Goal: Communication & Community: Participate in discussion

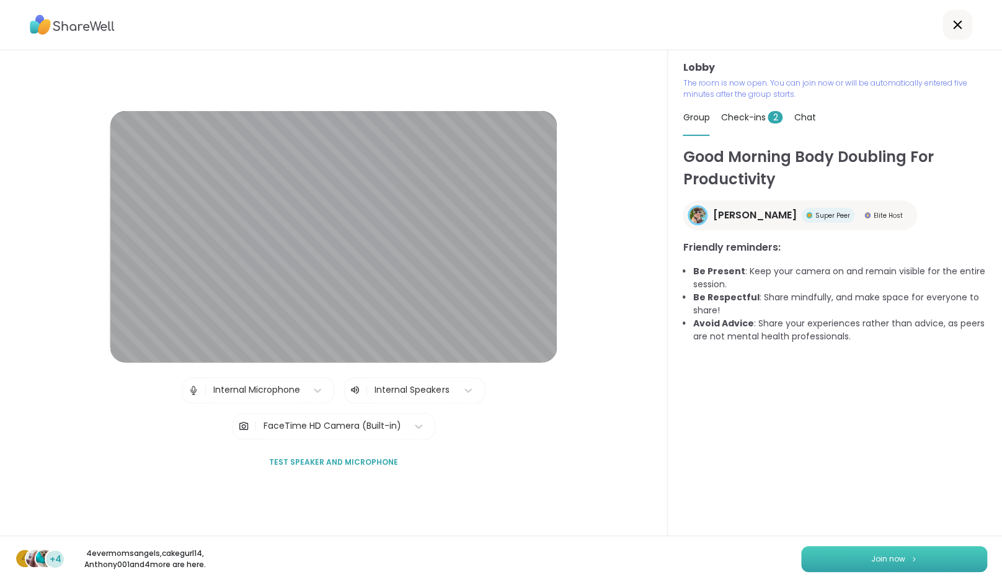
click at [847, 558] on button "Join now" at bounding box center [894, 559] width 186 height 26
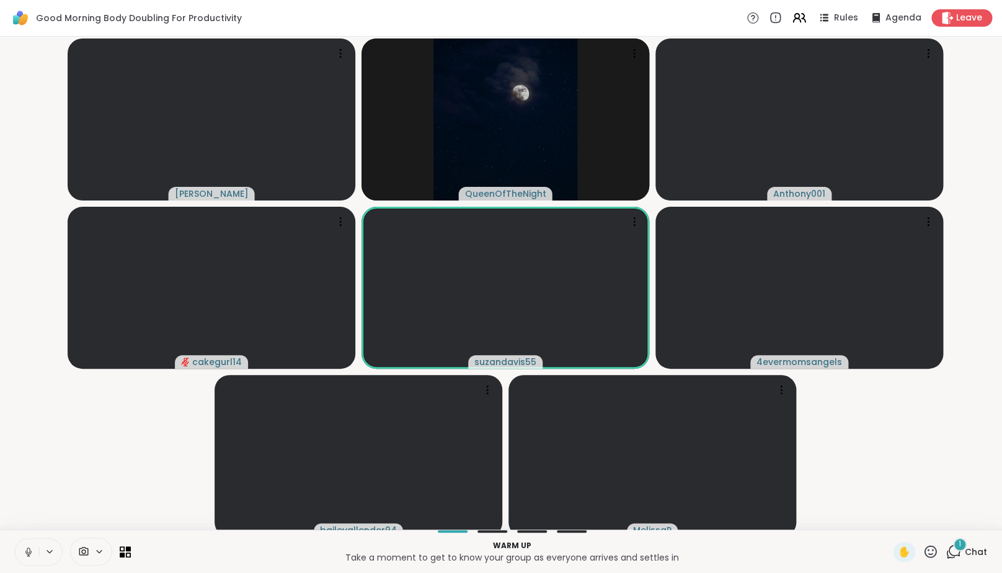
click at [24, 557] on icon at bounding box center [28, 551] width 11 height 11
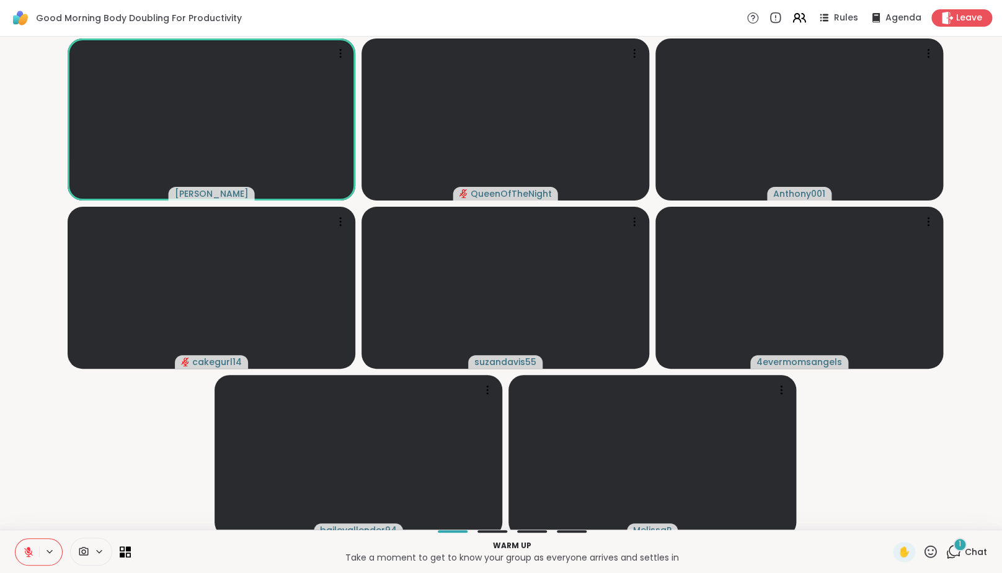
click at [957, 559] on icon at bounding box center [954, 551] width 16 height 16
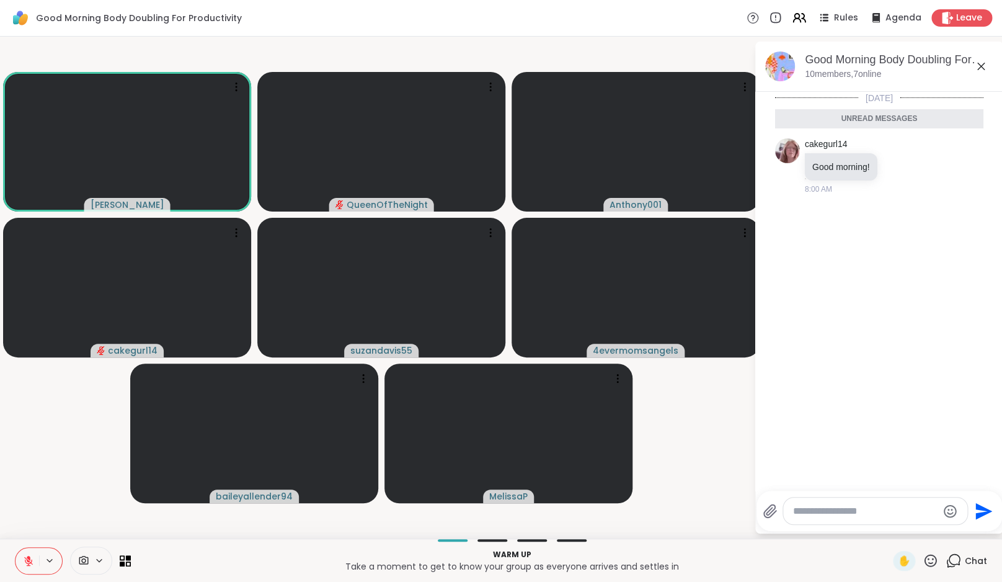
click at [893, 517] on textarea "Type your message" at bounding box center [865, 511] width 145 height 12
type textarea "*"
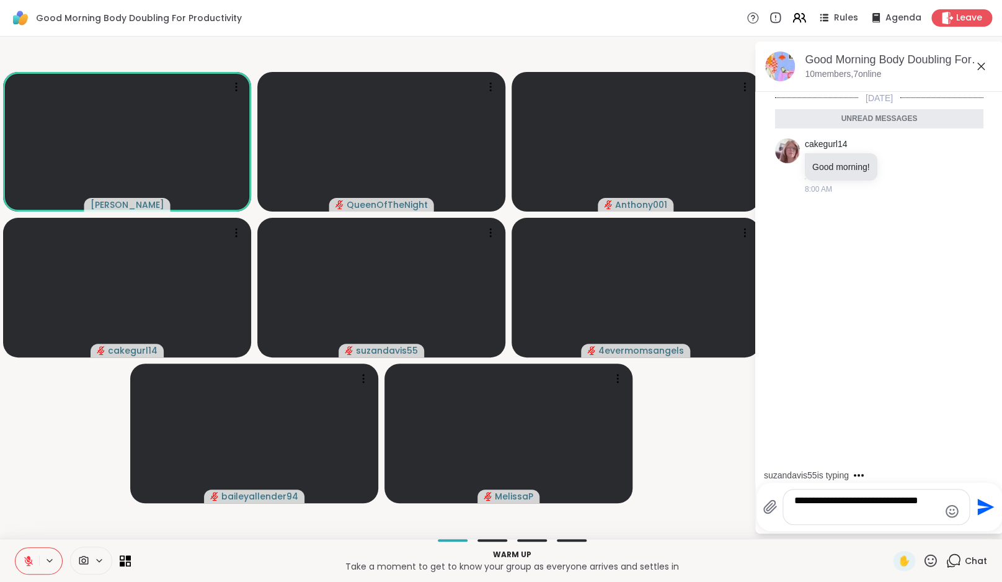
type textarea "**********"
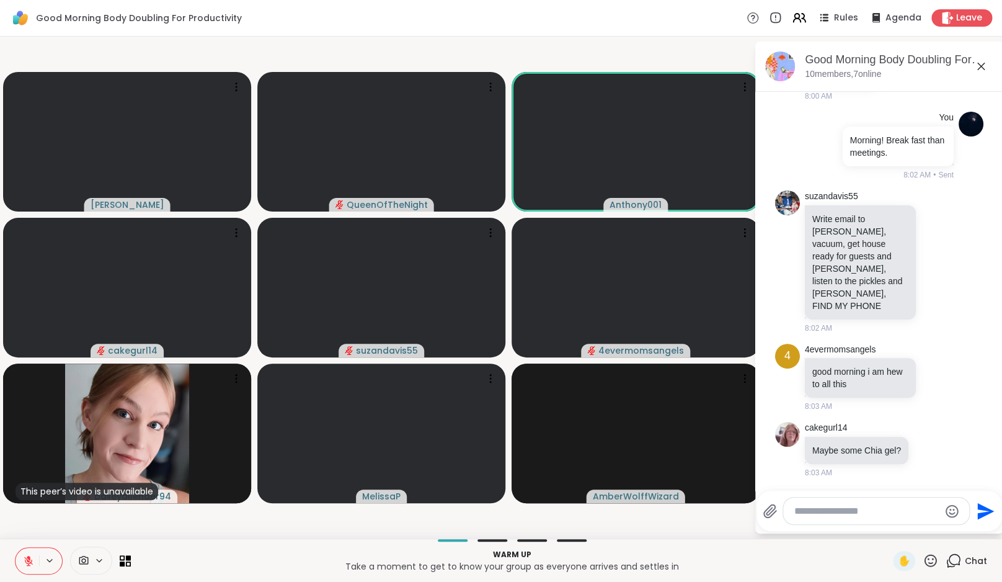
scroll to position [130, 0]
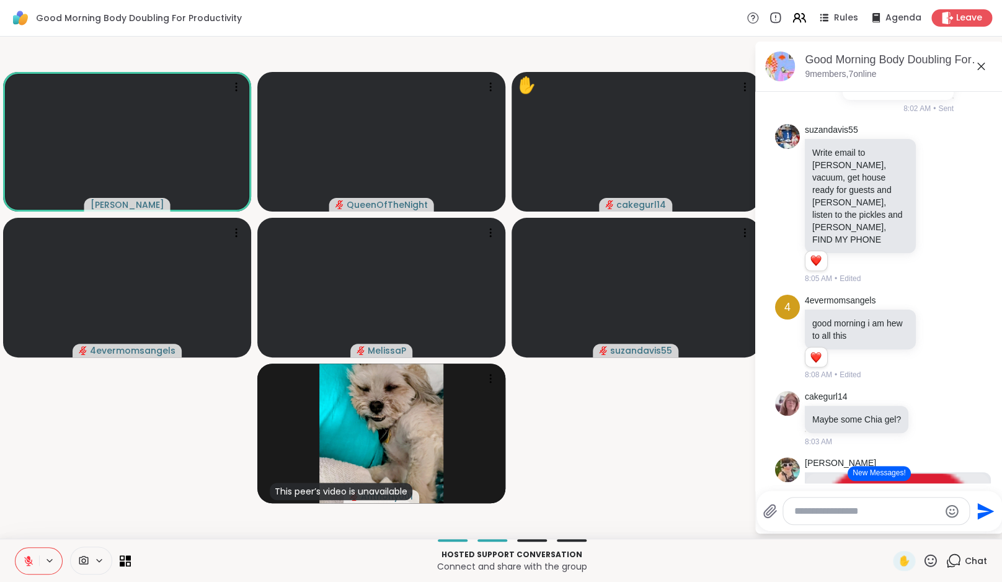
click at [888, 471] on button "New Messages!" at bounding box center [879, 473] width 63 height 15
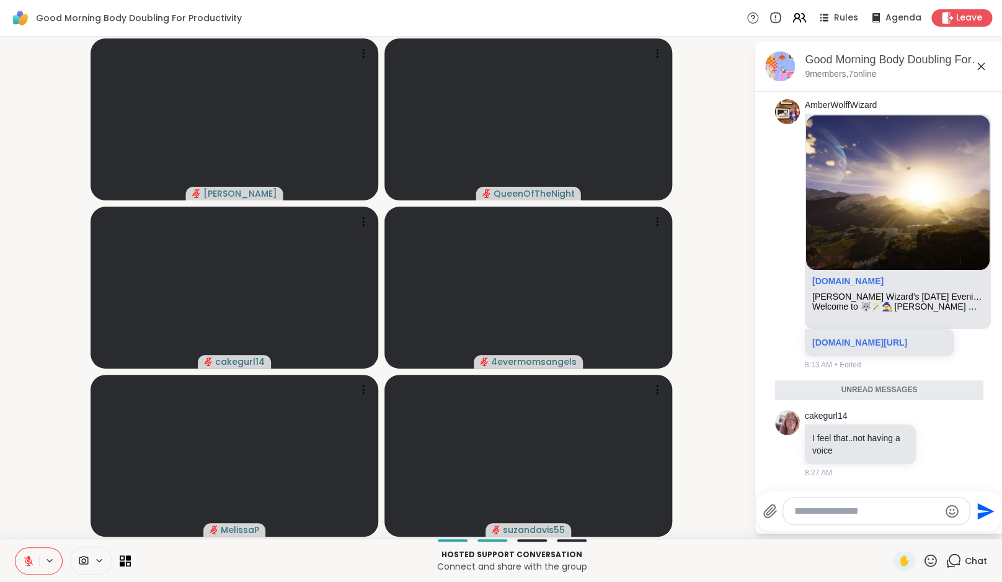
scroll to position [2412, 0]
click at [849, 509] on textarea "Type your message" at bounding box center [867, 511] width 145 height 12
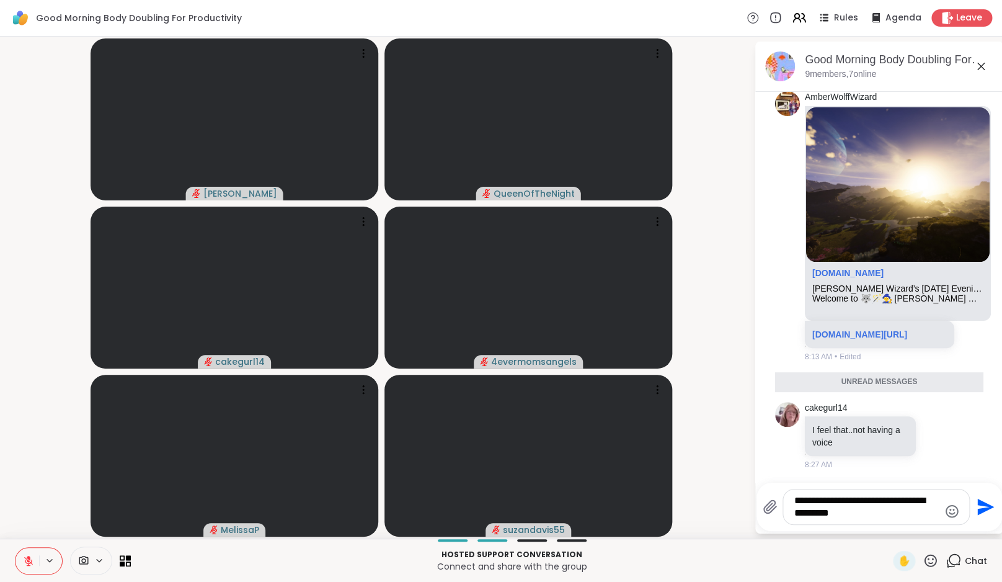
type textarea "**********"
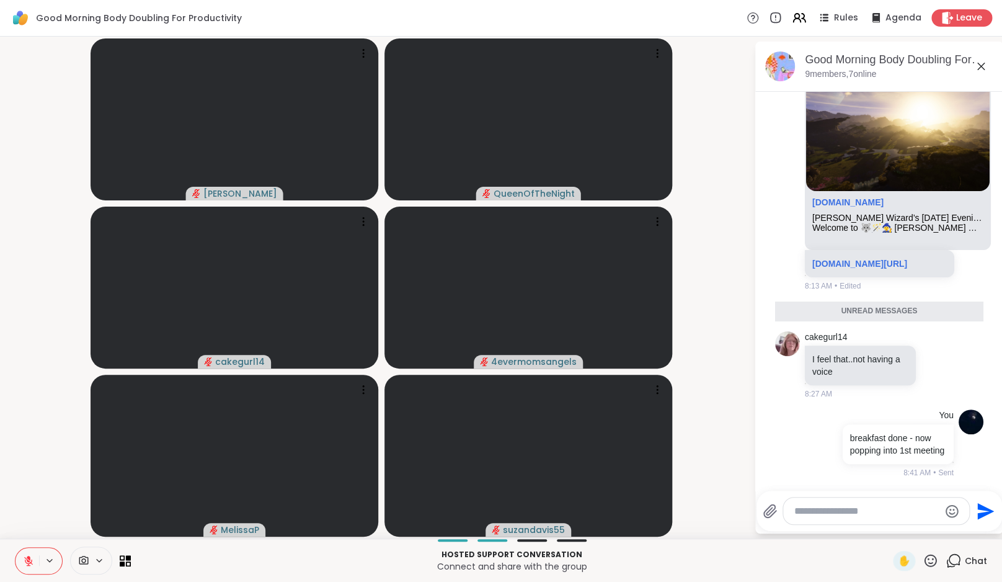
scroll to position [2473, 0]
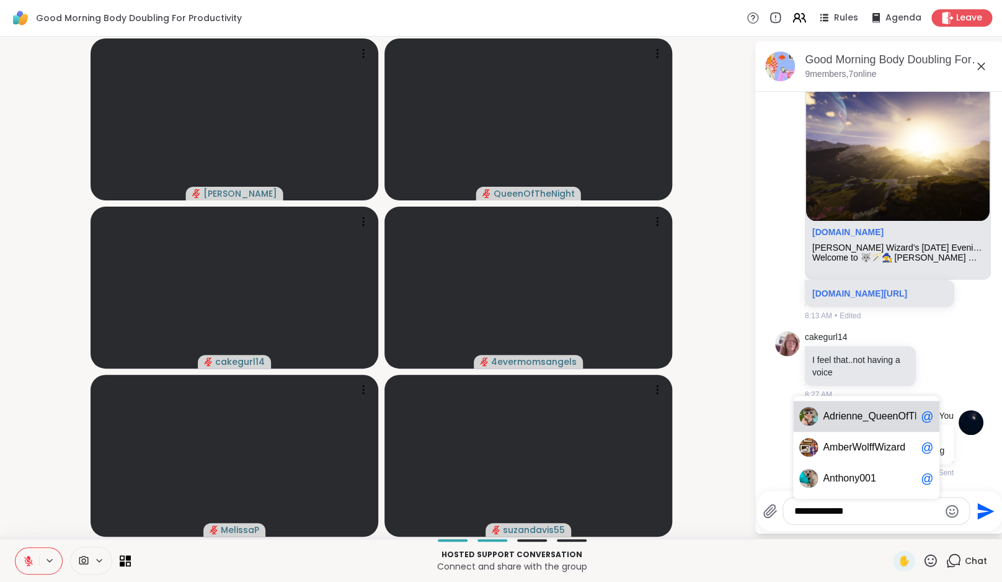
click at [886, 413] on span "rienne_QueenOfTheDawn" at bounding box center [894, 416] width 116 height 12
type textarea "**********"
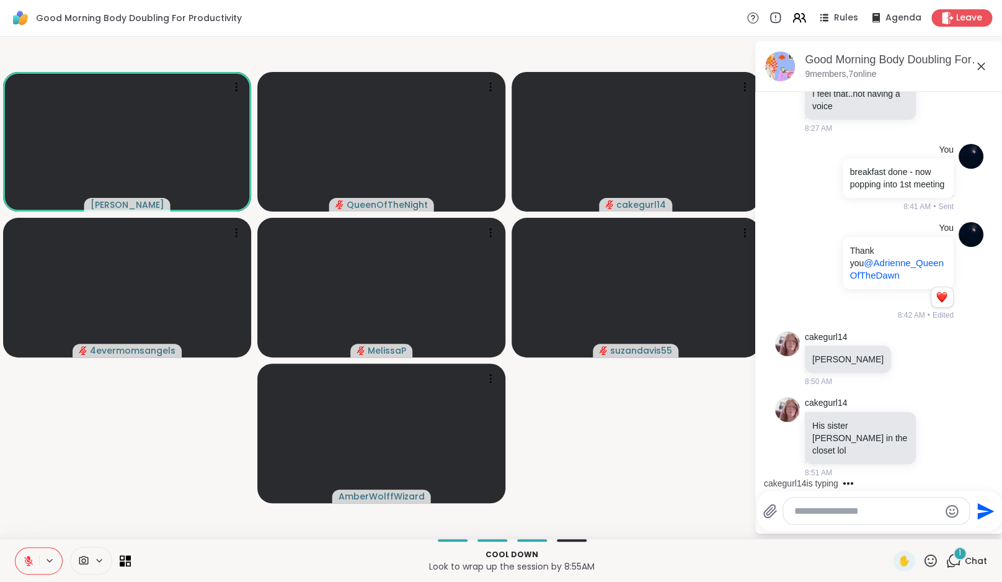
scroll to position [2739, 0]
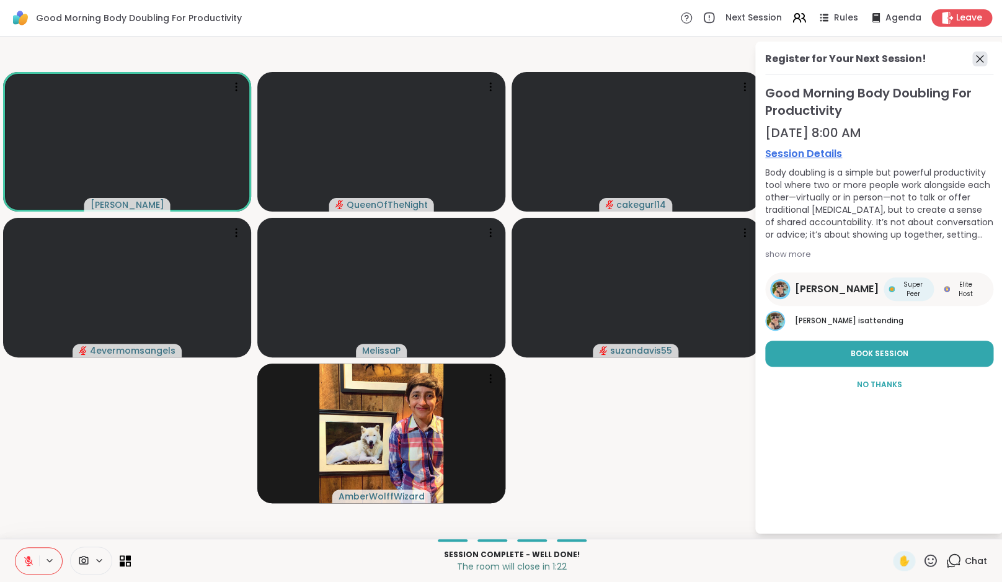
click at [988, 56] on icon at bounding box center [980, 58] width 15 height 15
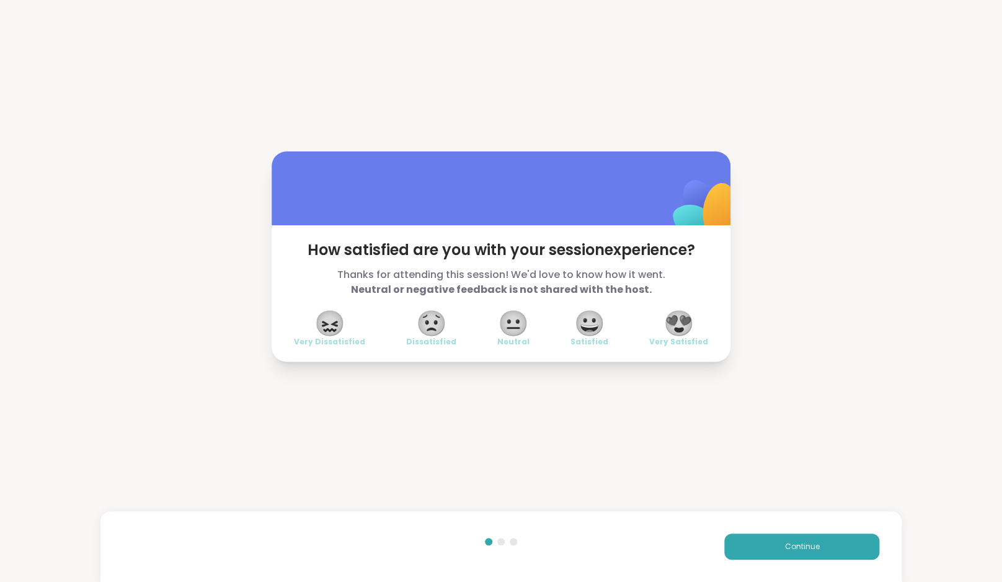
click at [682, 329] on span "😍" at bounding box center [679, 323] width 31 height 22
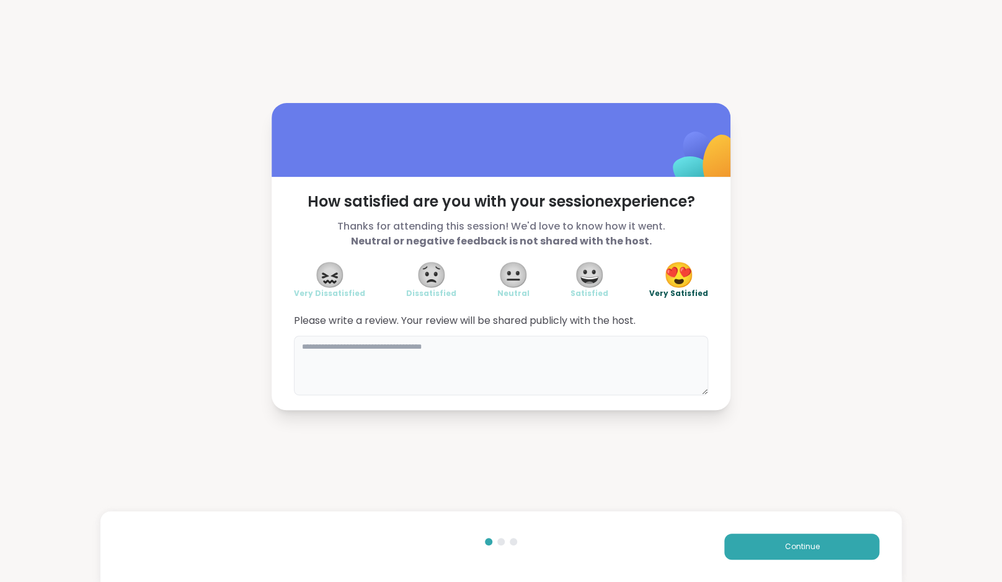
click at [627, 362] on textarea at bounding box center [501, 366] width 414 height 60
type textarea "**********"
click at [818, 541] on span "Continue" at bounding box center [802, 546] width 35 height 11
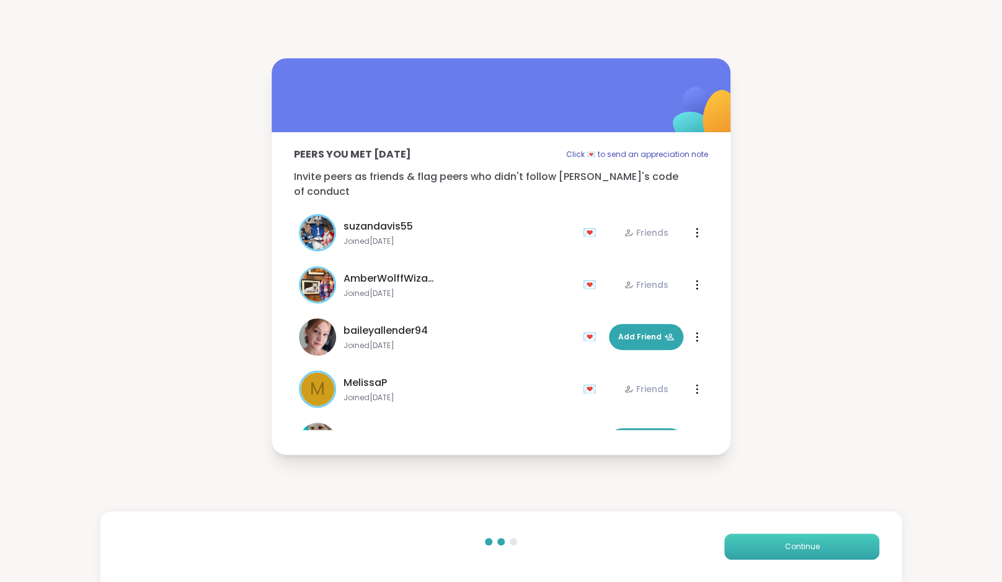
click at [819, 544] on span "Continue" at bounding box center [802, 546] width 35 height 11
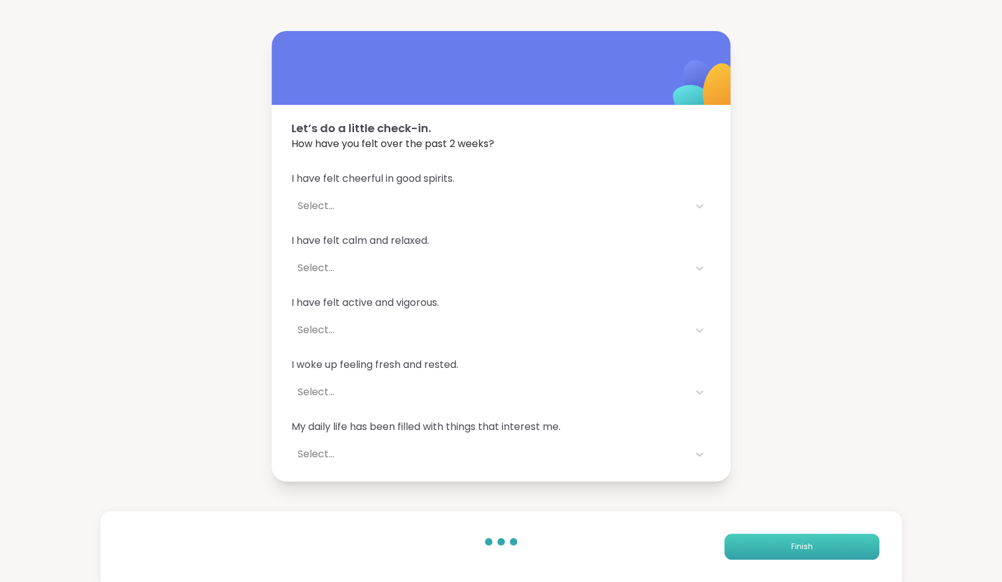
click at [819, 544] on button "Finish" at bounding box center [802, 546] width 155 height 26
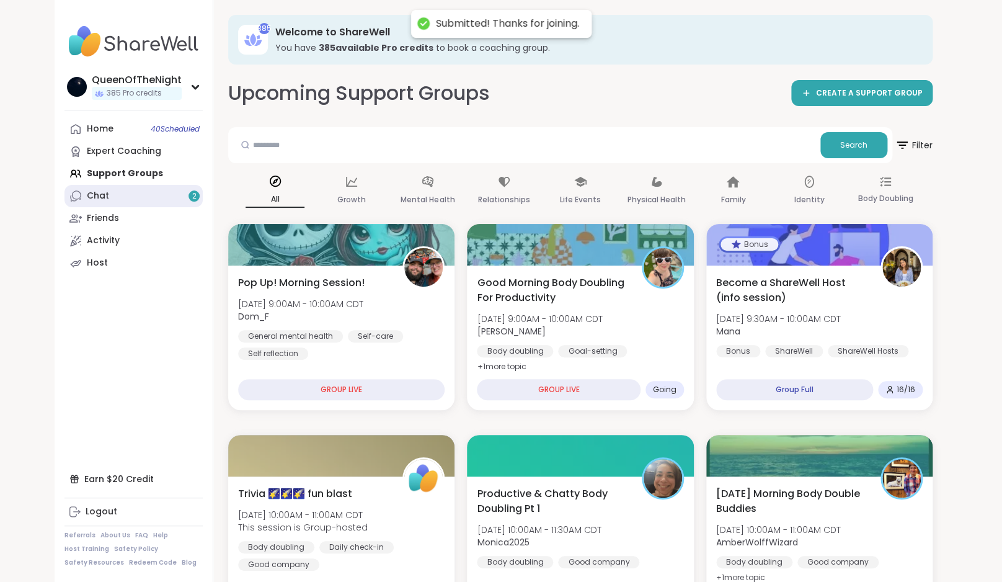
click at [129, 194] on link "Chat 2" at bounding box center [134, 196] width 138 height 22
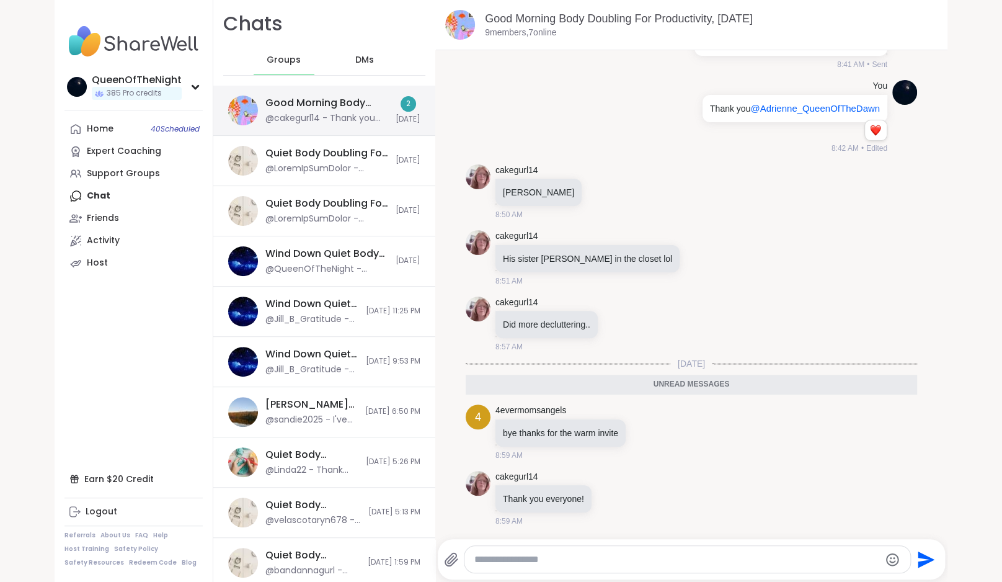
scroll to position [2376, 0]
click at [110, 127] on div "Home 40 Scheduled" at bounding box center [100, 129] width 27 height 12
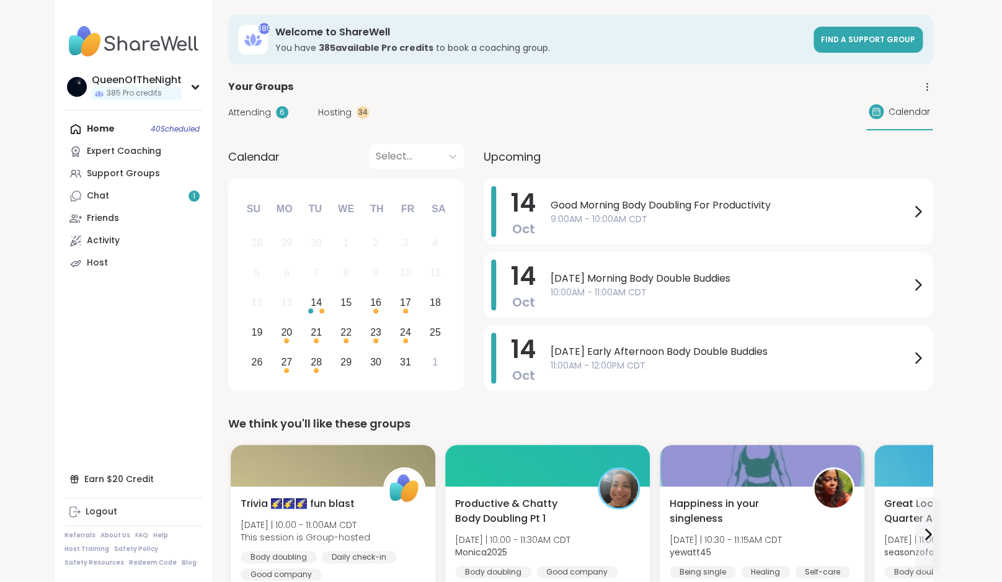
click at [335, 117] on span "Hosting" at bounding box center [334, 112] width 33 height 13
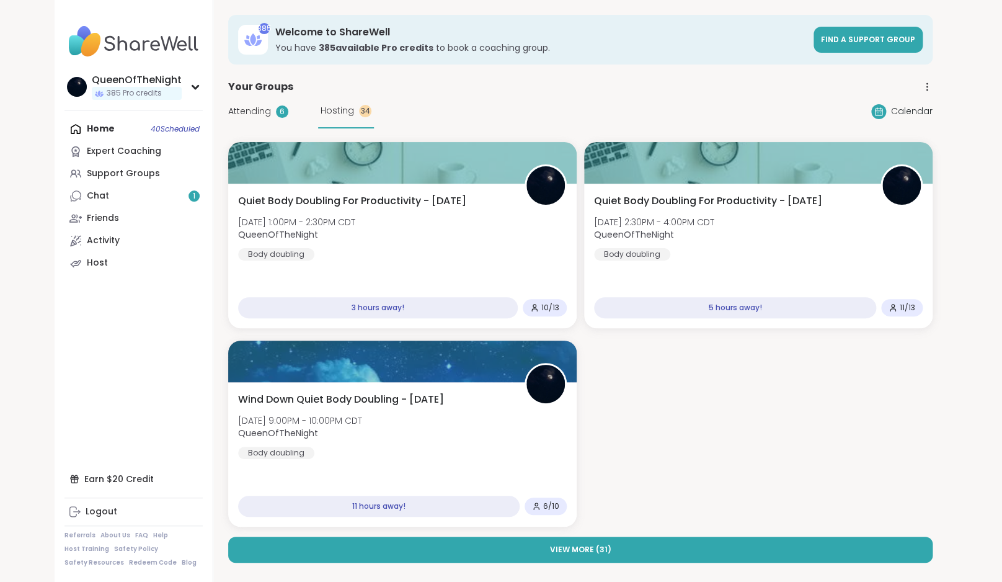
click at [235, 108] on span "Attending" at bounding box center [249, 111] width 43 height 13
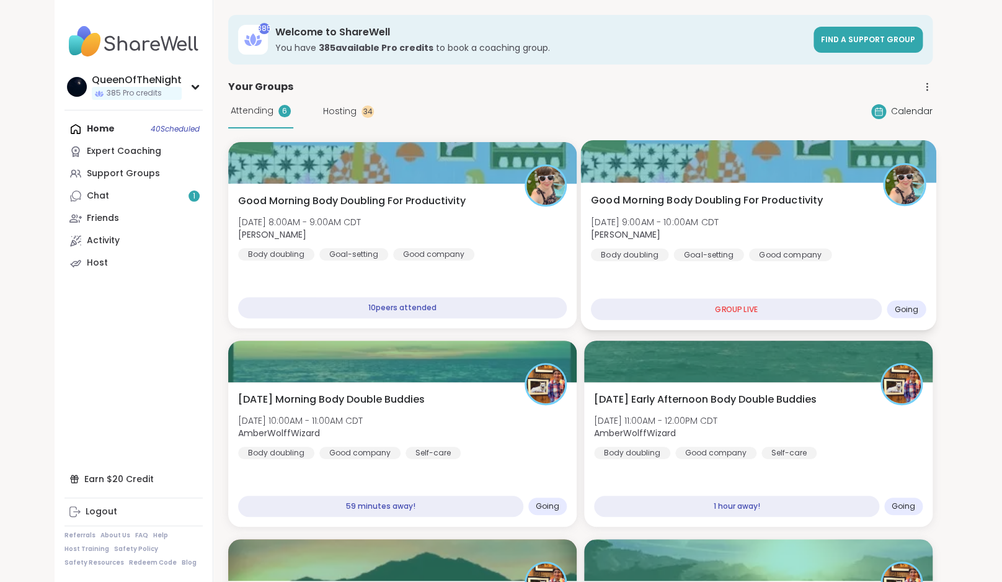
click at [759, 208] on div "Good Morning Body Doubling For Productivity Tue, Oct 14 | 9:00AM - 10:00AM CDT …" at bounding box center [759, 227] width 336 height 68
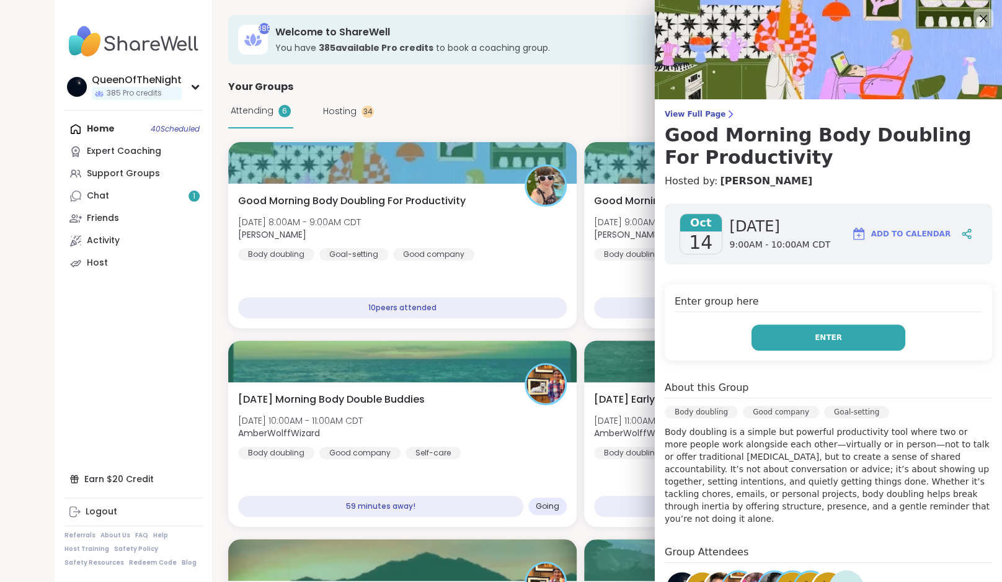
click at [831, 327] on button "Enter" at bounding box center [829, 337] width 154 height 26
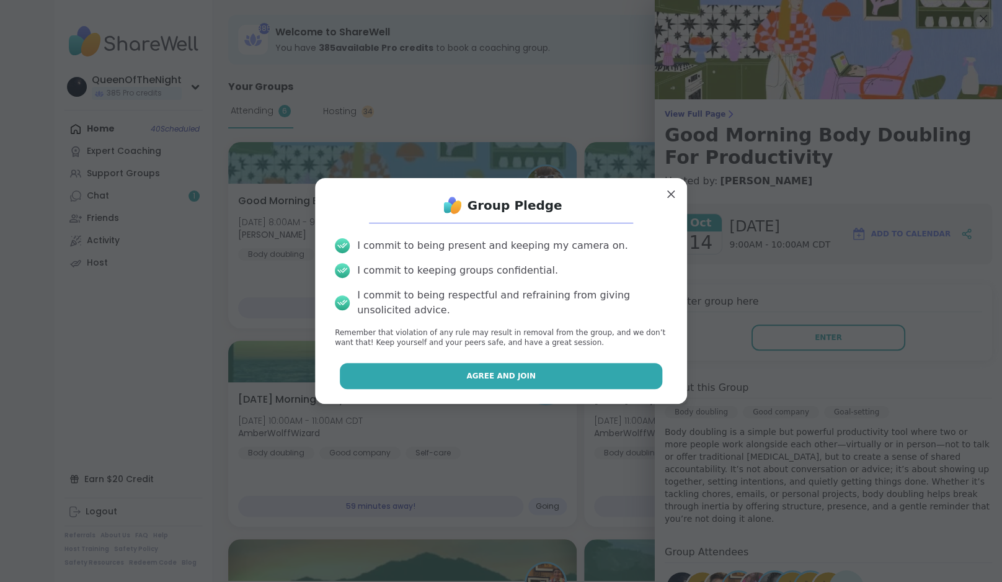
click at [569, 380] on button "Agree and Join" at bounding box center [501, 376] width 323 height 26
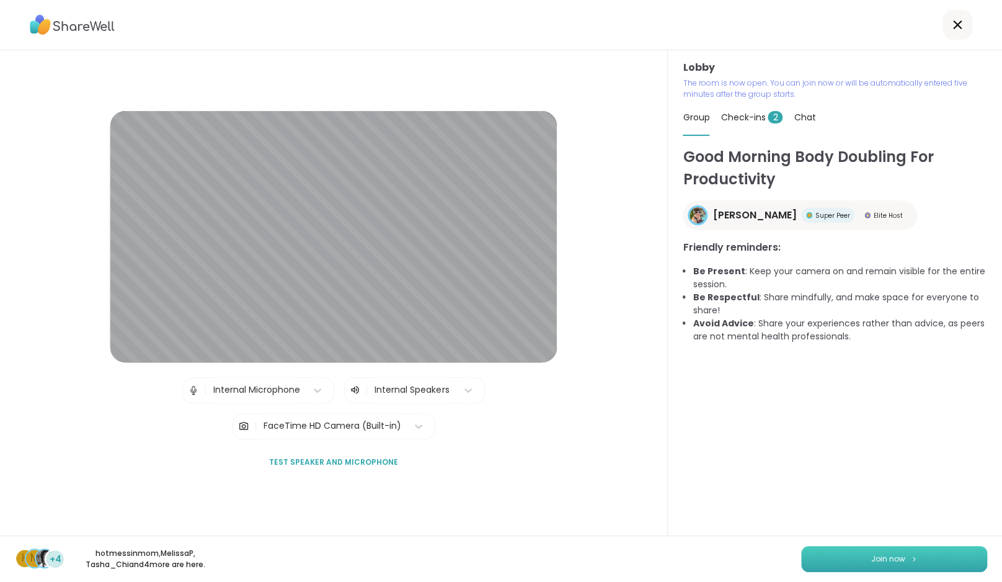
click at [898, 561] on span "Join now" at bounding box center [889, 558] width 34 height 11
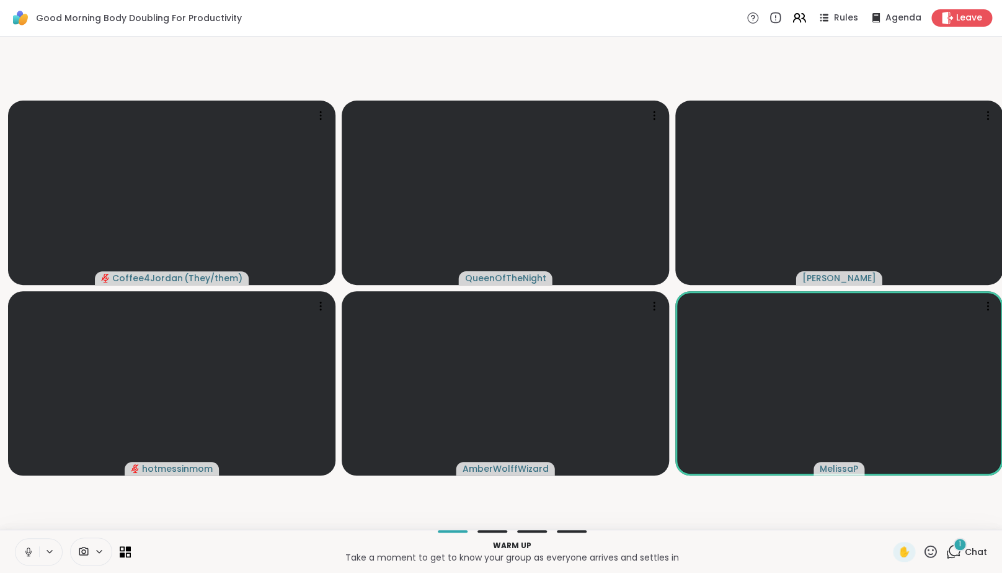
click at [32, 557] on icon at bounding box center [28, 551] width 11 height 11
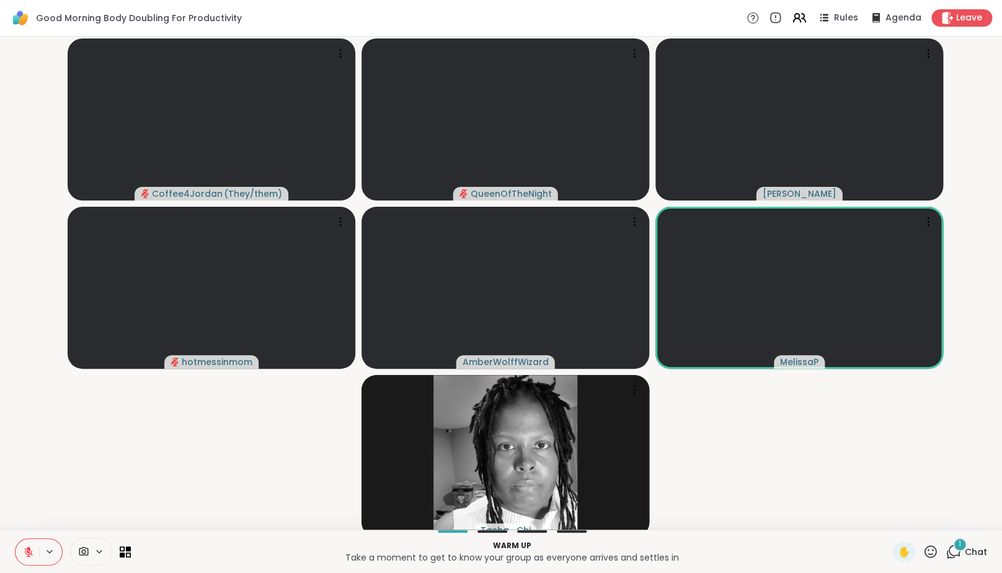
click at [966, 551] on div "1" at bounding box center [960, 544] width 14 height 14
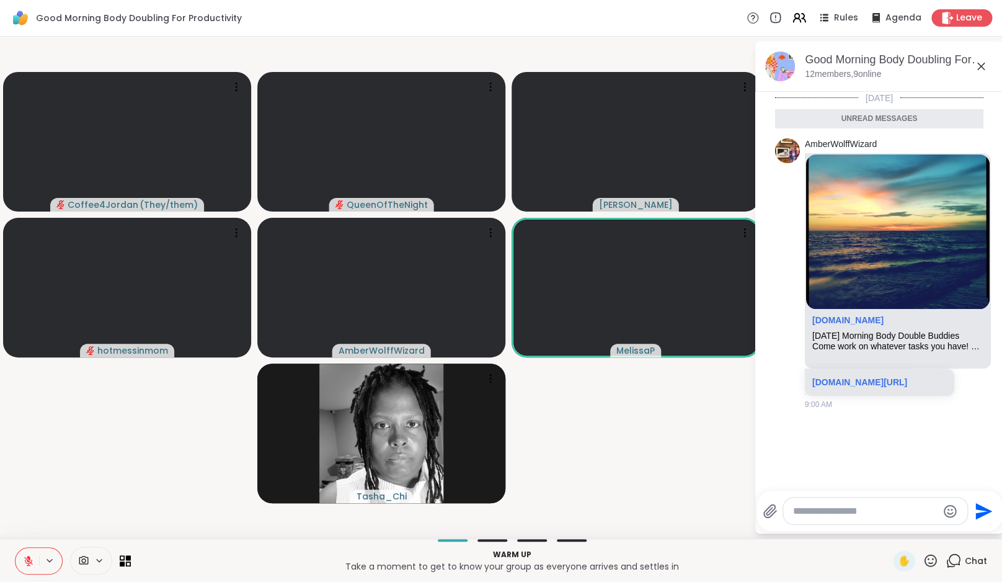
click at [870, 511] on textarea "Type your message" at bounding box center [865, 511] width 145 height 12
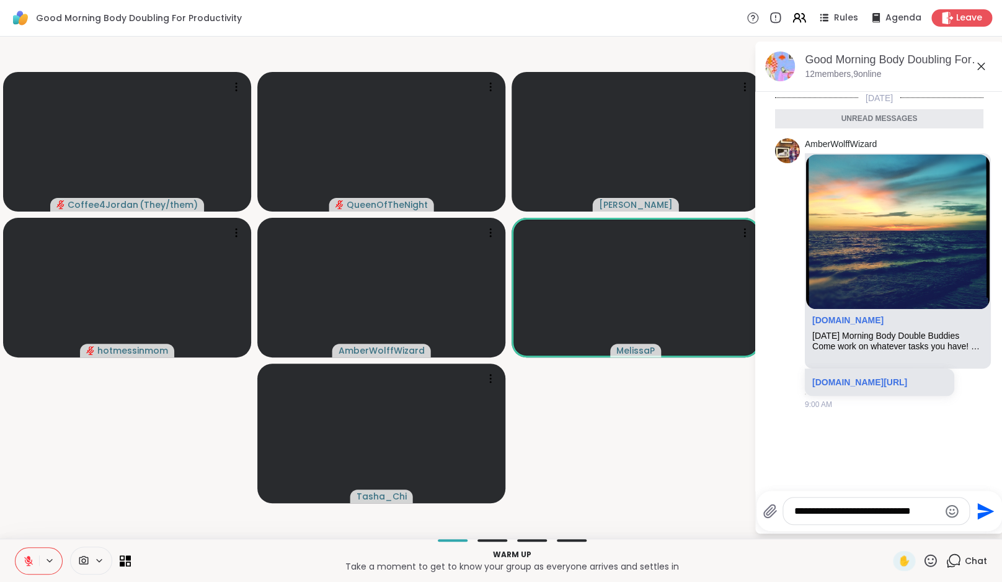
type textarea "**********"
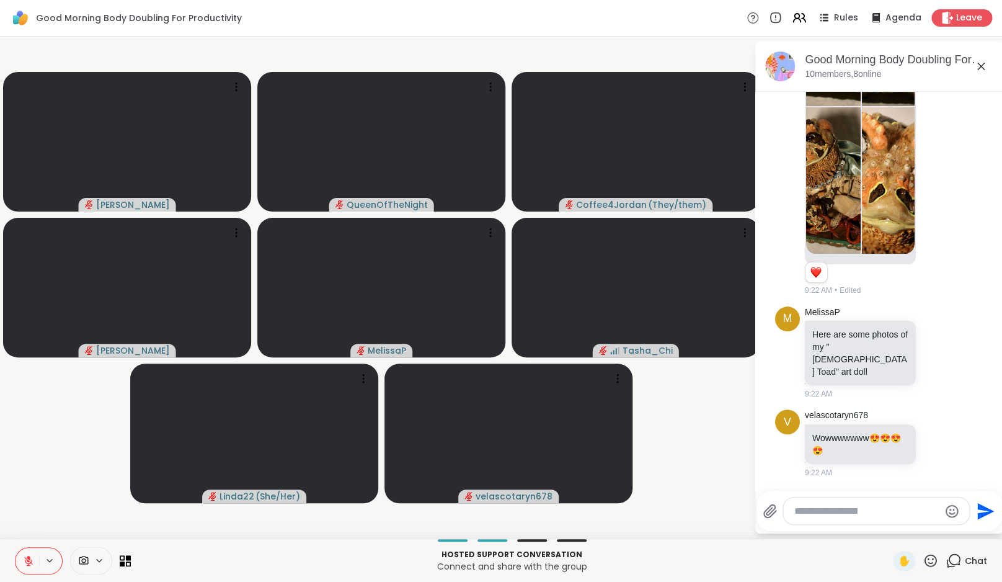
scroll to position [1122, 0]
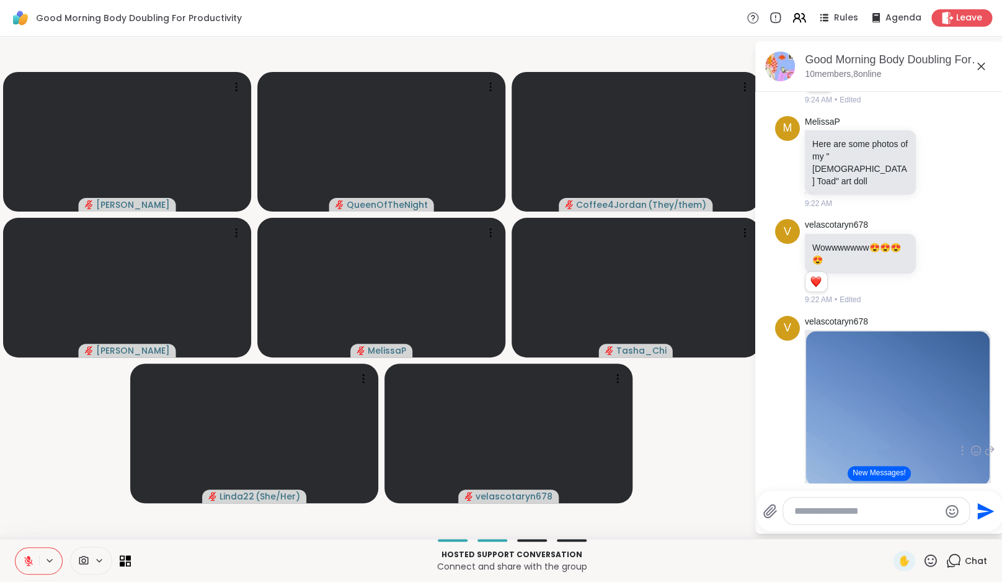
click at [880, 481] on img at bounding box center [898, 408] width 184 height 154
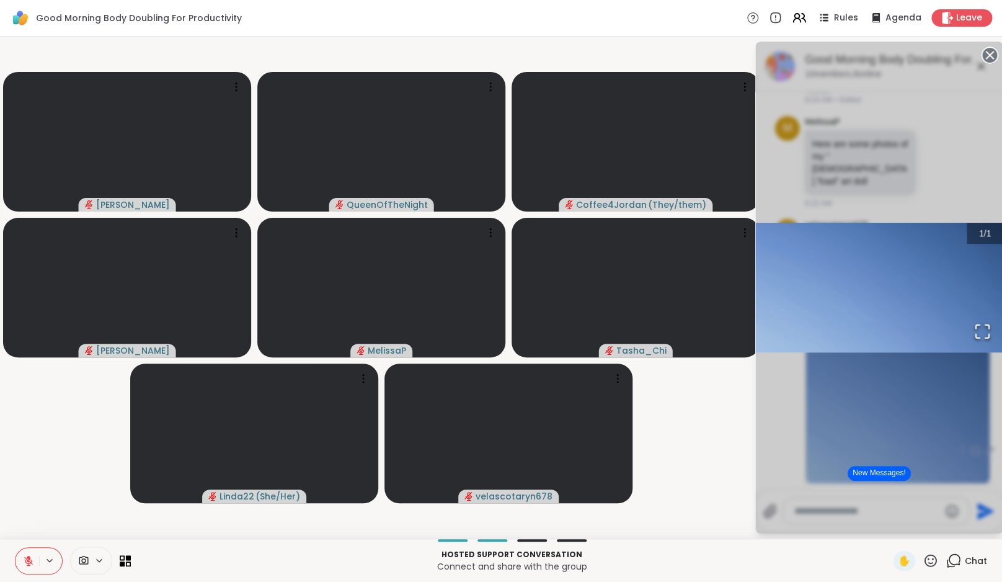
click at [956, 176] on div "1 / 1" at bounding box center [880, 288] width 248 height 492
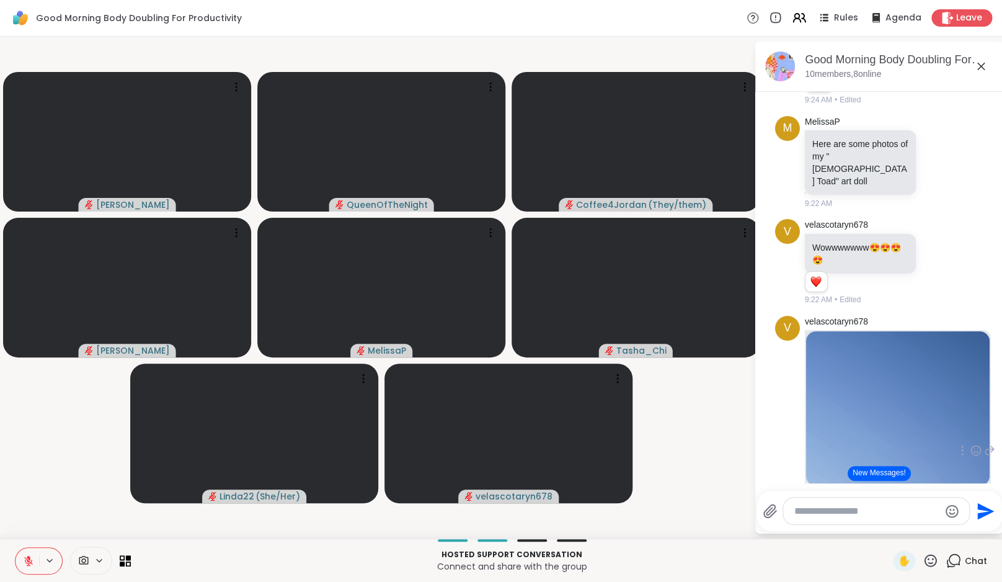
click at [896, 473] on button "New Messages!" at bounding box center [879, 473] width 63 height 15
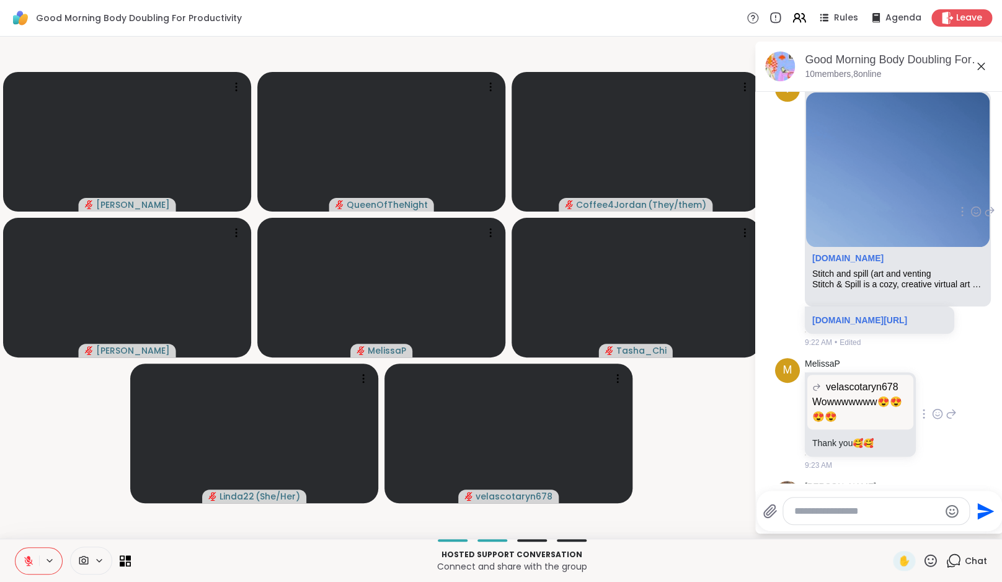
scroll to position [1597, 0]
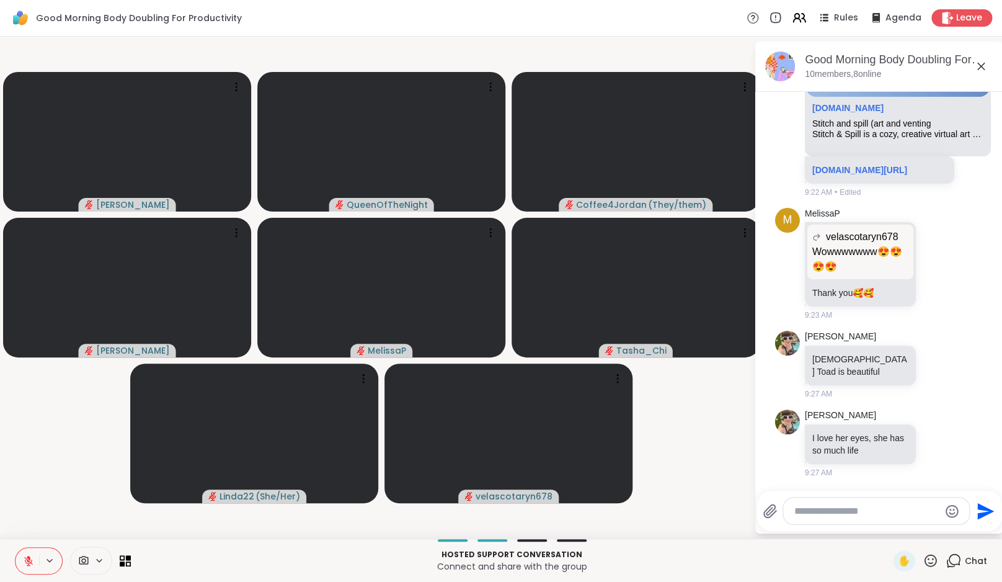
click at [841, 509] on textarea "Type your message" at bounding box center [867, 511] width 145 height 12
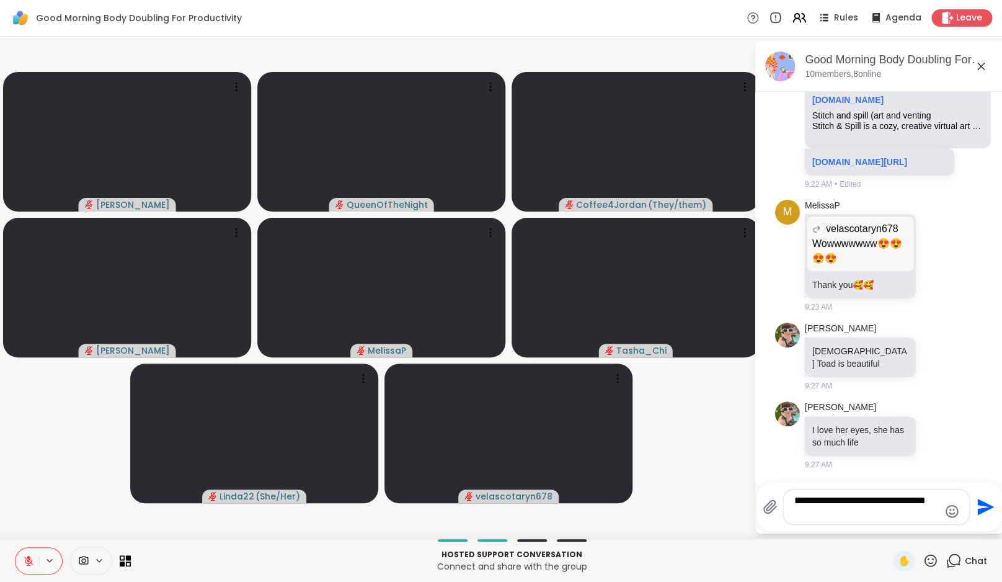
type textarea "**********"
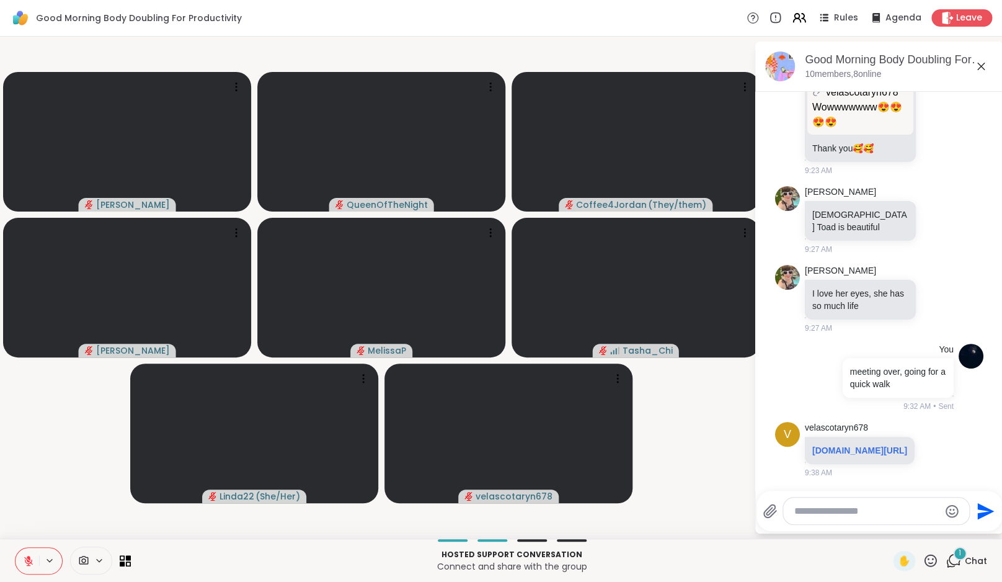
scroll to position [1804, 0]
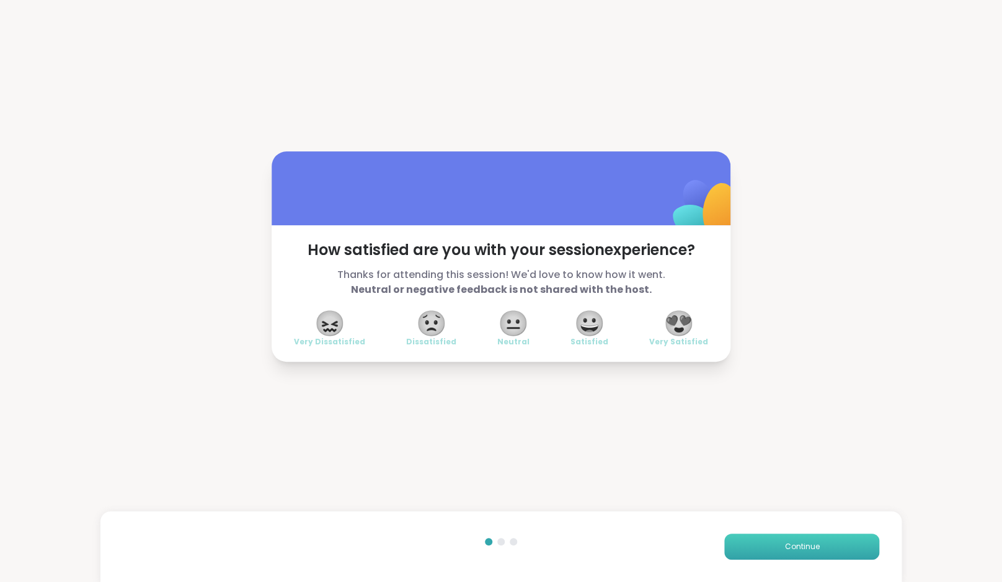
click at [782, 540] on button "Continue" at bounding box center [802, 546] width 155 height 26
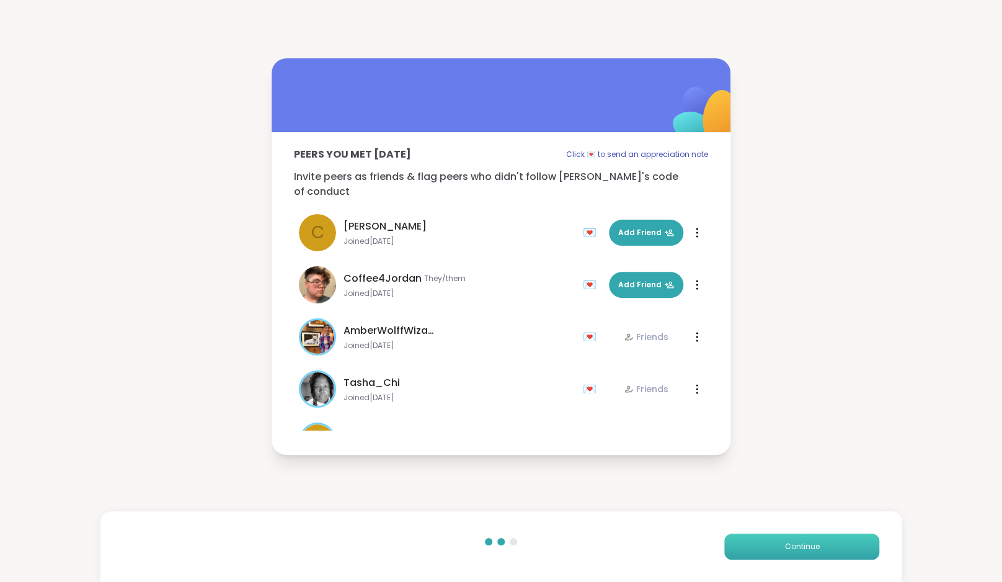
click at [782, 540] on button "Continue" at bounding box center [802, 546] width 155 height 26
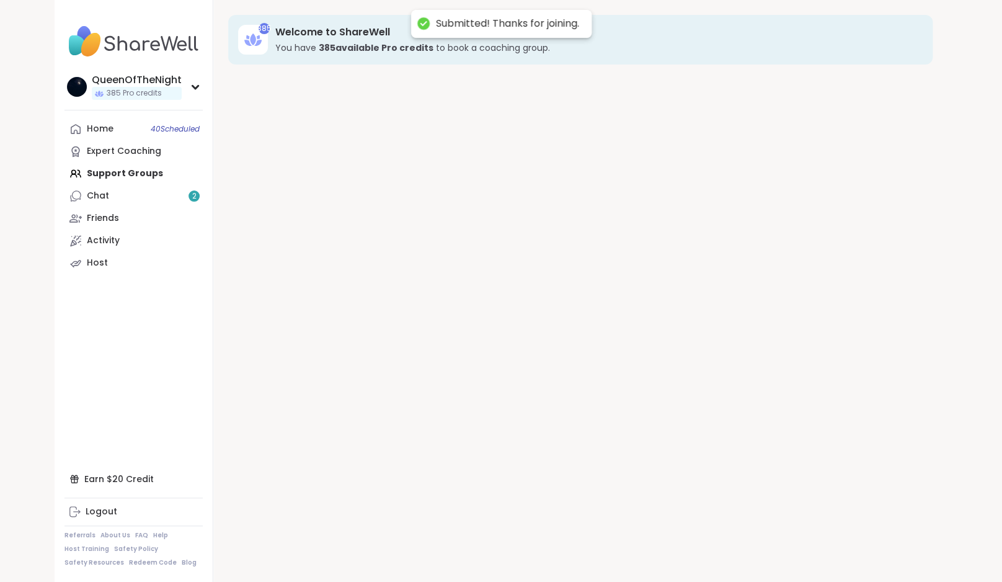
click at [782, 540] on div "385 Welcome to ShareWell You have 385 available Pro credit s to book a coaching…" at bounding box center [580, 291] width 734 height 582
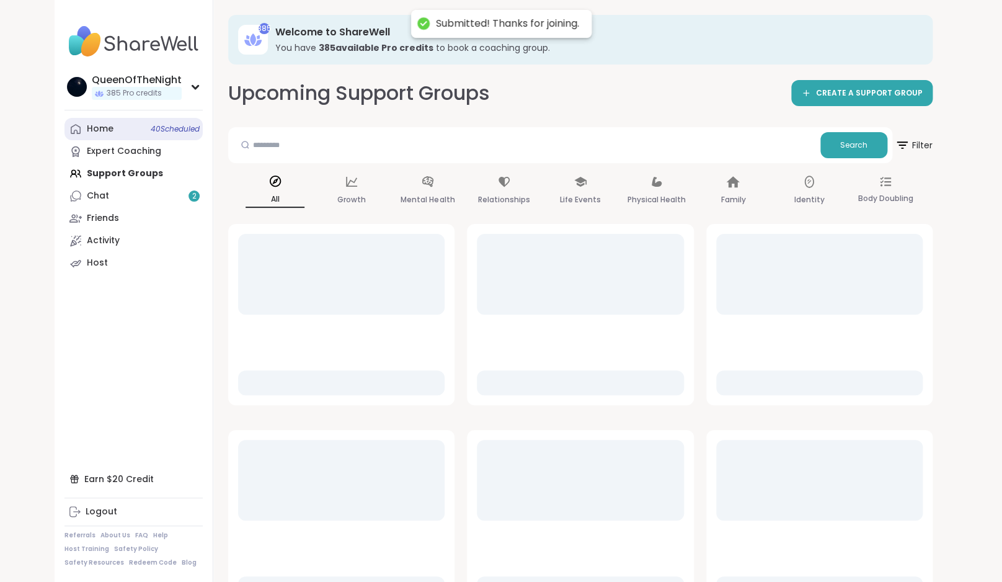
click at [117, 128] on link "Home 40 Scheduled" at bounding box center [134, 129] width 138 height 22
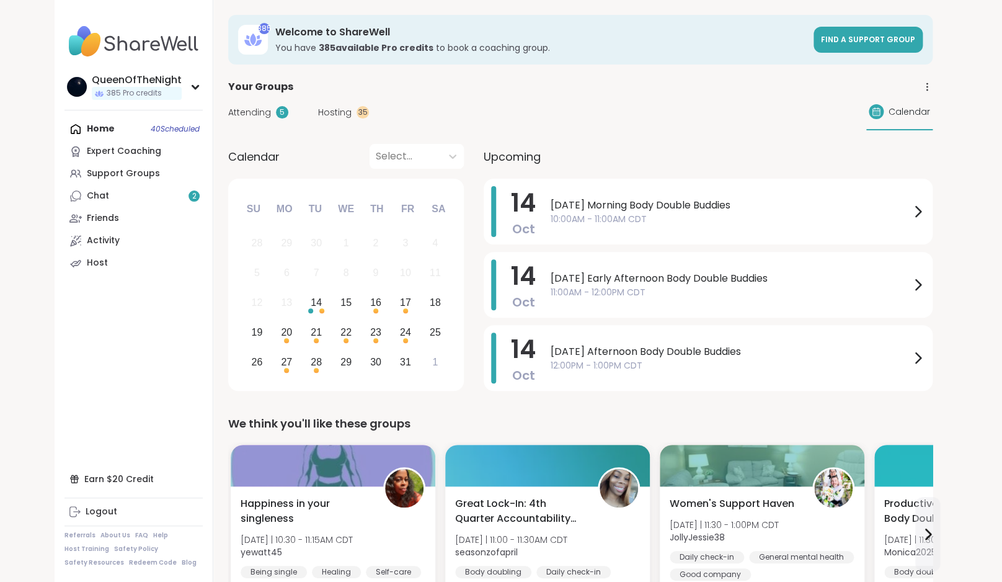
click at [256, 115] on span "Attending" at bounding box center [249, 112] width 43 height 13
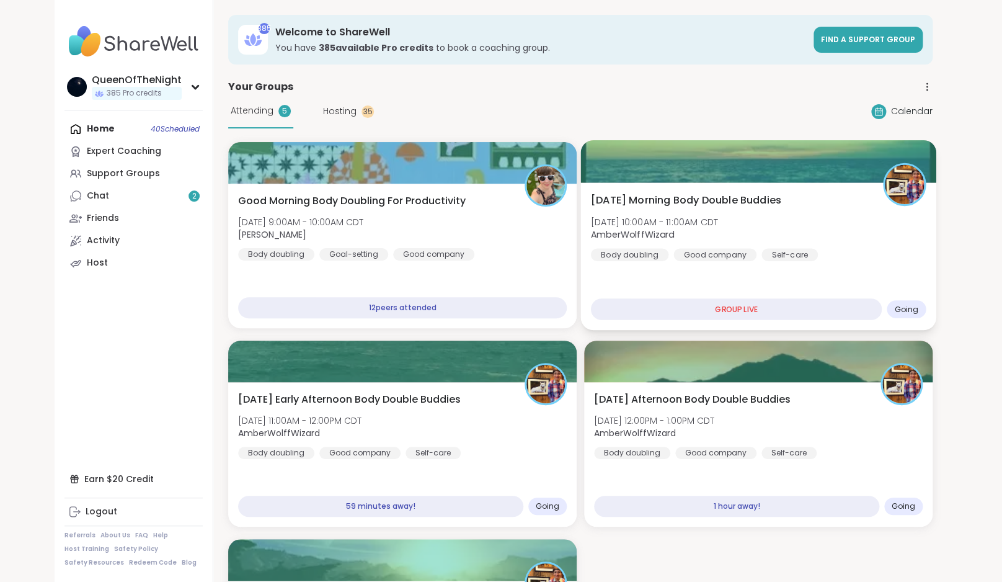
click at [830, 236] on div "Tuesday Morning Body Double Buddies Tue, Oct 14 | 10:00AM - 11:00AM CDT AmberWo…" at bounding box center [759, 227] width 336 height 68
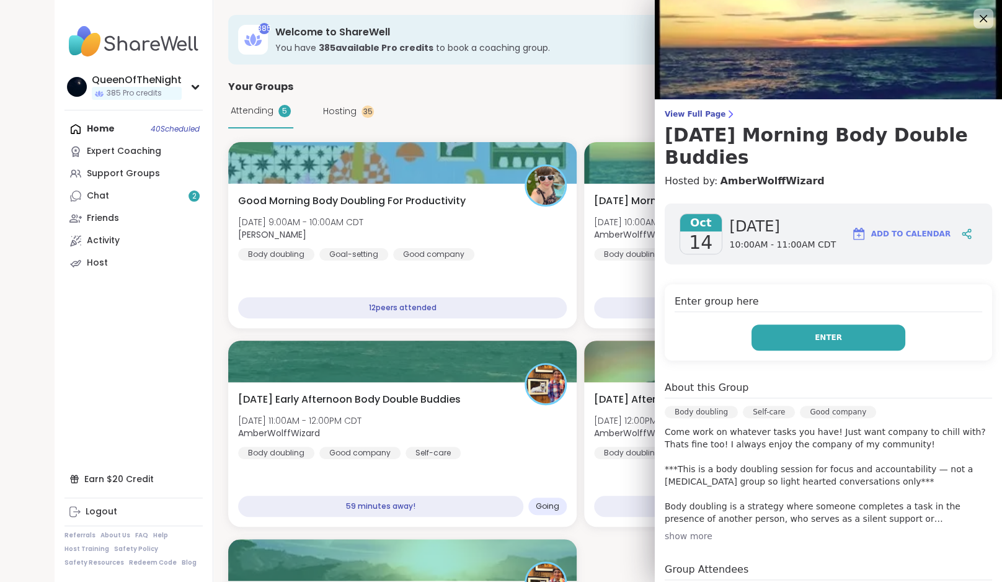
click at [781, 335] on button "Enter" at bounding box center [829, 337] width 154 height 26
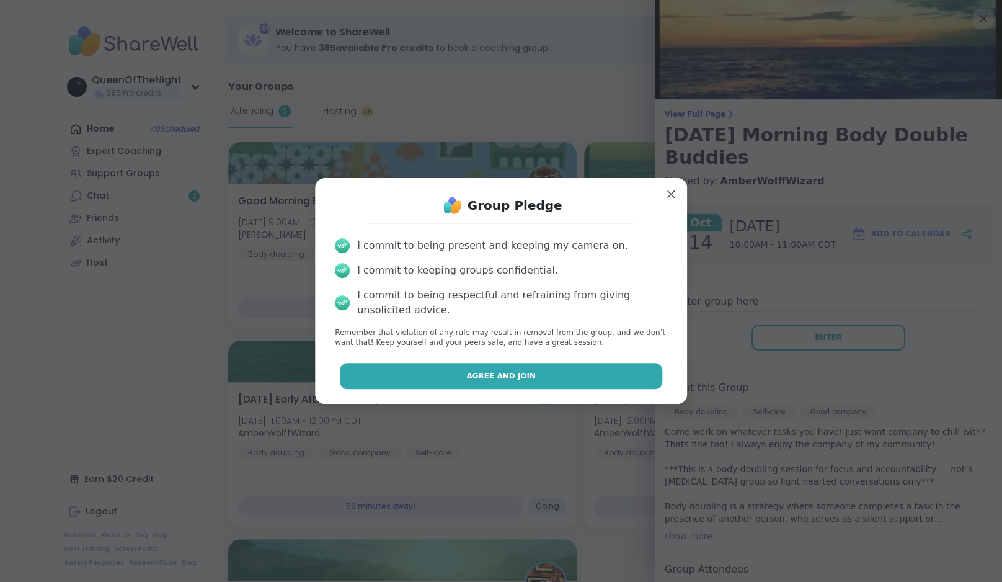
click at [500, 378] on span "Agree and Join" at bounding box center [500, 375] width 69 height 11
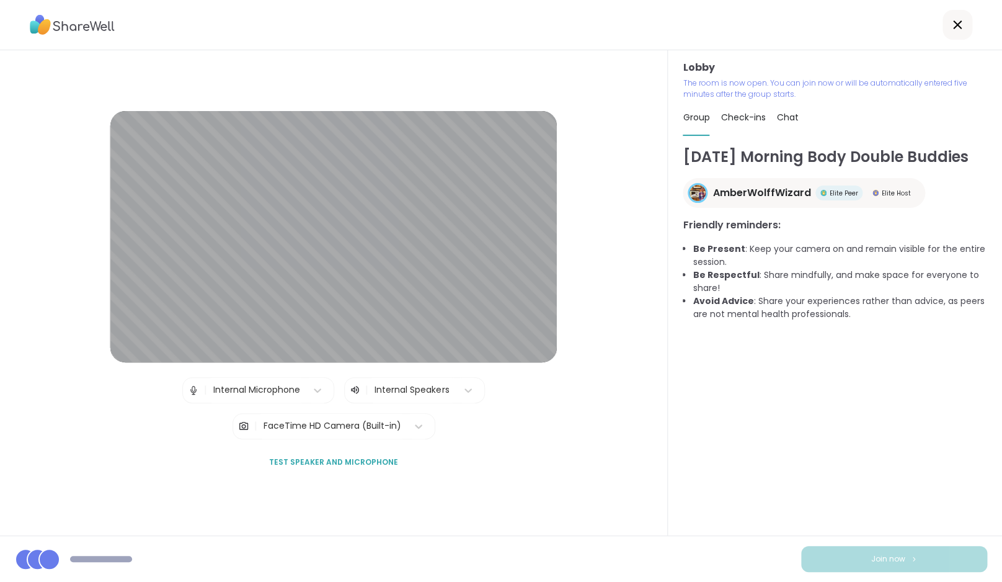
click at [924, 563] on button "Join now" at bounding box center [894, 559] width 186 height 26
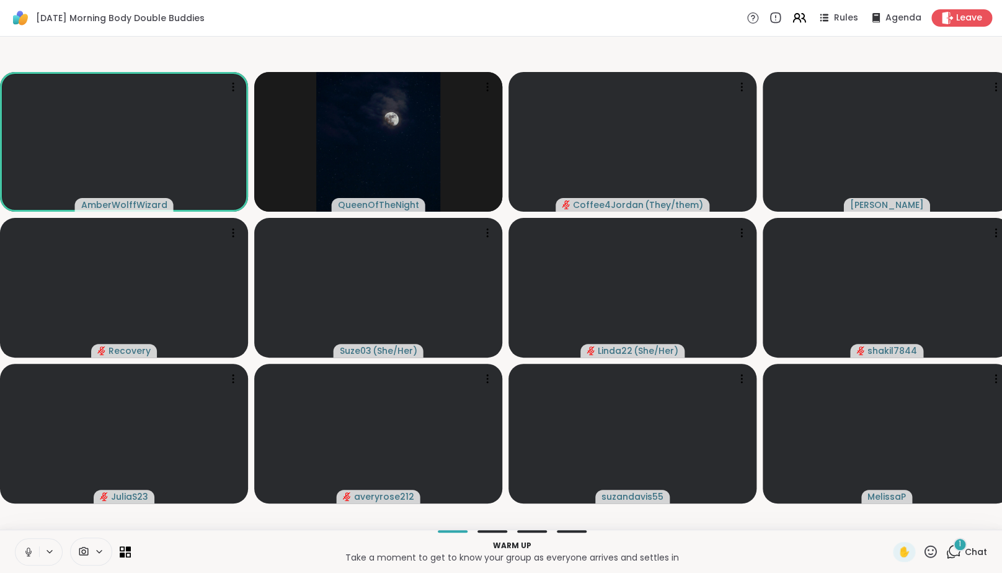
click at [26, 553] on icon at bounding box center [28, 552] width 6 height 4
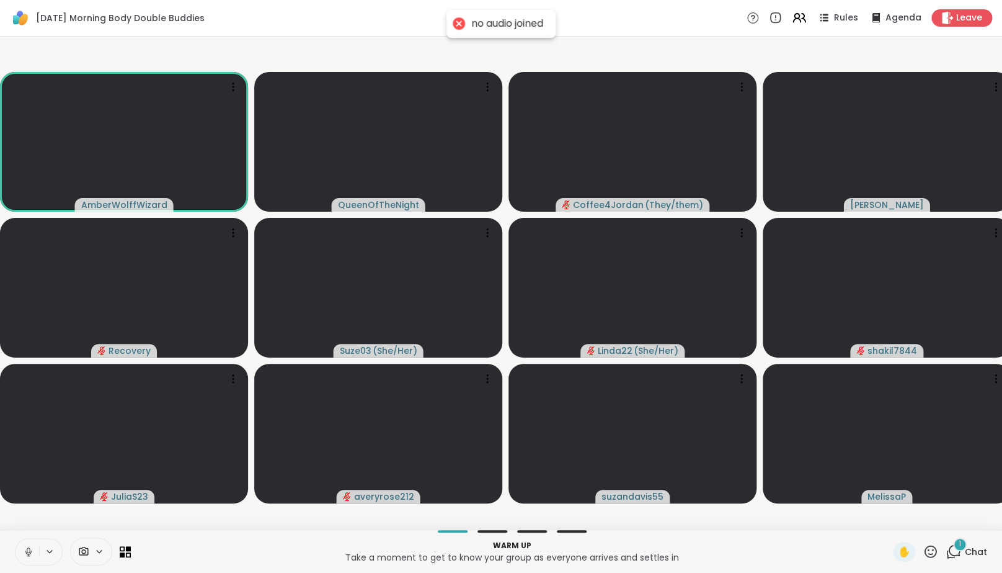
click at [25, 557] on icon at bounding box center [28, 551] width 11 height 11
click at [955, 559] on icon at bounding box center [954, 551] width 16 height 16
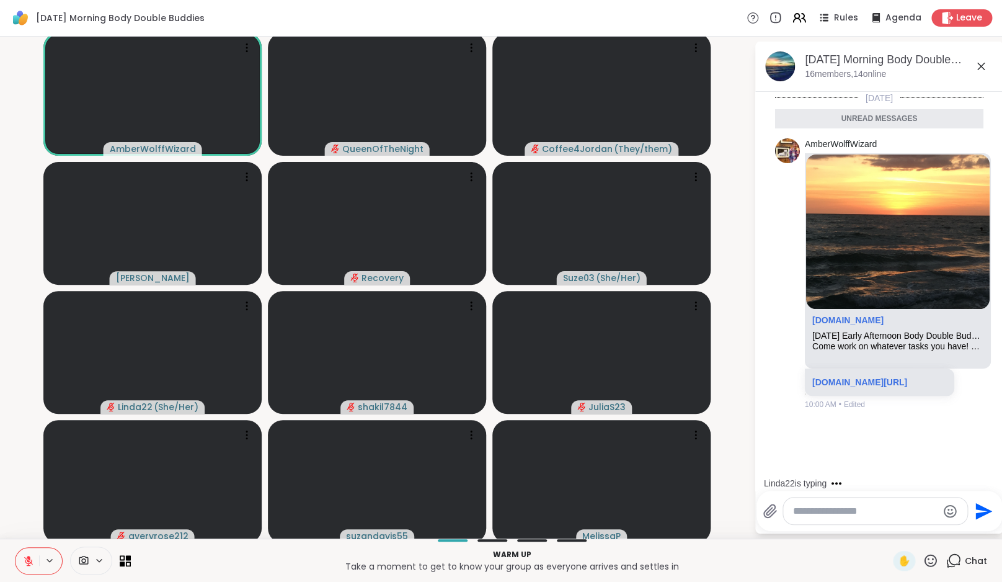
click at [857, 513] on textarea "Type your message" at bounding box center [865, 511] width 145 height 12
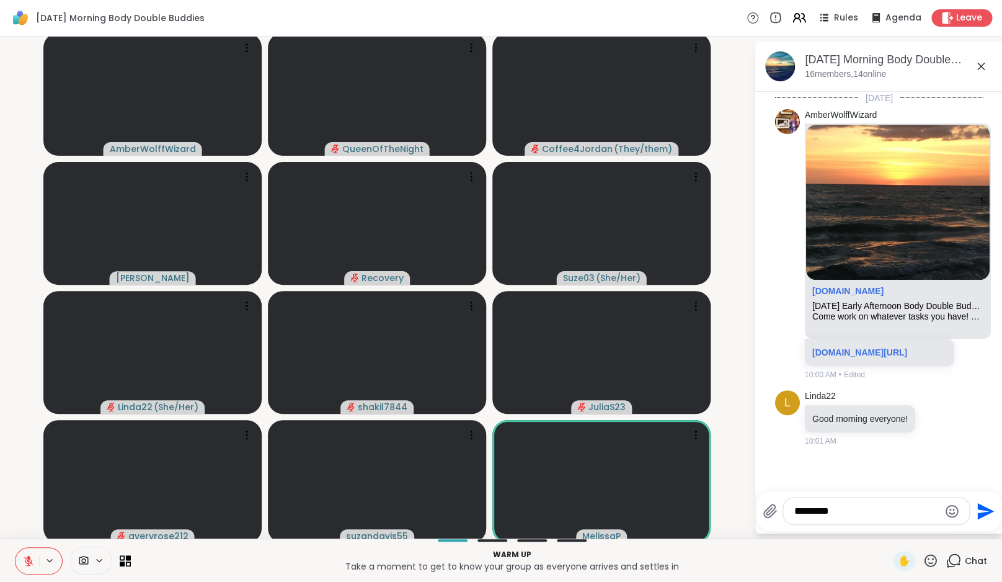
type textarea "**********"
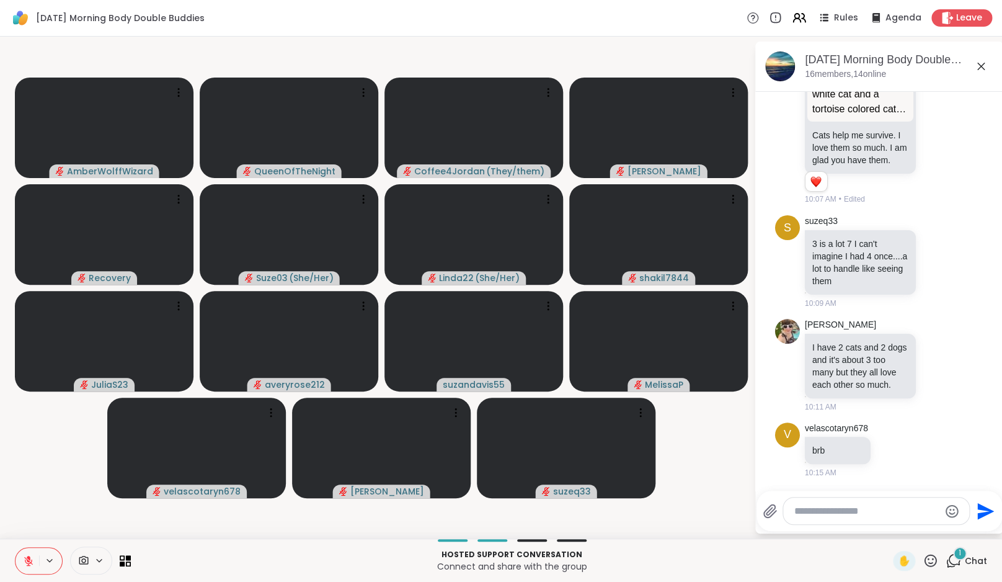
scroll to position [1033, 0]
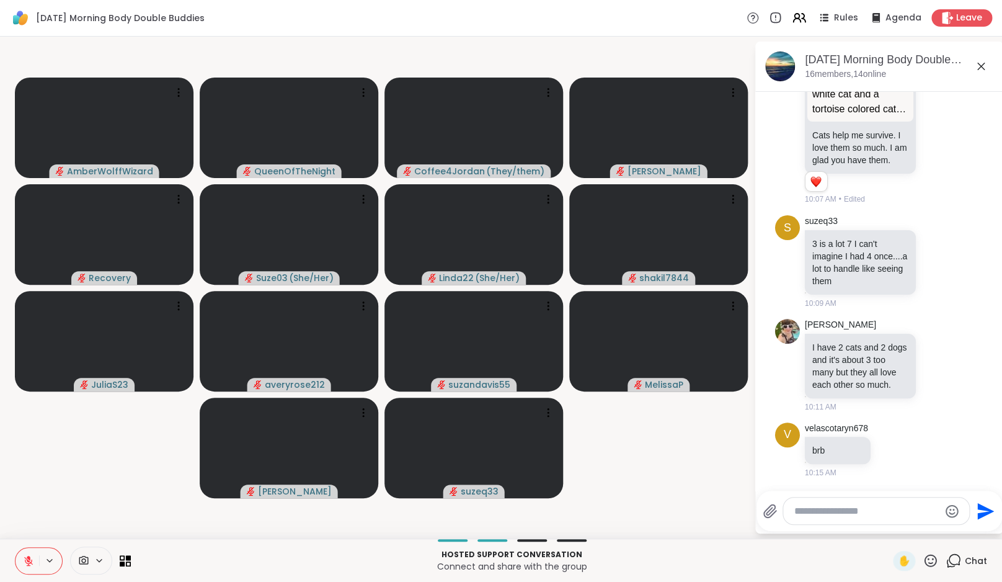
click at [830, 513] on textarea "Type your message" at bounding box center [867, 511] width 145 height 12
type textarea "**********"
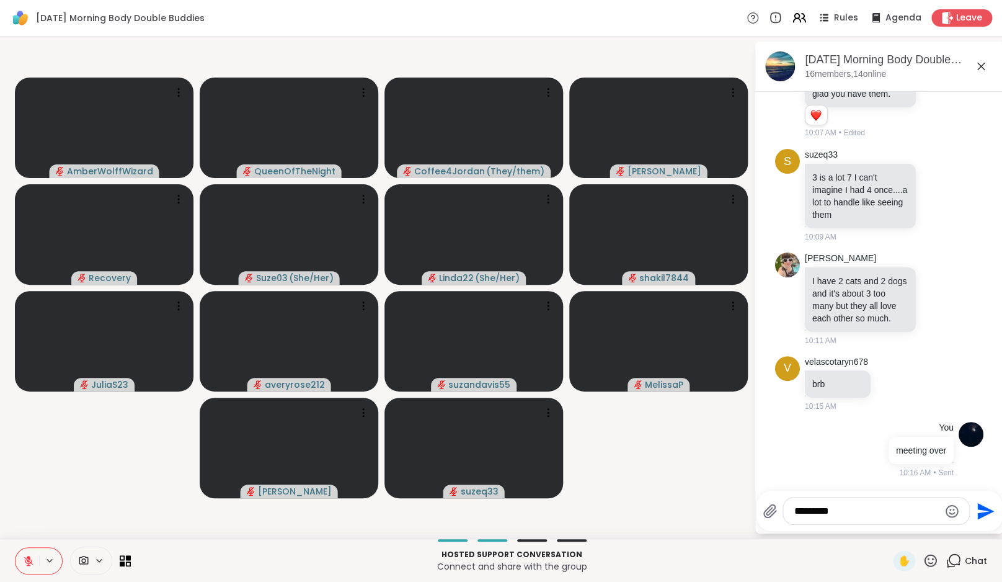
type textarea "**********"
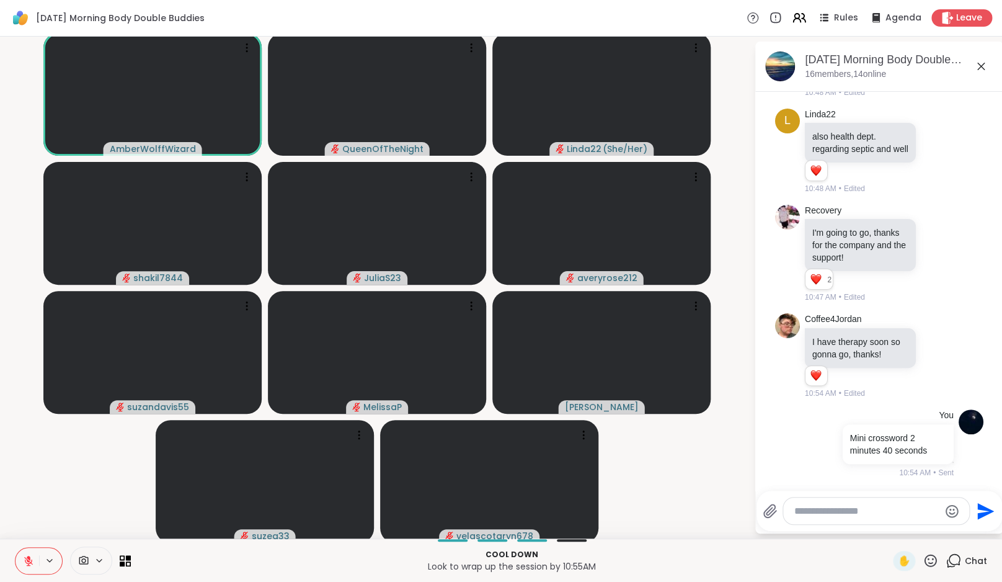
scroll to position [2489, 0]
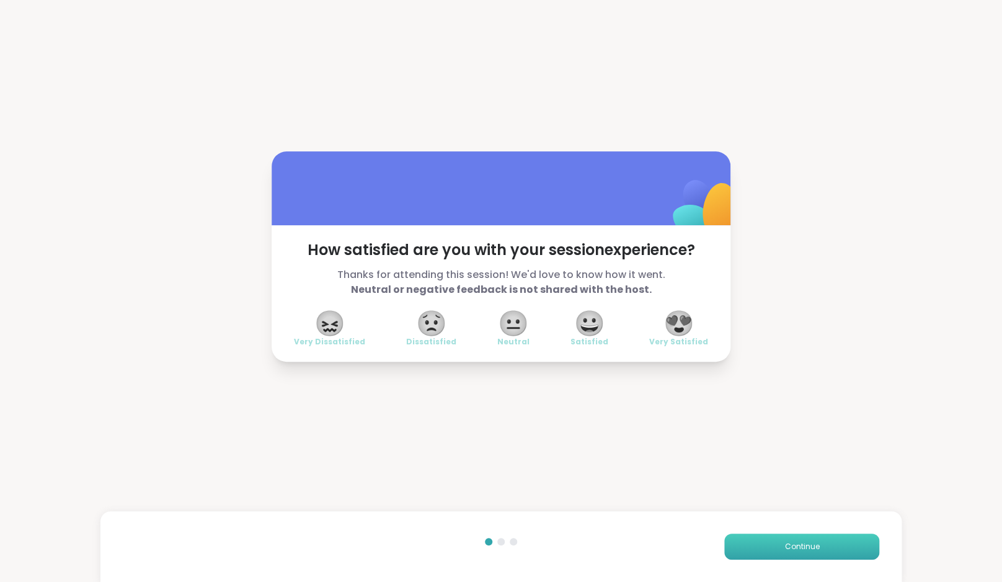
click at [828, 553] on button "Continue" at bounding box center [802, 546] width 155 height 26
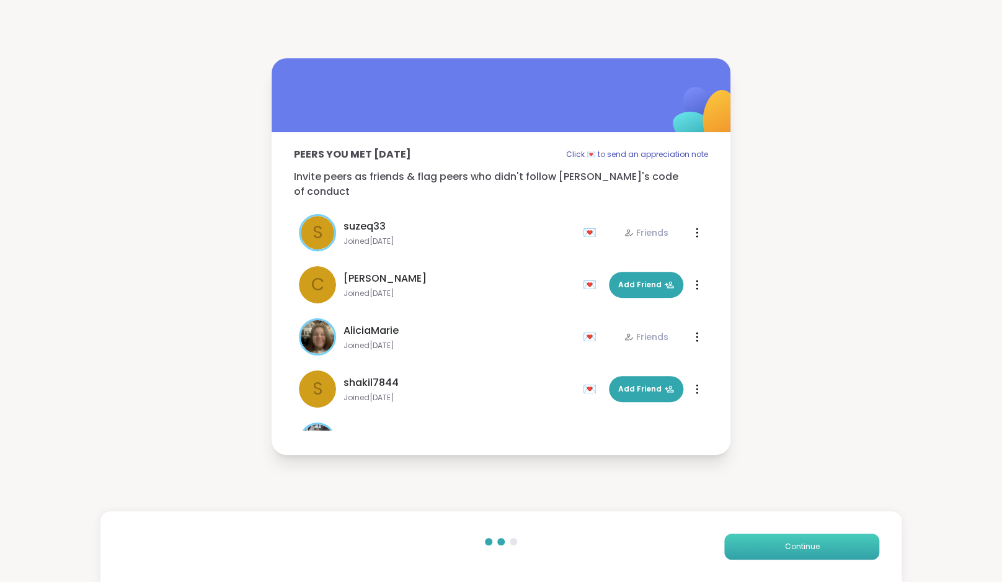
click at [828, 553] on button "Continue" at bounding box center [802, 546] width 155 height 26
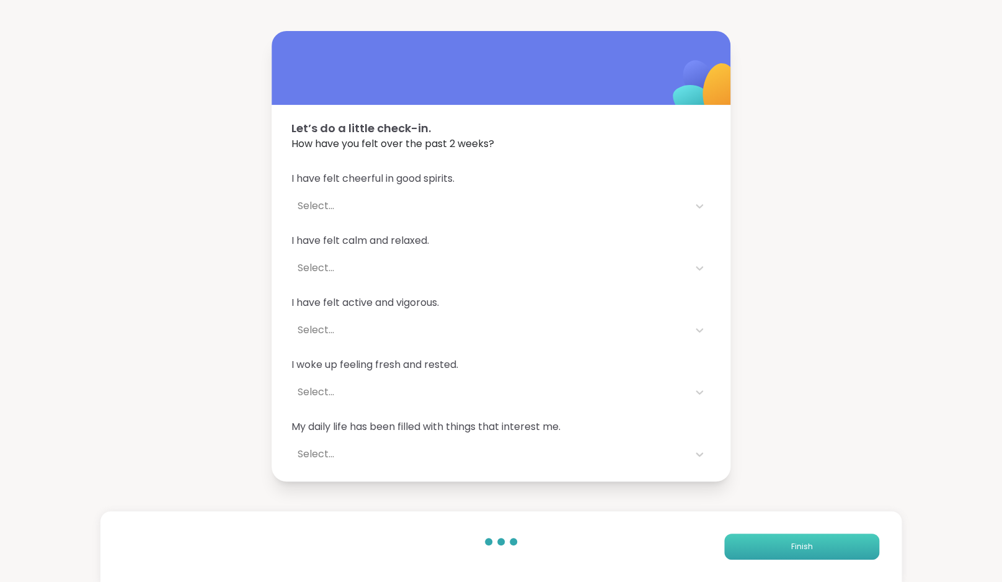
click at [828, 553] on button "Finish" at bounding box center [802, 546] width 155 height 26
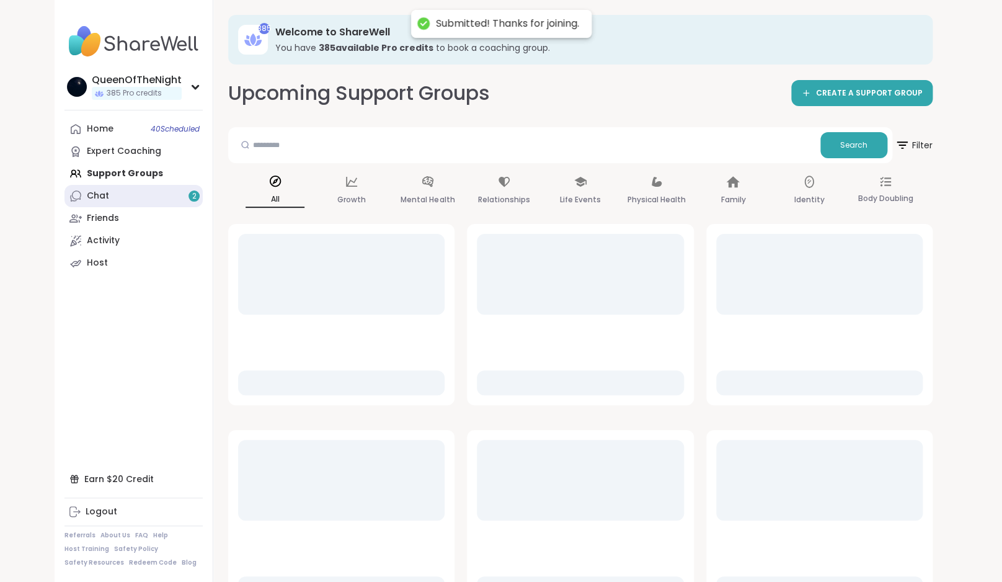
click at [165, 203] on link "Chat 2" at bounding box center [134, 196] width 138 height 22
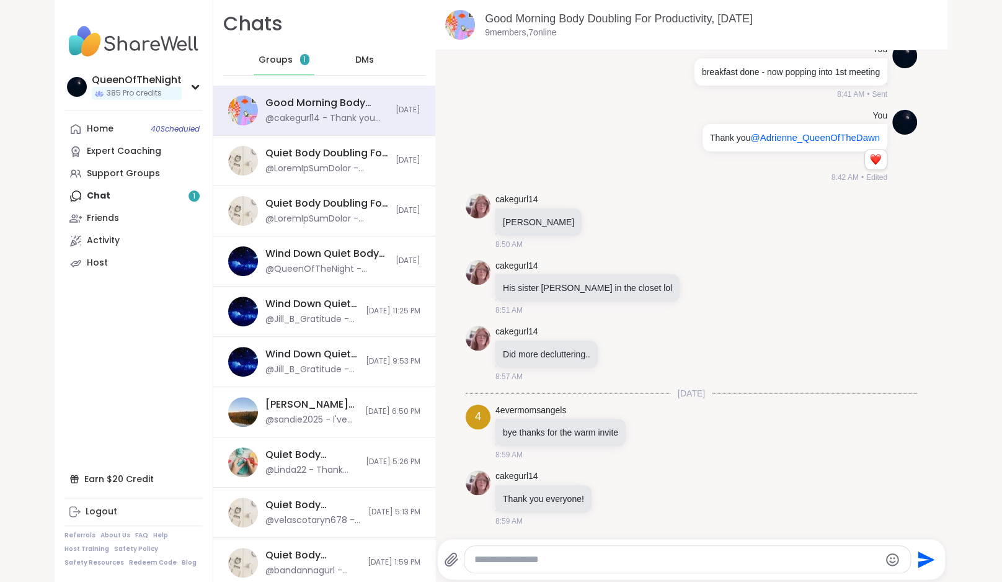
scroll to position [2347, 0]
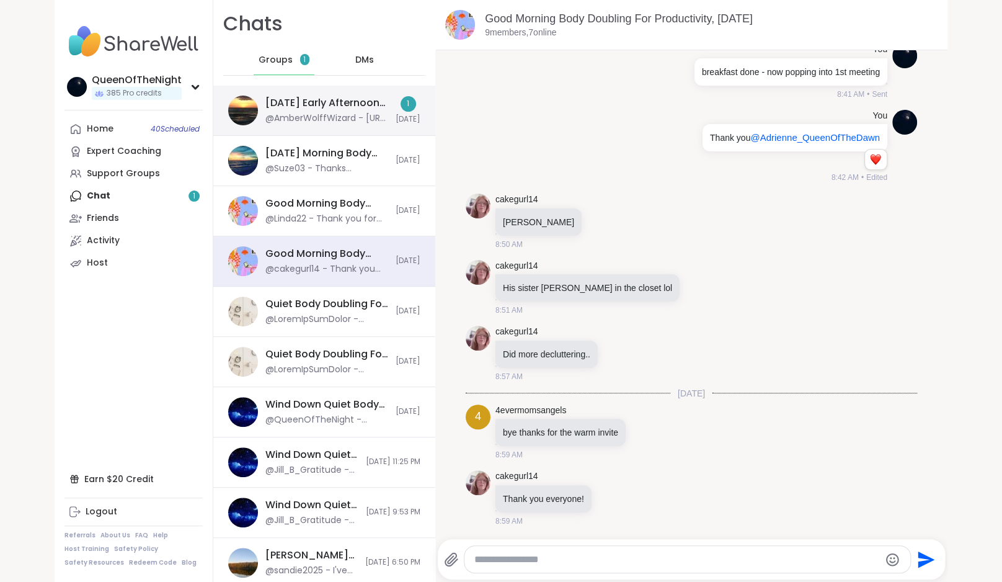
click at [326, 106] on div "Tuesday Early Afternoon Body Double Buddies, Oct 14" at bounding box center [326, 103] width 123 height 14
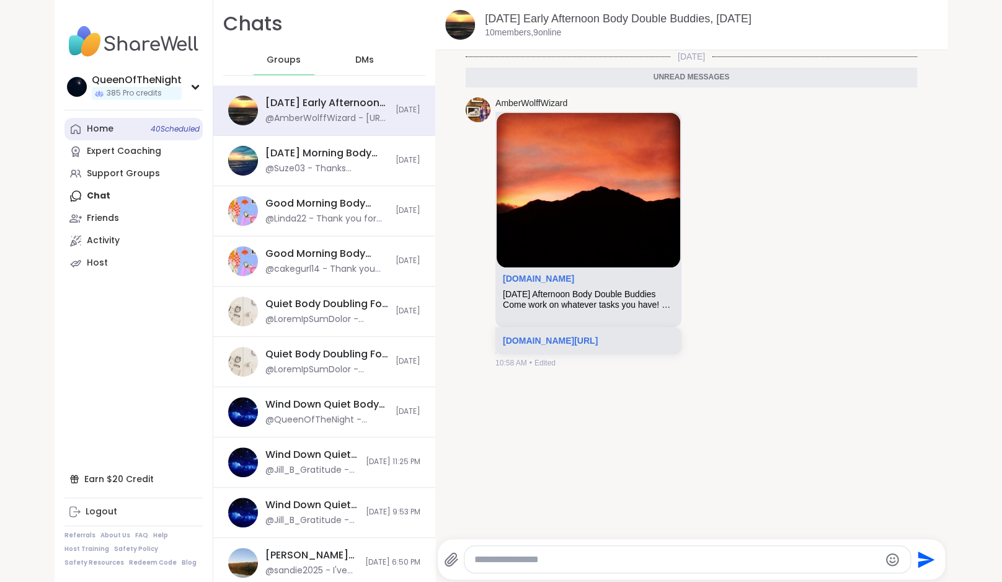
click at [128, 129] on link "Home 40 Scheduled" at bounding box center [134, 129] width 138 height 22
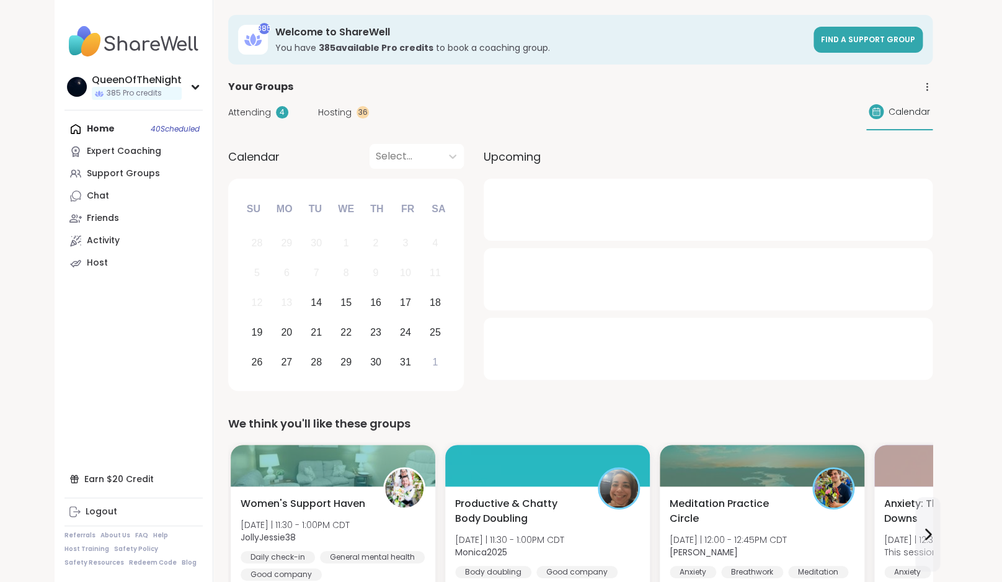
click at [252, 109] on span "Attending" at bounding box center [249, 112] width 43 height 13
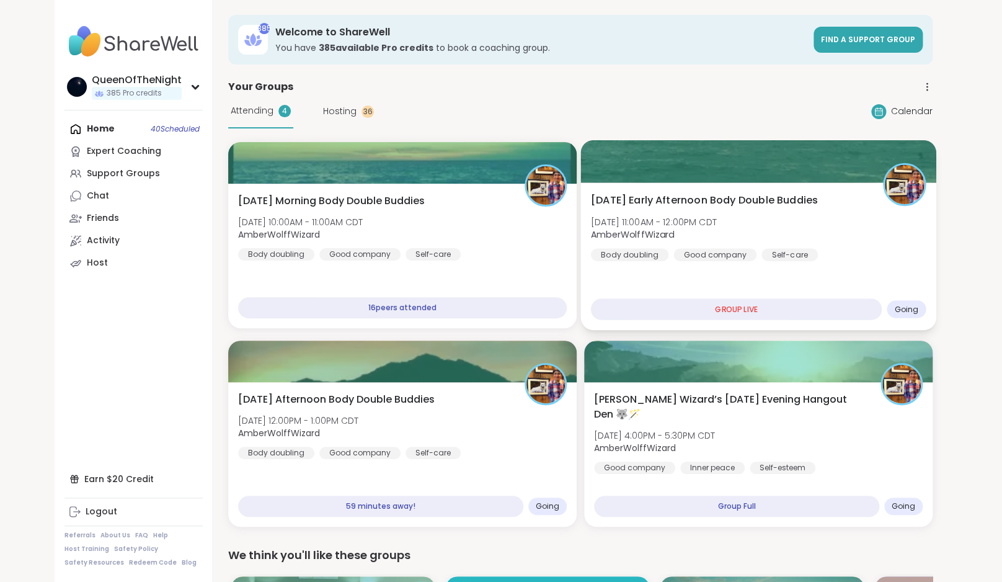
click at [765, 251] on div "Self-care" at bounding box center [790, 254] width 56 height 12
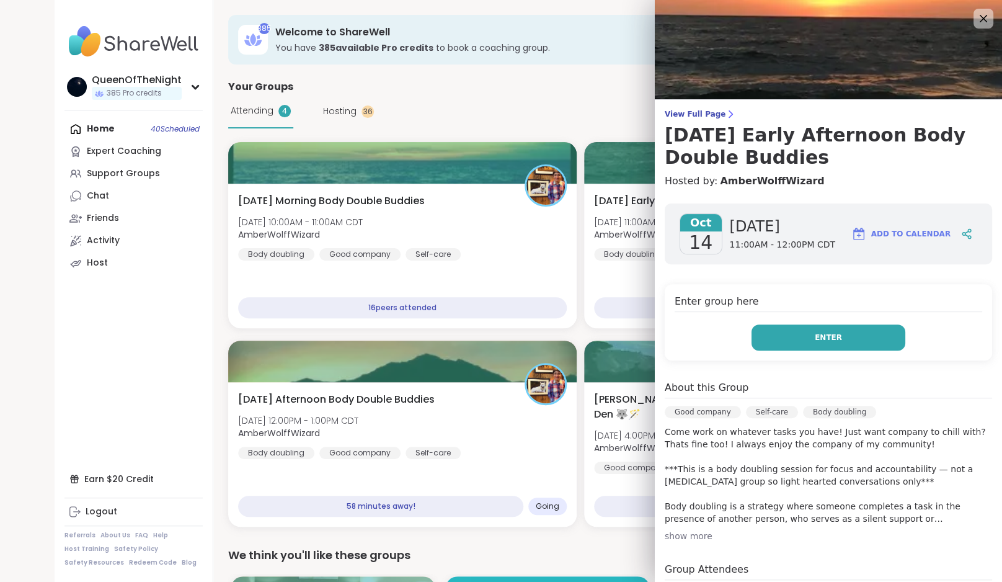
click at [814, 327] on button "Enter" at bounding box center [829, 337] width 154 height 26
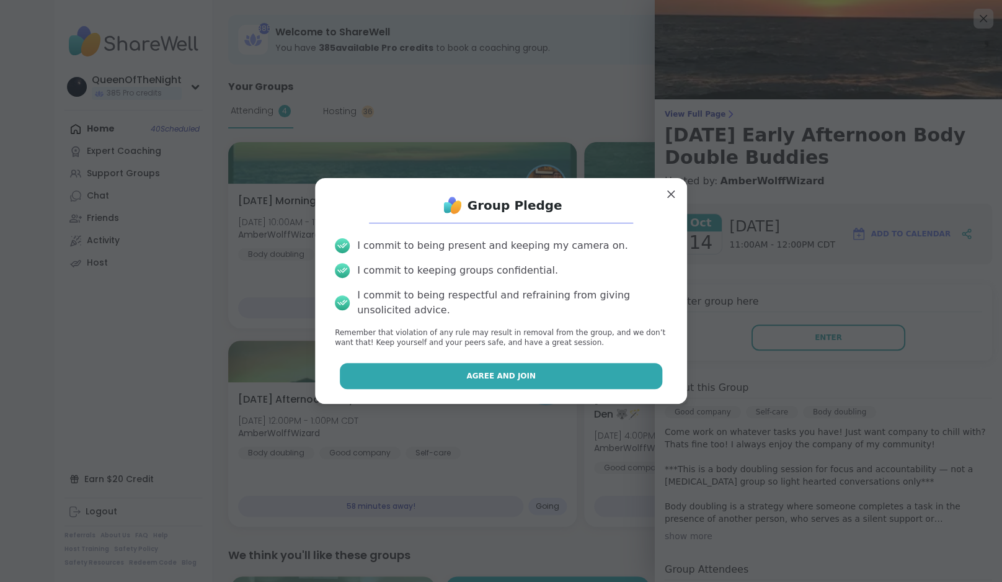
click at [522, 376] on span "Agree and Join" at bounding box center [500, 375] width 69 height 11
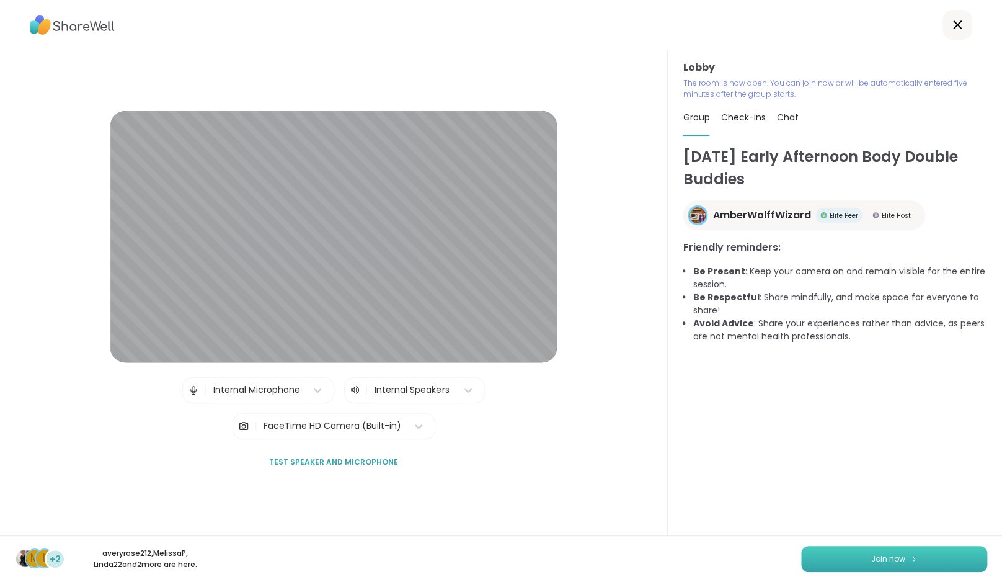
click at [892, 558] on span "Join now" at bounding box center [889, 558] width 34 height 11
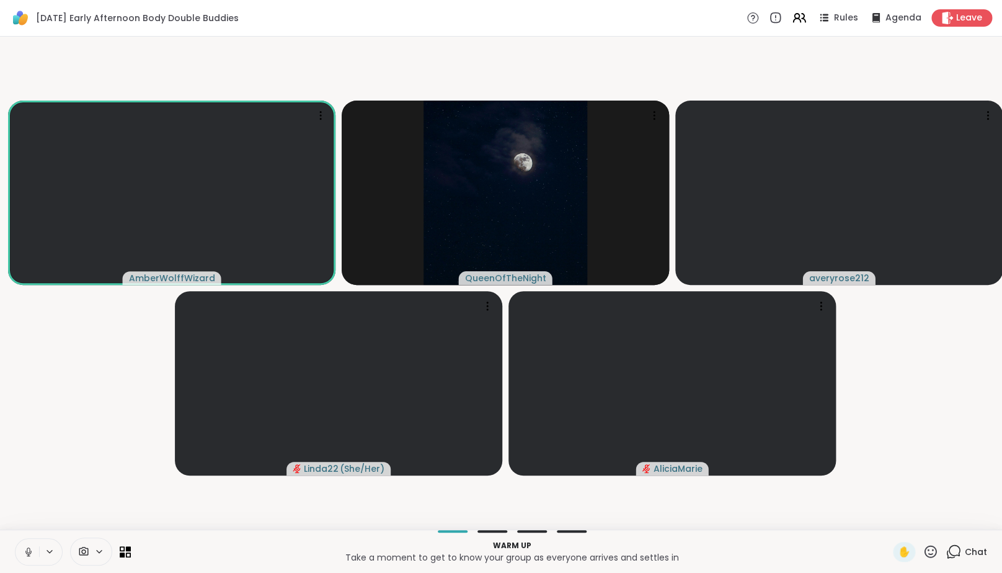
click at [27, 564] on button at bounding box center [28, 551] width 24 height 26
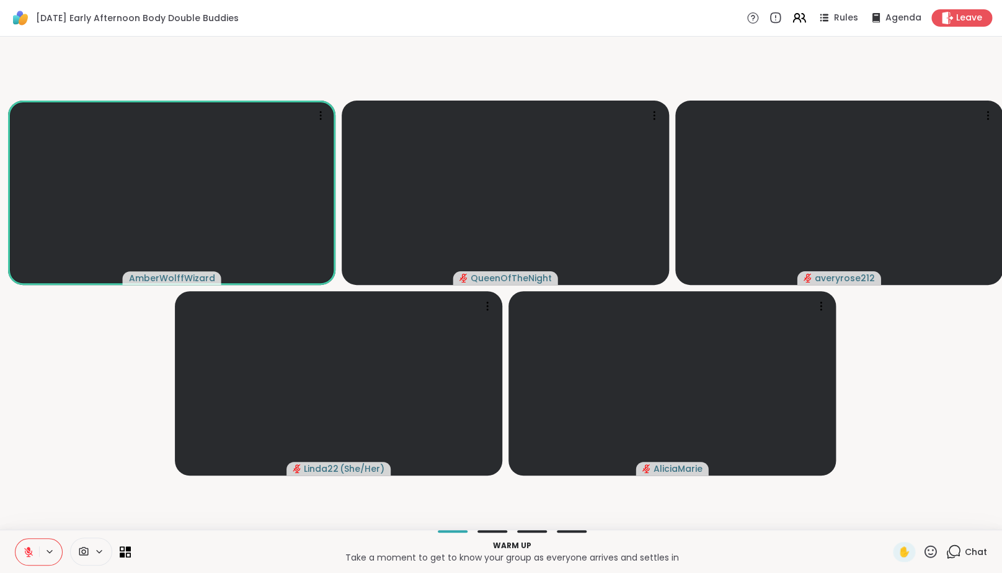
click at [963, 553] on div "Chat" at bounding box center [967, 552] width 42 height 20
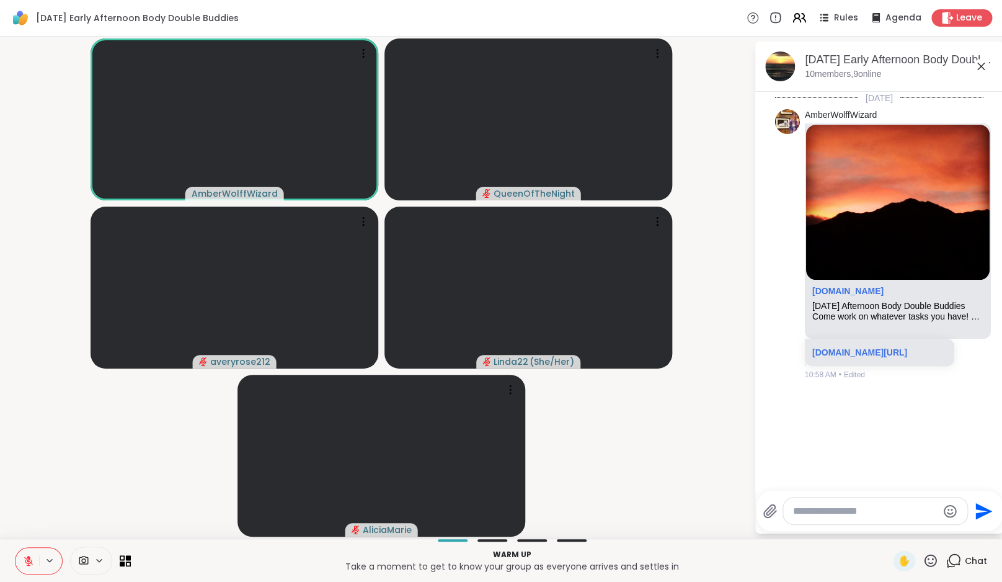
click at [890, 514] on textarea "Type your message" at bounding box center [865, 511] width 145 height 12
click at [888, 514] on textarea "Type your message" at bounding box center [865, 511] width 145 height 12
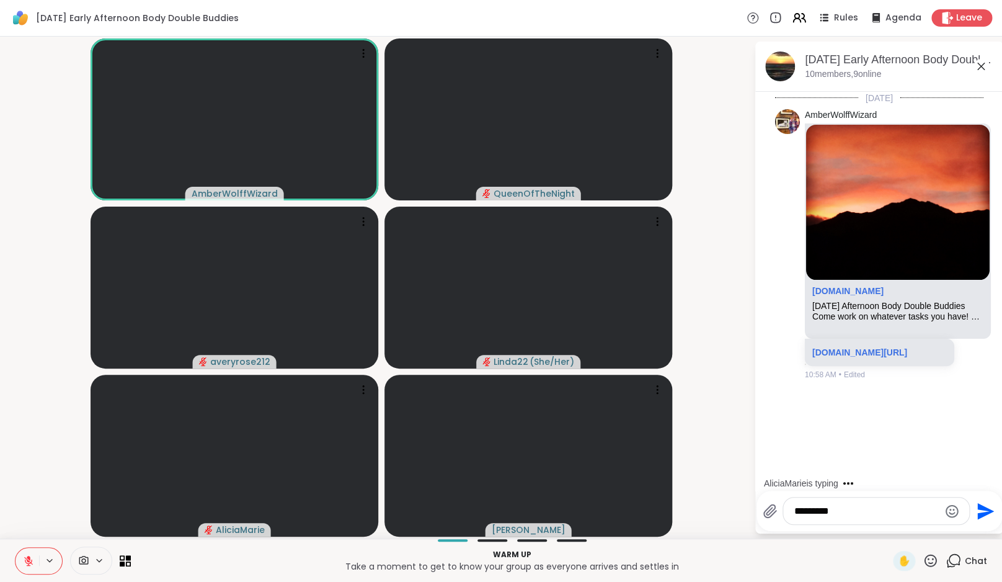
type textarea "**********"
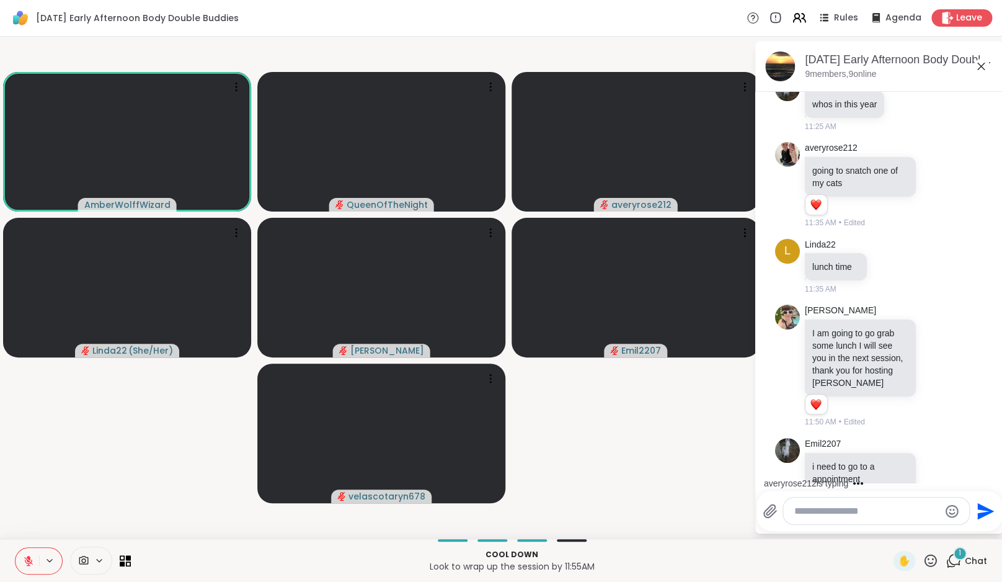
scroll to position [1667, 0]
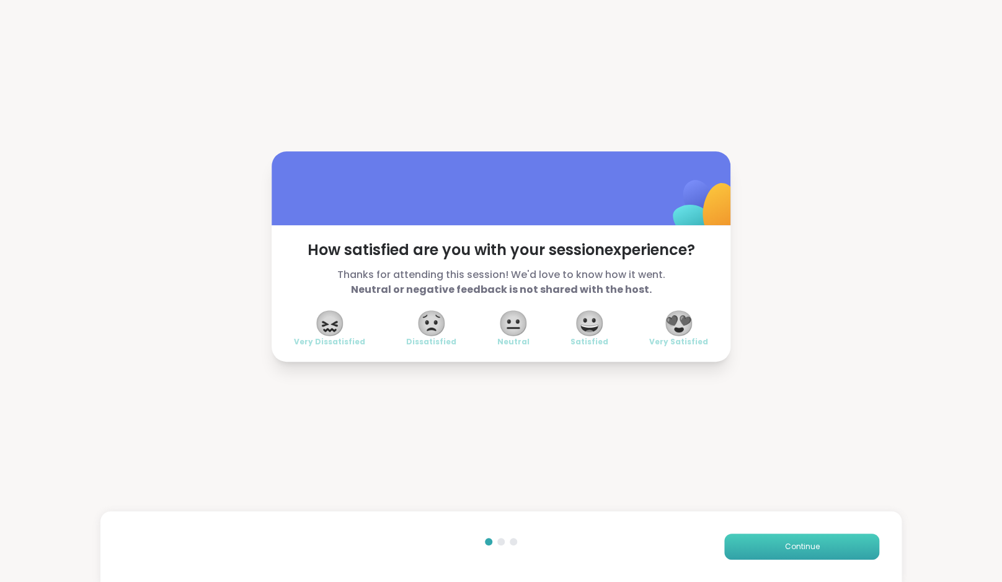
click at [788, 545] on span "Continue" at bounding box center [802, 546] width 35 height 11
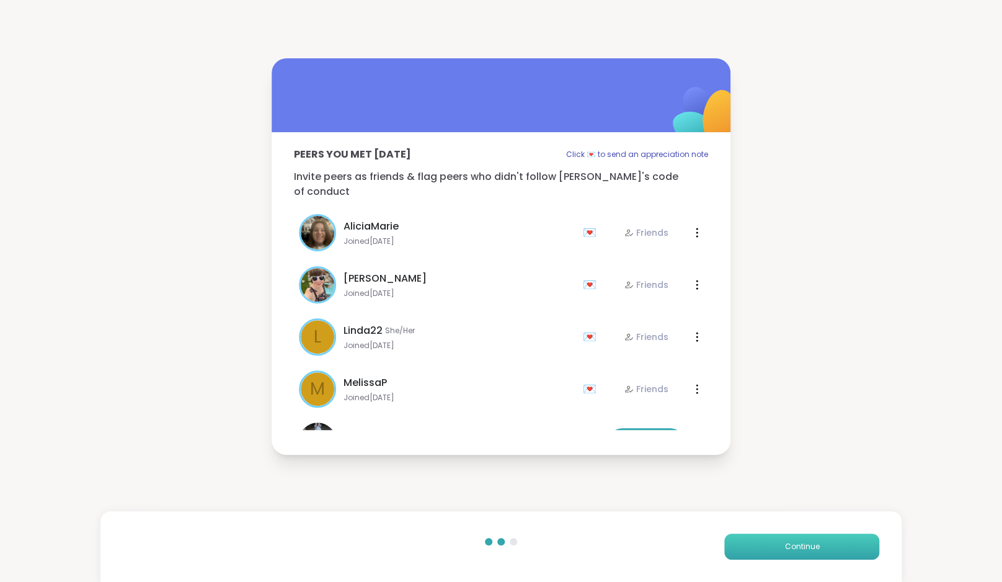
click at [788, 545] on span "Continue" at bounding box center [802, 546] width 35 height 11
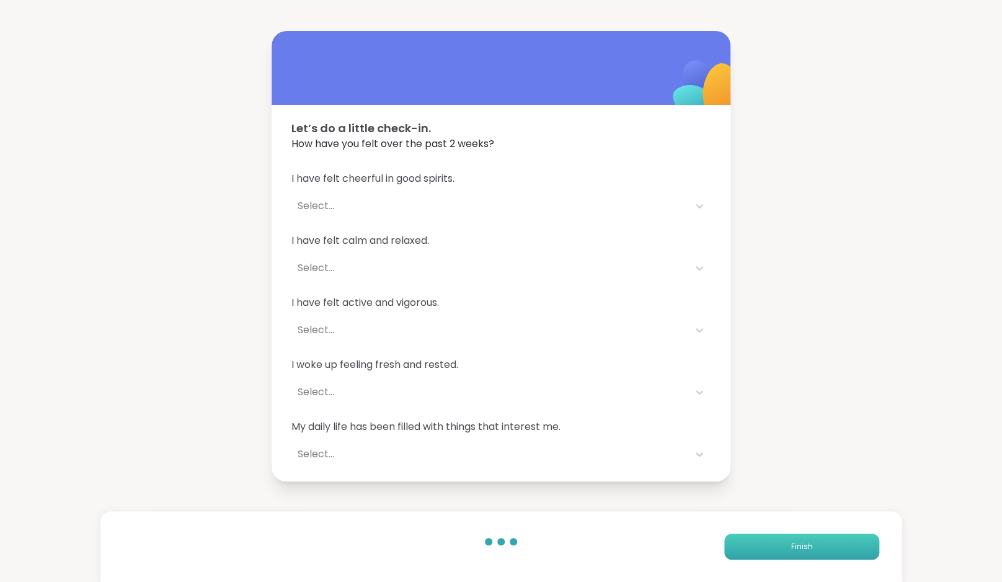
click at [788, 545] on button "Finish" at bounding box center [802, 546] width 155 height 26
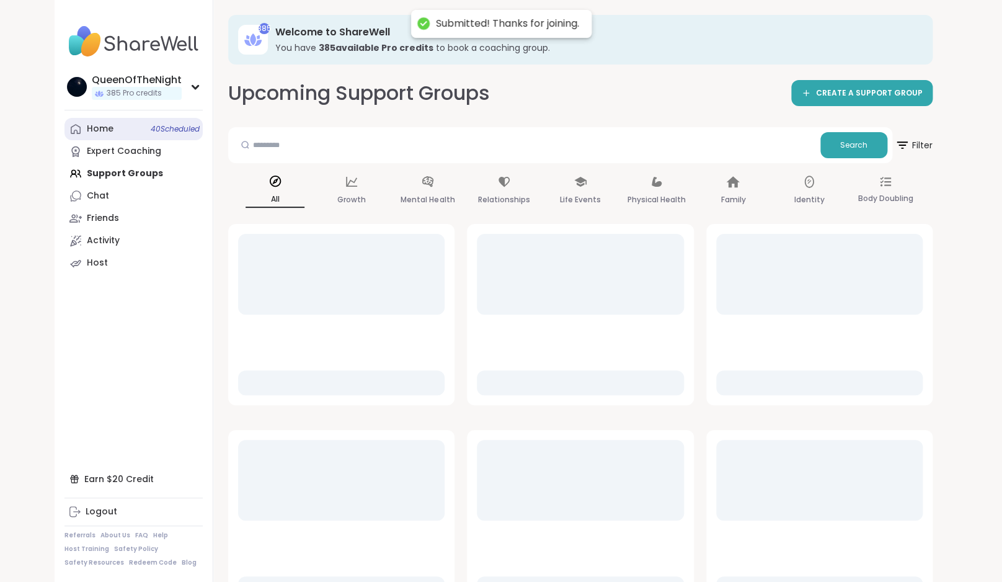
click at [124, 133] on link "Home 40 Scheduled" at bounding box center [134, 129] width 138 height 22
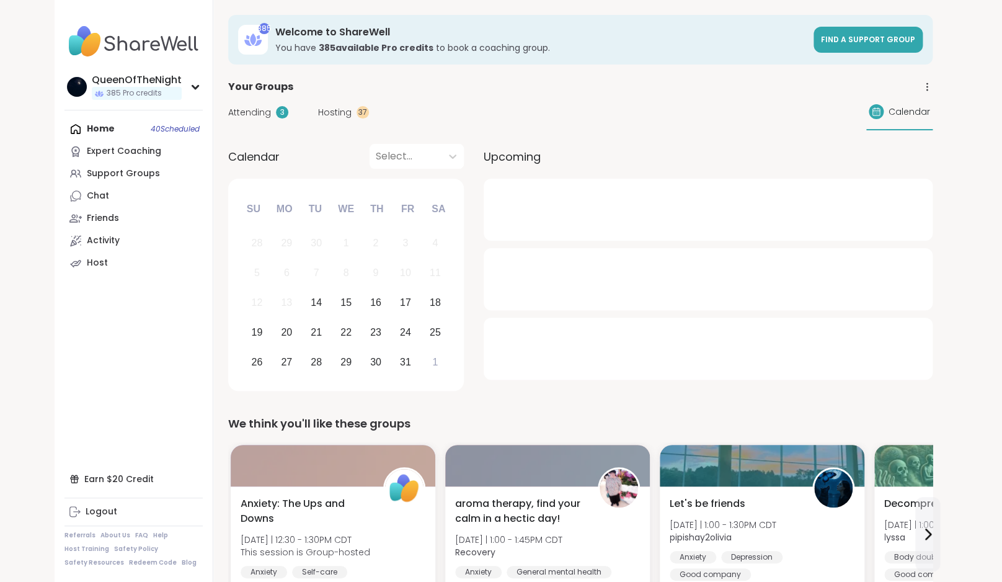
click at [268, 113] on span "Attending" at bounding box center [249, 112] width 43 height 13
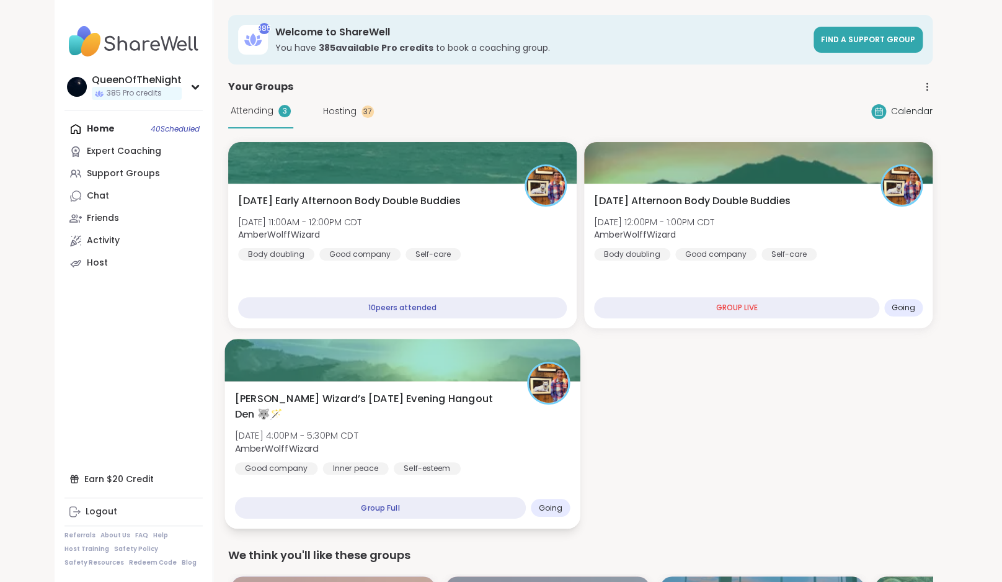
click at [509, 454] on div "Wolff Wizard’s Tuesday Evening Hangout Den 🐺🪄 Tue, Oct 14 | 4:00PM - 5:30PM CDT…" at bounding box center [403, 433] width 336 height 84
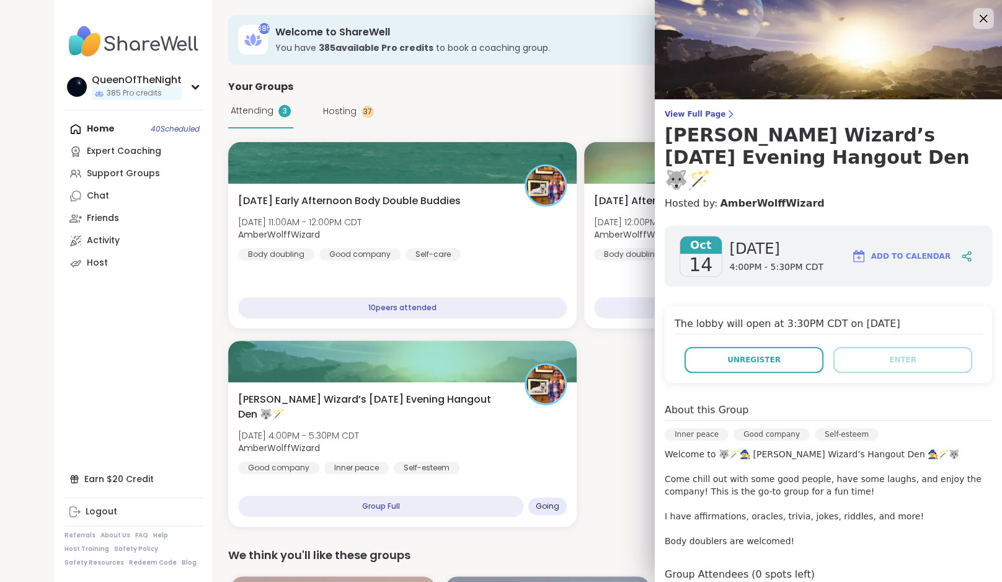
click at [979, 20] on icon at bounding box center [984, 19] width 16 height 16
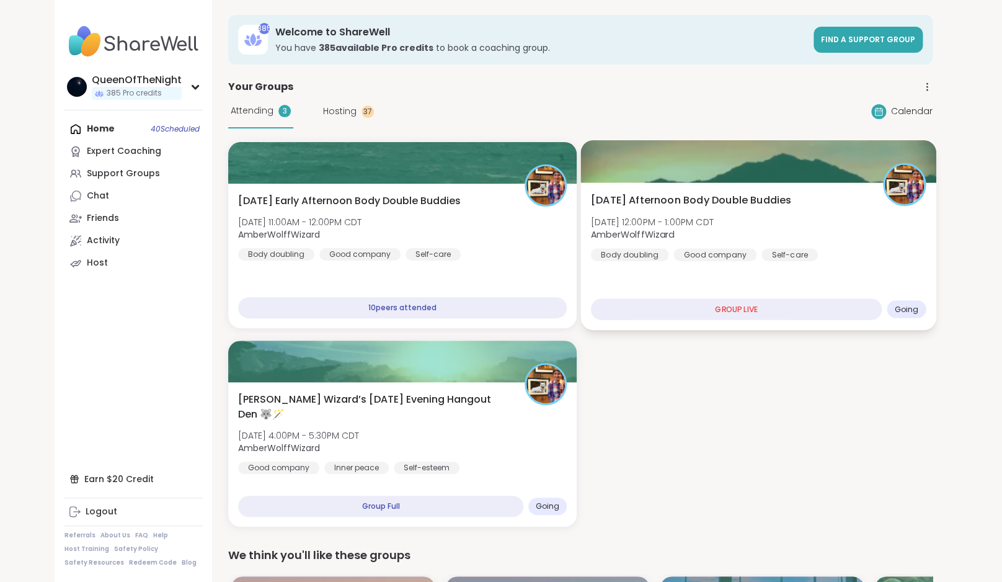
click at [739, 205] on span "Tuesday Afternoon Body Double Buddies" at bounding box center [691, 200] width 200 height 15
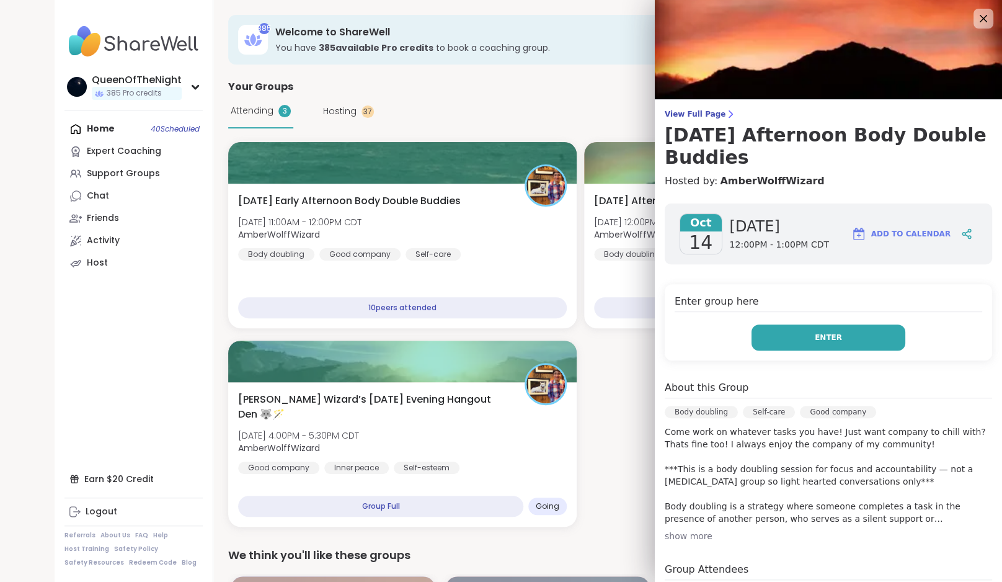
click at [808, 339] on button "Enter" at bounding box center [829, 337] width 154 height 26
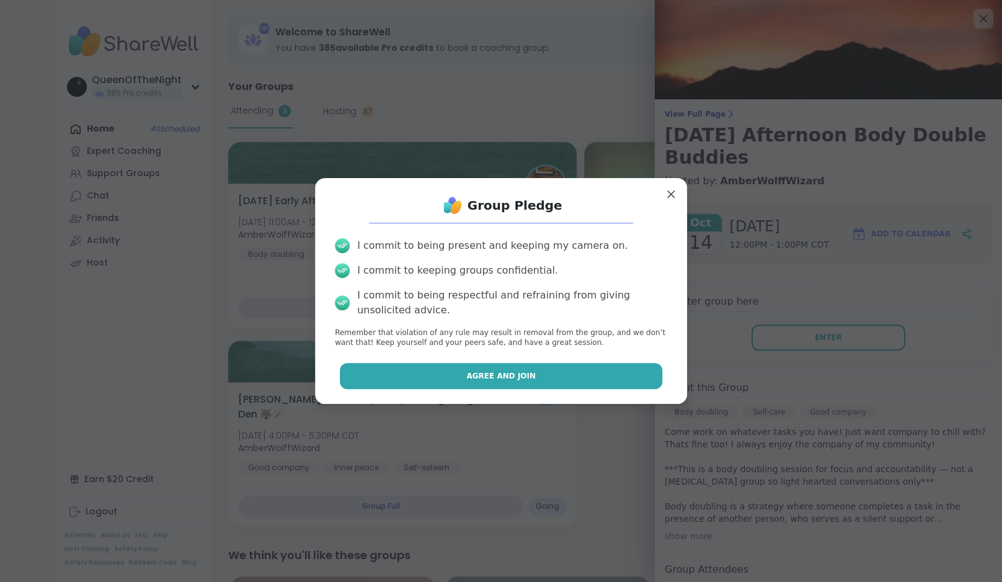
click at [566, 378] on button "Agree and Join" at bounding box center [501, 376] width 323 height 26
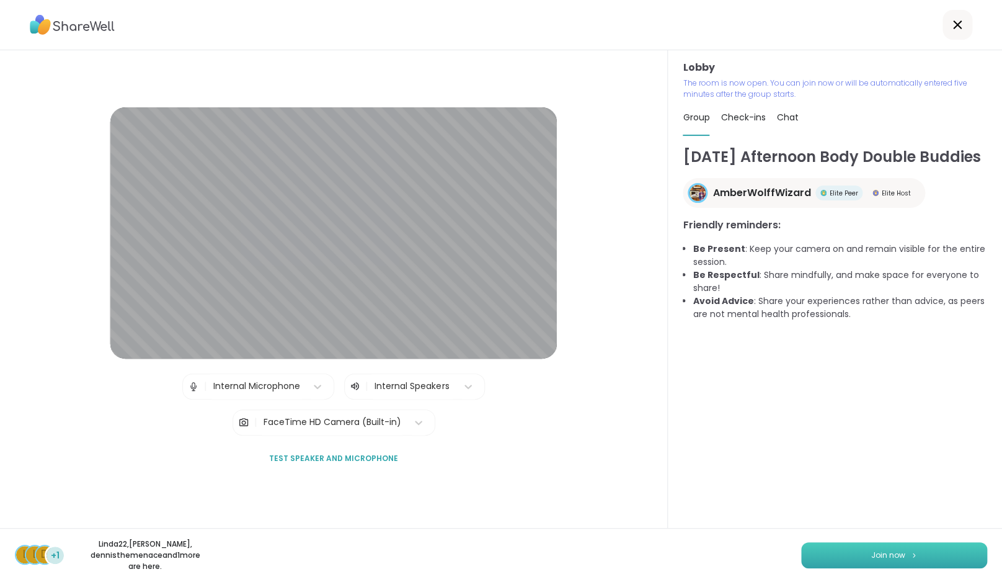
click at [898, 561] on span "Join now" at bounding box center [889, 555] width 34 height 11
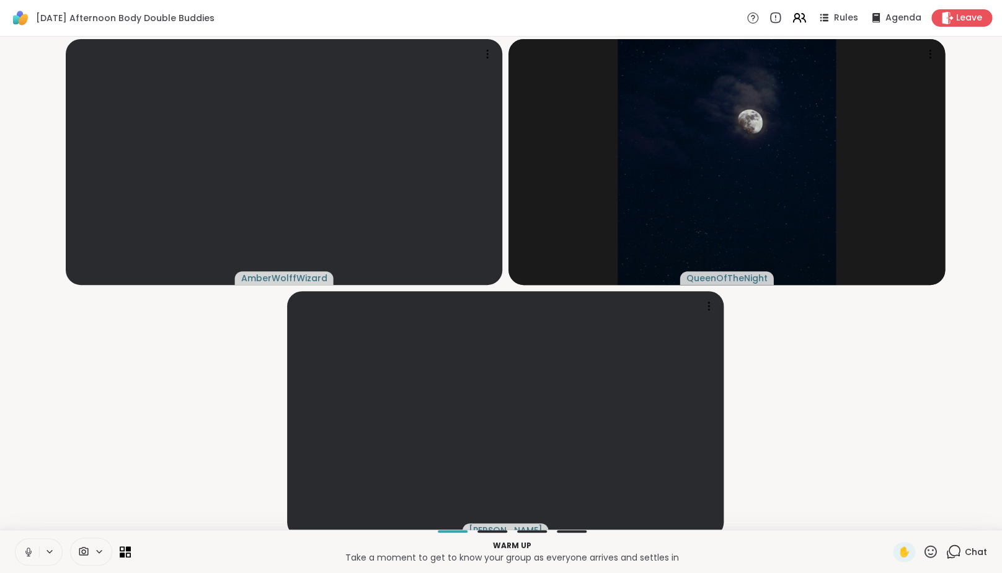
click at [29, 557] on icon at bounding box center [28, 551] width 11 height 11
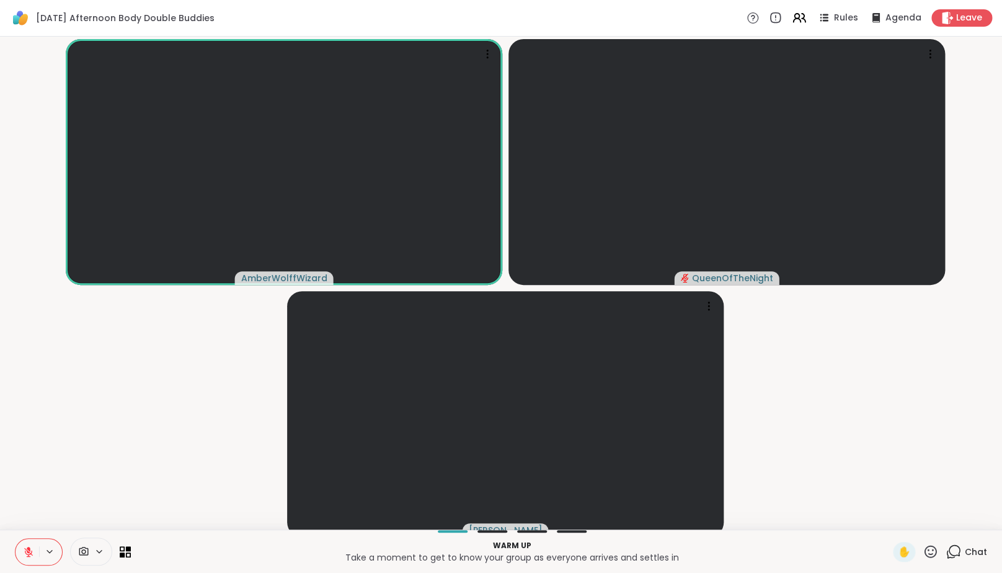
click at [957, 559] on icon at bounding box center [954, 551] width 16 height 16
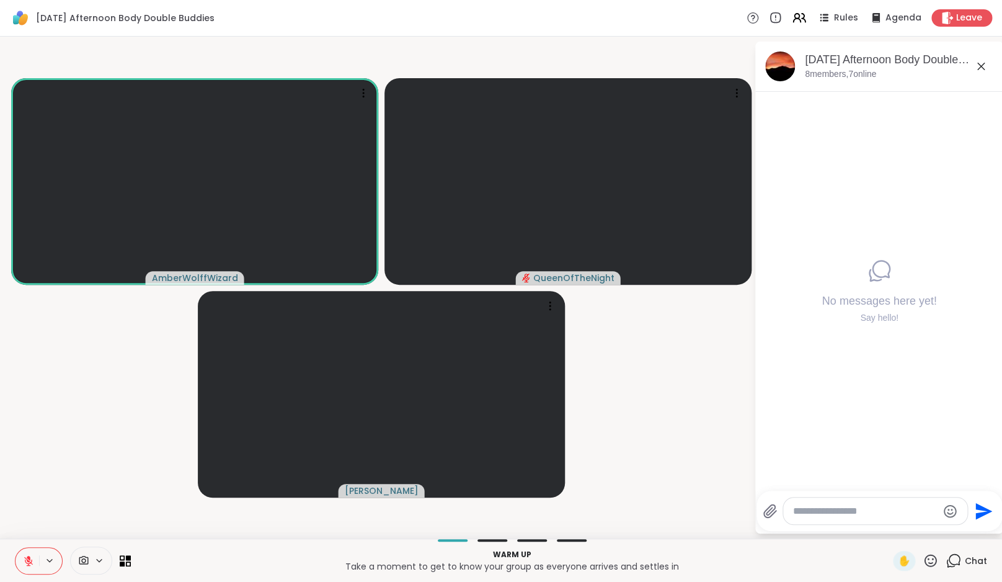
click at [867, 508] on textarea "Type your message" at bounding box center [865, 511] width 145 height 12
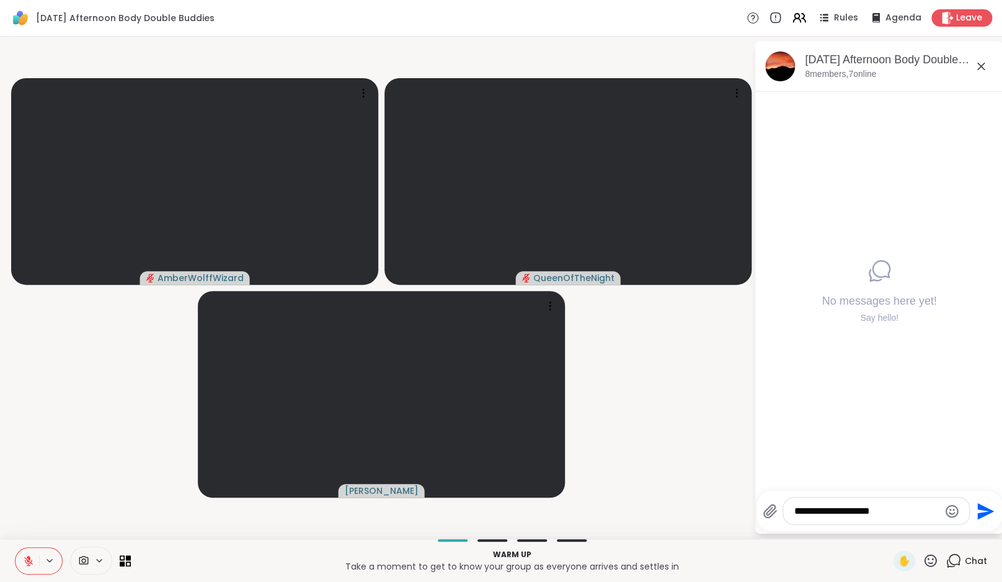
type textarea "**********"
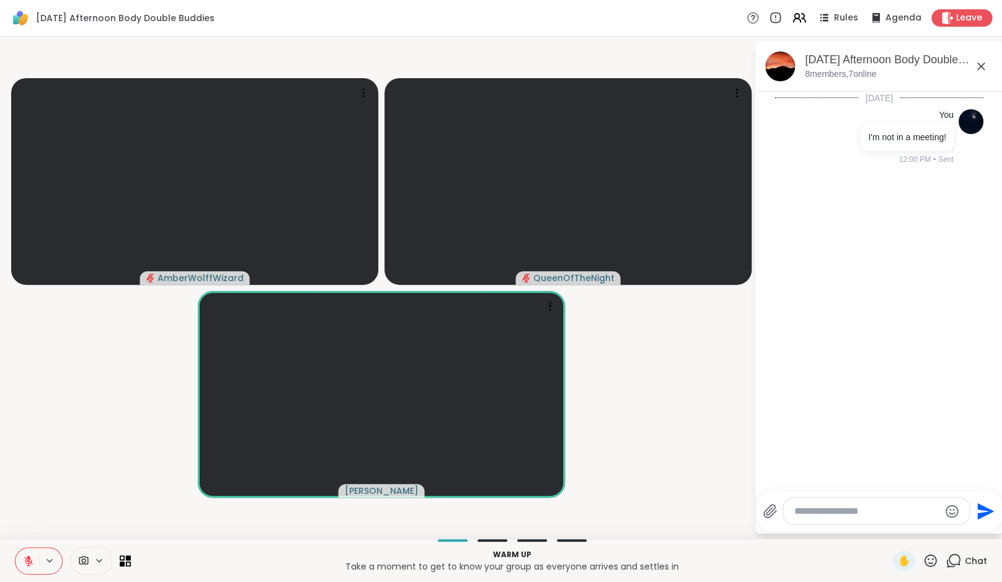
click at [33, 558] on icon at bounding box center [28, 560] width 11 height 11
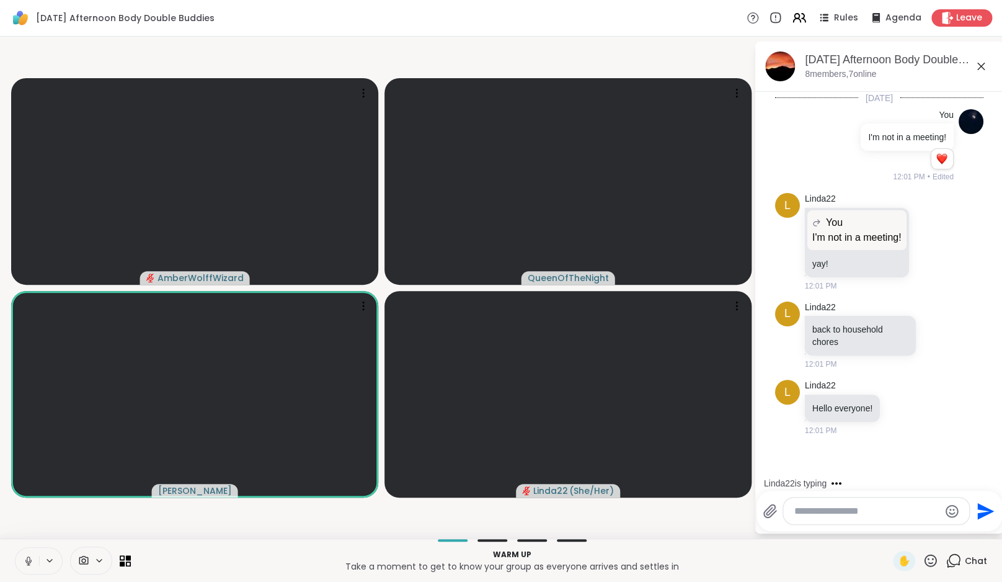
click at [29, 562] on icon at bounding box center [28, 560] width 11 height 11
click at [20, 560] on button at bounding box center [28, 561] width 24 height 26
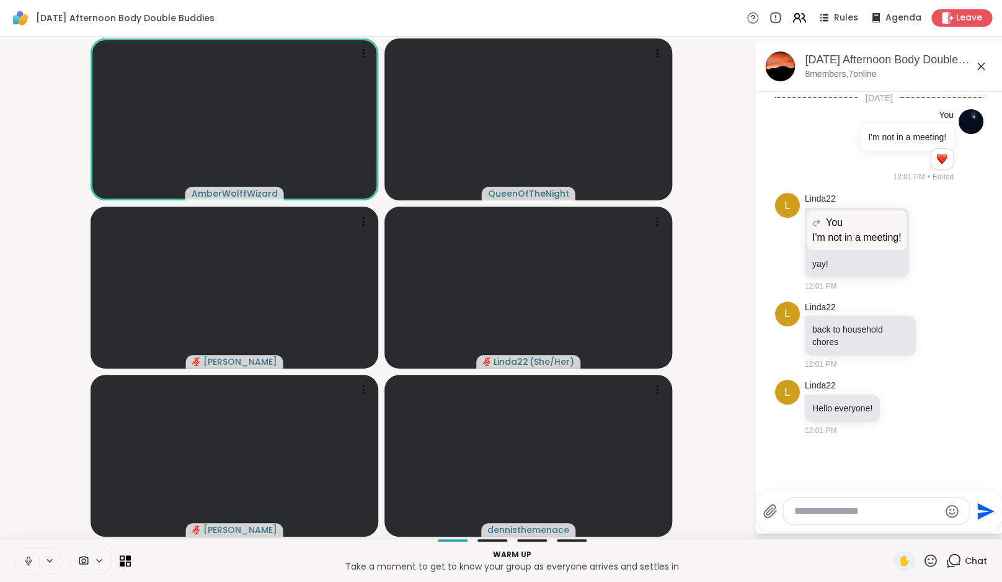
click at [29, 560] on icon at bounding box center [28, 560] width 11 height 11
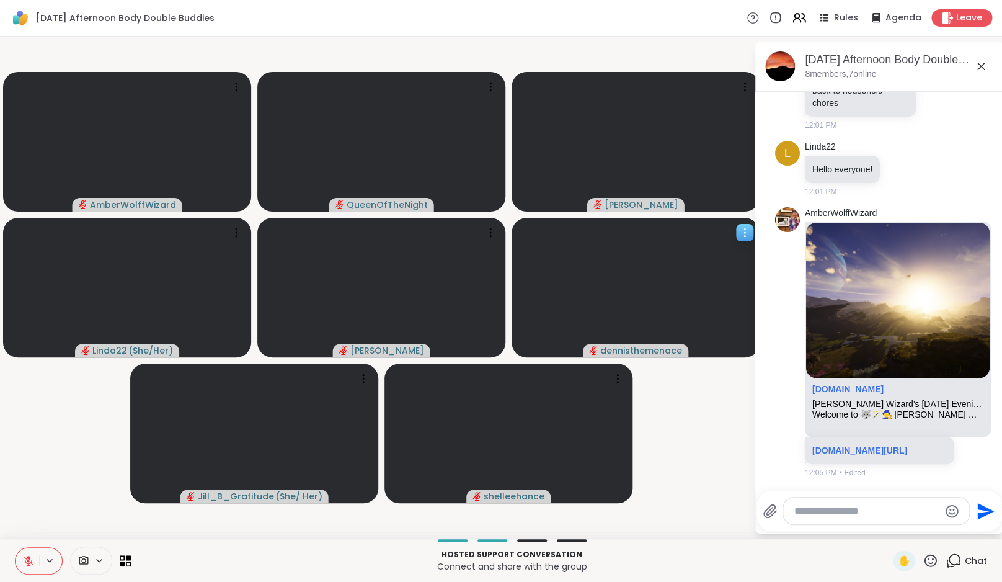
scroll to position [357, 0]
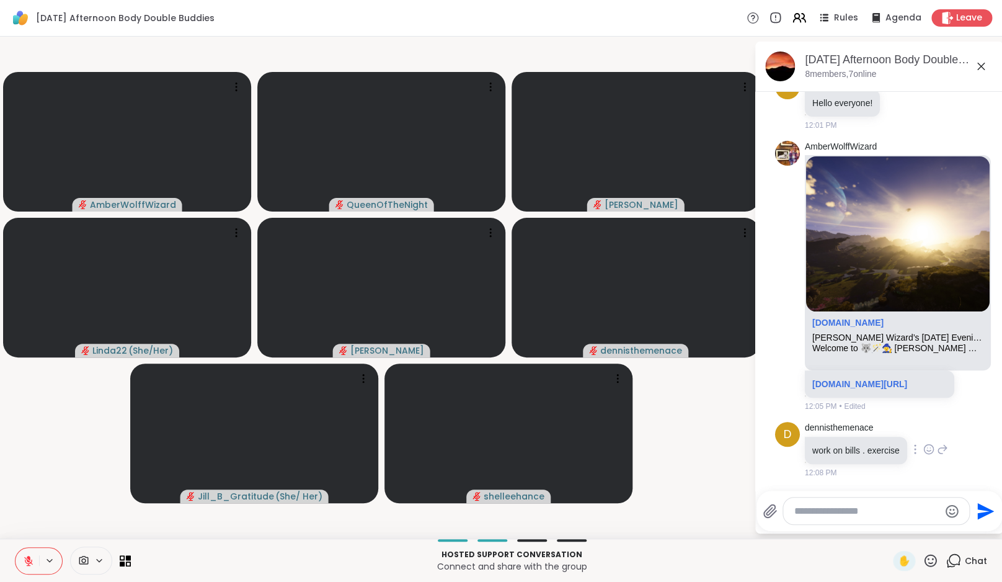
click at [931, 450] on icon at bounding box center [929, 450] width 4 height 1
click at [935, 426] on div "Select Reaction: Heart" at bounding box center [929, 429] width 11 height 11
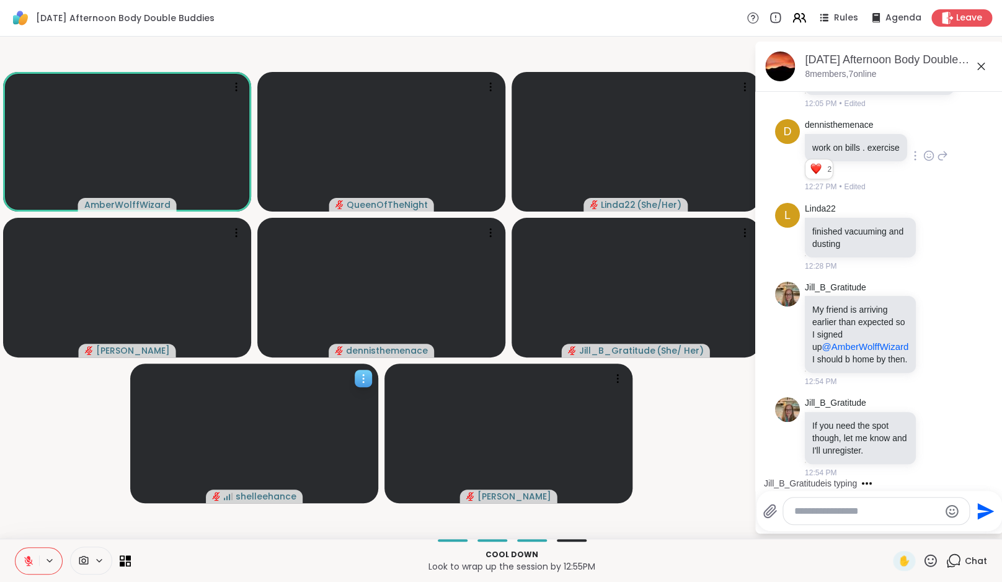
scroll to position [764, 0]
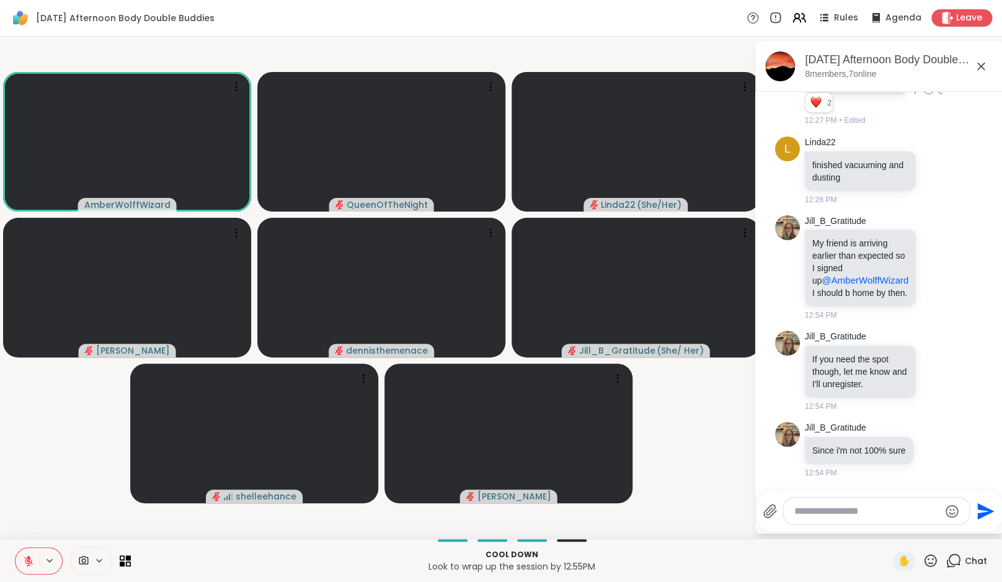
click at [29, 555] on icon at bounding box center [29, 557] width 4 height 5
click at [29, 555] on icon at bounding box center [28, 560] width 11 height 11
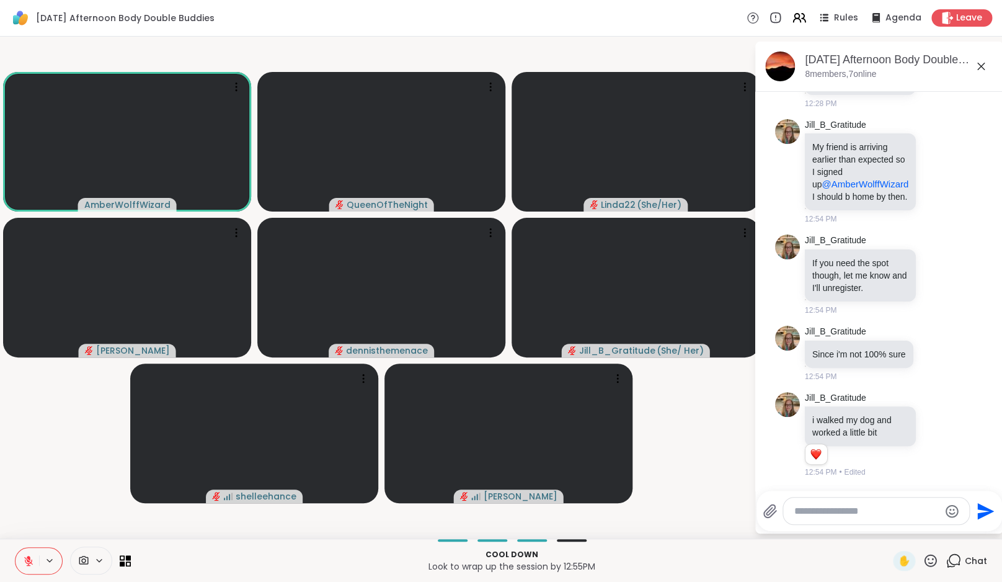
scroll to position [860, 0]
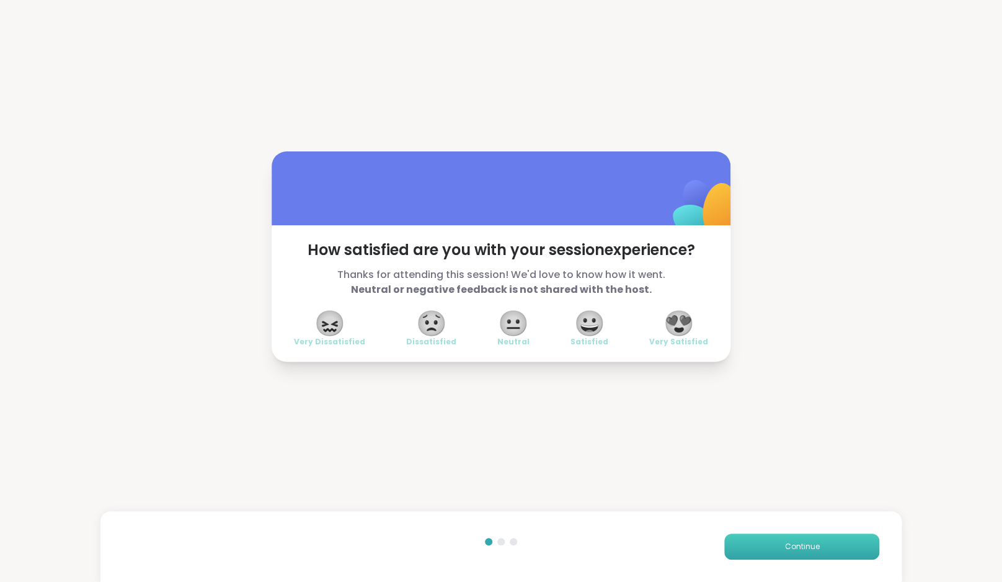
click at [808, 538] on button "Continue" at bounding box center [802, 546] width 155 height 26
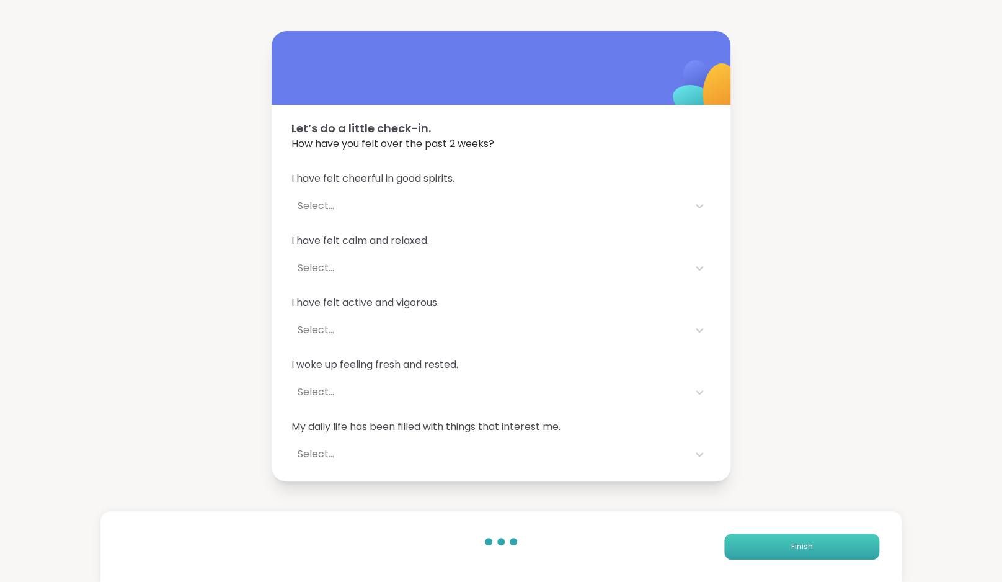
click at [808, 538] on button "Finish" at bounding box center [802, 546] width 155 height 26
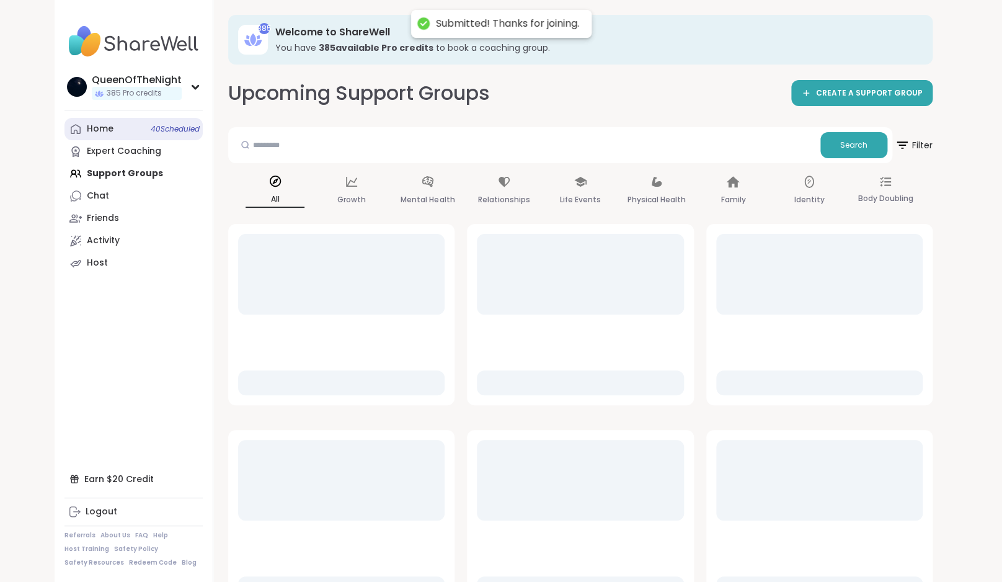
click at [108, 133] on div "Home 40 Scheduled" at bounding box center [100, 129] width 27 height 12
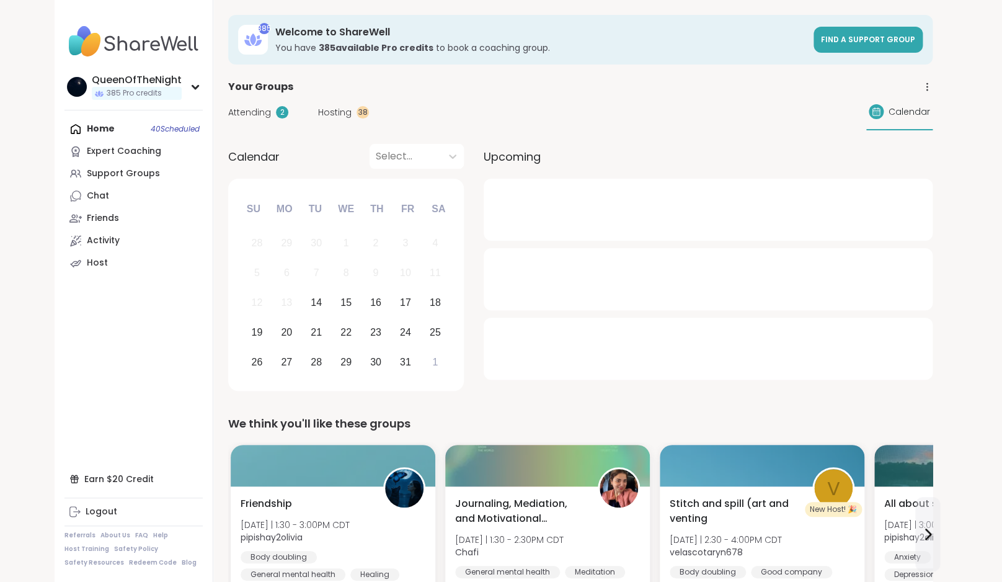
click at [349, 116] on span "Hosting" at bounding box center [334, 112] width 33 height 13
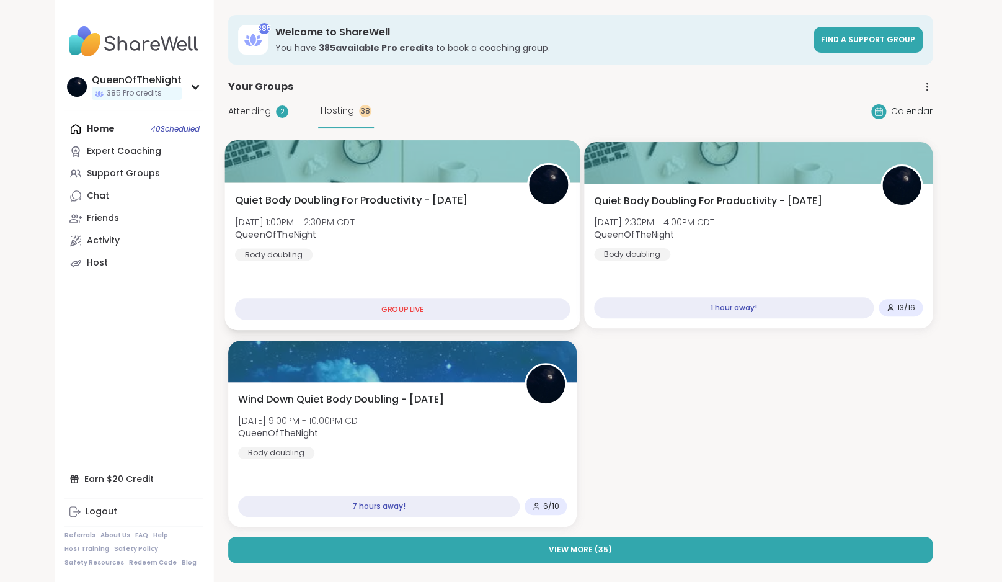
click at [450, 203] on span "Quiet Body Doubling For Productivity - [DATE]" at bounding box center [351, 200] width 233 height 15
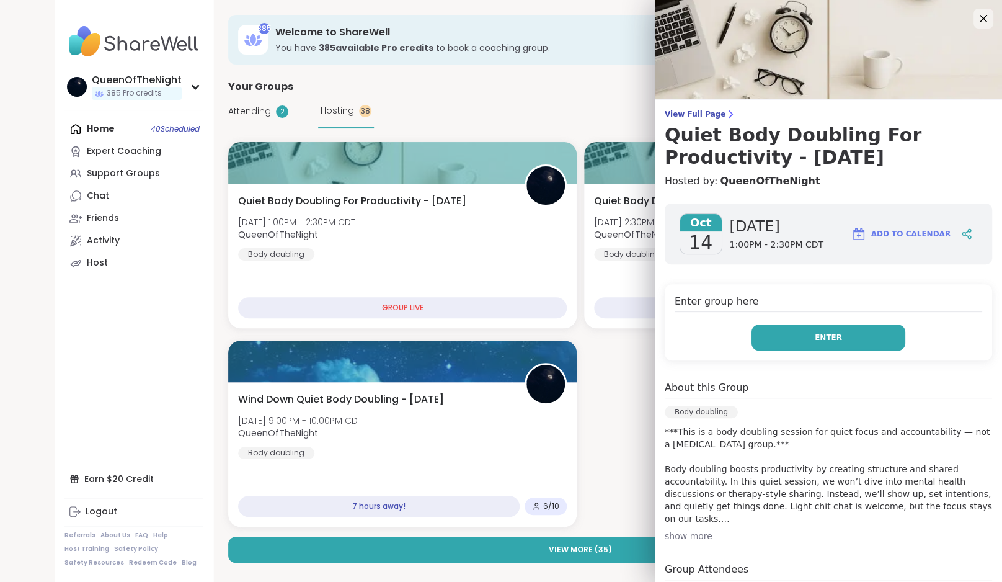
click at [845, 329] on button "Enter" at bounding box center [829, 337] width 154 height 26
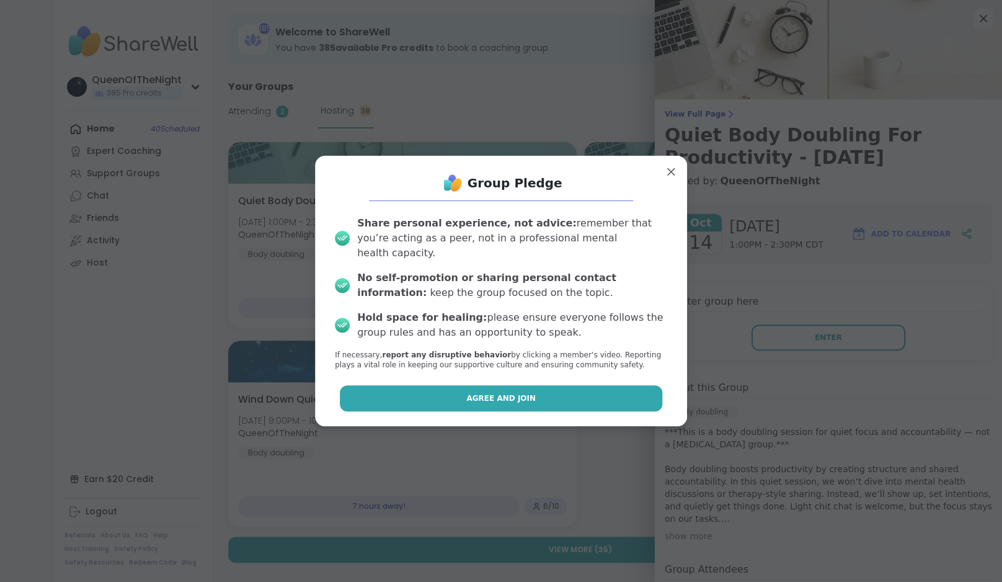
click at [574, 385] on button "Agree and Join" at bounding box center [501, 398] width 323 height 26
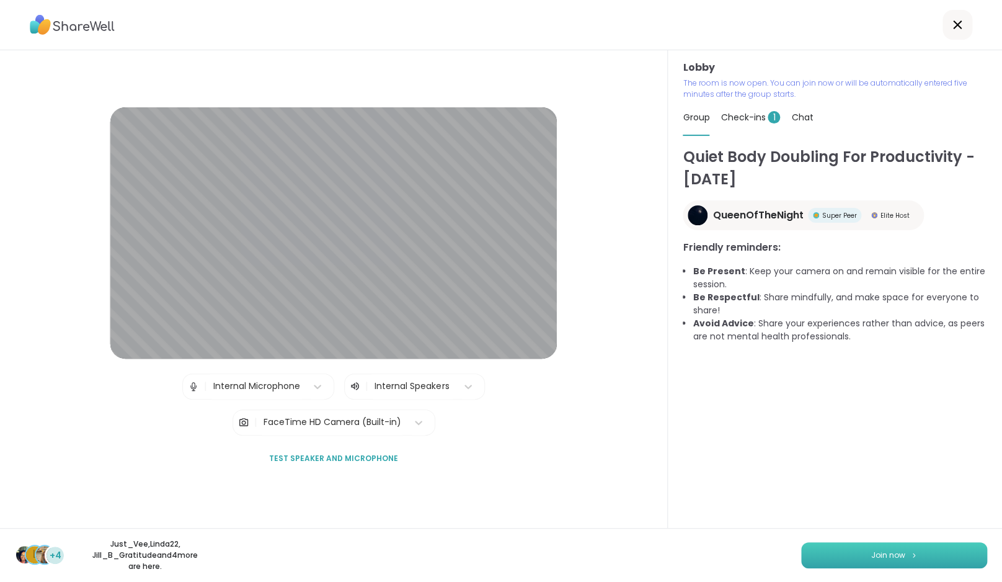
click at [895, 551] on button "Join now" at bounding box center [894, 555] width 186 height 26
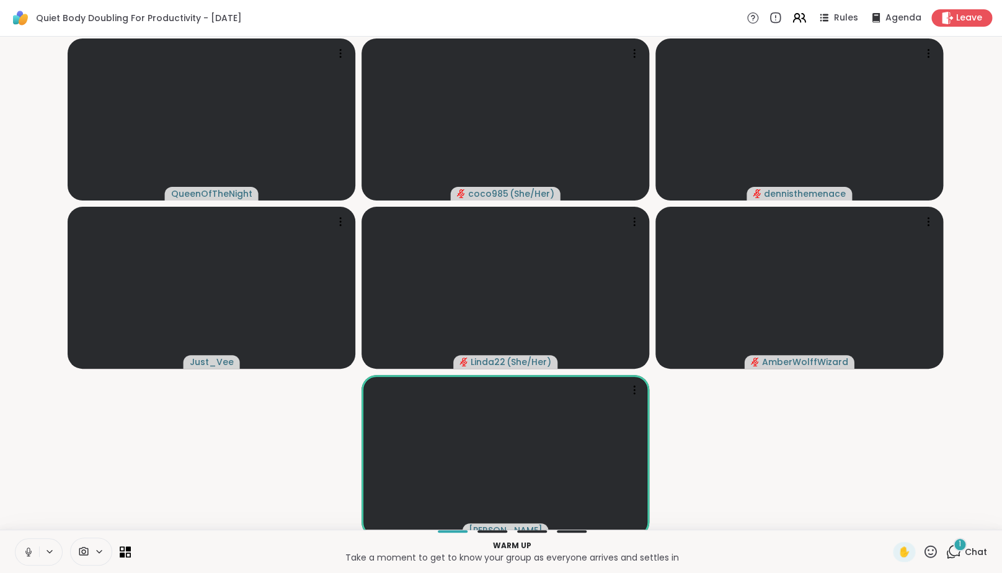
click at [959, 559] on icon at bounding box center [954, 551] width 16 height 16
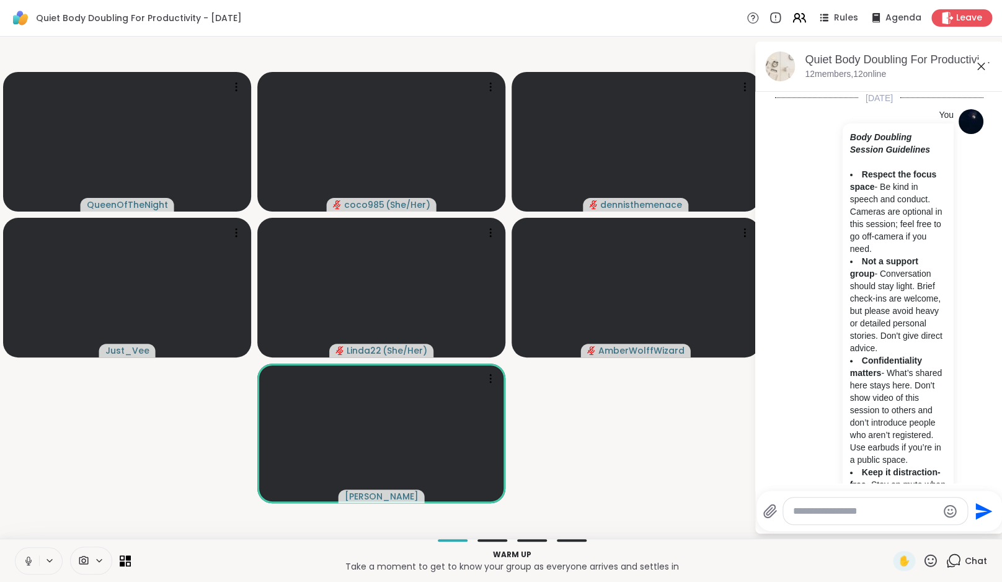
click at [667, 459] on video-player-container "QueenOfTheNight coco985 ( She/Her ) dennisthemenace Just_Vee Linda22 ( She/Her …" at bounding box center [376, 288] width 739 height 492
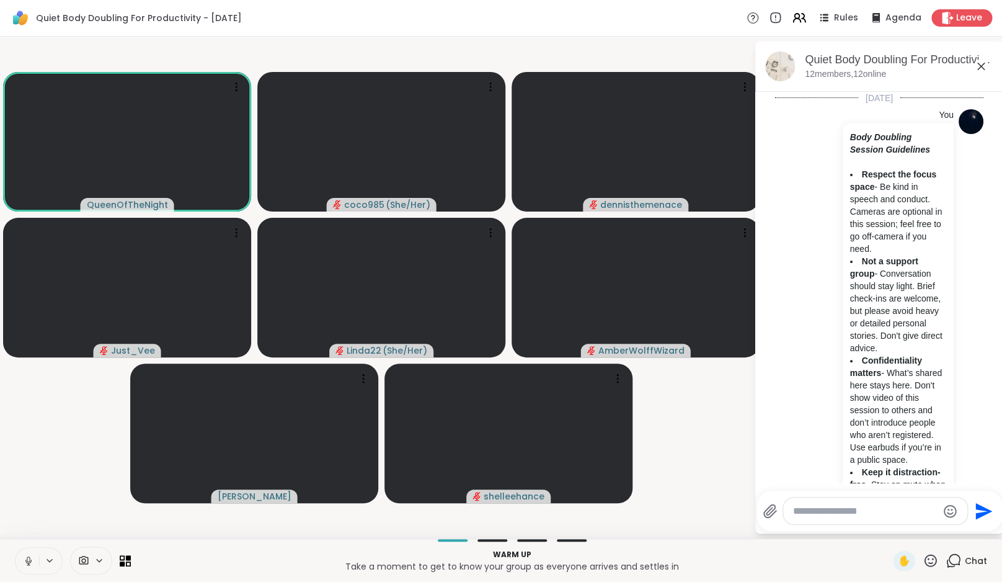
click at [720, 483] on video-player-container "QueenOfTheNight coco985 ( She/Her ) dennisthemenace Just_Vee Linda22 ( She/Her …" at bounding box center [376, 288] width 739 height 492
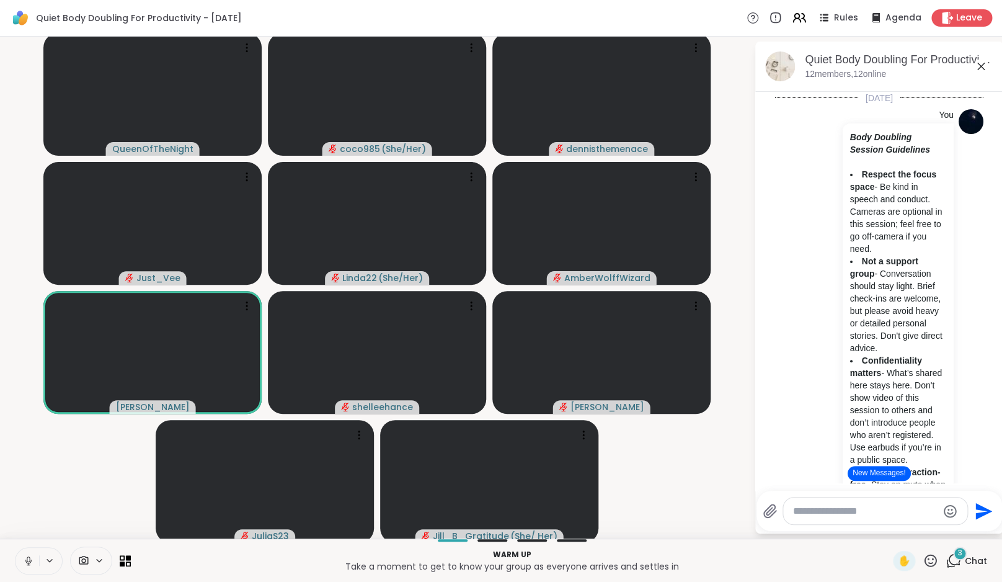
click at [880, 471] on button "New Messages!" at bounding box center [879, 473] width 63 height 15
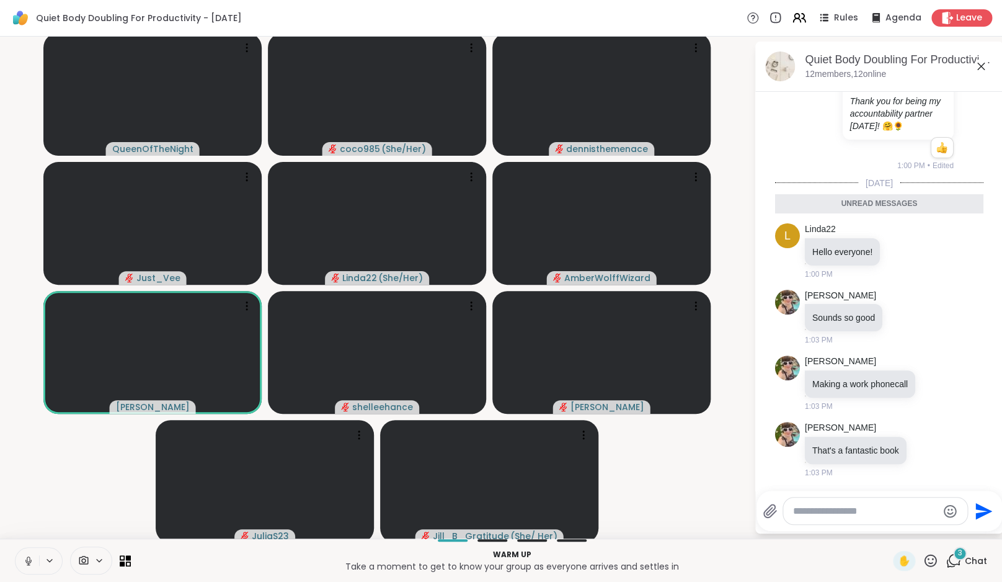
scroll to position [1414, 0]
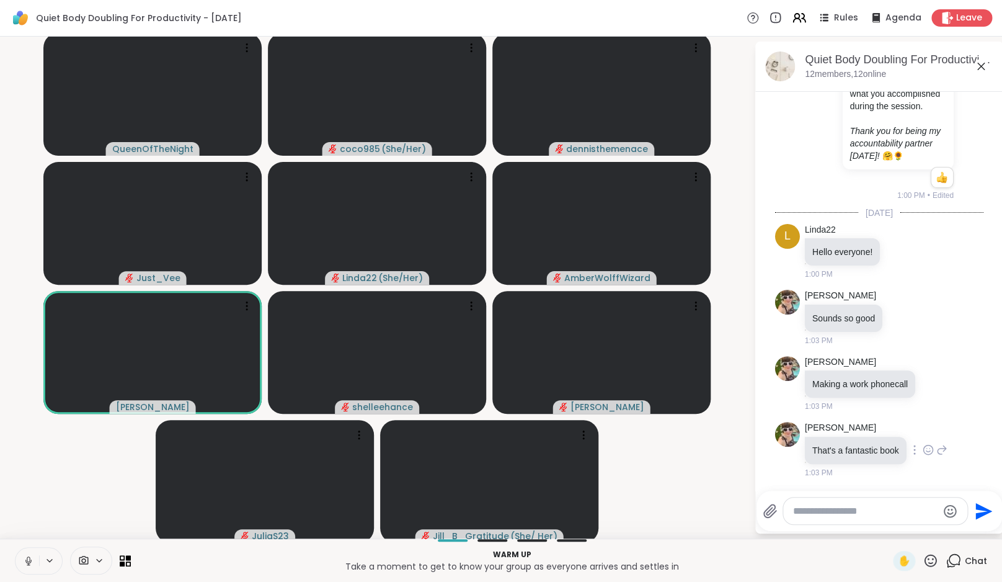
click at [934, 448] on icon at bounding box center [928, 450] width 11 height 12
click at [836, 429] on div "Select Reaction: Heart" at bounding box center [829, 429] width 11 height 11
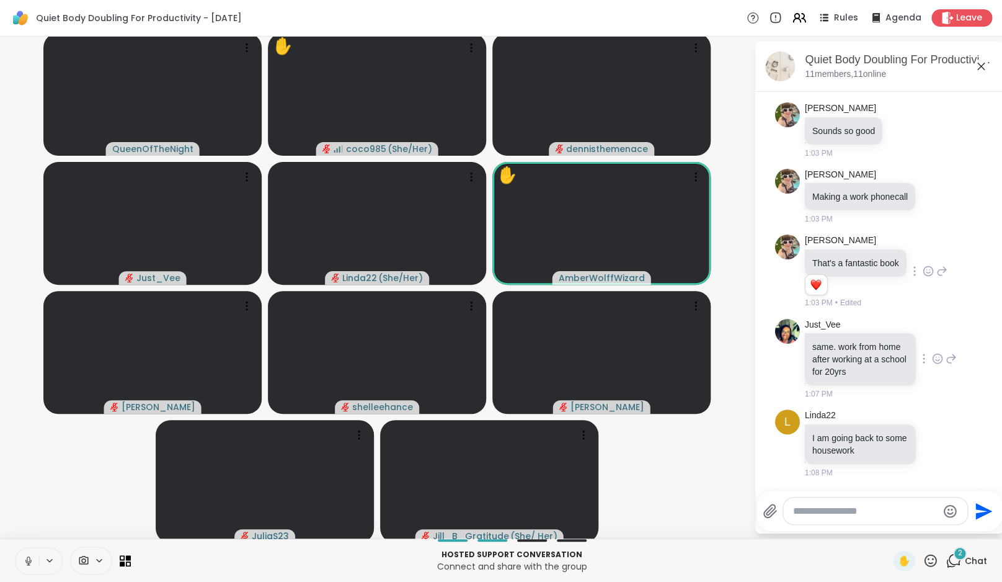
scroll to position [1602, 0]
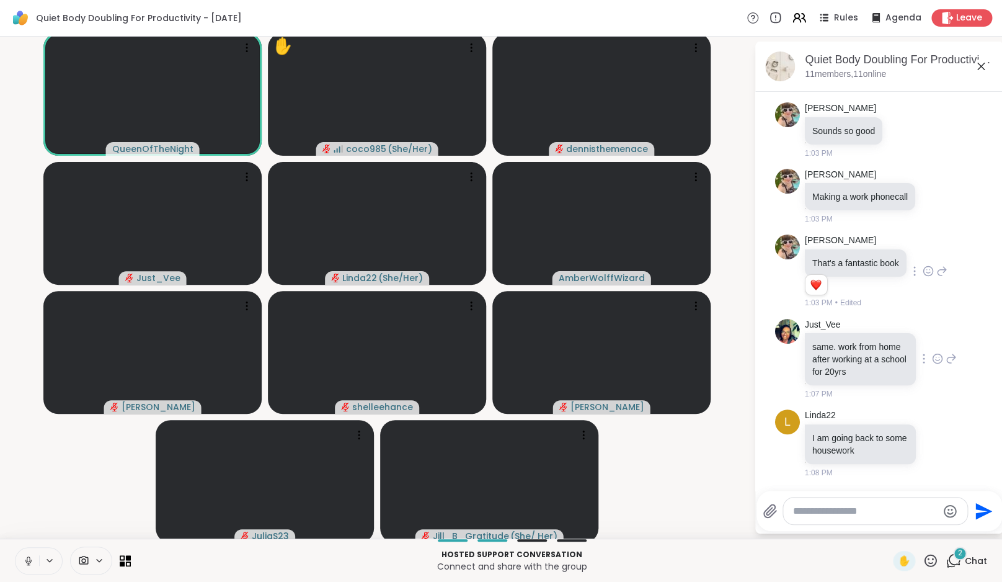
click at [932, 362] on icon at bounding box center [937, 358] width 11 height 12
click at [932, 341] on div "Select Reaction: Heart" at bounding box center [937, 338] width 11 height 11
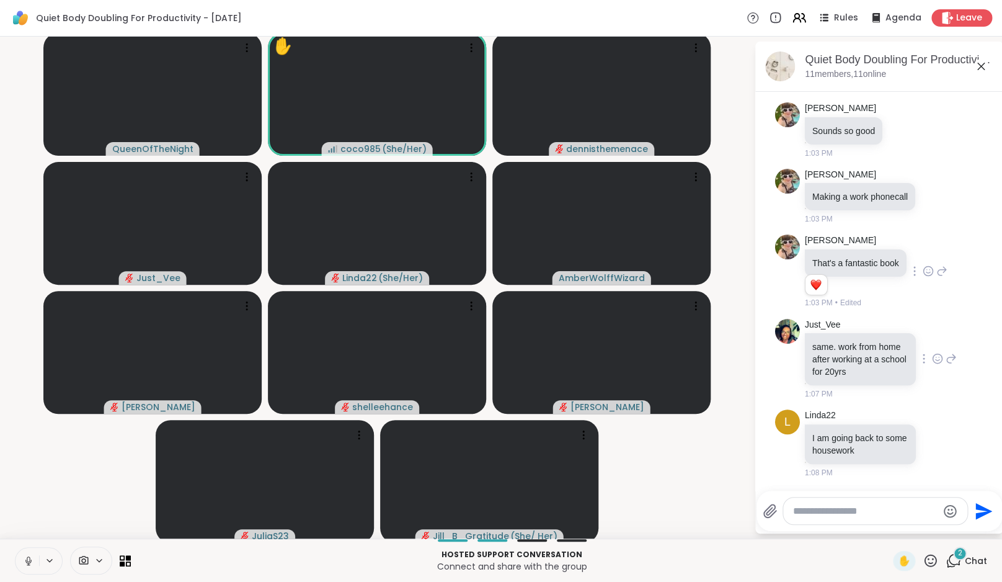
click at [948, 357] on icon at bounding box center [952, 358] width 9 height 9
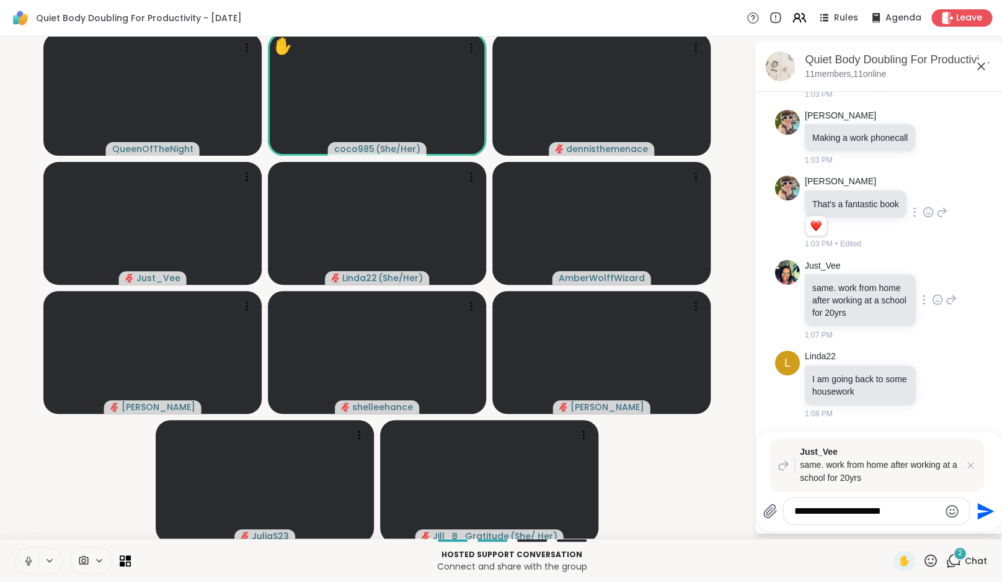
type textarea "**********"
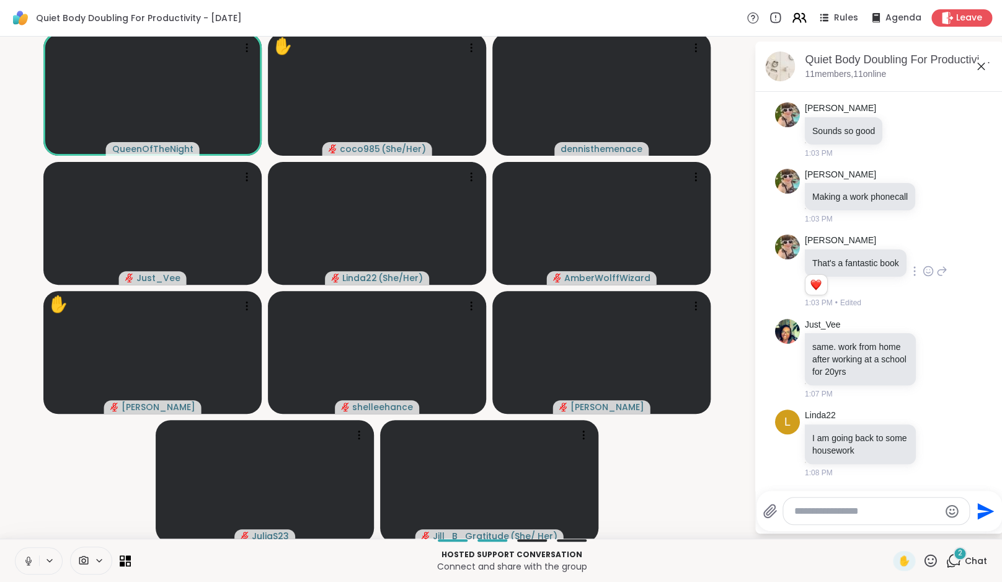
click at [801, 20] on icon at bounding box center [800, 18] width 16 height 16
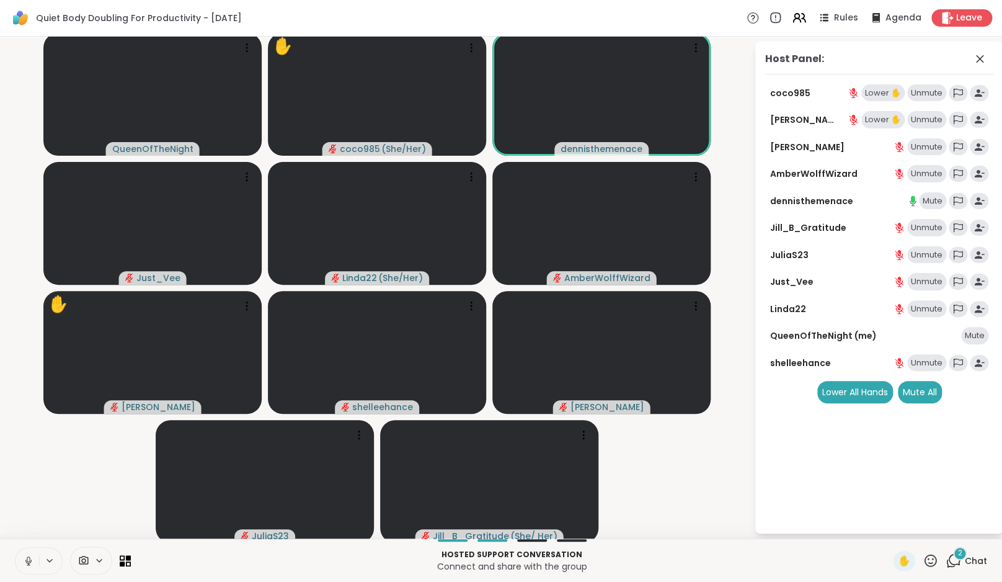
click at [875, 92] on div "Lower ✋" at bounding box center [883, 92] width 43 height 17
click at [876, 88] on div "Lower ✋" at bounding box center [883, 92] width 43 height 17
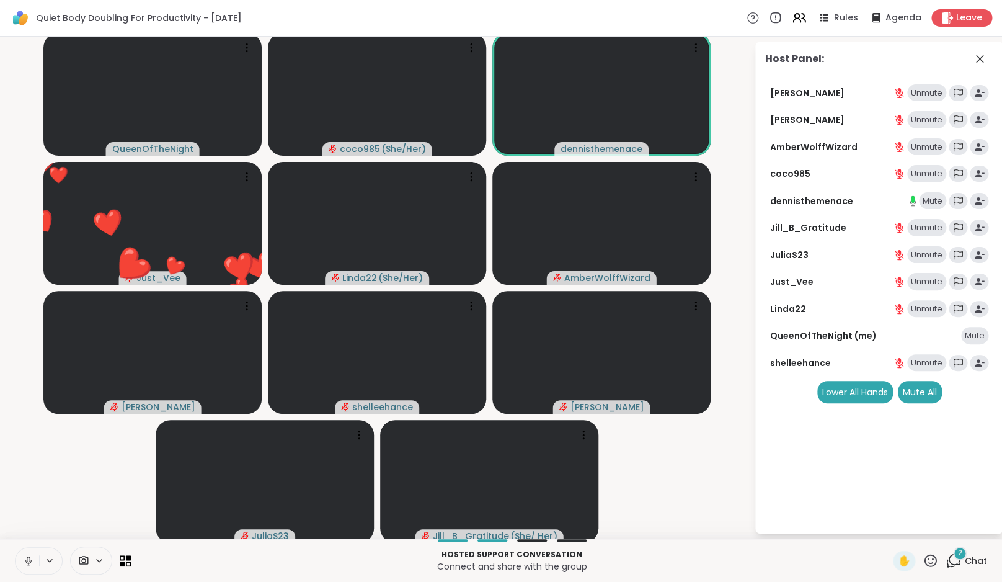
click at [957, 561] on icon at bounding box center [954, 561] width 16 height 16
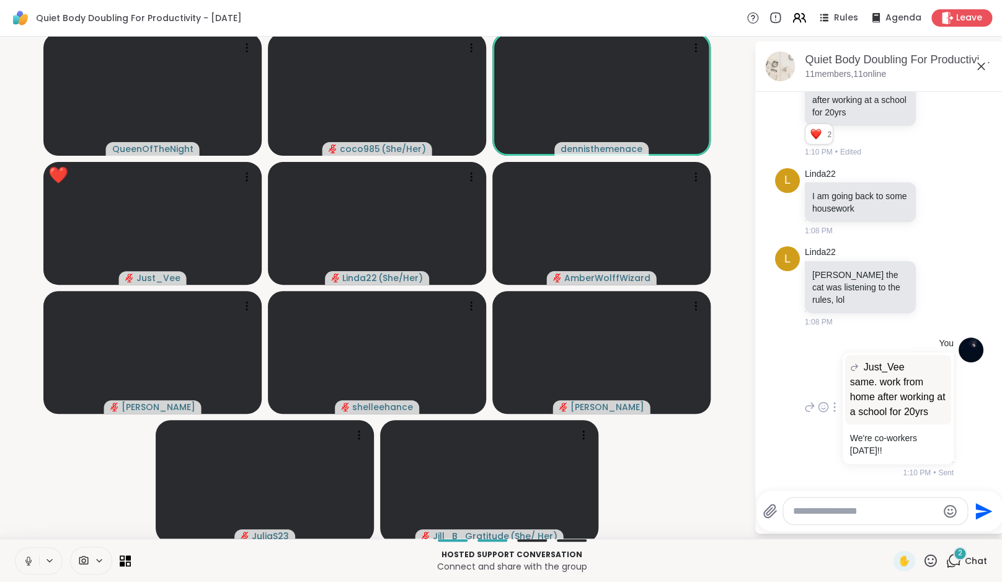
scroll to position [1849, 0]
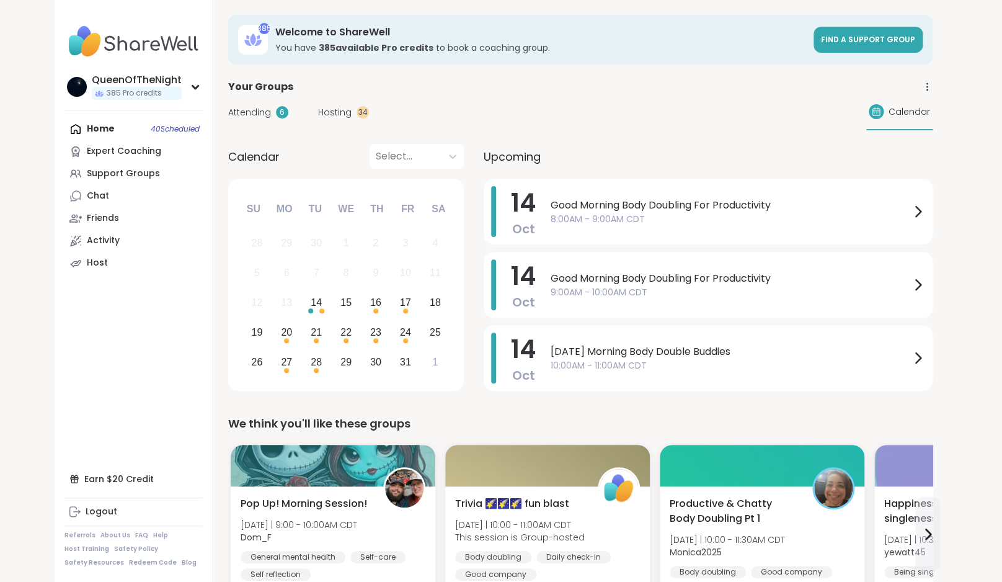
click at [350, 112] on div "Hosting 34" at bounding box center [343, 112] width 51 height 13
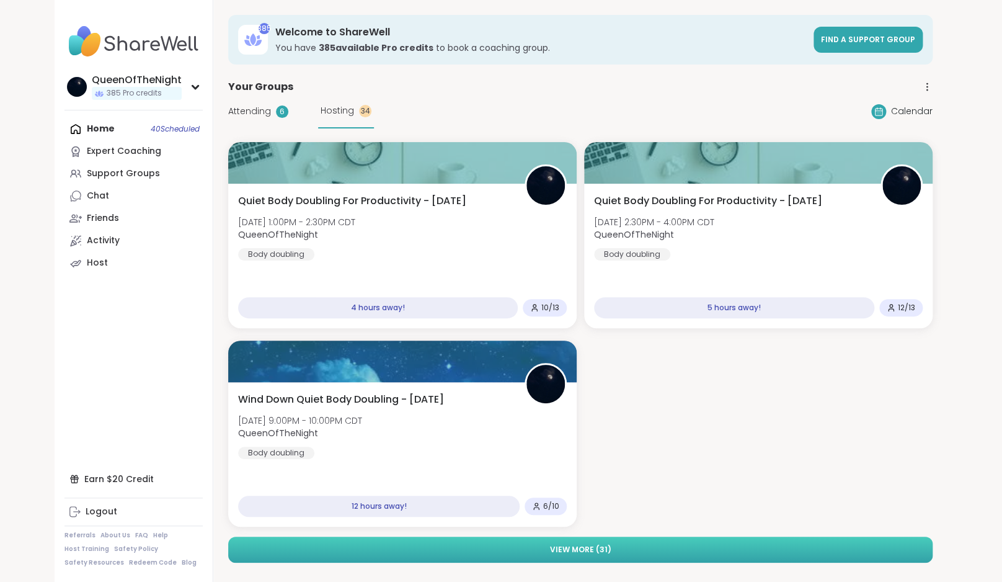
click at [675, 542] on button "View More ( 31 )" at bounding box center [580, 550] width 705 height 26
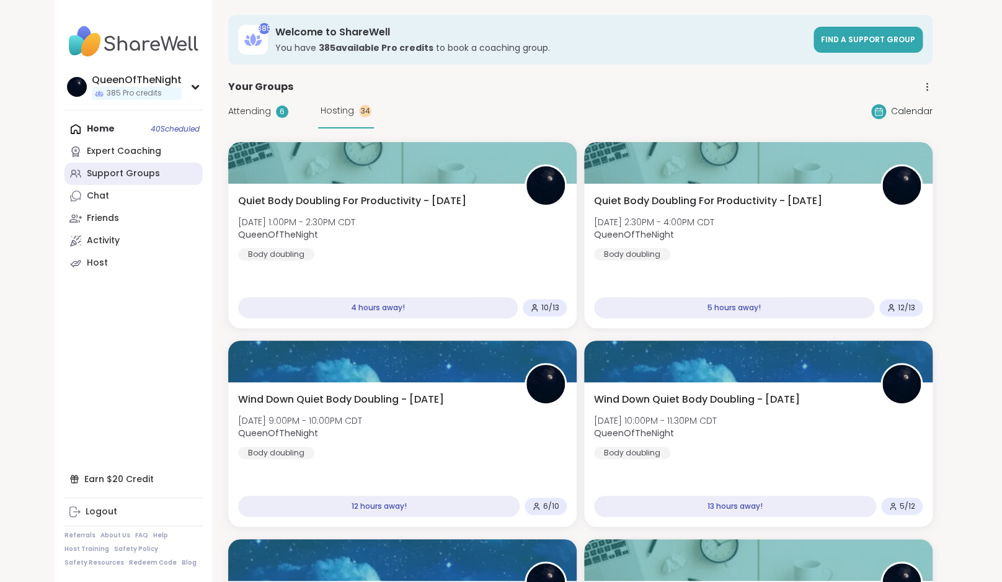
click at [154, 177] on div "Support Groups" at bounding box center [123, 173] width 73 height 12
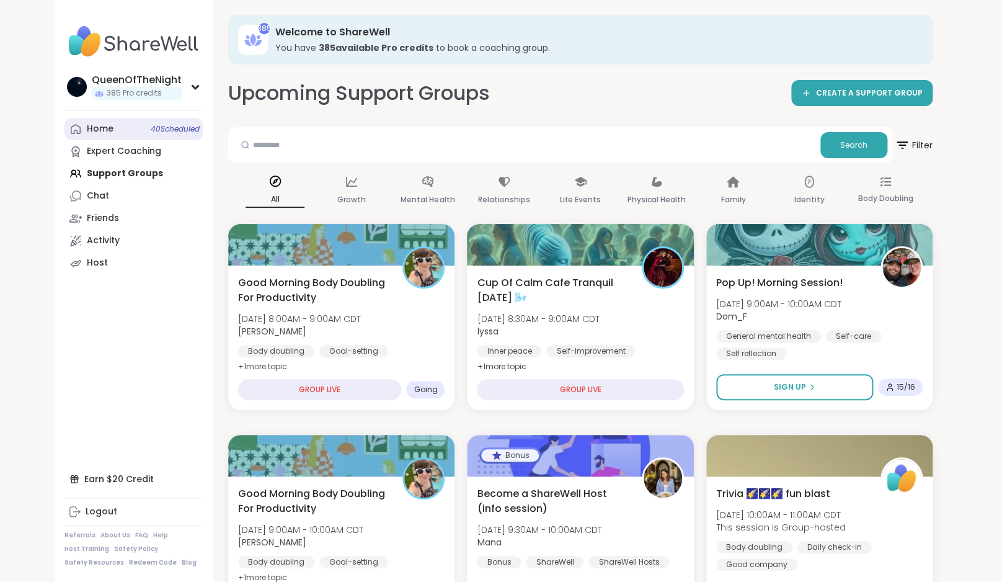
click at [127, 127] on link "Home 40 Scheduled" at bounding box center [134, 129] width 138 height 22
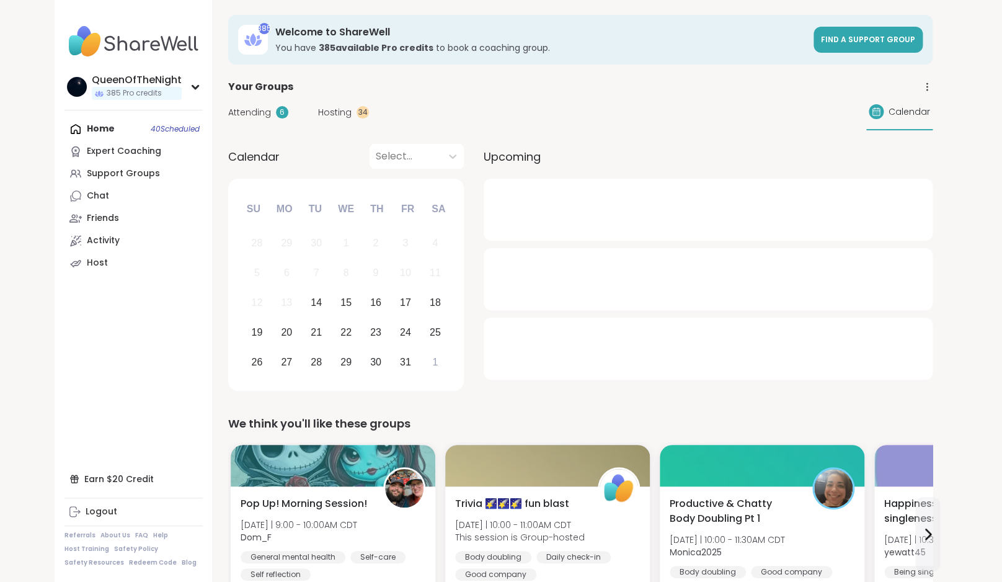
click at [334, 110] on span "Hosting" at bounding box center [334, 112] width 33 height 13
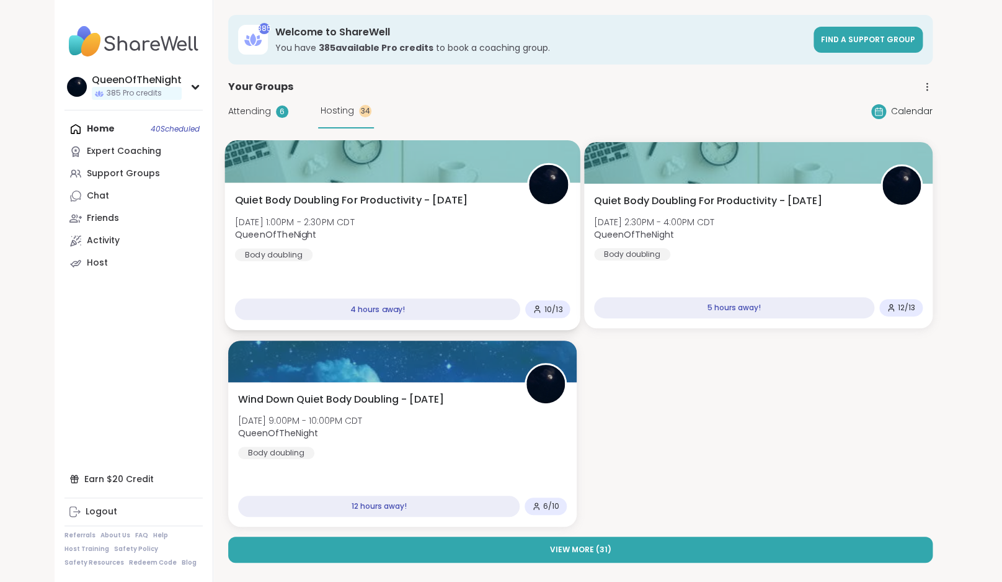
click at [486, 237] on div "Quiet Body Doubling For Productivity - Tuesday Tue, Oct 14 | 1:00PM - 2:30PM CD…" at bounding box center [403, 227] width 336 height 68
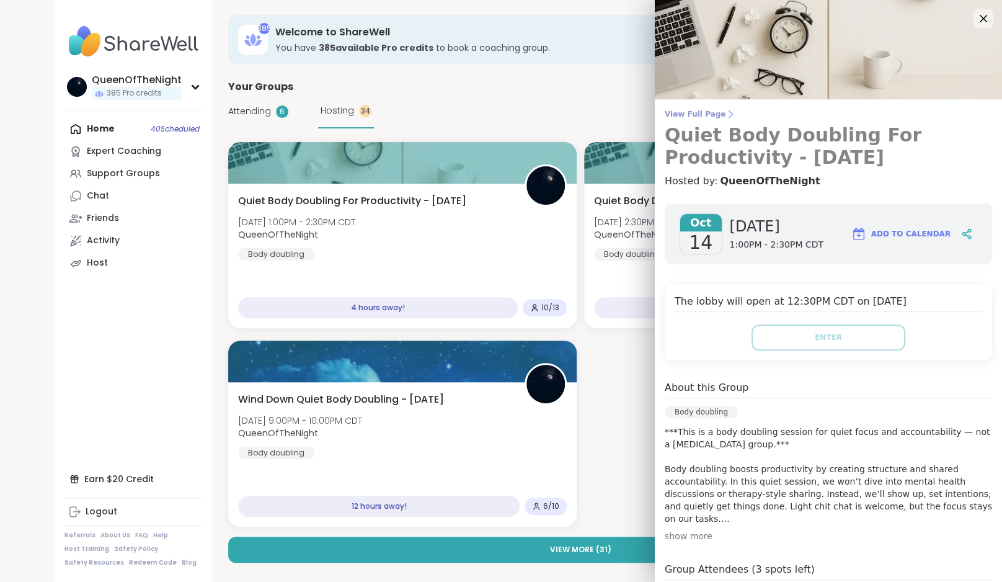
click at [711, 114] on span "View Full Page" at bounding box center [829, 114] width 328 height 10
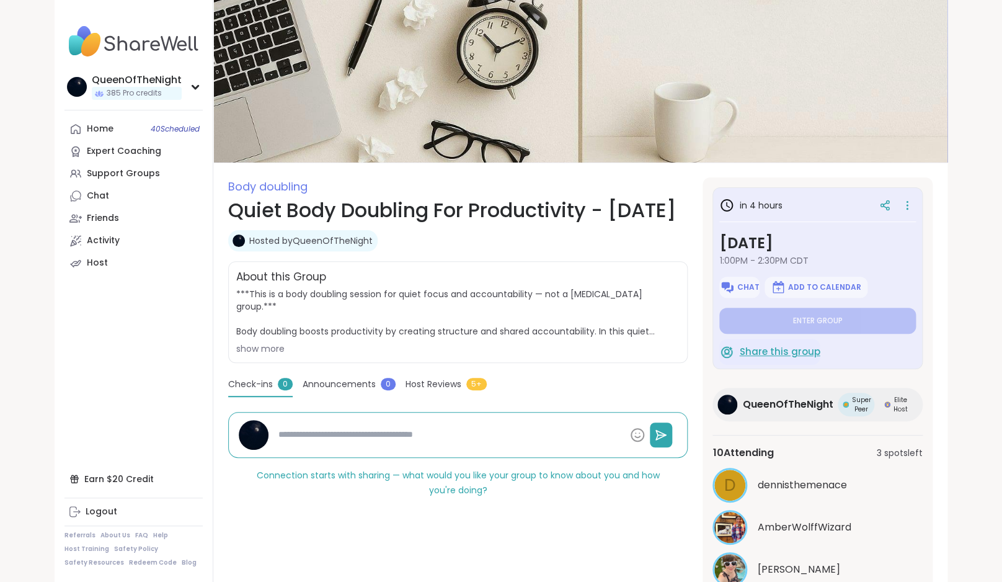
type textarea "*"
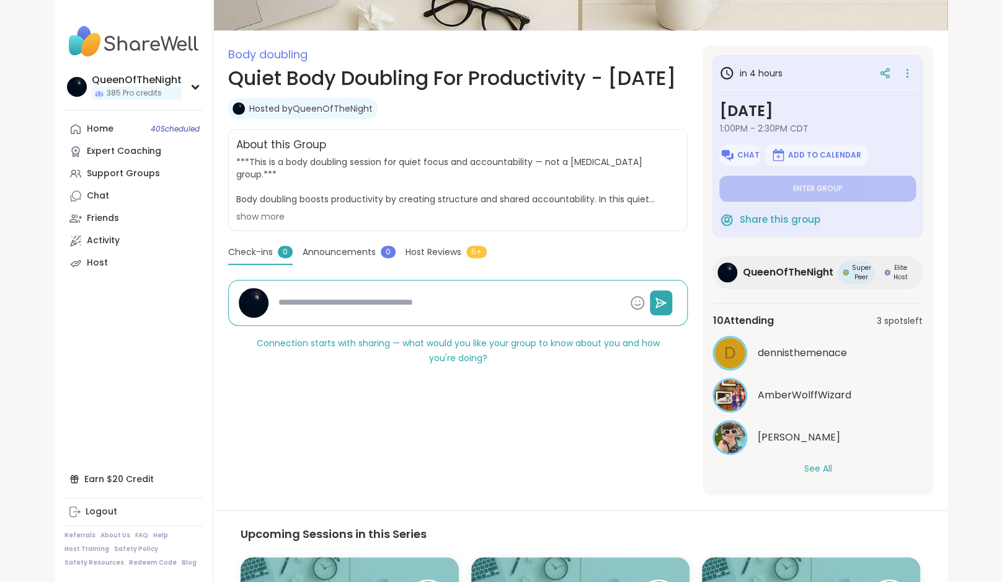
scroll to position [134, 0]
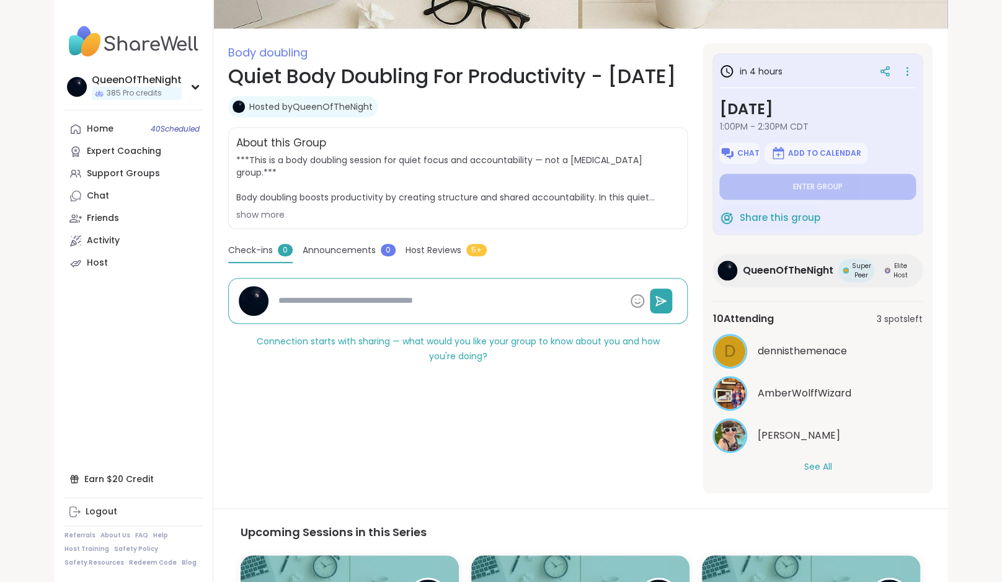
click at [821, 468] on button "See All" at bounding box center [818, 466] width 28 height 13
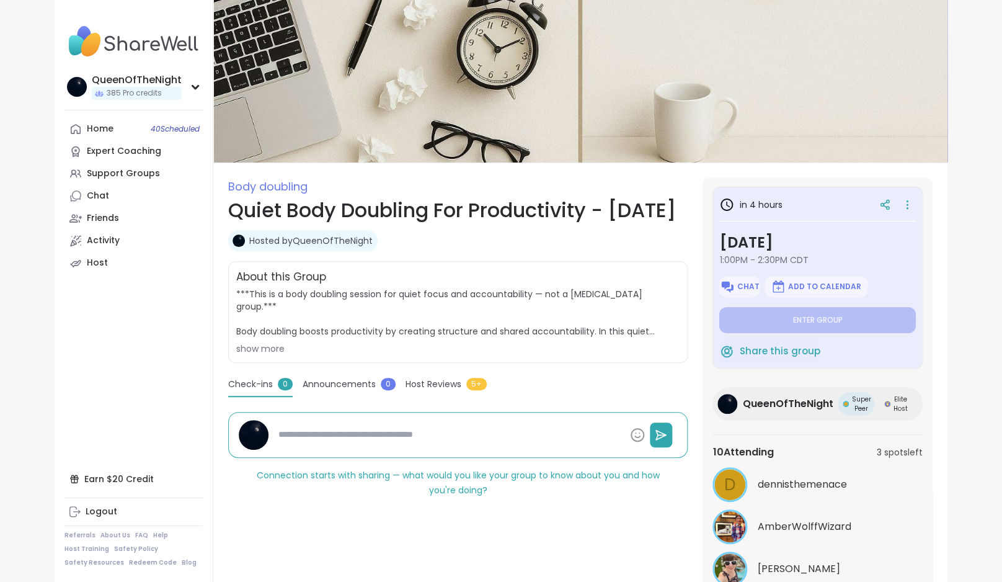
scroll to position [0, 0]
click at [743, 290] on span "Chat" at bounding box center [749, 287] width 22 height 10
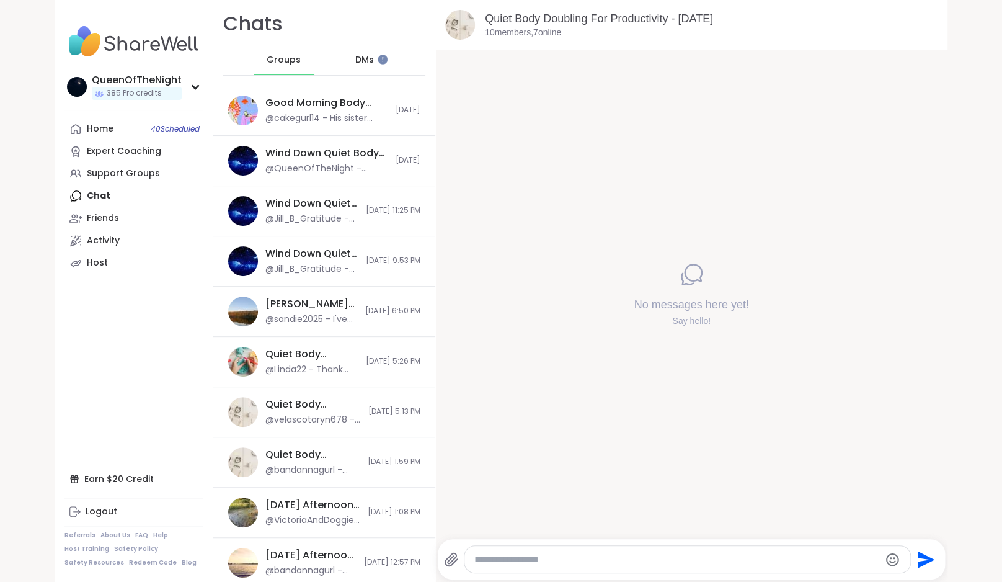
click at [547, 563] on textarea "Type your message" at bounding box center [677, 559] width 405 height 12
paste textarea "**********"
type textarea "**********"
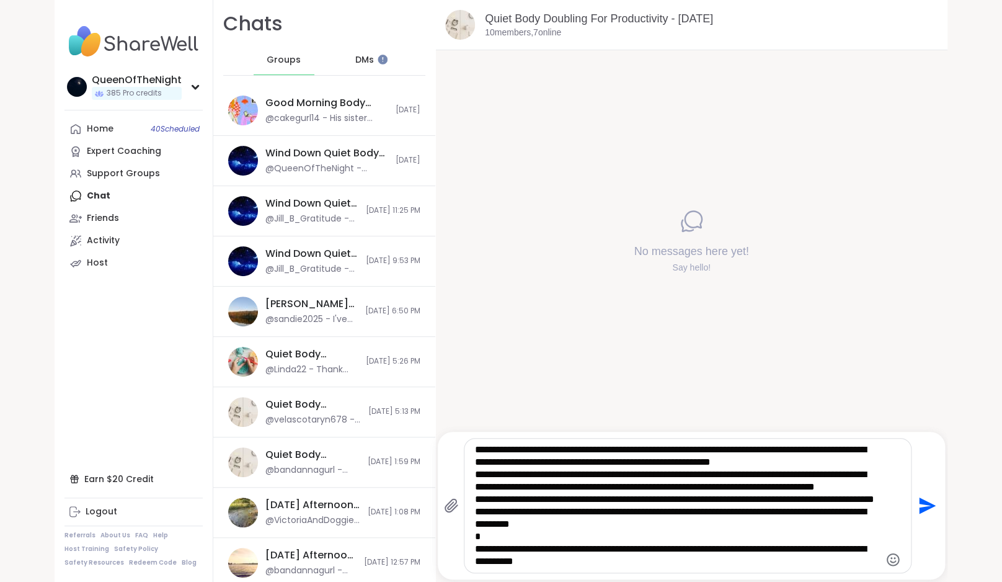
scroll to position [74, 0]
click at [928, 507] on icon "Send" at bounding box center [927, 505] width 17 height 17
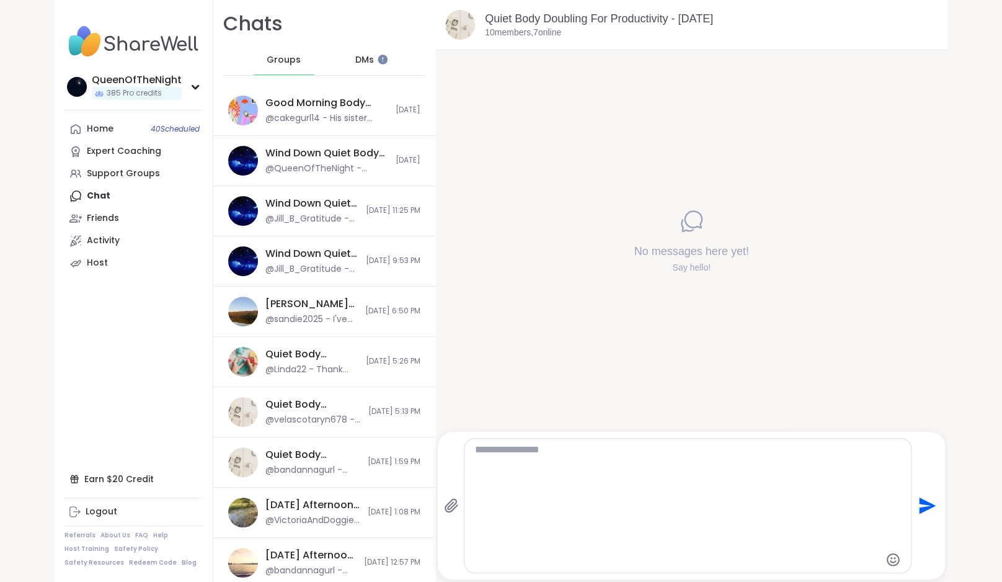
scroll to position [0, 0]
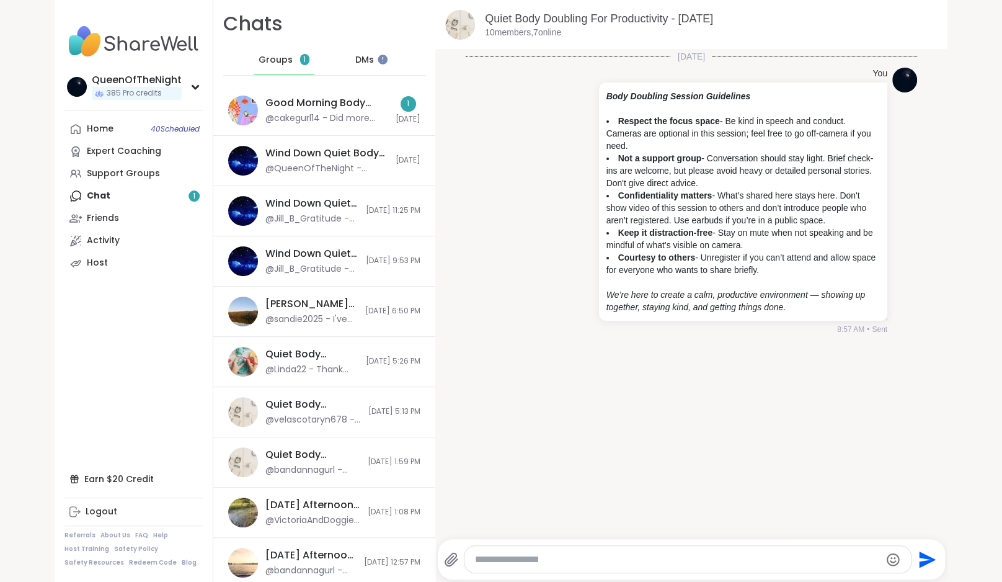
click at [563, 561] on textarea "Type your message" at bounding box center [677, 559] width 405 height 12
paste textarea "**********"
type textarea "**********"
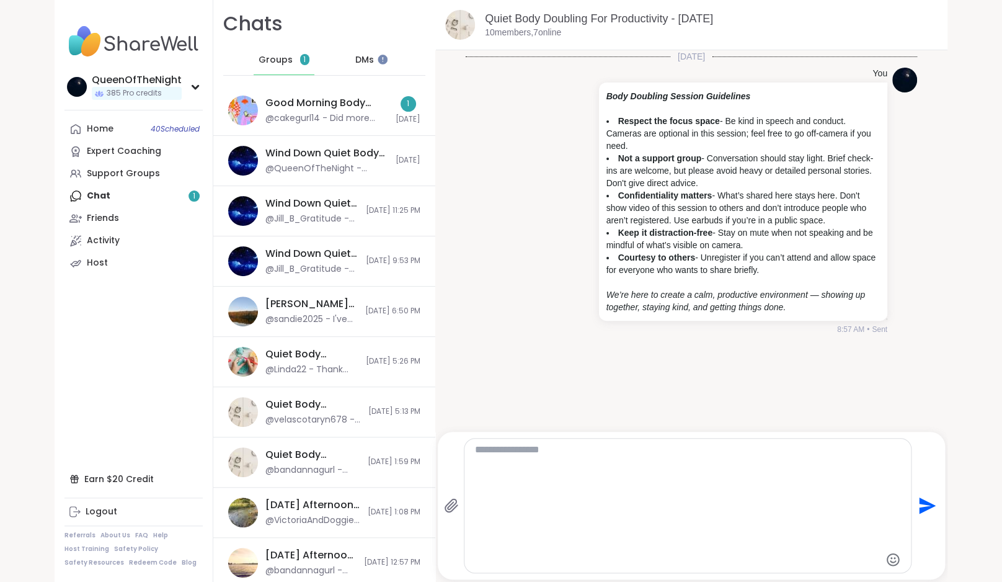
scroll to position [136, 0]
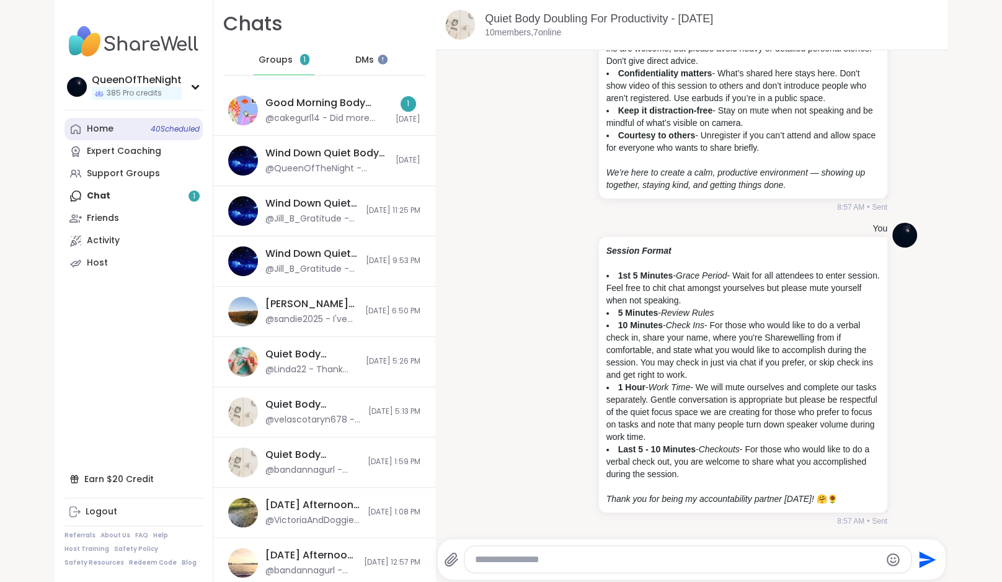
click at [109, 129] on div "Home 40 Scheduled" at bounding box center [100, 129] width 27 height 12
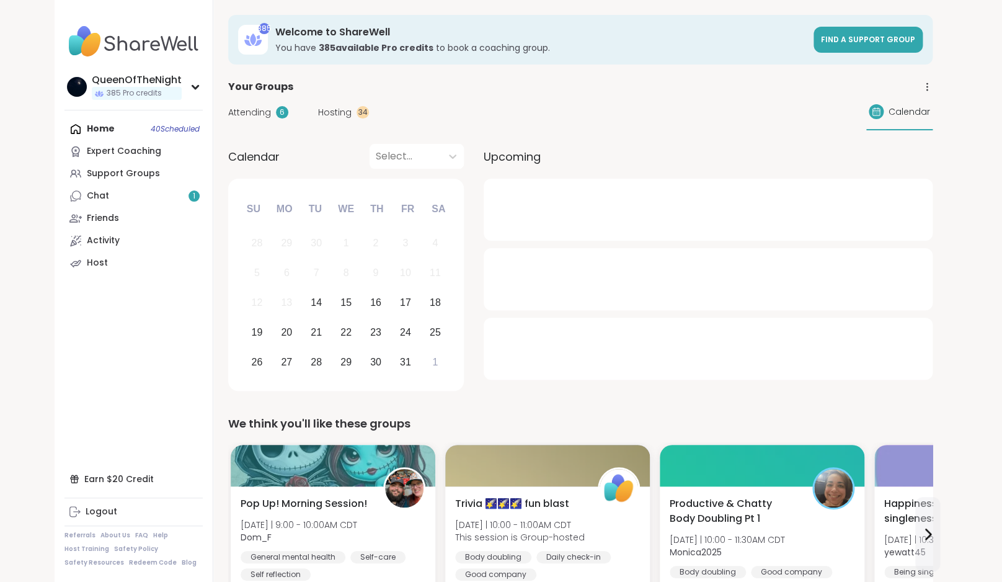
click at [340, 112] on span "Hosting" at bounding box center [334, 112] width 33 height 13
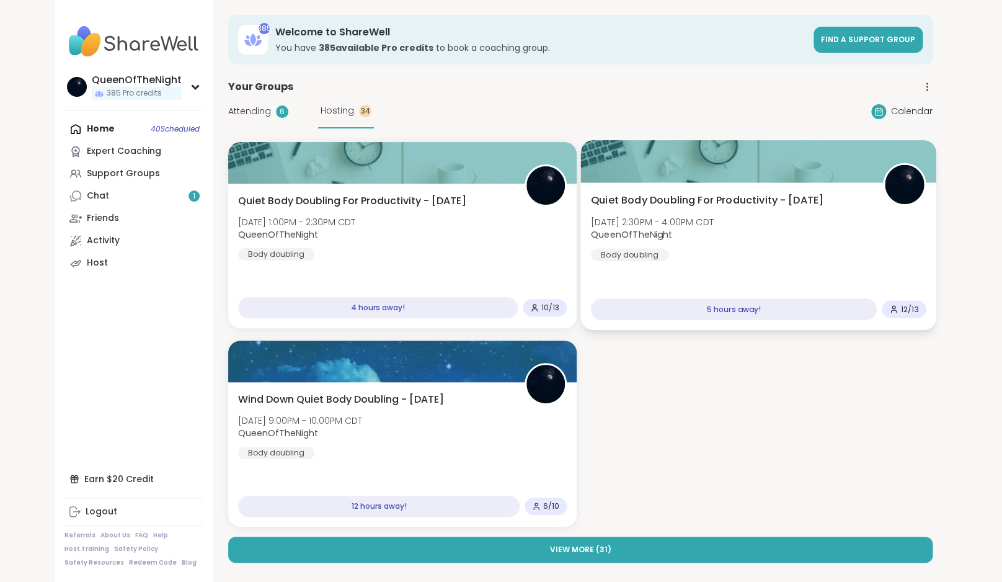
click at [736, 223] on div "Quiet Body Doubling For Productivity - Tuesday Tue, Oct 14 | 2:30PM - 4:00PM CD…" at bounding box center [759, 227] width 336 height 68
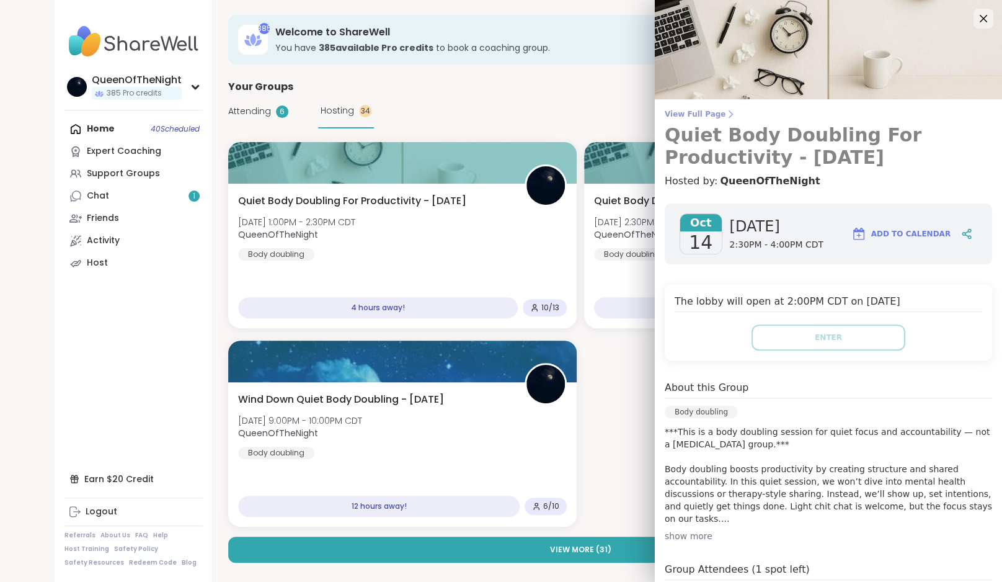
click at [703, 110] on span "View Full Page" at bounding box center [829, 114] width 328 height 10
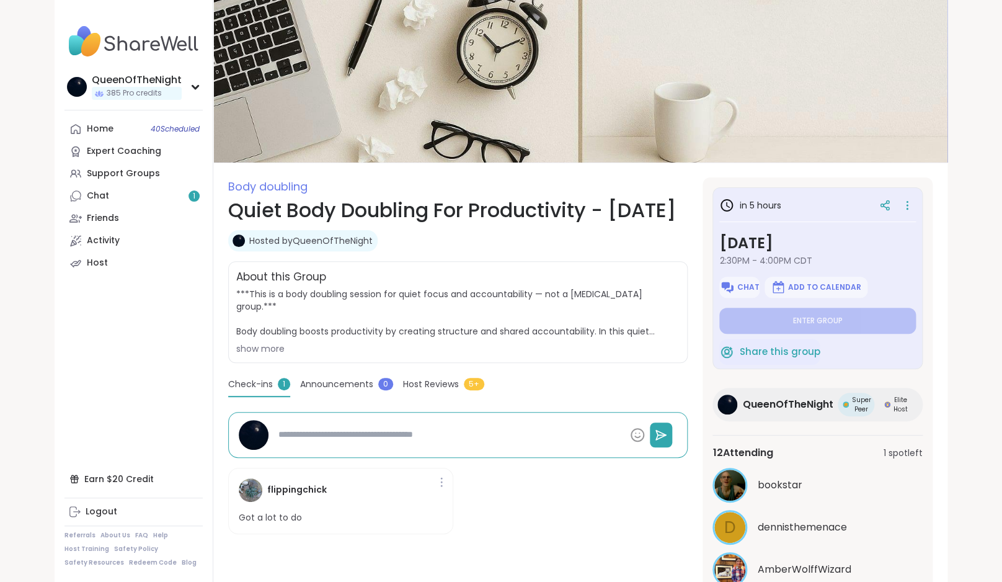
type textarea "*"
click at [744, 283] on span "Chat" at bounding box center [749, 287] width 22 height 10
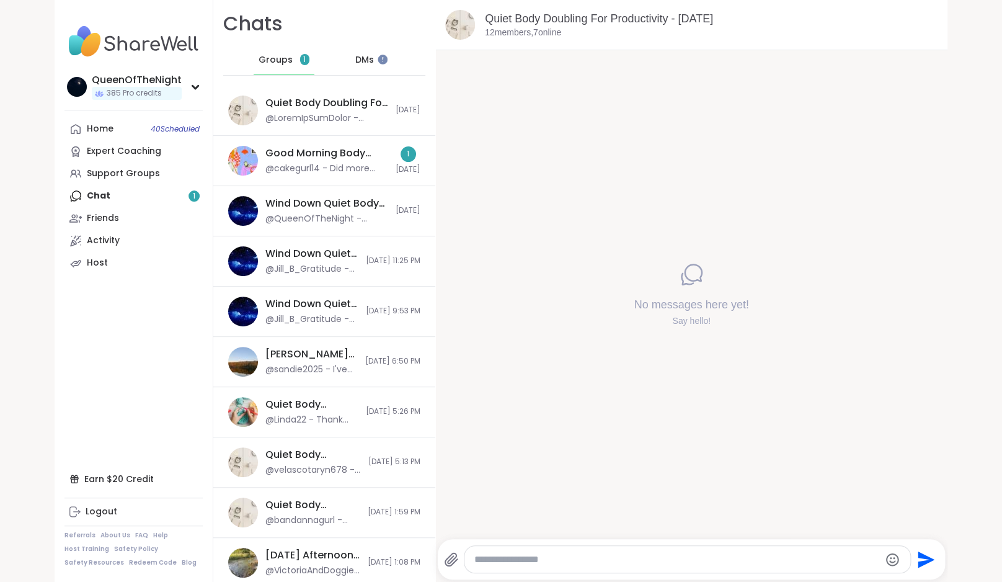
click at [555, 554] on textarea "Type your message" at bounding box center [677, 559] width 405 height 12
paste textarea "**********"
type textarea "**********"
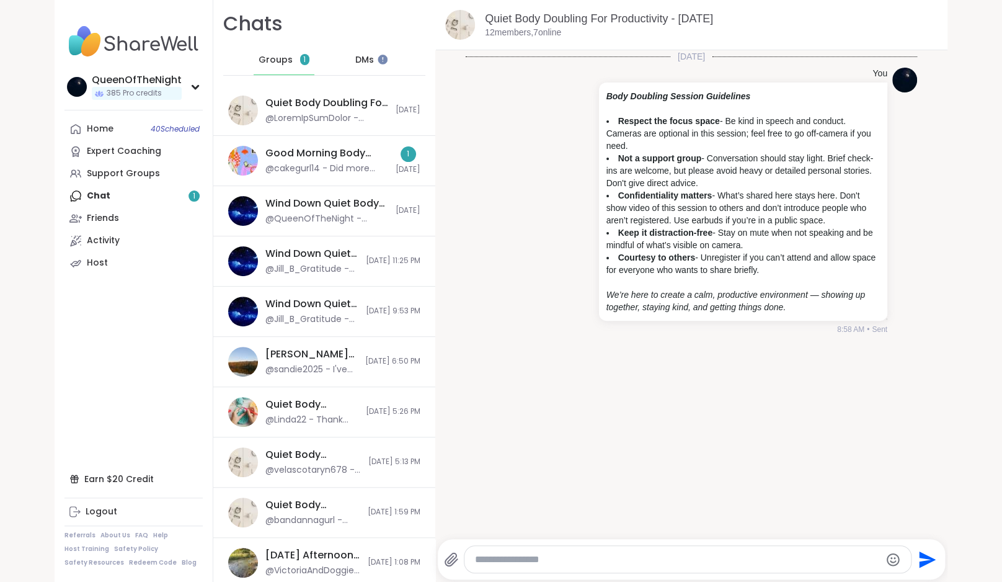
click at [536, 558] on textarea "Type your message" at bounding box center [677, 559] width 405 height 12
paste textarea "**********"
type textarea "**********"
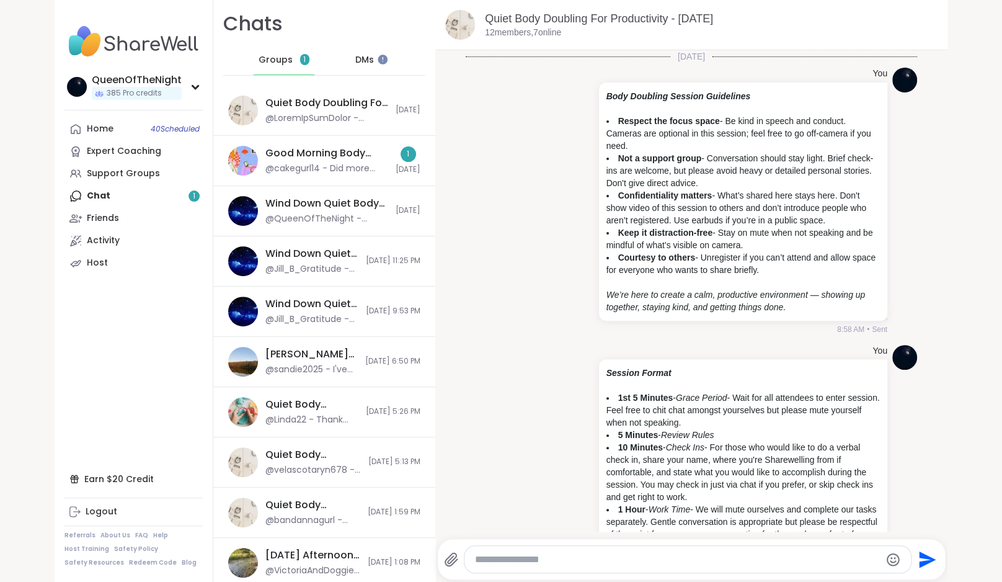
scroll to position [136, 0]
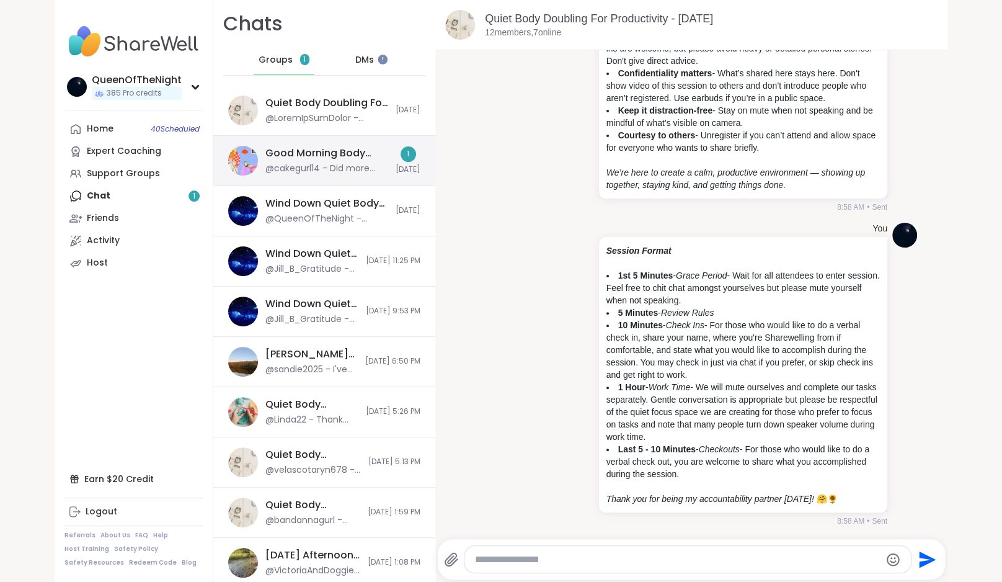
click at [350, 182] on div "Good Morning Body Doubling For Productivity, Oct 14 @cakegurl14 - Did more decl…" at bounding box center [324, 161] width 222 height 50
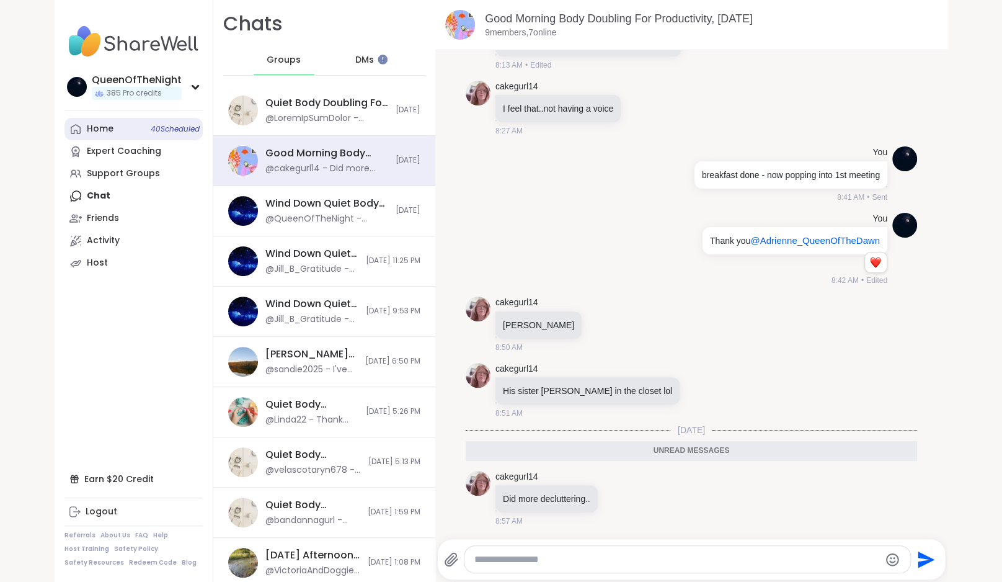
scroll to position [0, 0]
click at [120, 136] on link "Home 40 Scheduled" at bounding box center [134, 129] width 138 height 22
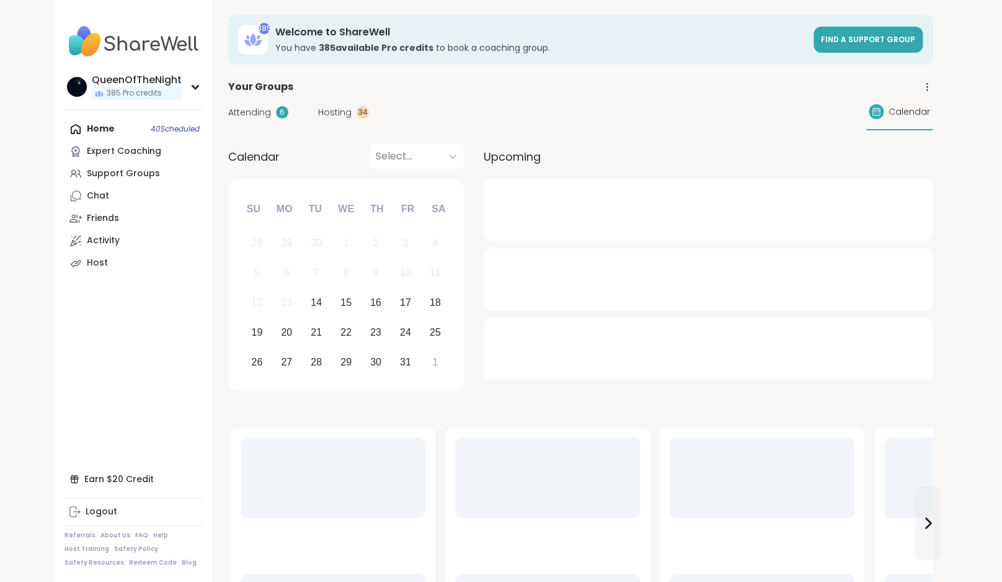
click at [335, 107] on span "Hosting" at bounding box center [334, 112] width 33 height 13
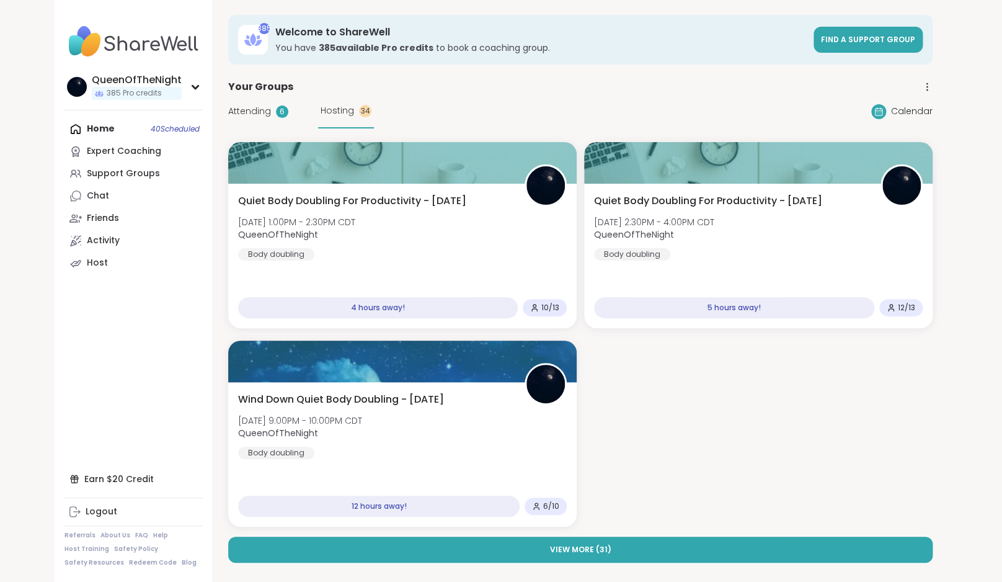
click at [253, 119] on div "Attending 6 Hosting 34" at bounding box center [301, 111] width 146 height 34
click at [254, 110] on span "Attending" at bounding box center [249, 111] width 43 height 13
click at [257, 110] on span "Attending" at bounding box center [249, 111] width 43 height 13
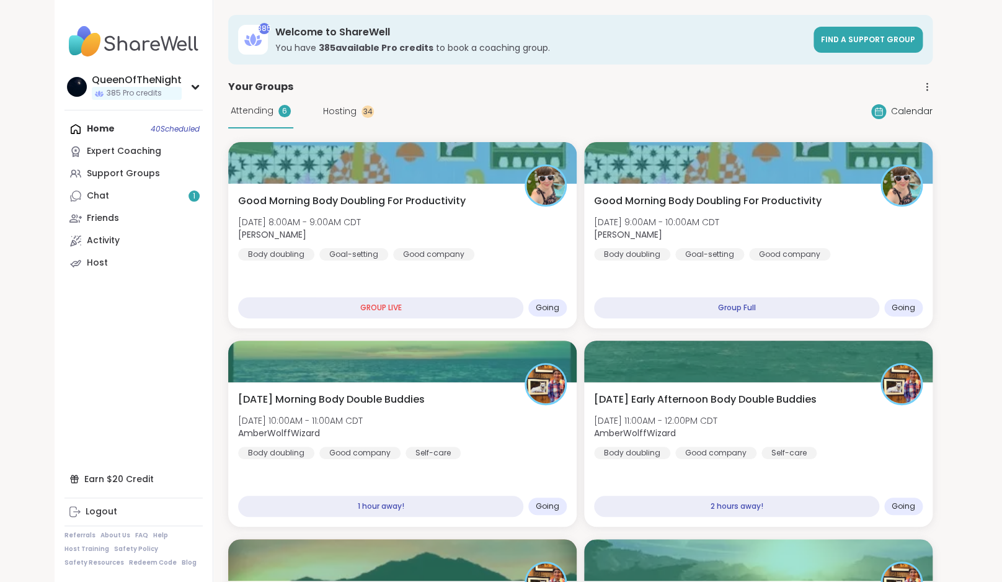
click at [331, 119] on div "Attending 6 Hosting 34" at bounding box center [301, 111] width 146 height 34
click at [342, 112] on span "Hosting" at bounding box center [339, 111] width 33 height 13
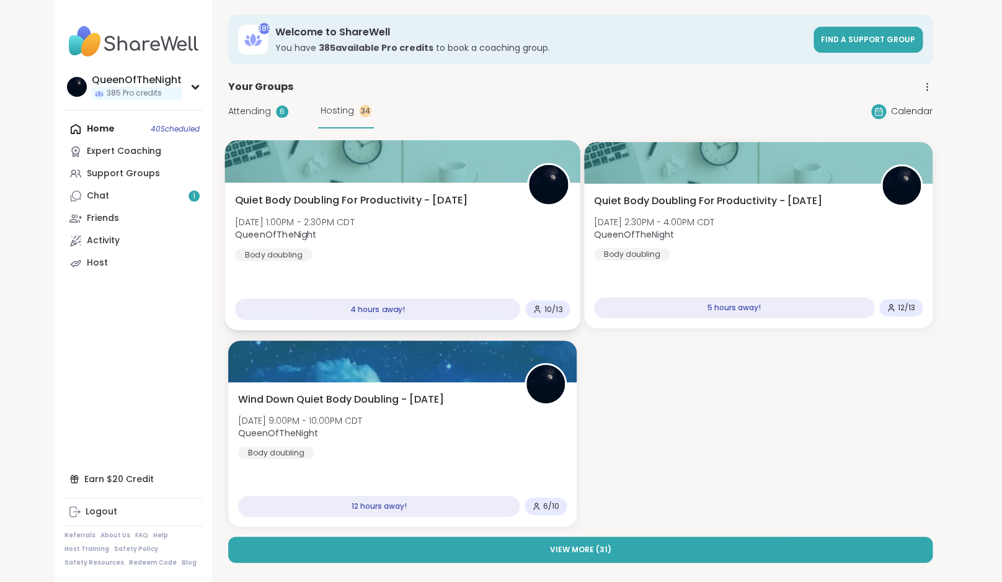
click at [504, 231] on div "Quiet Body Doubling For Productivity - Tuesday Tue, Oct 14 | 1:00PM - 2:30PM CD…" at bounding box center [403, 227] width 336 height 68
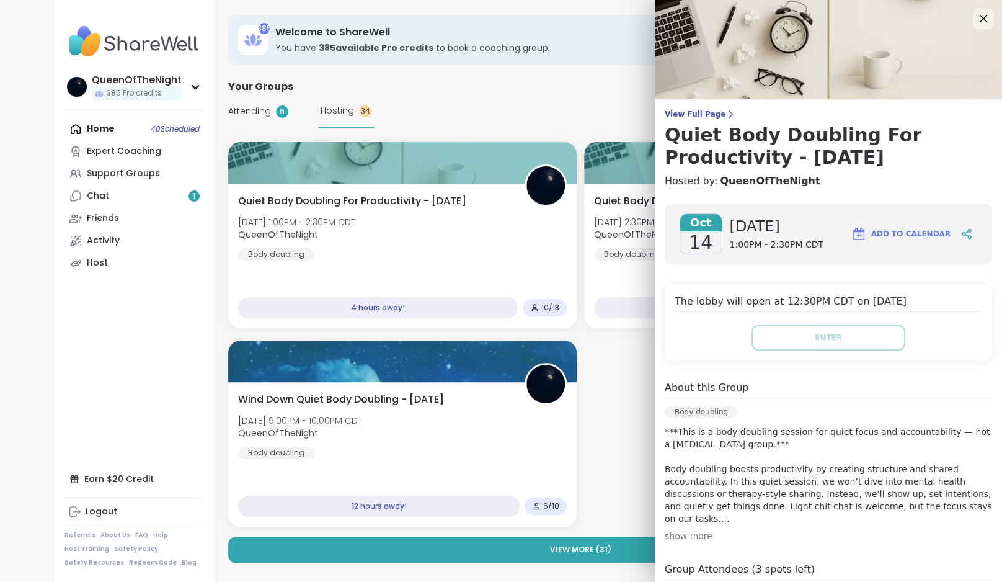
click at [978, 20] on icon at bounding box center [984, 19] width 16 height 16
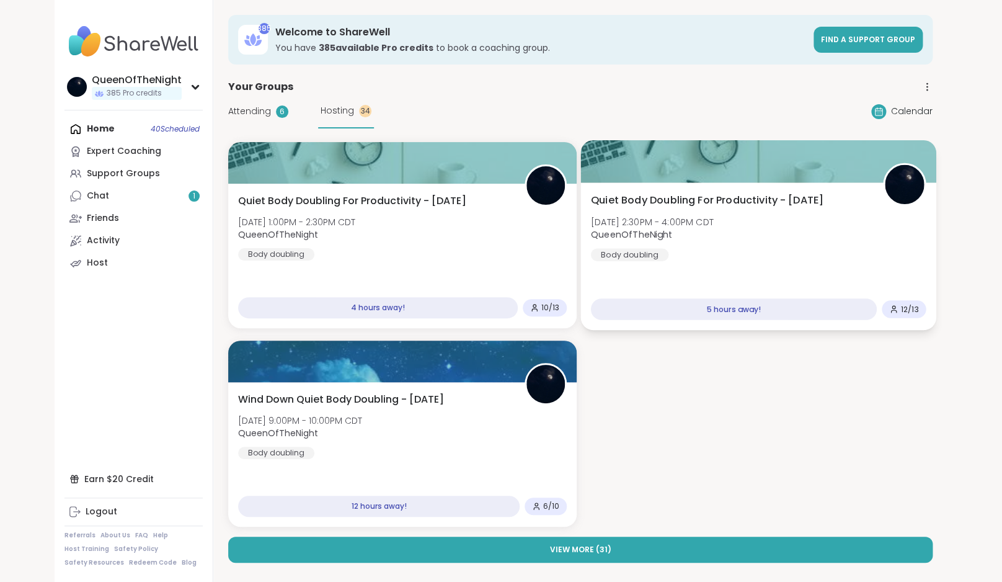
click at [769, 262] on div "Quiet Body Doubling For Productivity - Tuesday Tue, Oct 14 | 2:30PM - 4:00PM CD…" at bounding box center [758, 256] width 355 height 148
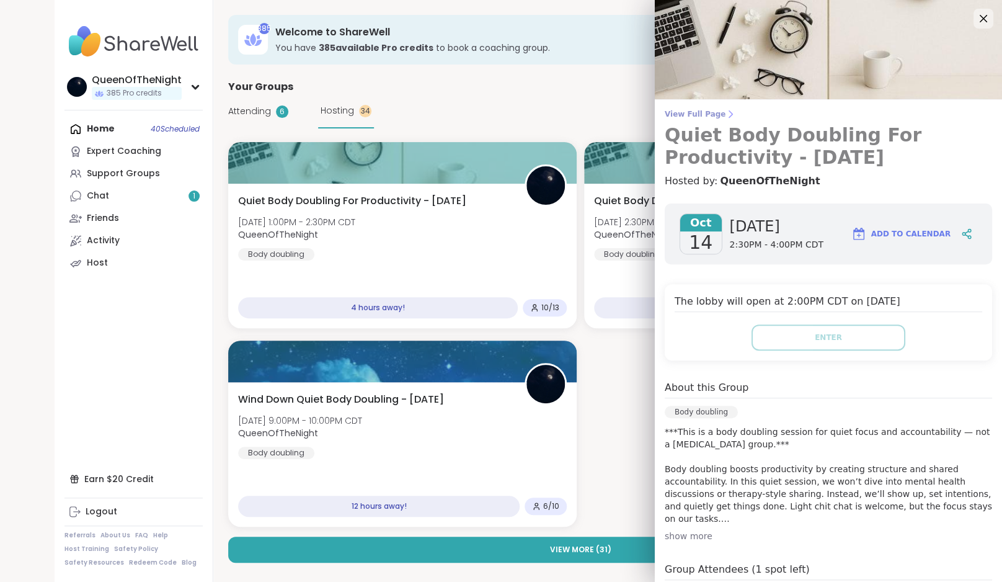
click at [708, 116] on span "View Full Page" at bounding box center [829, 114] width 328 height 10
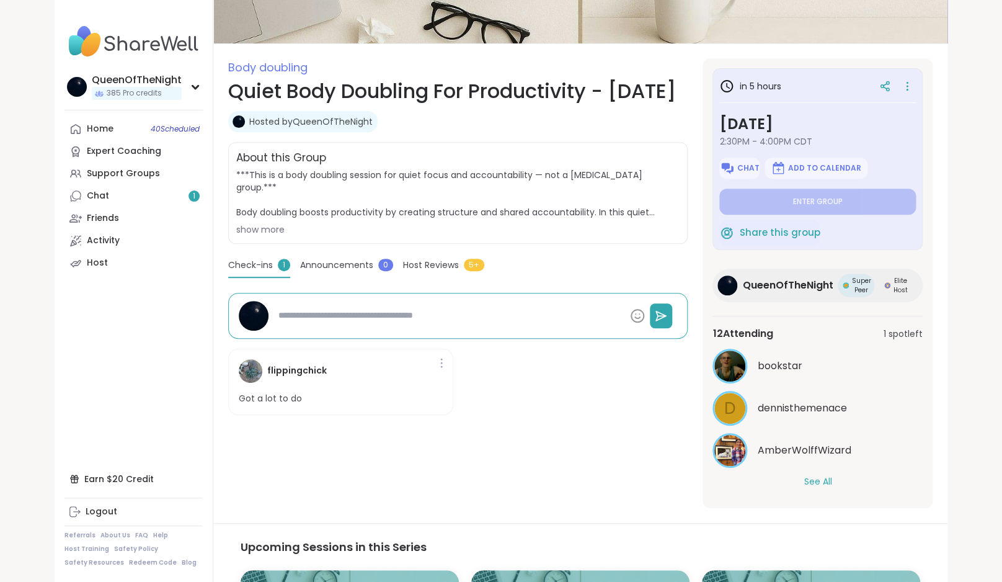
scroll to position [129, 0]
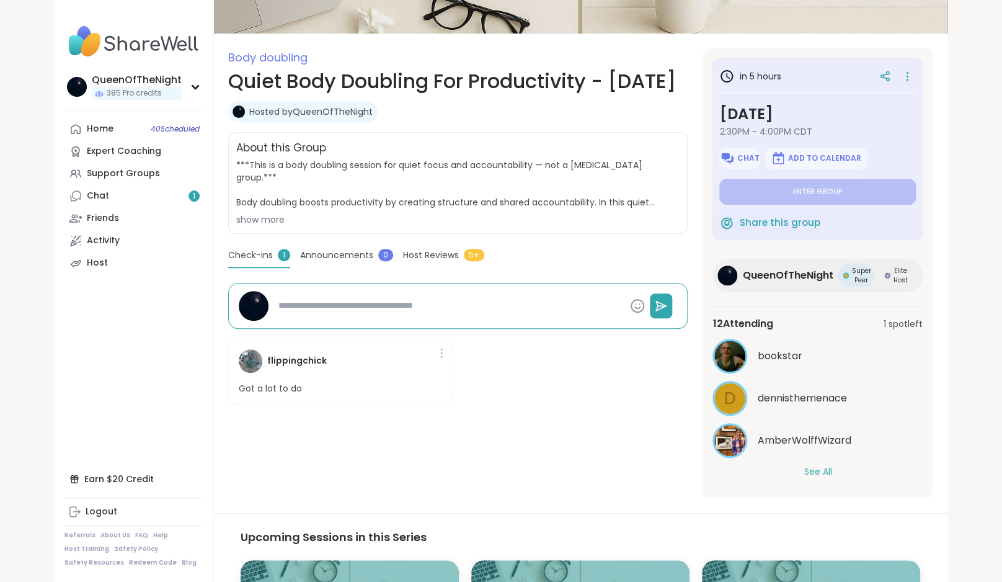
click at [814, 471] on button "See All" at bounding box center [818, 471] width 28 height 13
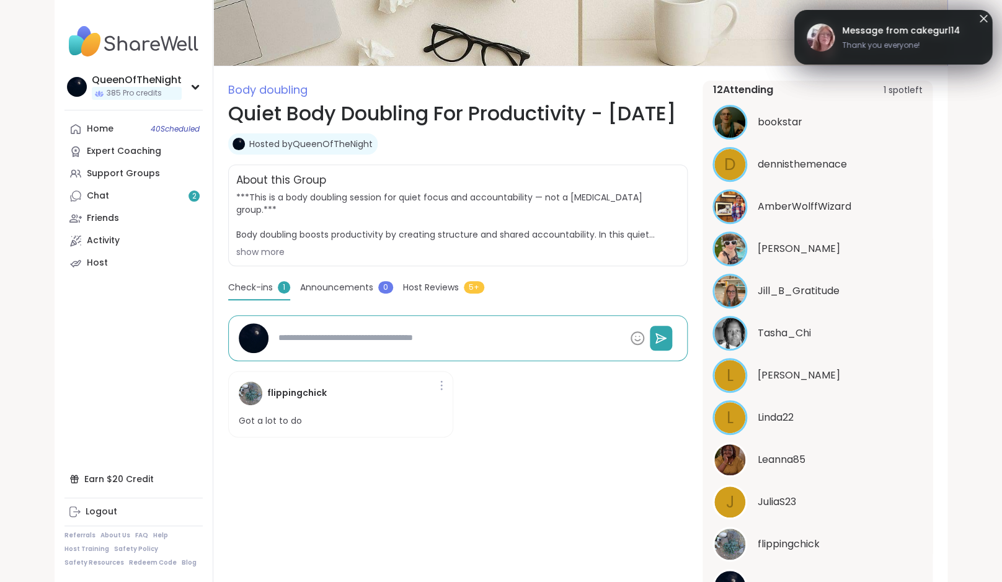
scroll to position [0, 0]
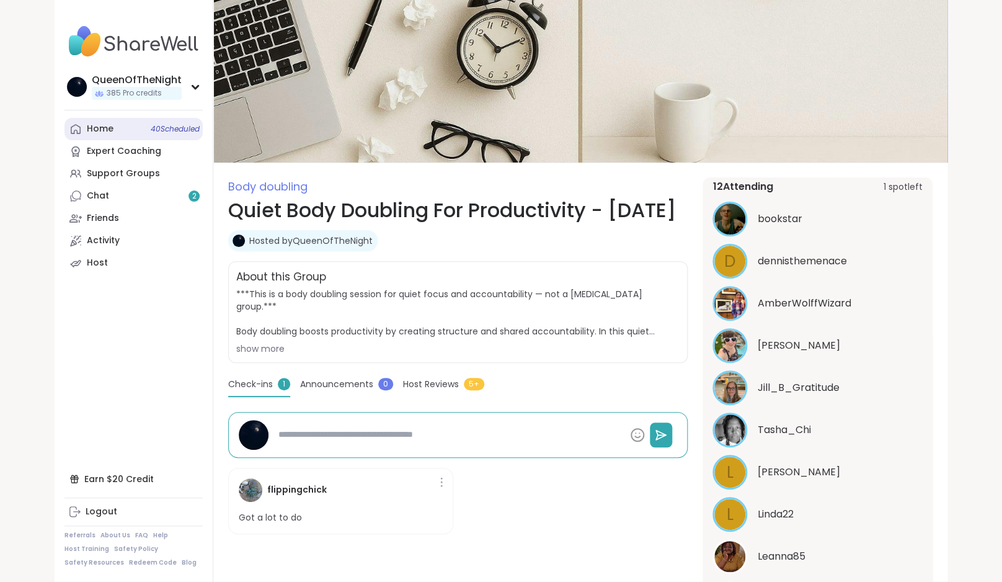
click at [105, 131] on div "Home 40 Scheduled" at bounding box center [100, 129] width 27 height 12
type textarea "*"
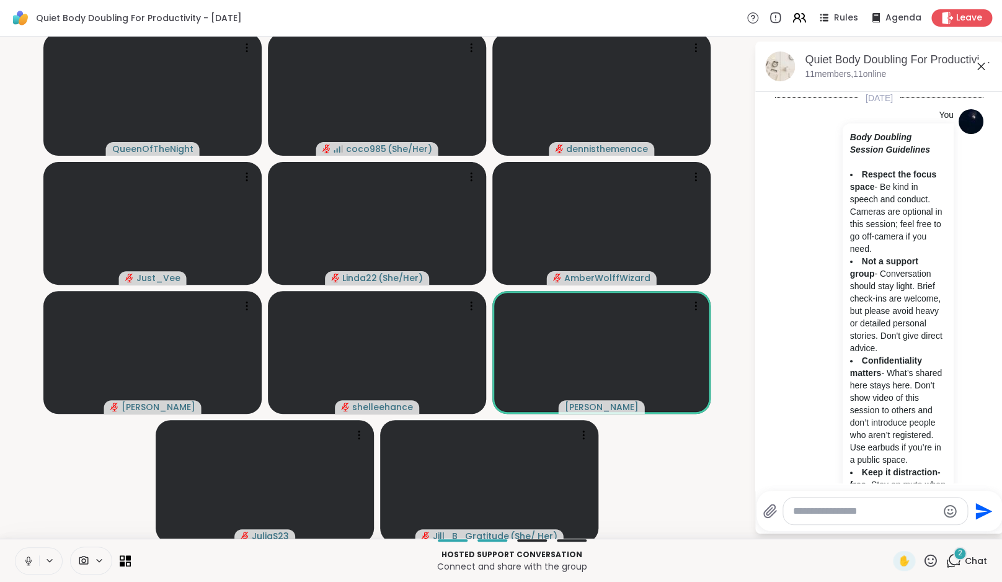
scroll to position [1849, 0]
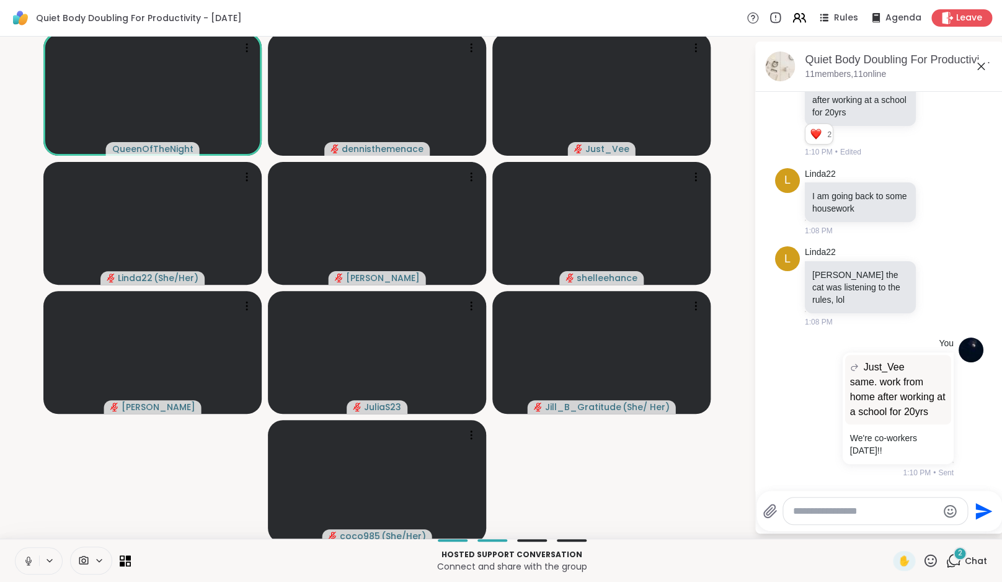
click at [27, 563] on icon at bounding box center [28, 560] width 11 height 11
click at [960, 563] on icon at bounding box center [955, 559] width 12 height 11
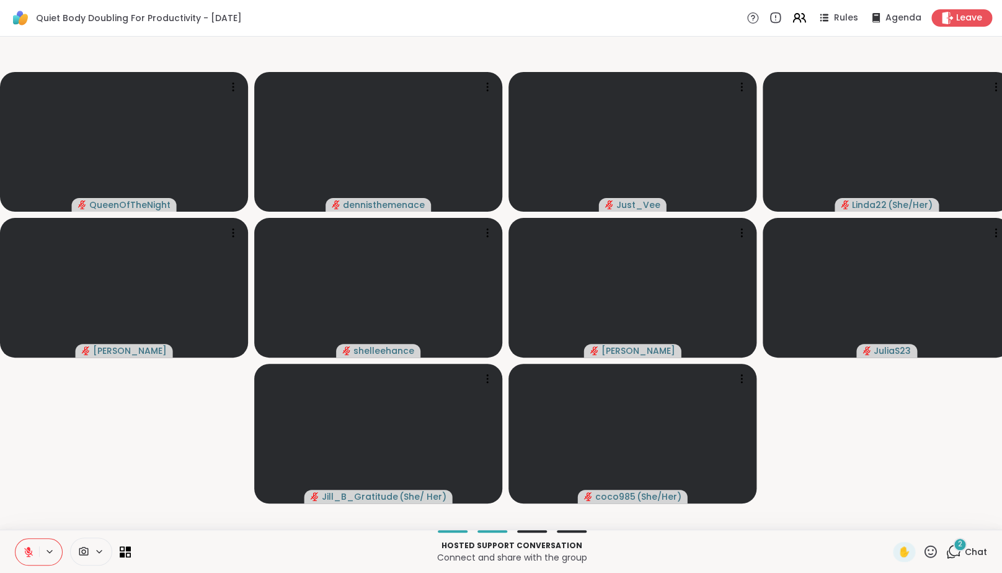
click at [960, 556] on icon at bounding box center [955, 550] width 12 height 11
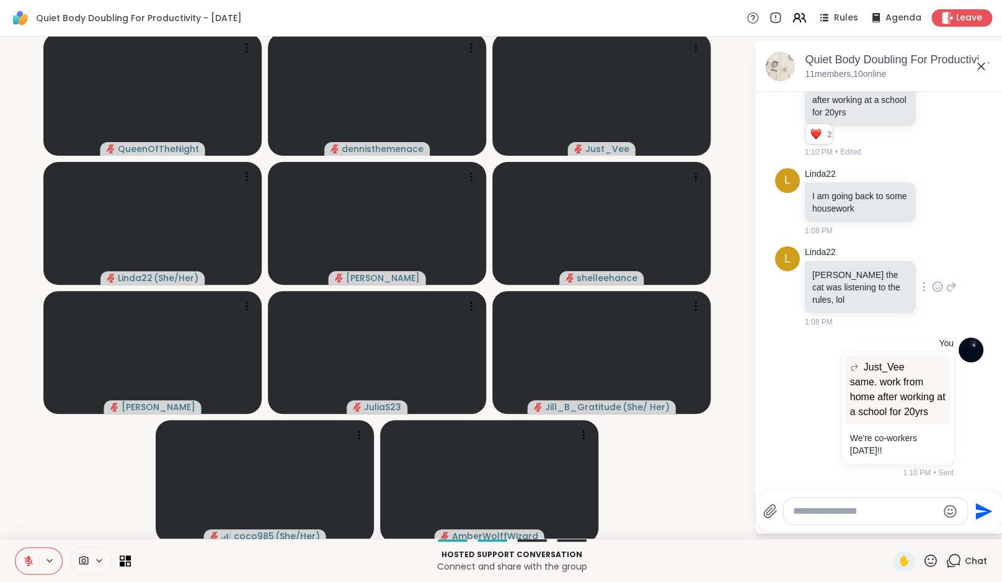
click at [932, 286] on icon at bounding box center [937, 286] width 11 height 12
click at [932, 270] on div "Select Reaction: Heart" at bounding box center [937, 266] width 11 height 11
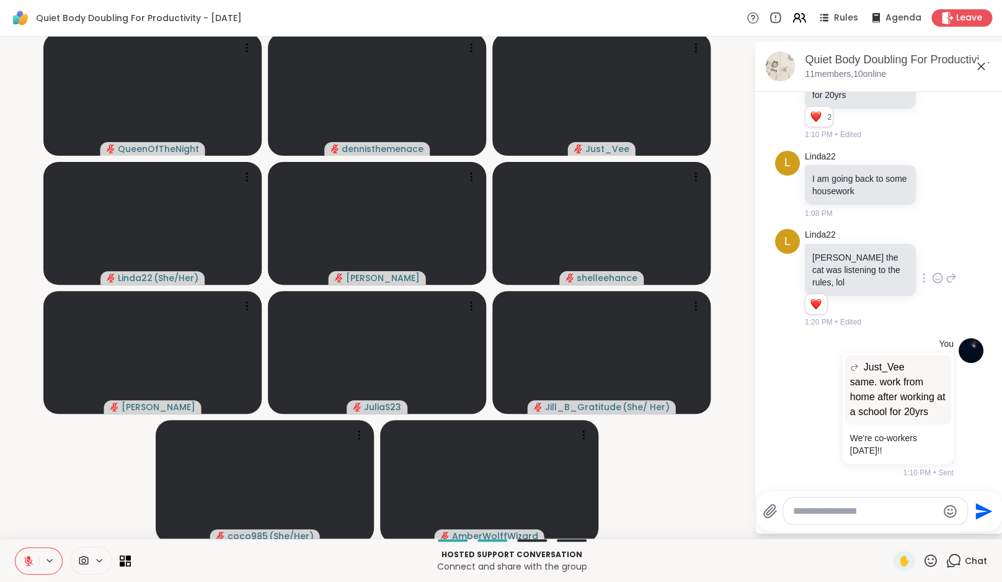
click at [852, 511] on textarea "Type your message" at bounding box center [865, 511] width 145 height 12
type textarea "**********"
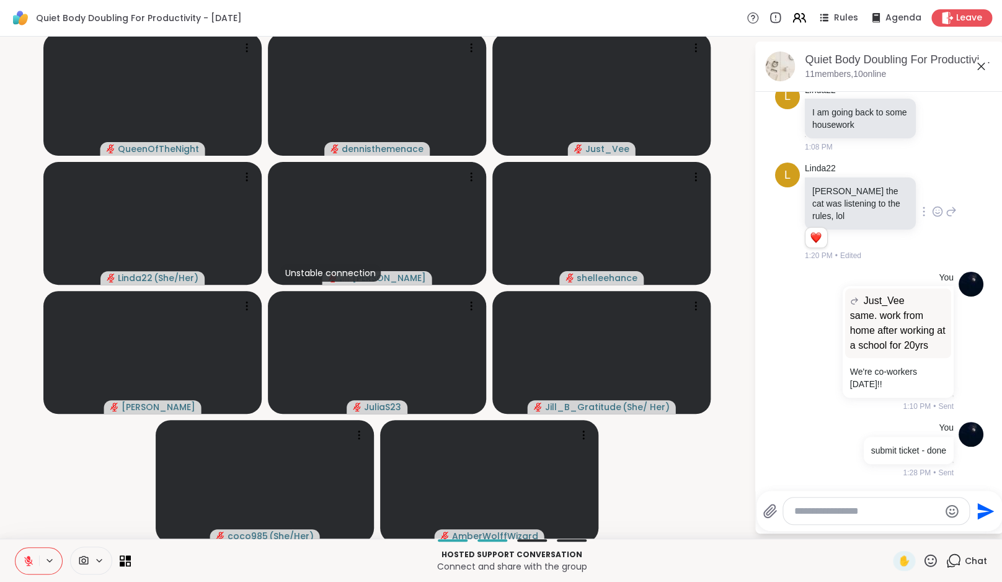
scroll to position [1932, 0]
click at [862, 511] on textarea "Type your message" at bounding box center [867, 511] width 145 height 12
type textarea "*"
type textarea "**********"
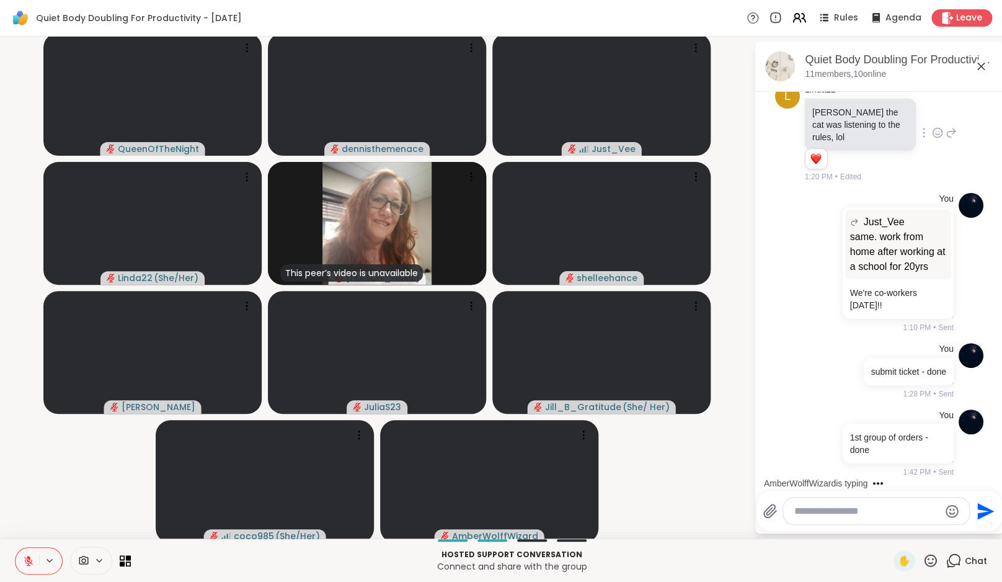
scroll to position [2280, 0]
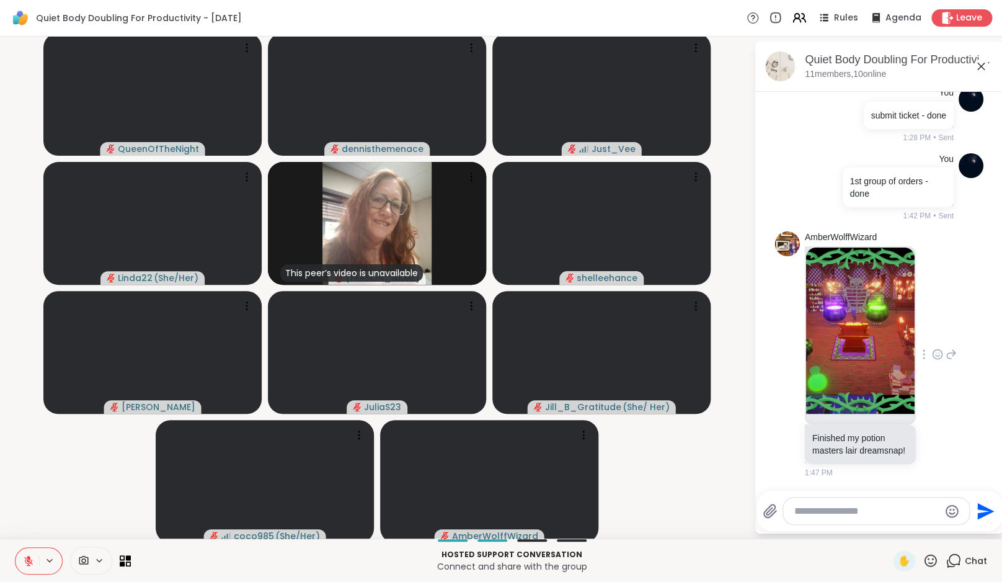
click at [946, 348] on icon at bounding box center [951, 354] width 11 height 15
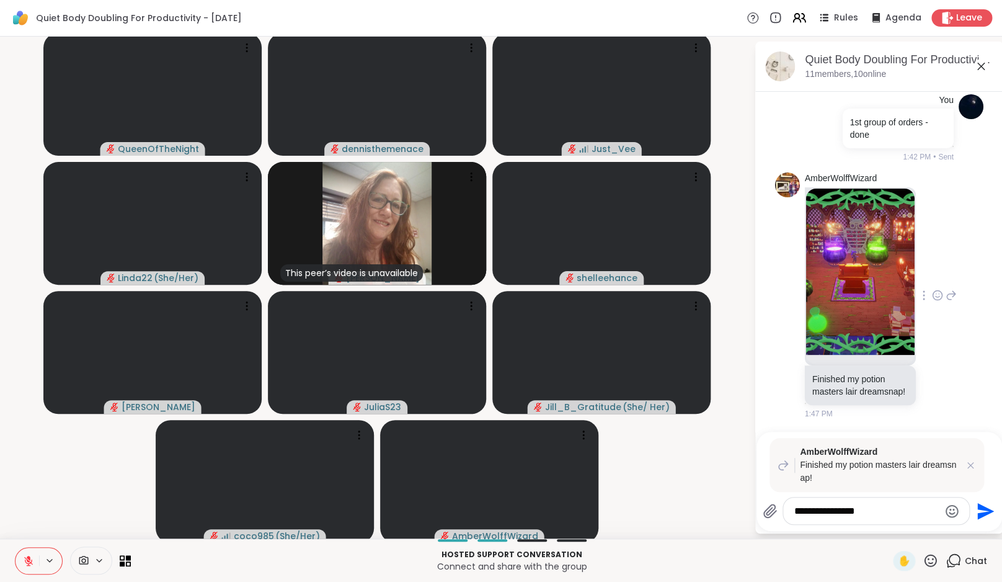
type textarea "**********"
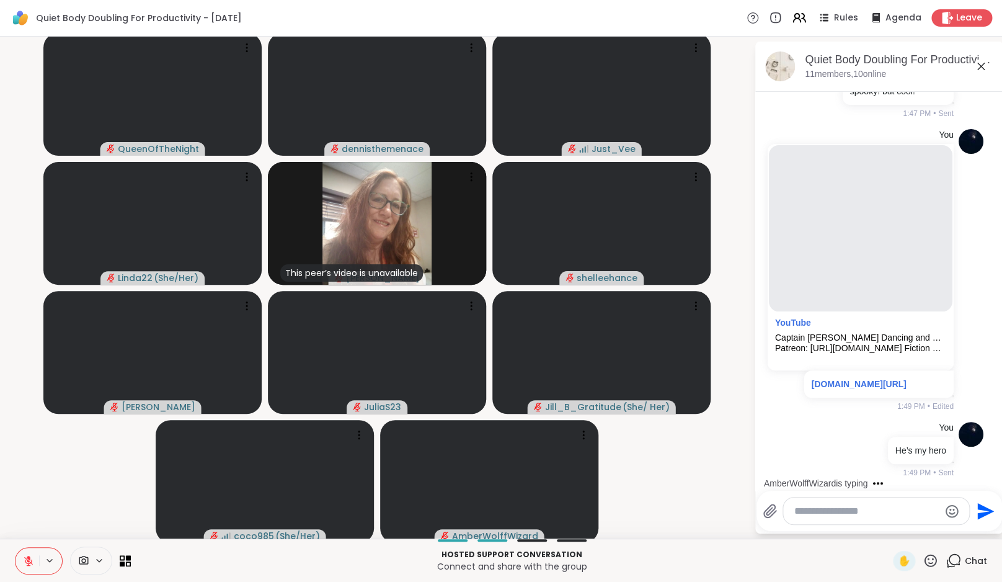
scroll to position [3057, 0]
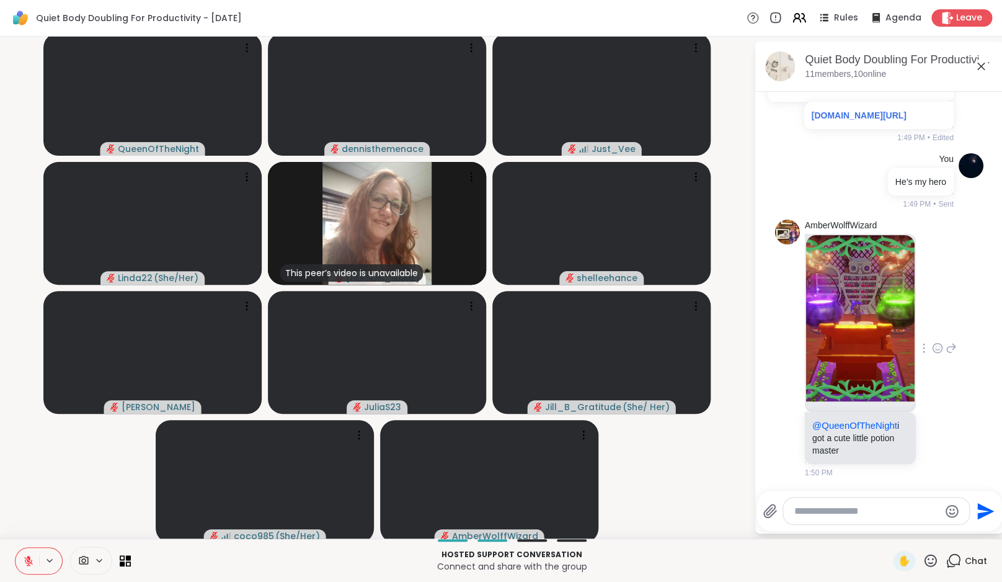
click at [932, 347] on icon at bounding box center [937, 348] width 11 height 12
click at [932, 329] on div "Select Reaction: Heart" at bounding box center [937, 328] width 11 height 11
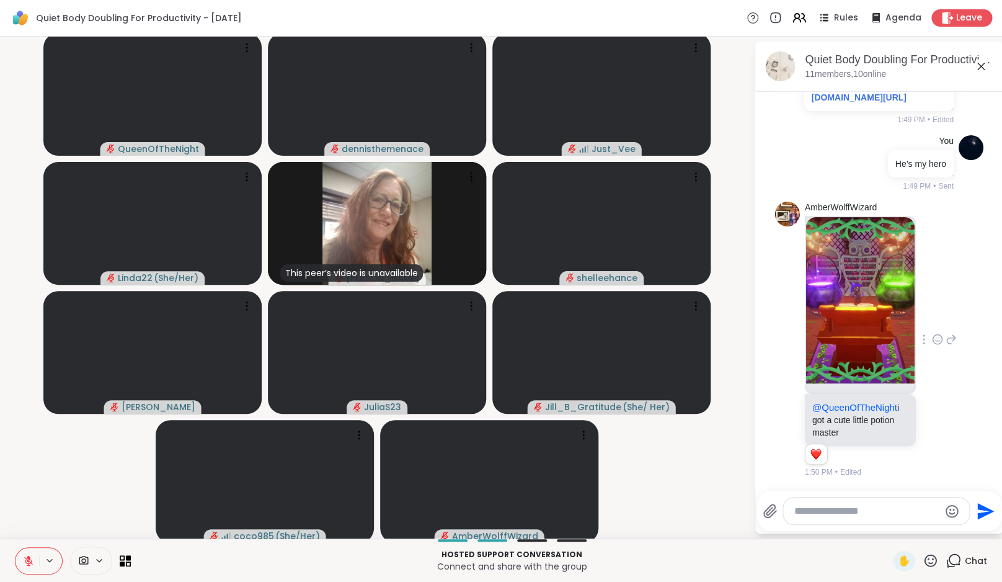
click at [871, 312] on img at bounding box center [860, 300] width 109 height 166
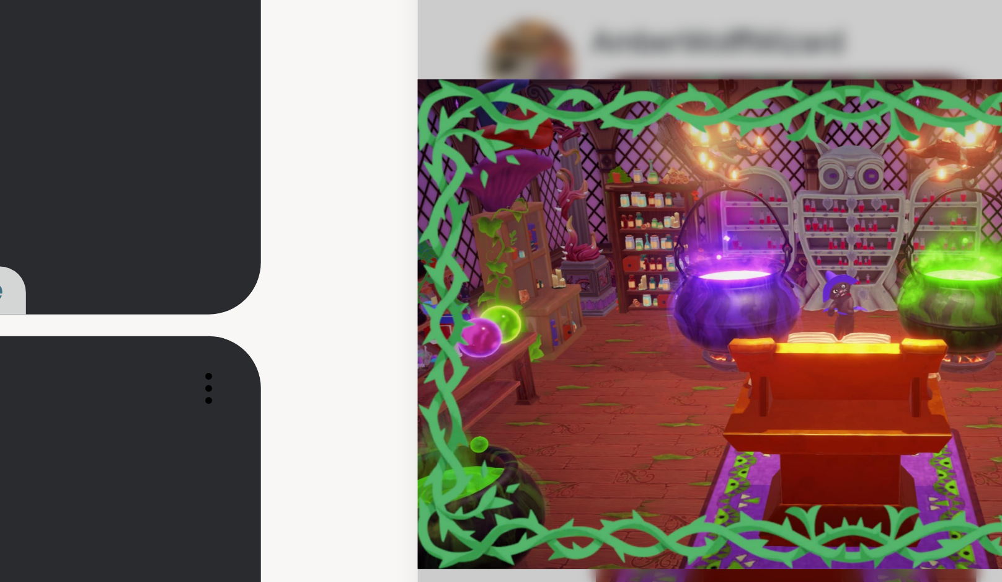
scroll to position [3141, 0]
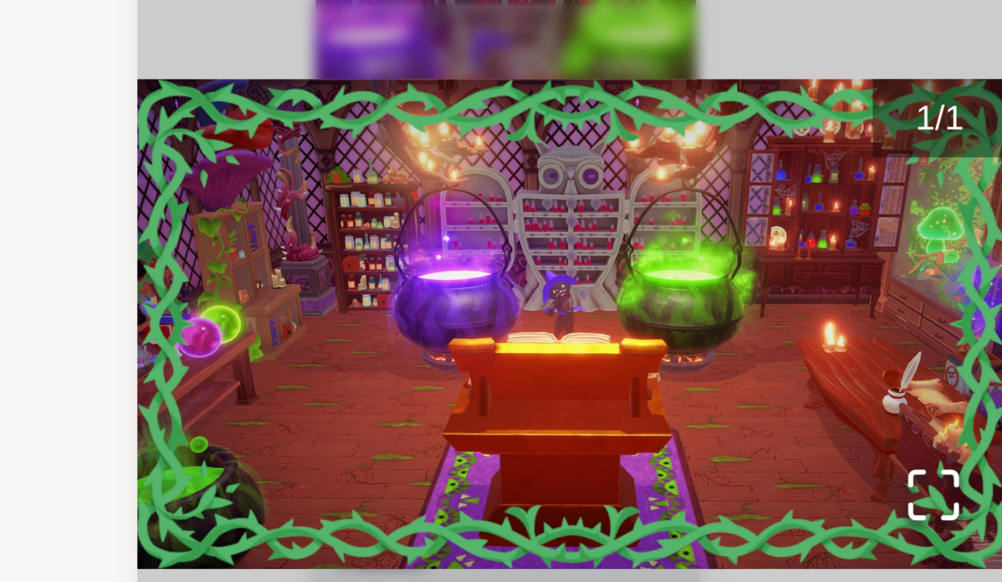
click at [981, 213] on div "1 / 1" at bounding box center [880, 288] width 248 height 492
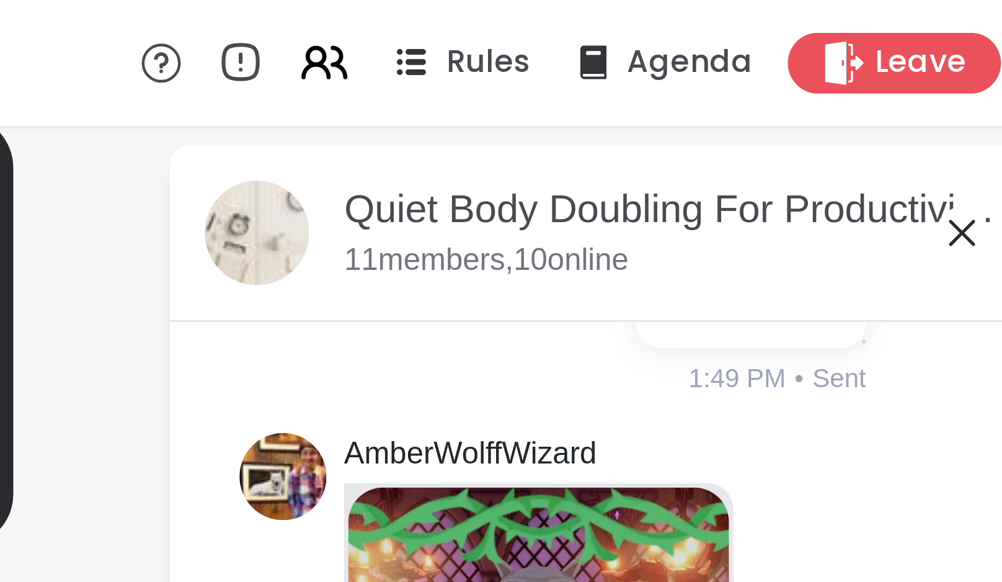
scroll to position [0, 9]
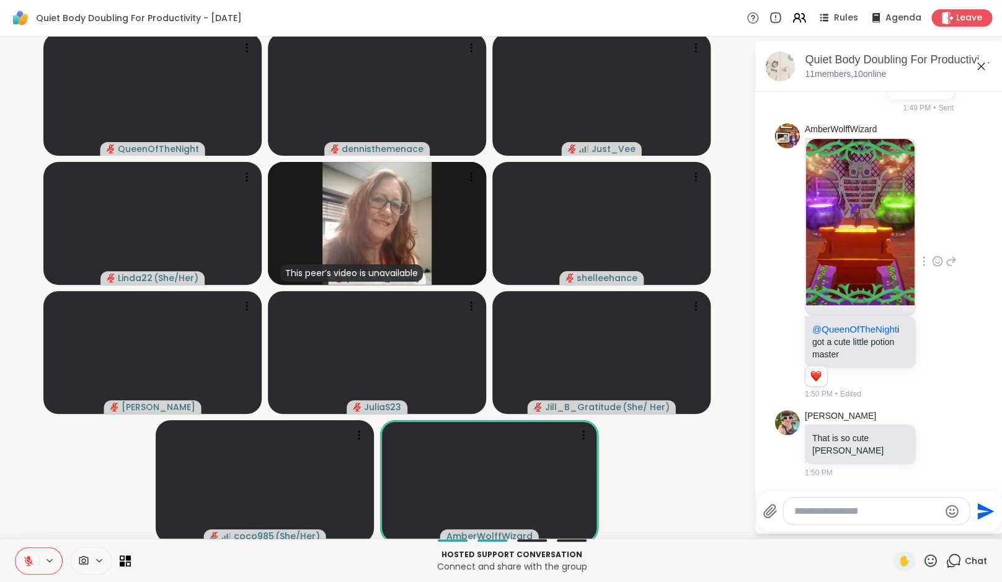
click at [24, 561] on icon at bounding box center [28, 560] width 9 height 9
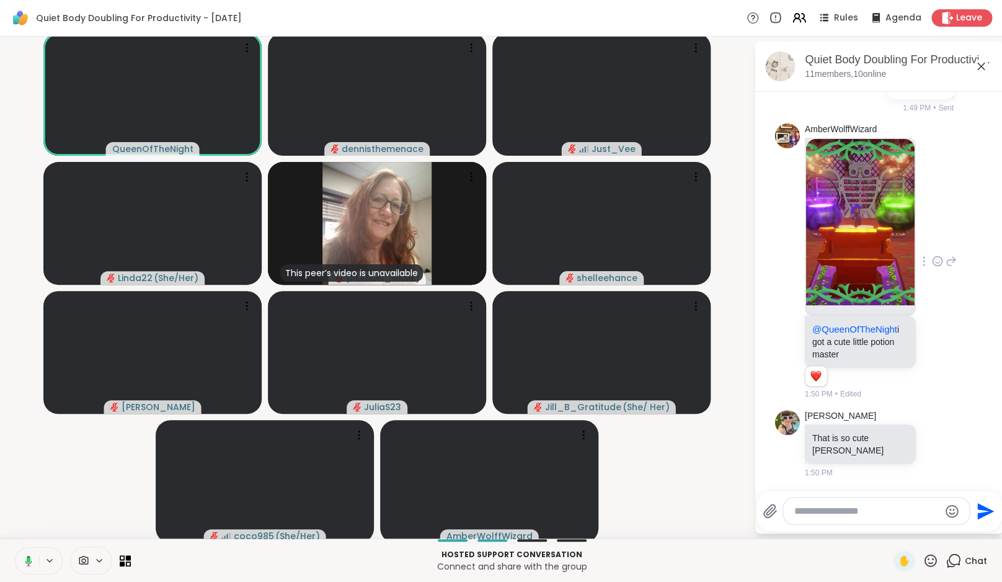
scroll to position [3141, 0]
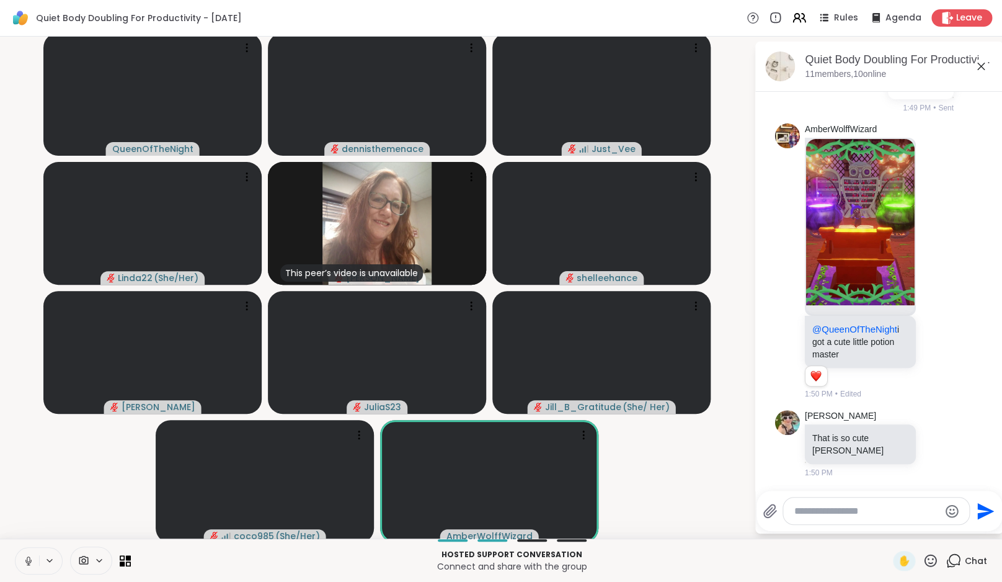
click at [24, 563] on icon at bounding box center [28, 560] width 11 height 11
click at [23, 562] on icon at bounding box center [28, 560] width 11 height 11
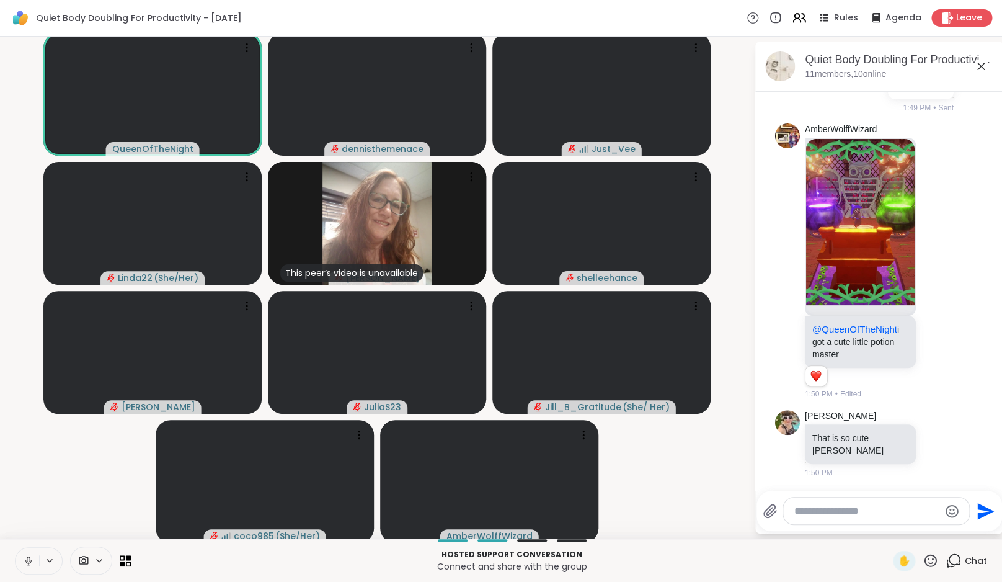
click at [27, 561] on icon at bounding box center [28, 559] width 3 height 6
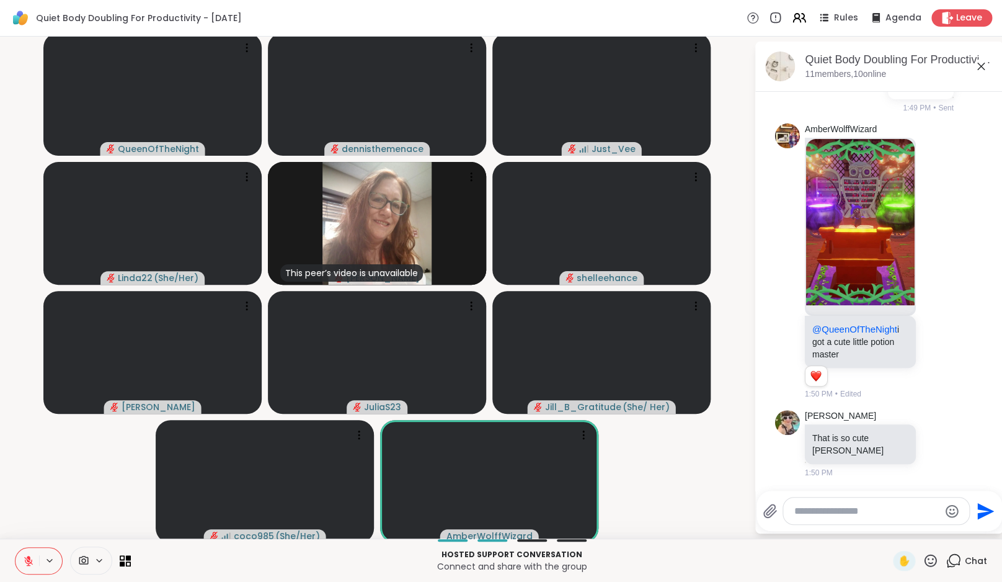
click at [48, 491] on video-player-container "QueenOfTheNight dennisthemenace Just_Vee Linda22 ( She/Her ) This peer’s video …" at bounding box center [376, 288] width 739 height 492
click at [23, 561] on icon at bounding box center [28, 560] width 11 height 11
click at [25, 561] on icon at bounding box center [28, 561] width 6 height 4
click at [23, 561] on icon at bounding box center [28, 560] width 11 height 11
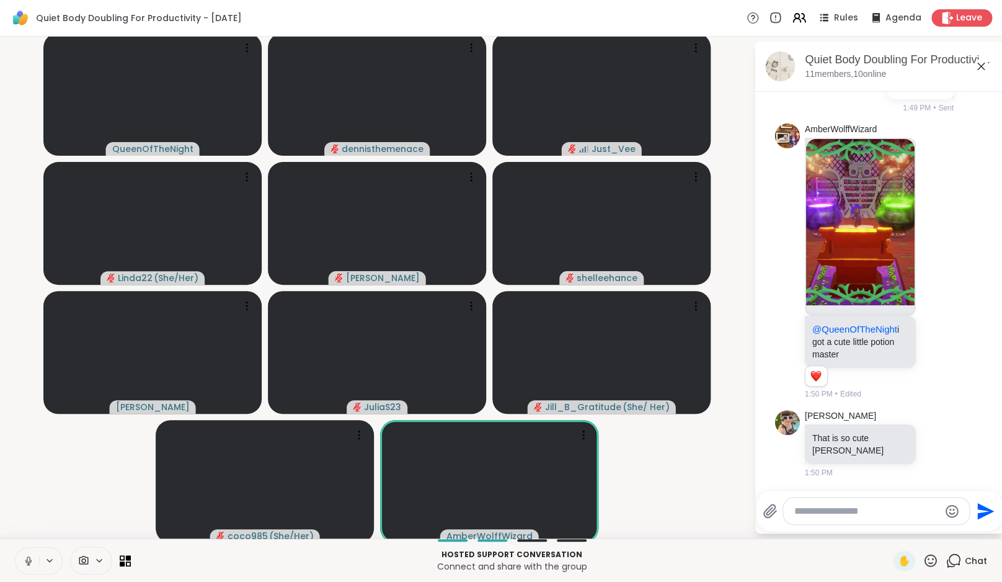
click at [27, 559] on icon at bounding box center [28, 559] width 3 height 6
click at [65, 509] on video-player-container "QueenOfTheNight dennisthemenace Just_Vee Linda22 ( She/Her ) dodi shelleehance …" at bounding box center [376, 288] width 739 height 492
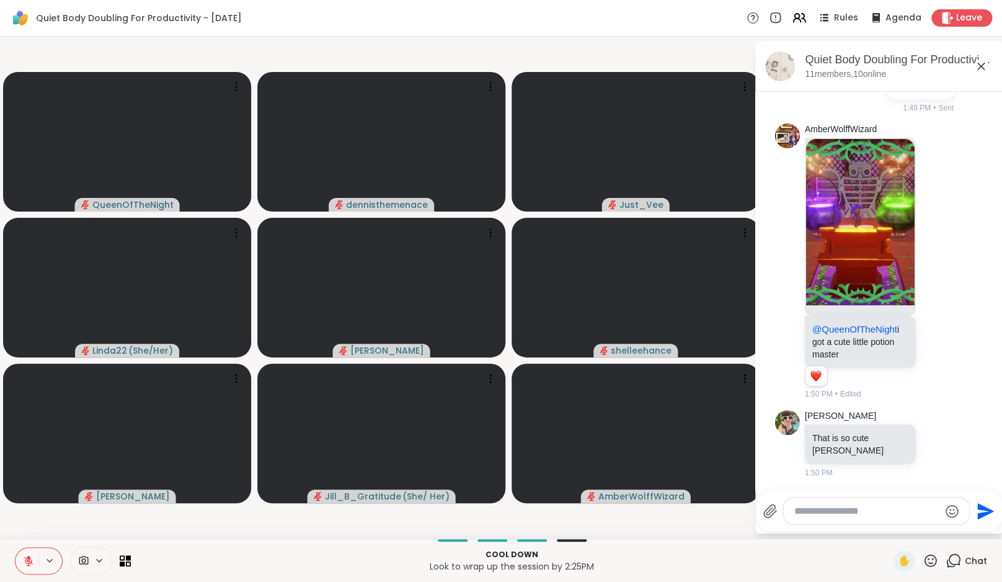
click at [23, 558] on icon at bounding box center [28, 560] width 11 height 11
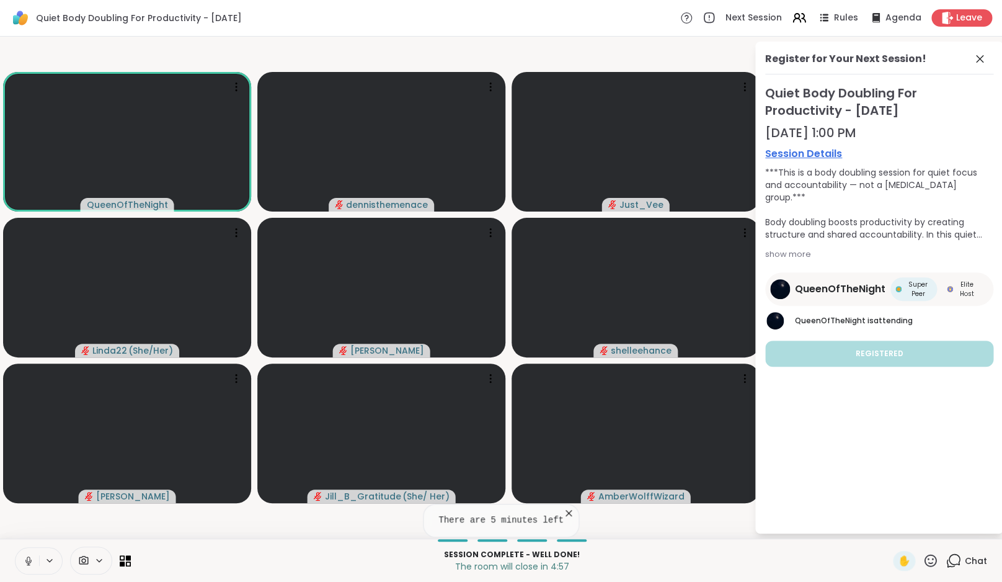
click at [25, 563] on icon at bounding box center [28, 561] width 6 height 4
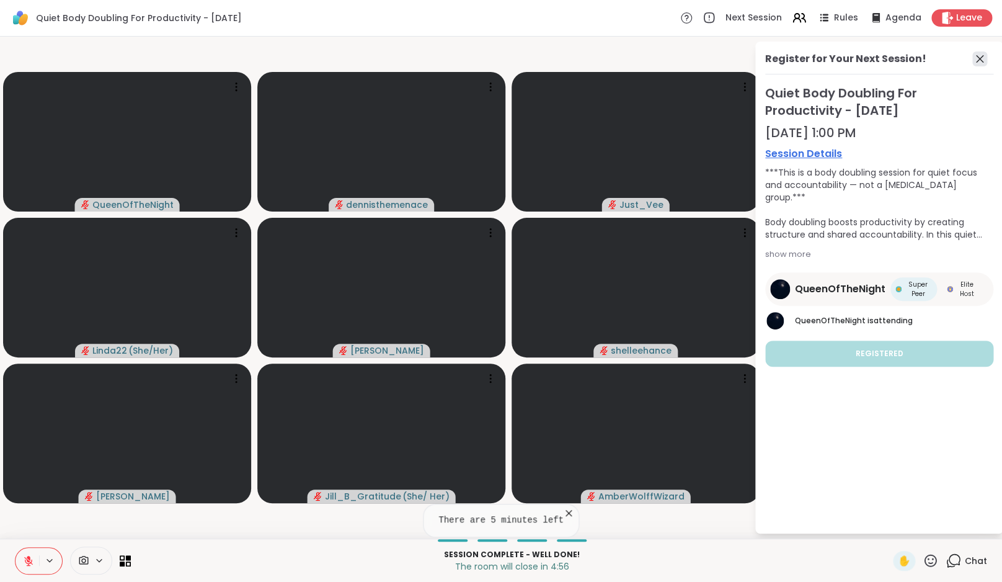
click at [976, 63] on icon at bounding box center [980, 58] width 15 height 15
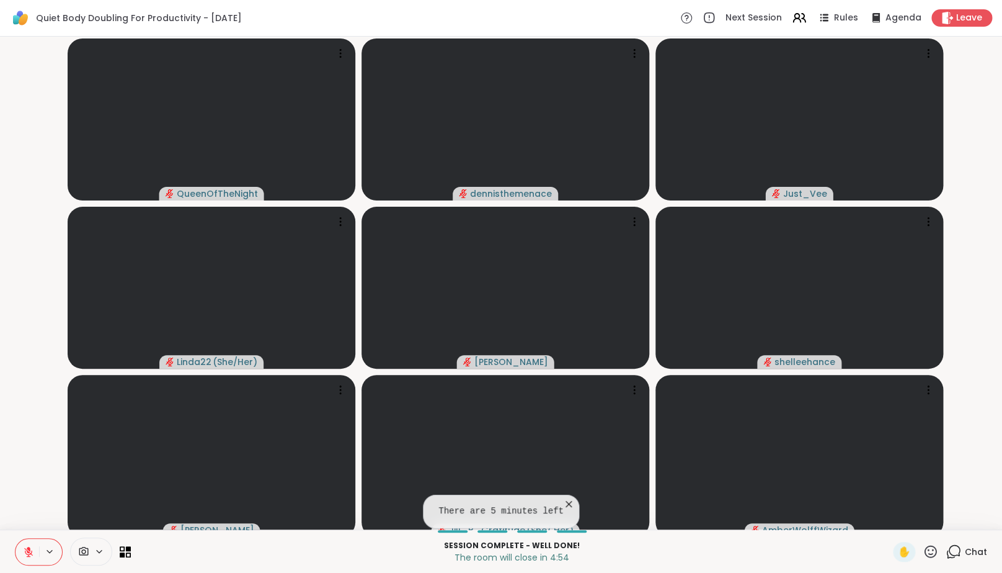
click at [933, 555] on div "✋ Chat" at bounding box center [940, 552] width 94 height 20
click at [946, 559] on icon at bounding box center [954, 551] width 16 height 16
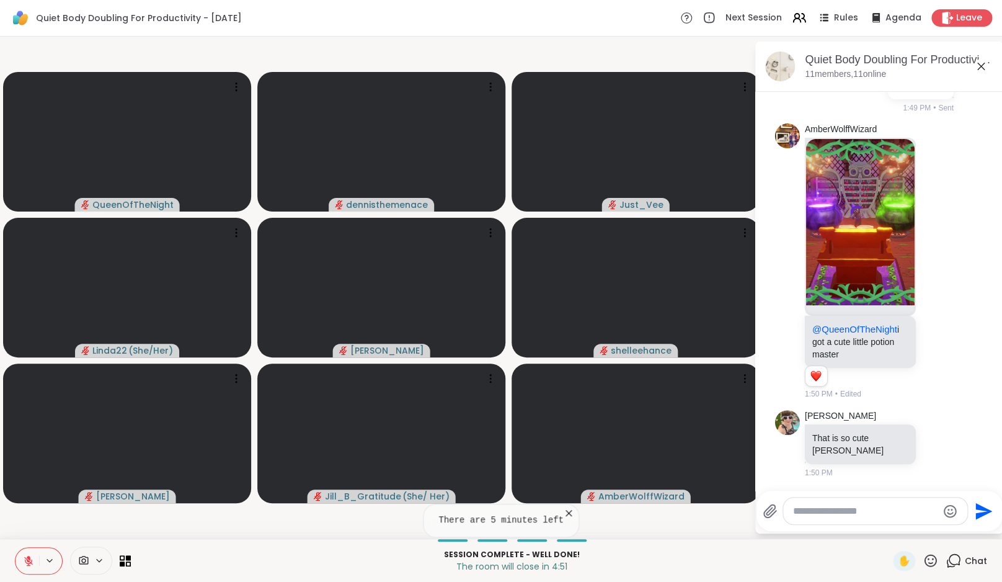
click at [899, 514] on textarea "Type your message" at bounding box center [865, 511] width 145 height 12
type textarea "**********"
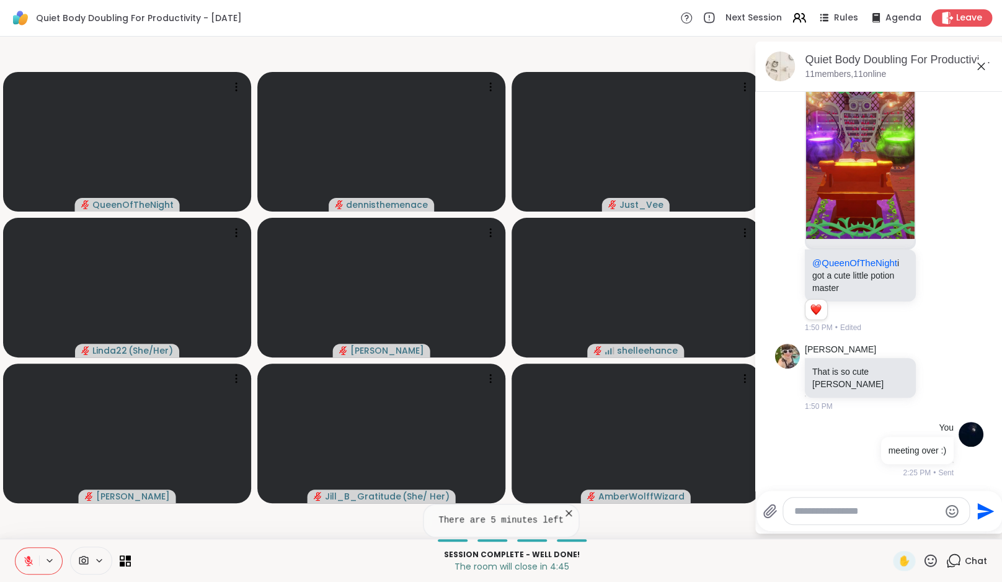
scroll to position [3208, 0]
type textarea "**********"
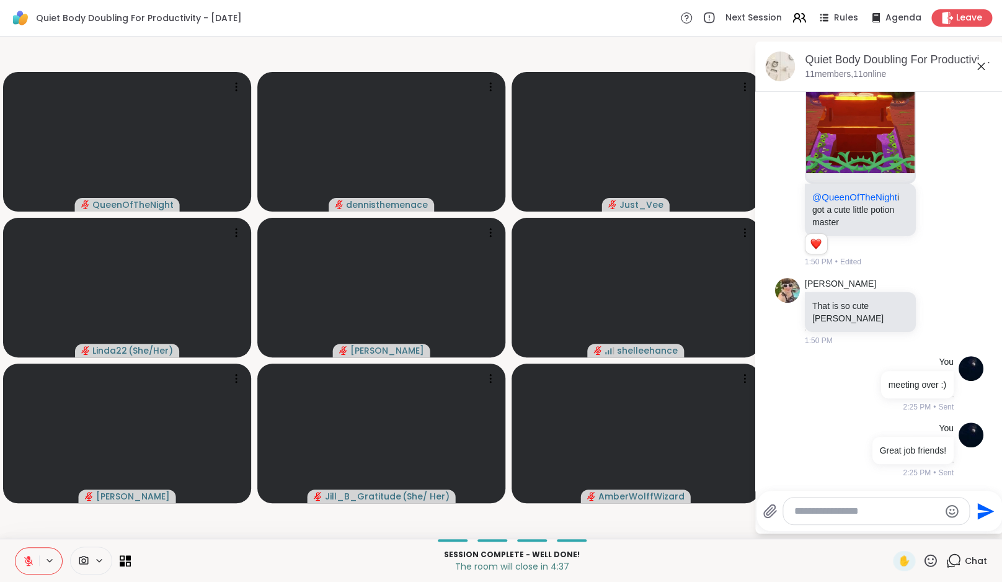
scroll to position [3273, 0]
click at [27, 559] on icon at bounding box center [29, 557] width 4 height 5
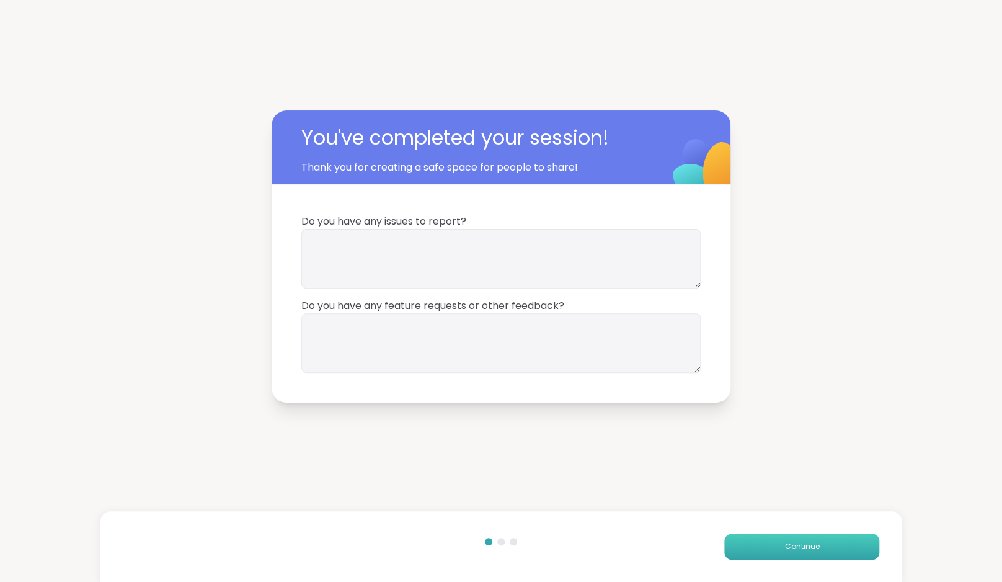
click at [800, 542] on span "Continue" at bounding box center [802, 546] width 35 height 11
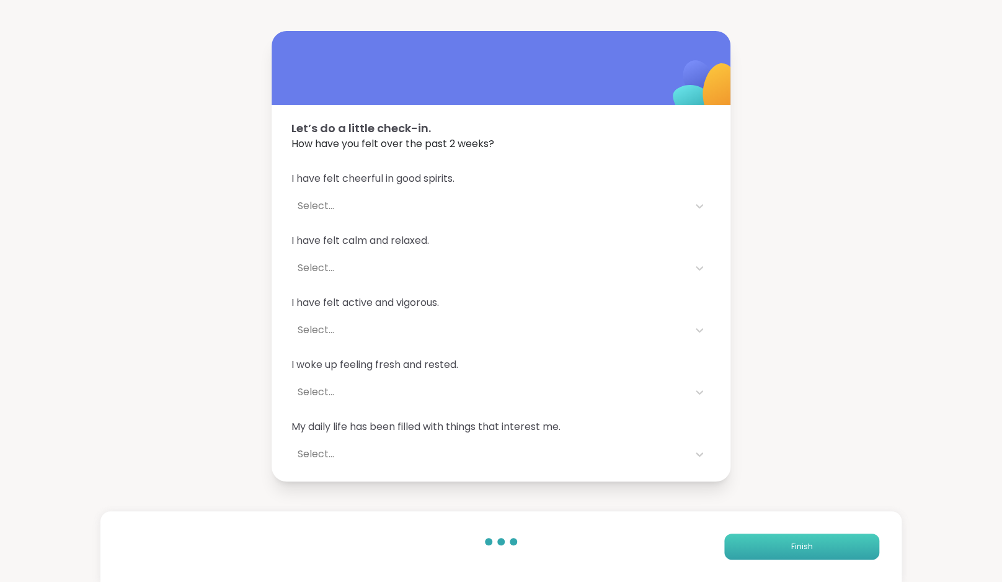
click at [800, 542] on span "Finish" at bounding box center [803, 546] width 22 height 11
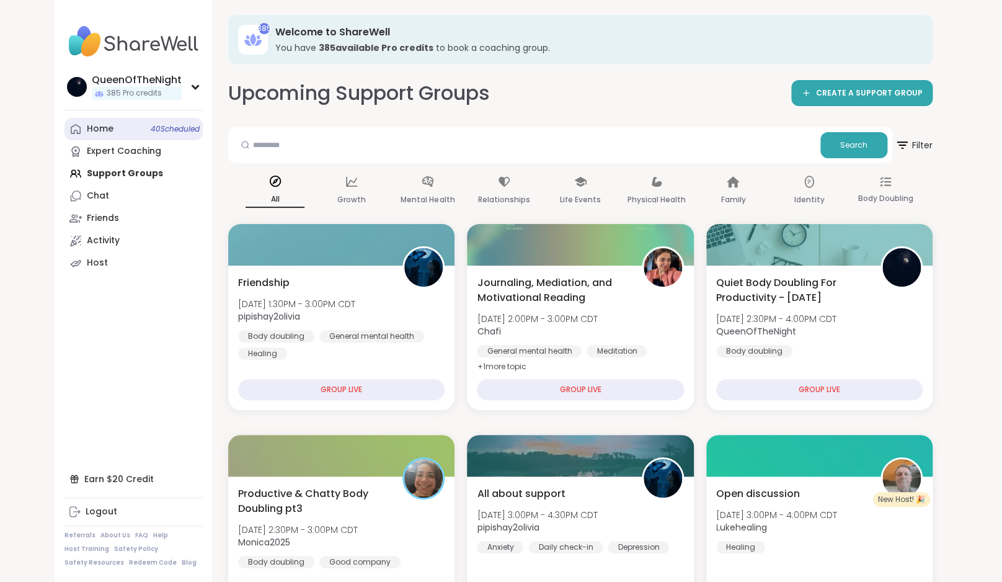
click at [155, 129] on span "40 Scheduled" at bounding box center [175, 129] width 49 height 10
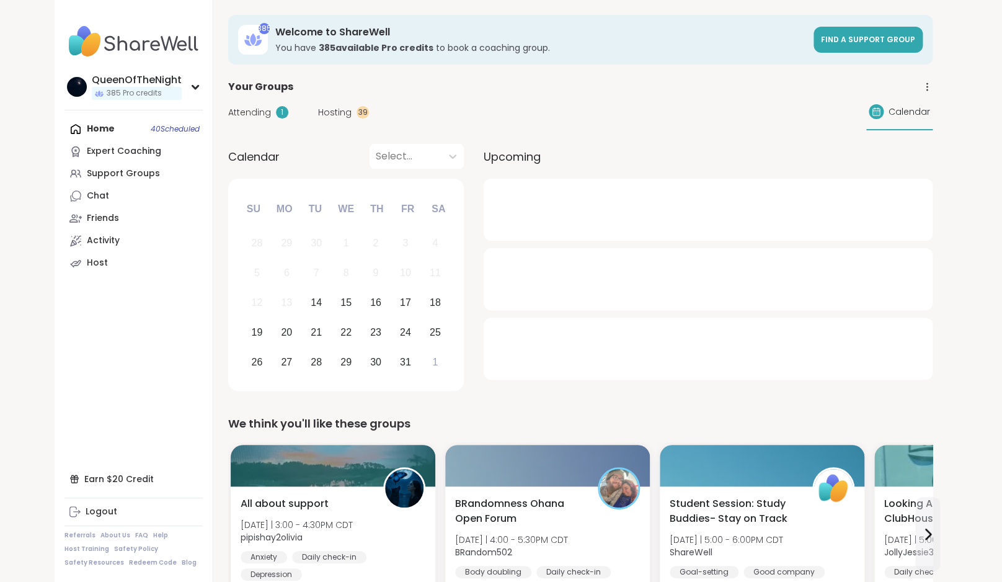
click at [340, 120] on div "Attending 1 Hosting 39 Calendar" at bounding box center [580, 112] width 705 height 36
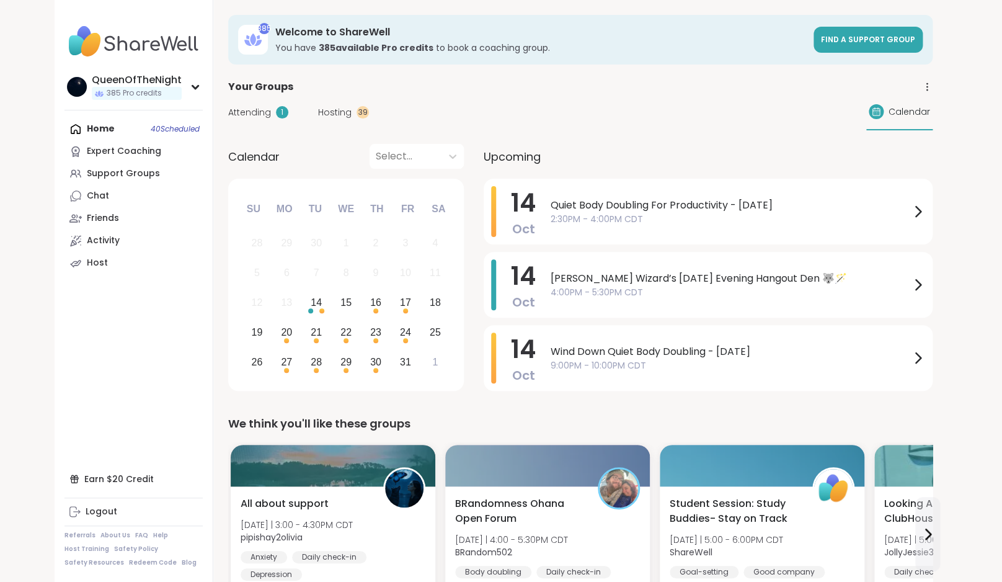
click at [349, 109] on span "Hosting" at bounding box center [334, 112] width 33 height 13
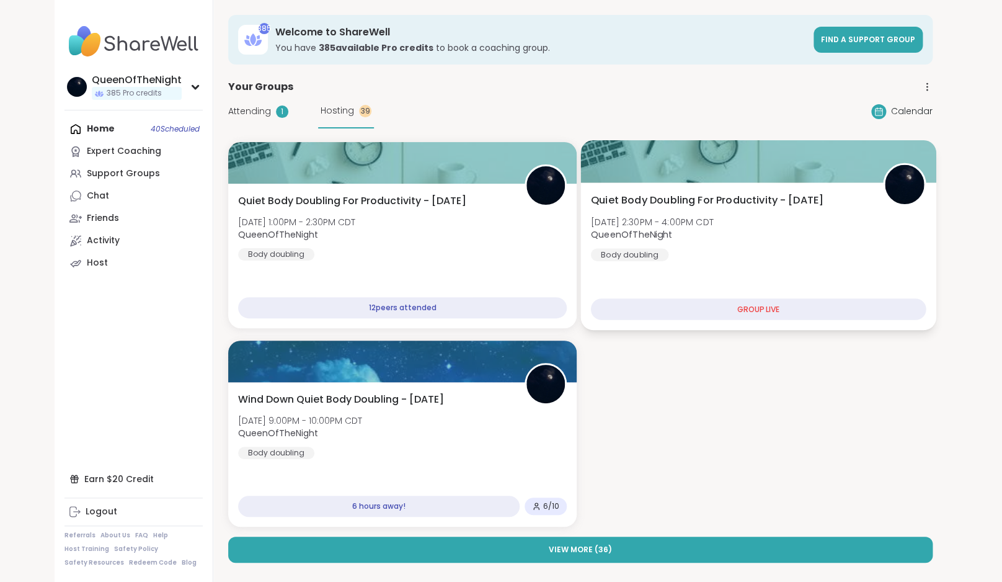
click at [824, 199] on span "Quiet Body Doubling For Productivity - [DATE]" at bounding box center [707, 200] width 233 height 15
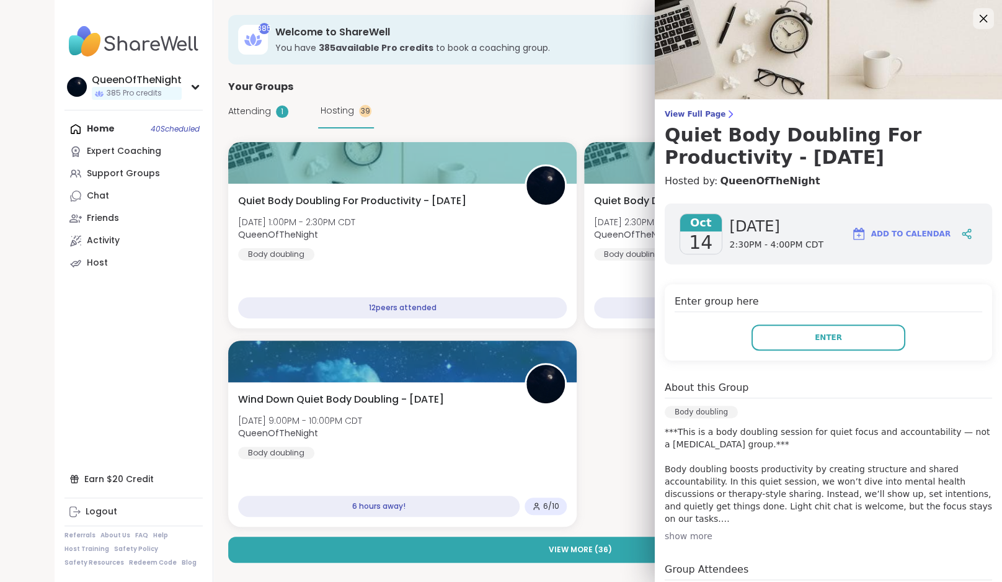
click at [976, 25] on icon at bounding box center [984, 19] width 16 height 16
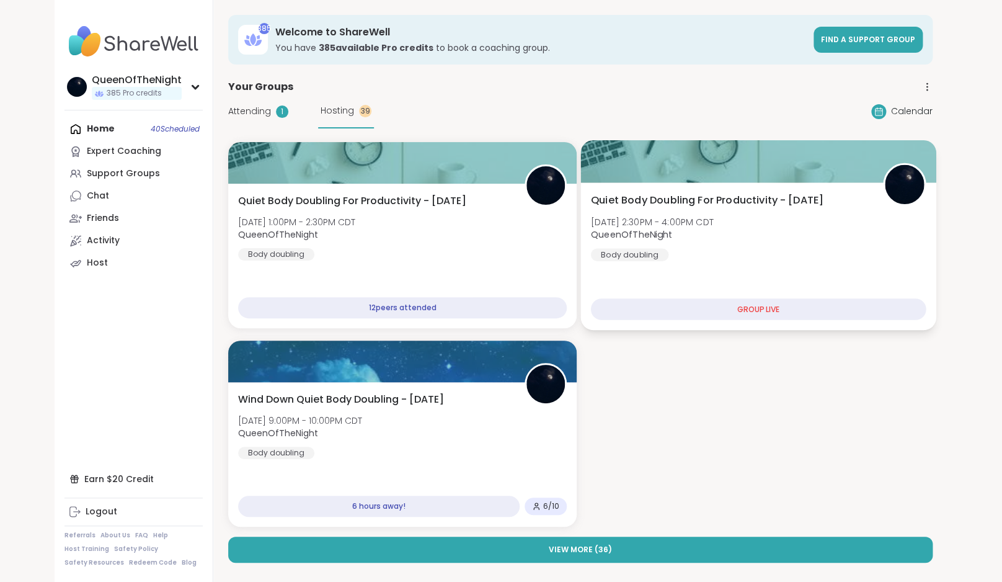
click at [707, 226] on span "Tue, Oct 14 | 2:30PM - 4:00PM CDT" at bounding box center [652, 221] width 123 height 12
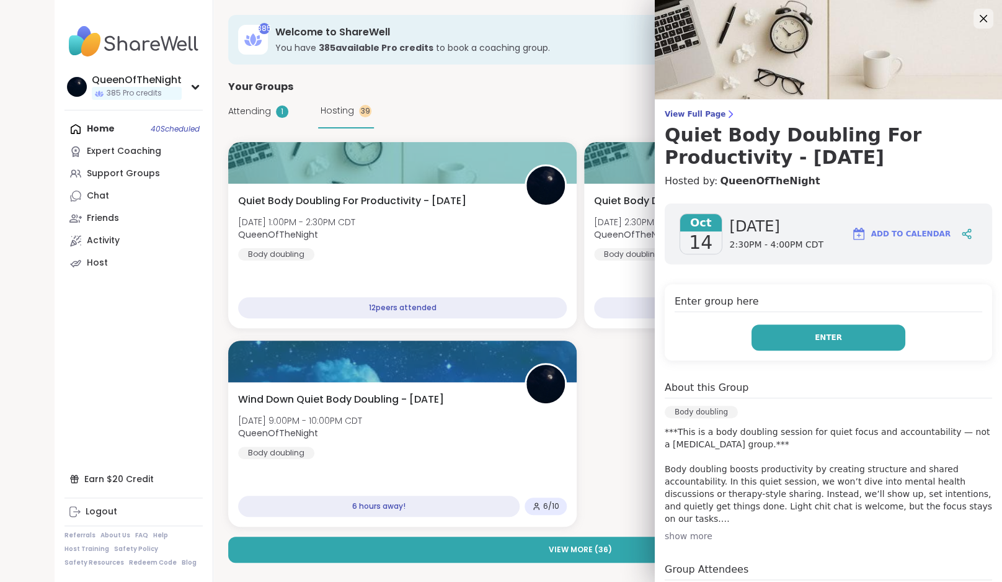
click at [840, 338] on button "Enter" at bounding box center [829, 337] width 154 height 26
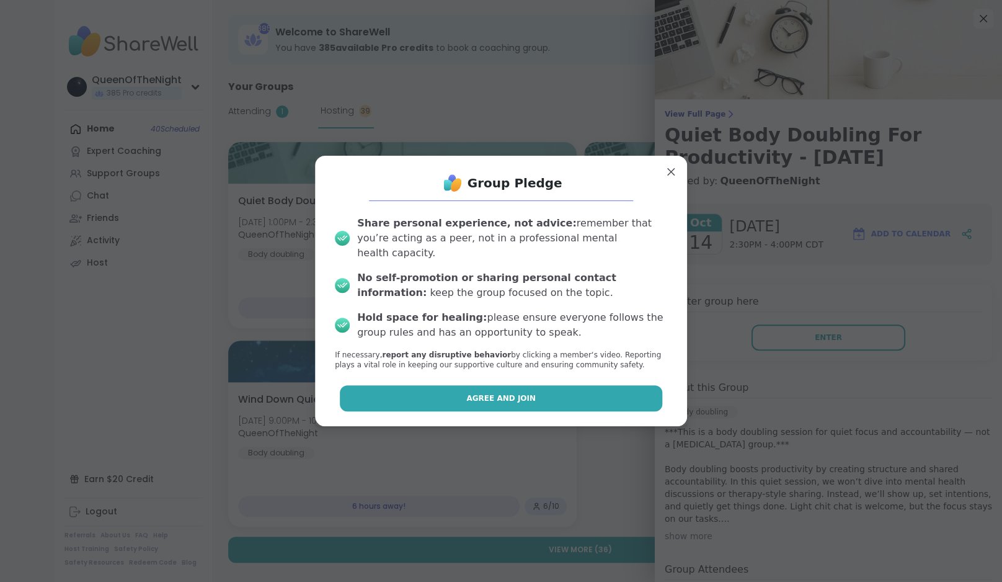
click at [567, 392] on button "Agree and Join" at bounding box center [501, 398] width 323 height 26
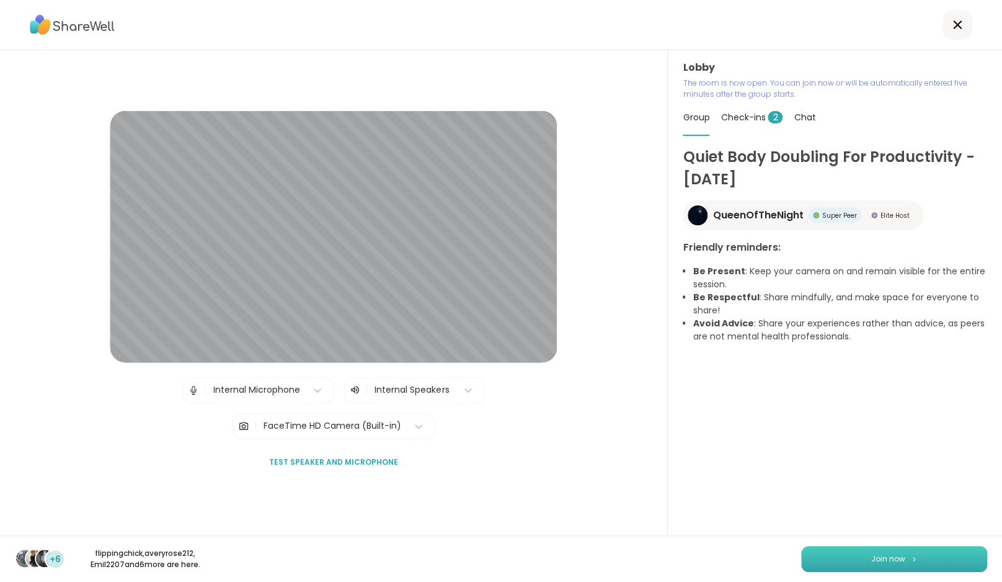
click at [873, 560] on span "Join now" at bounding box center [889, 558] width 34 height 11
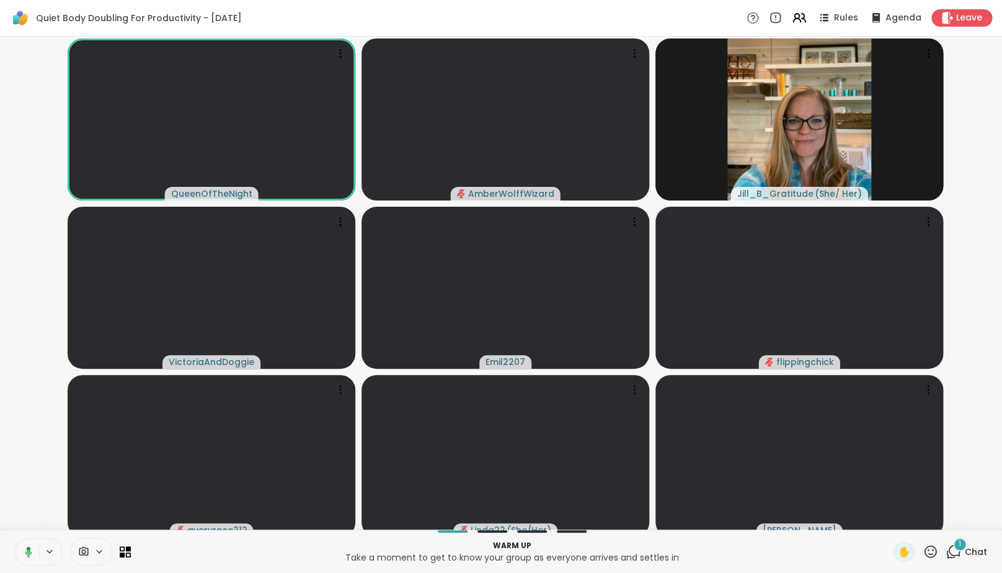
click at [962, 561] on div "1 Chat" at bounding box center [967, 552] width 42 height 20
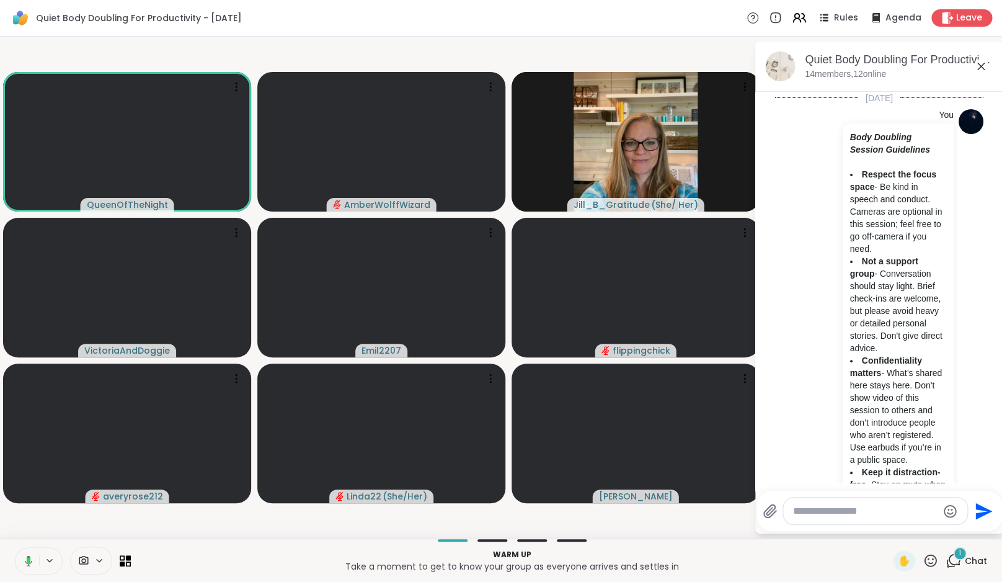
scroll to position [1240, 0]
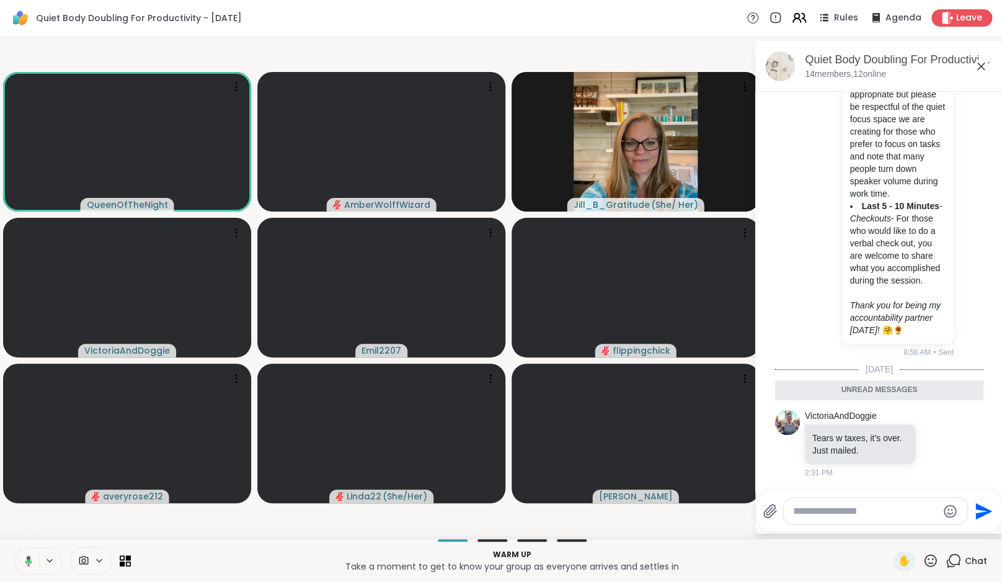
click at [803, 24] on icon at bounding box center [800, 18] width 16 height 16
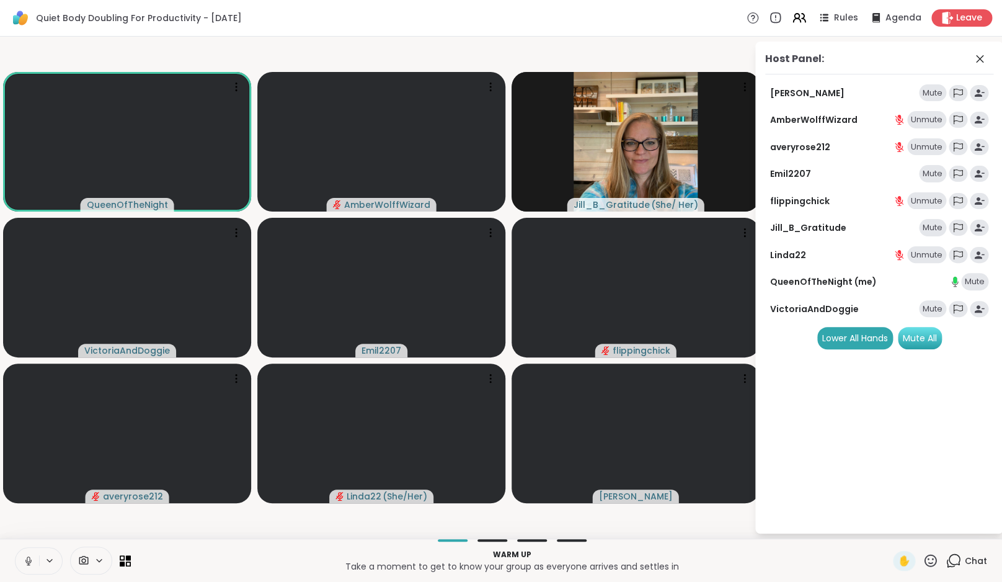
click at [937, 339] on div "Mute All" at bounding box center [920, 338] width 44 height 22
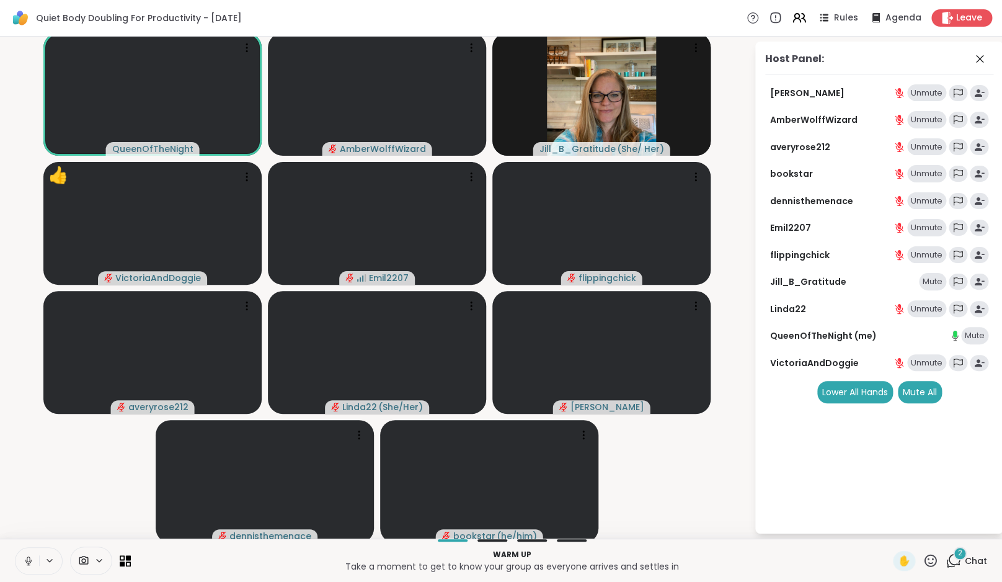
click at [36, 561] on button at bounding box center [28, 561] width 24 height 26
click at [56, 511] on video-player-container "QueenOfTheNight AmberWolffWizard Jill_B_Gratitude ( She/ Her ) VictoriaAndDoggi…" at bounding box center [376, 288] width 739 height 492
click at [958, 555] on div "2" at bounding box center [960, 553] width 14 height 14
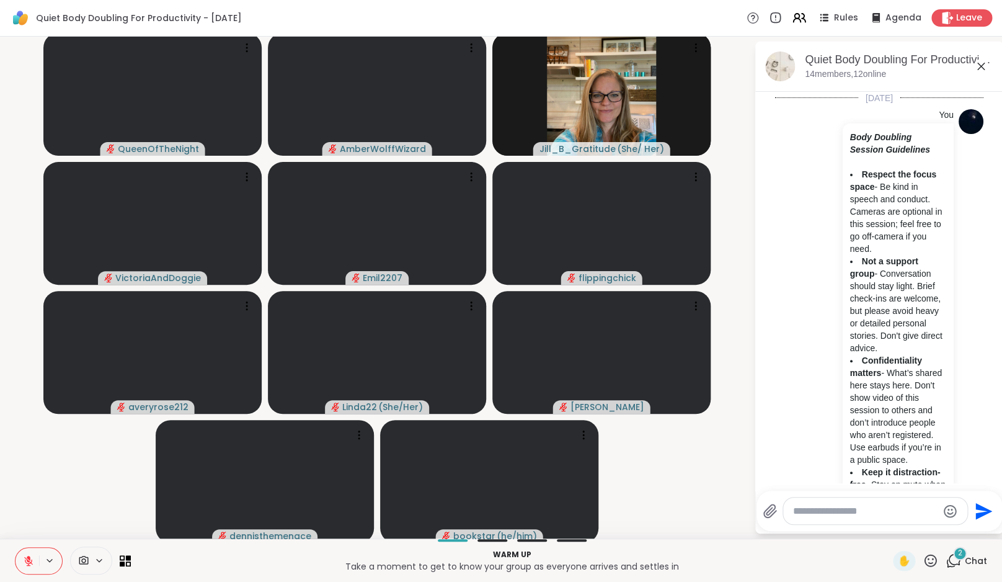
scroll to position [1403, 0]
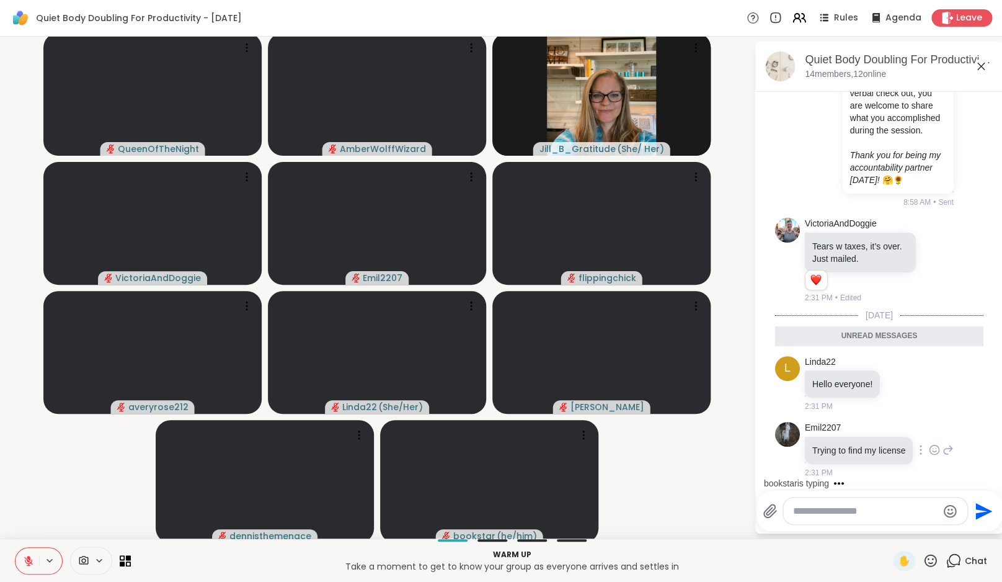
click at [929, 447] on icon at bounding box center [934, 450] width 11 height 12
click at [929, 424] on div "Select Reaction: Heart" at bounding box center [934, 429] width 11 height 11
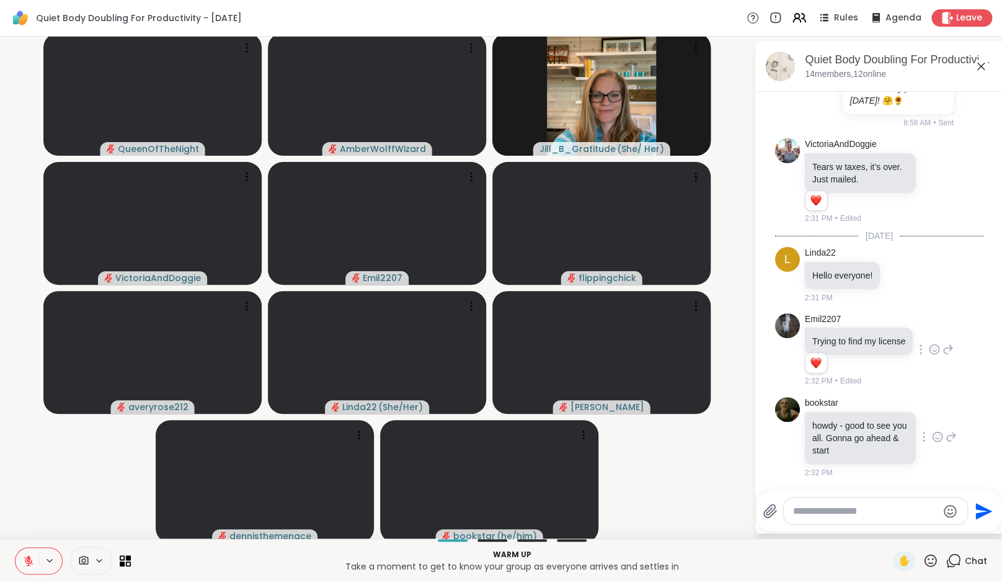
click at [932, 443] on icon at bounding box center [937, 436] width 11 height 12
click at [932, 422] on div "Select Reaction: Heart" at bounding box center [937, 416] width 11 height 11
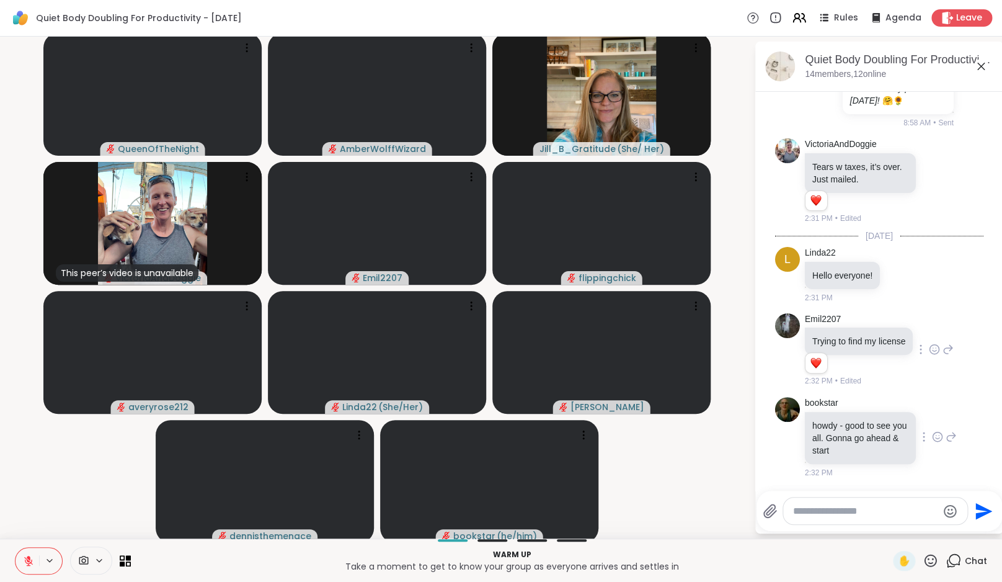
scroll to position [1499, 0]
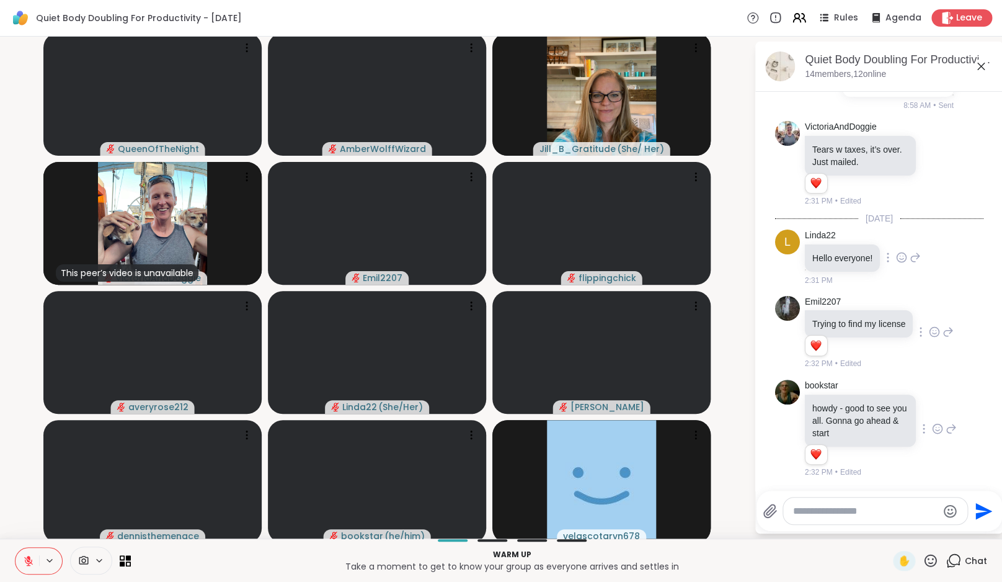
click at [899, 252] on icon at bounding box center [902, 256] width 9 height 9
click at [904, 232] on div "Select Reaction: Heart" at bounding box center [901, 237] width 11 height 11
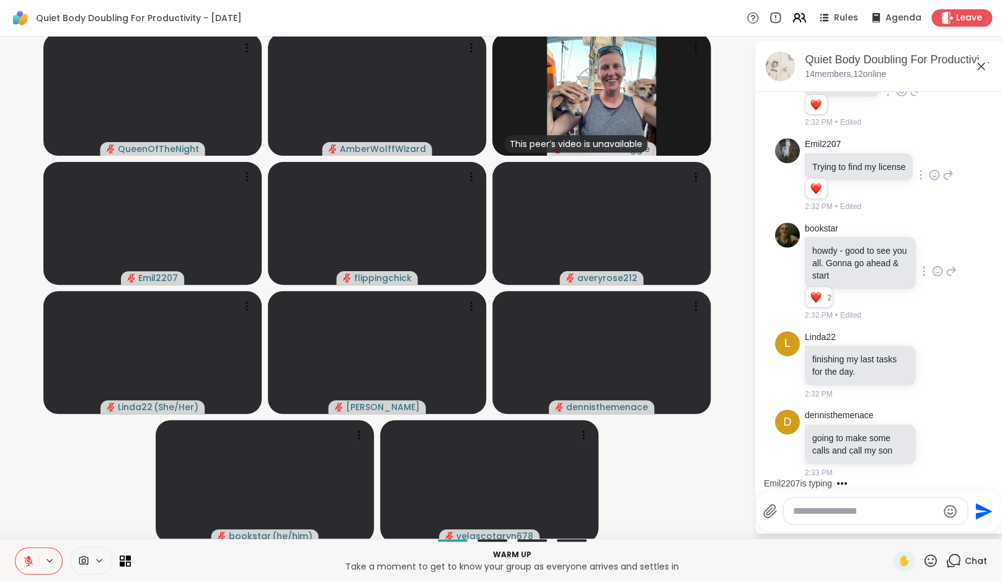
scroll to position [1674, 0]
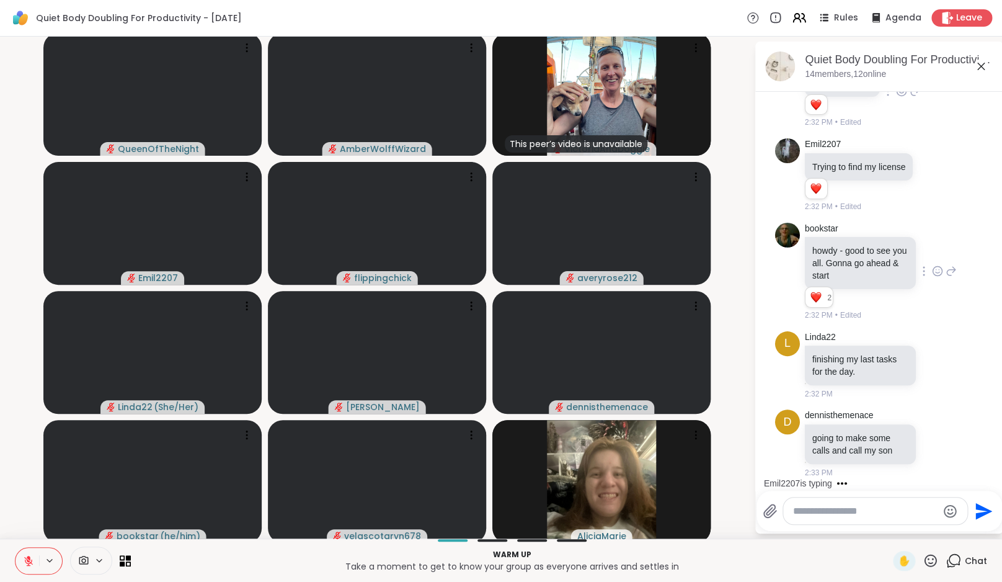
click at [33, 559] on icon at bounding box center [28, 560] width 11 height 11
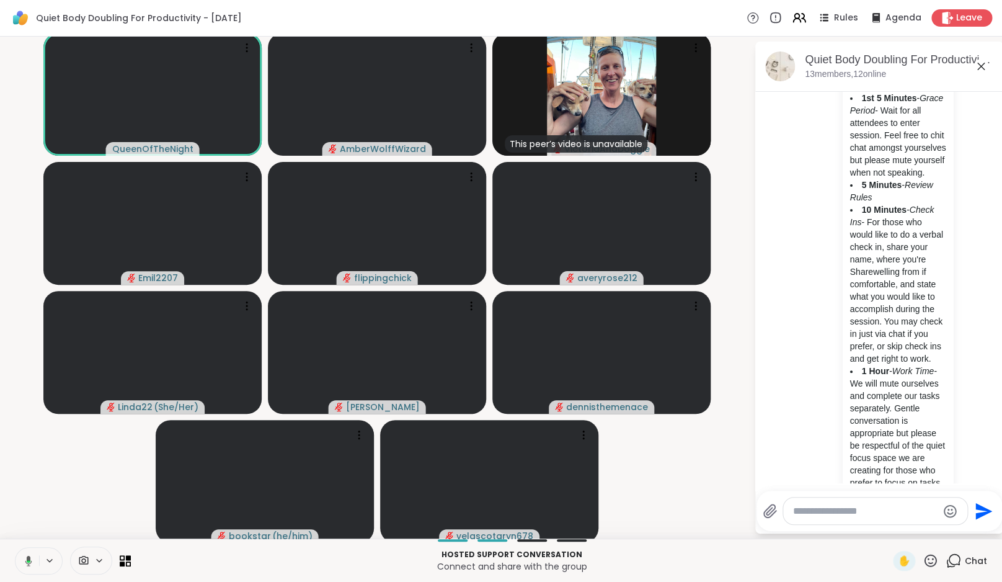
scroll to position [684, 0]
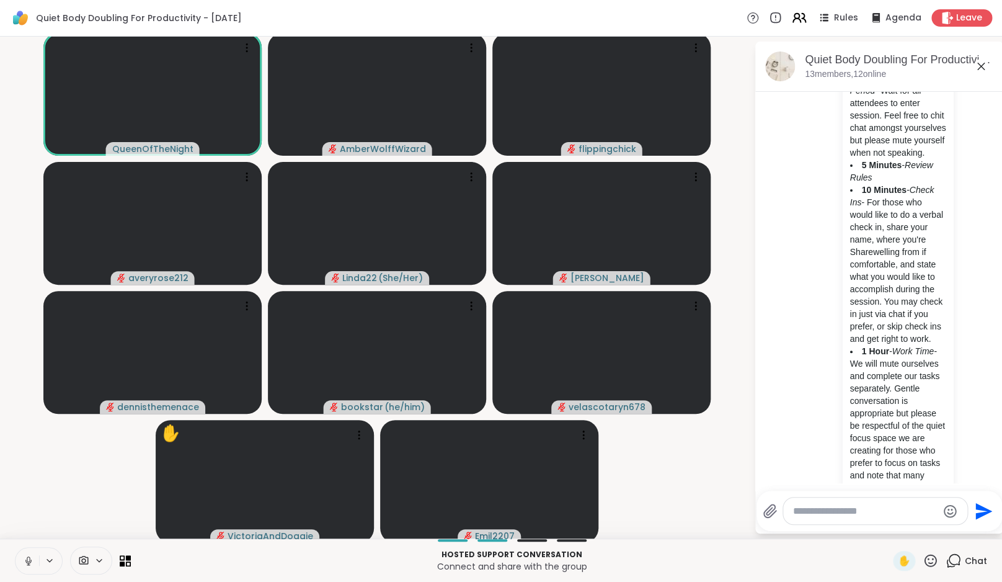
click at [800, 22] on icon at bounding box center [800, 18] width 16 height 16
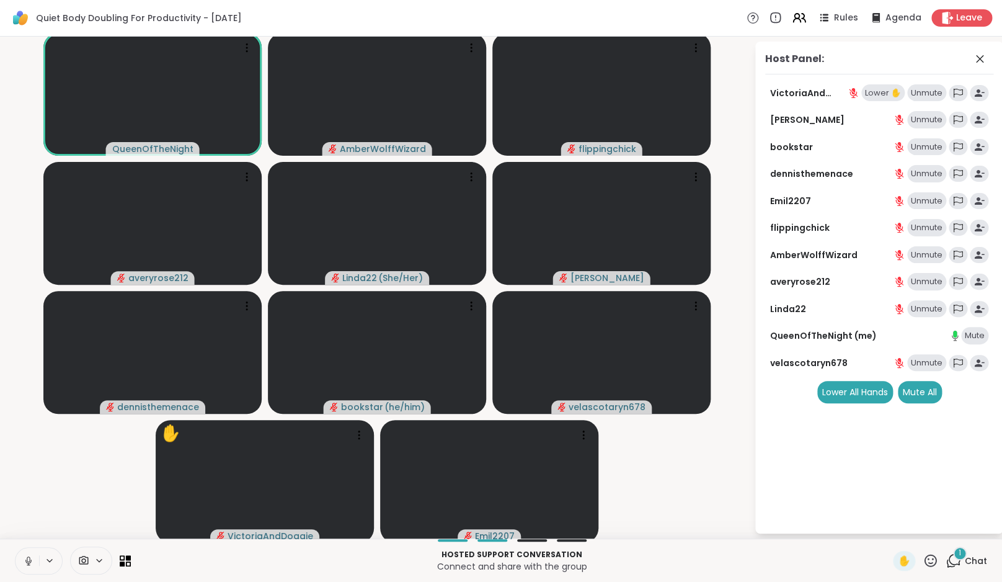
click at [893, 89] on div "Lower ✋" at bounding box center [883, 92] width 43 height 17
click at [28, 556] on icon at bounding box center [28, 560] width 11 height 11
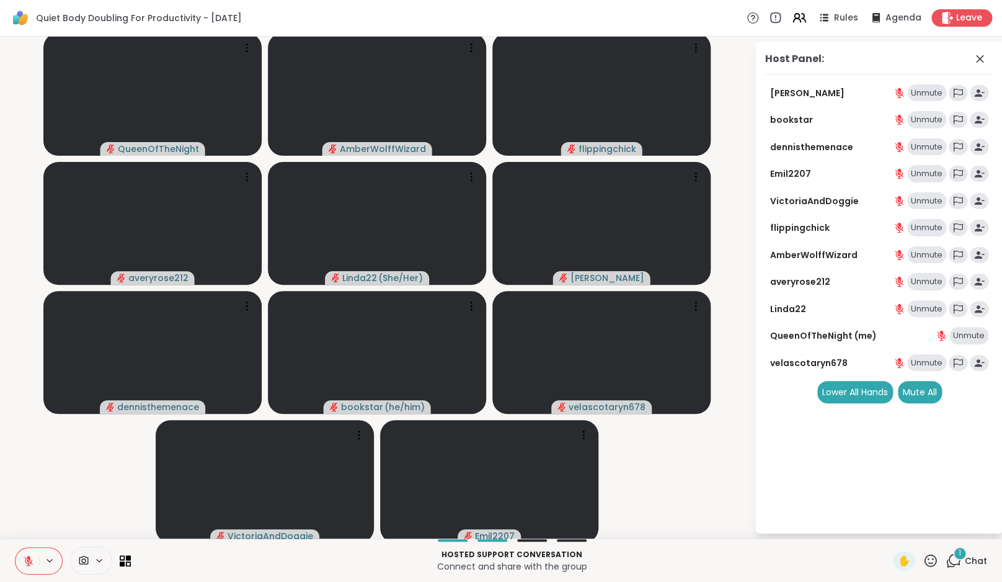
click at [958, 557] on div "1" at bounding box center [960, 553] width 14 height 14
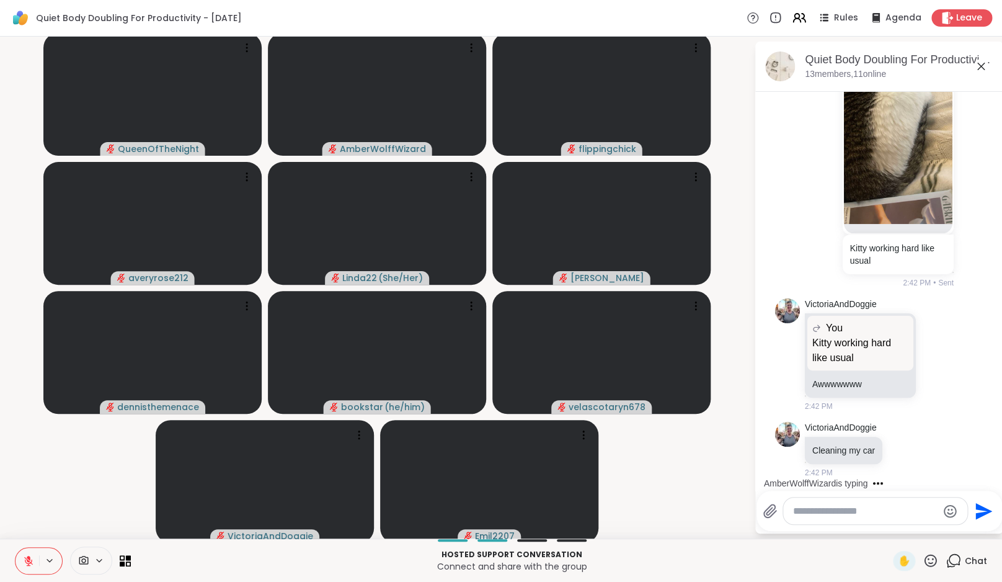
scroll to position [3033, 0]
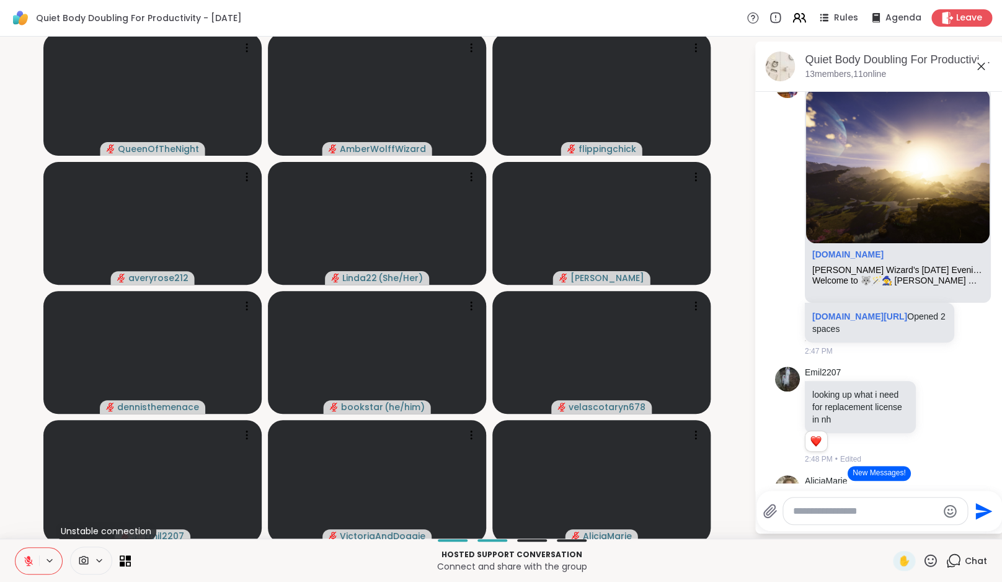
click at [885, 474] on button "New Messages!" at bounding box center [879, 473] width 63 height 15
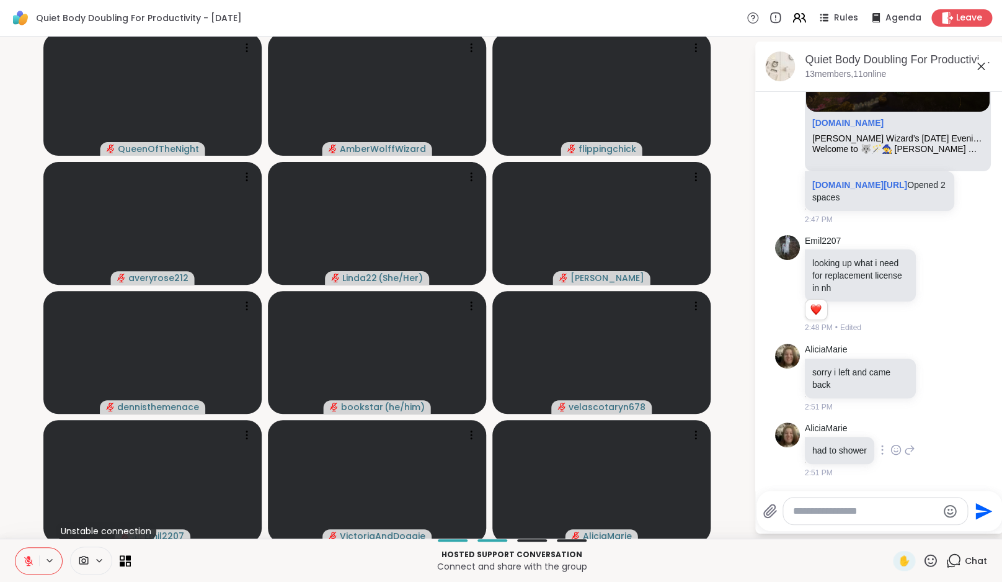
click at [902, 448] on icon at bounding box center [896, 450] width 11 height 12
click at [898, 430] on div "Select Reaction: Heart" at bounding box center [896, 429] width 11 height 11
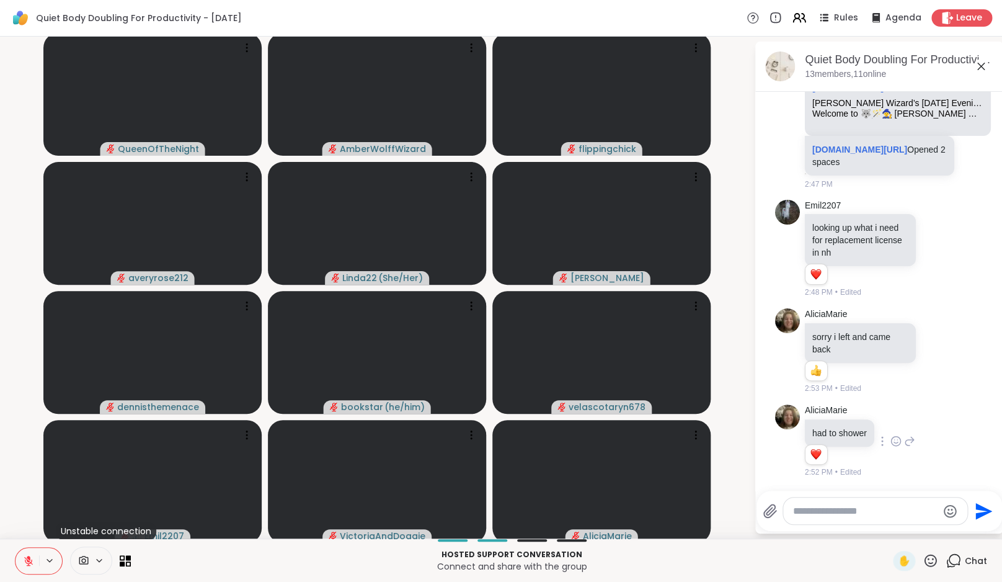
scroll to position [3677, 0]
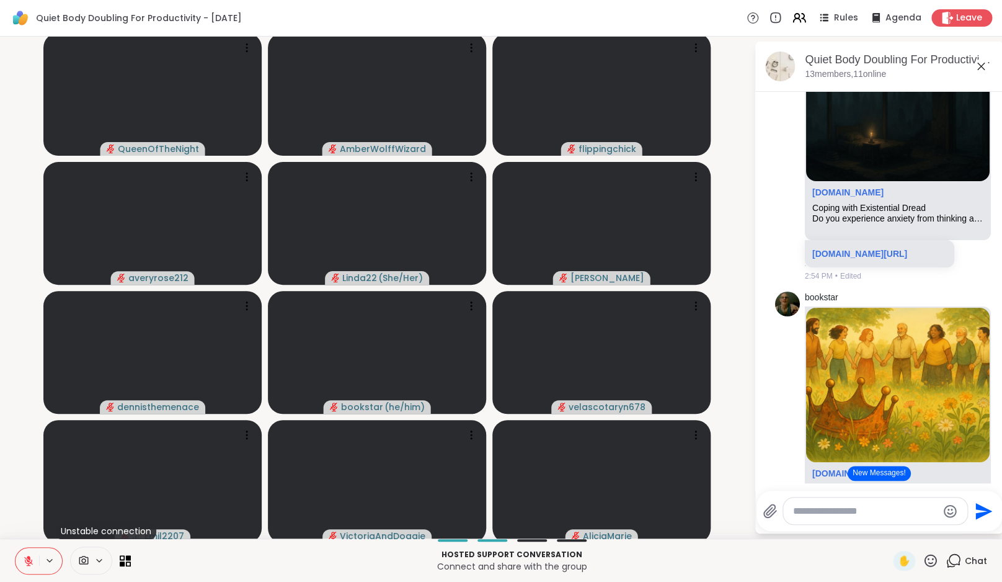
click at [881, 471] on button "New Messages!" at bounding box center [879, 473] width 63 height 15
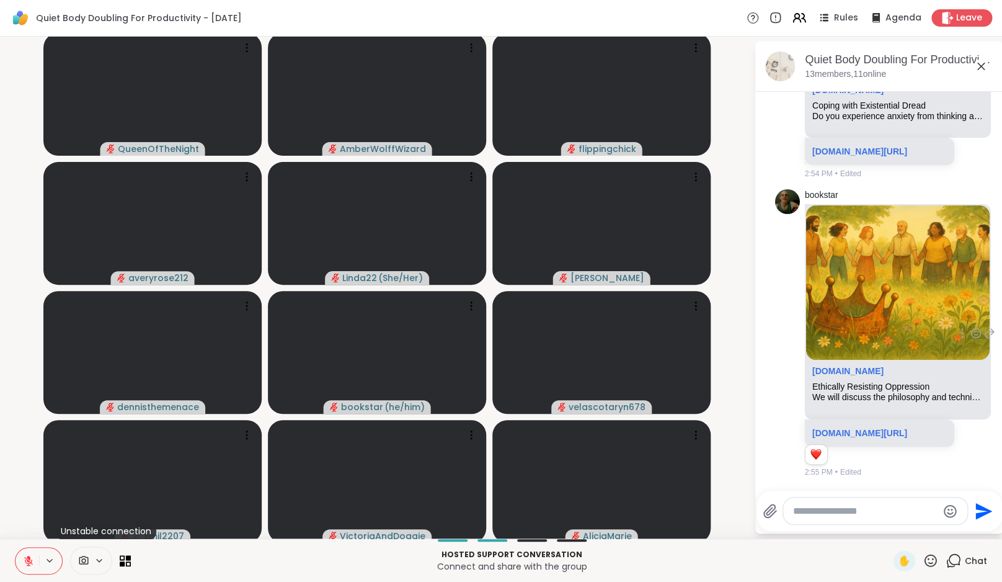
scroll to position [3871, 0]
click at [899, 156] on link "sharewellnow.com/session/coping-with-existential-dread/b4464ed8-86d2-44ab-a268-…" at bounding box center [860, 151] width 95 height 10
click at [971, 50] on icon at bounding box center [976, 43] width 11 height 12
click at [971, 29] on div "Select Reaction: Heart" at bounding box center [976, 23] width 11 height 11
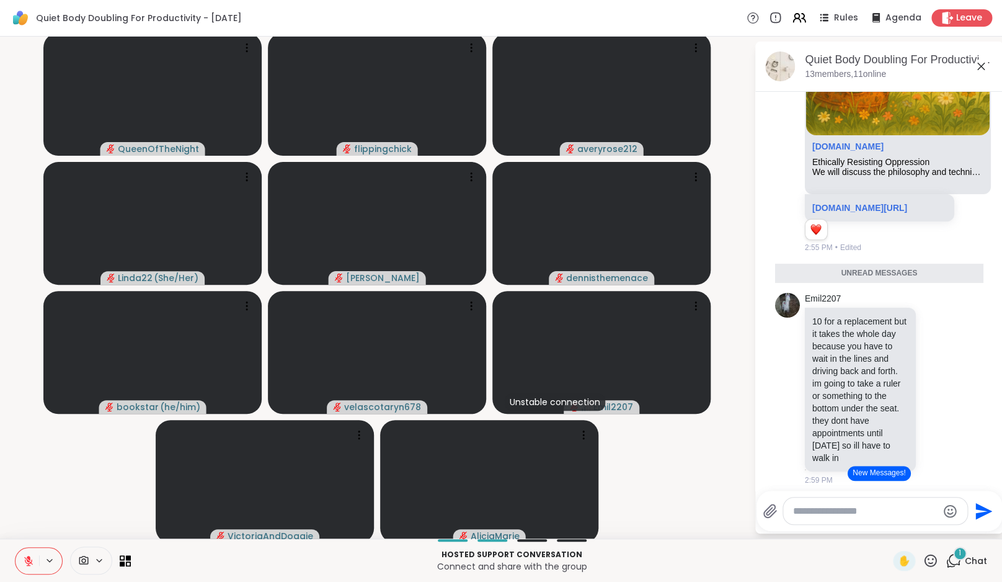
click at [881, 478] on button "New Messages!" at bounding box center [879, 473] width 63 height 15
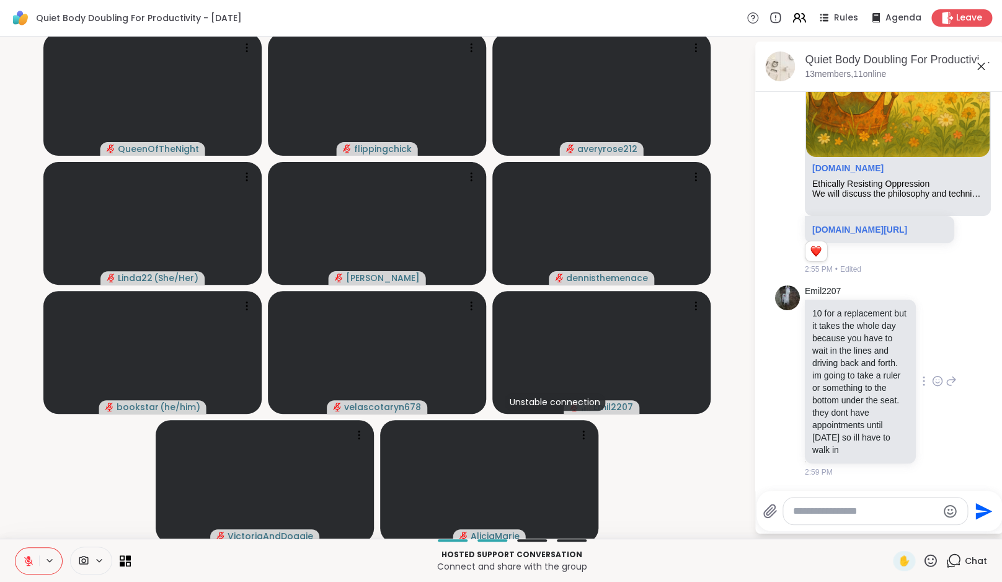
scroll to position [4449, 0]
click at [932, 375] on icon at bounding box center [937, 381] width 11 height 12
click at [925, 354] on button "Select Reaction: Heart" at bounding box center [937, 361] width 25 height 25
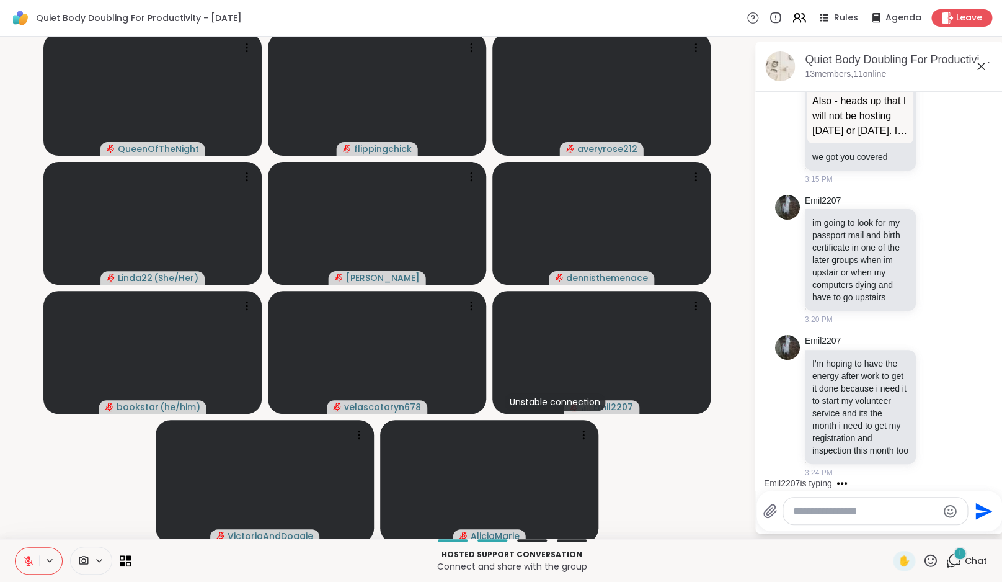
scroll to position [6073, 0]
click at [934, 254] on icon at bounding box center [938, 258] width 9 height 9
click at [932, 227] on button "Select Reaction: Heart" at bounding box center [937, 239] width 25 height 25
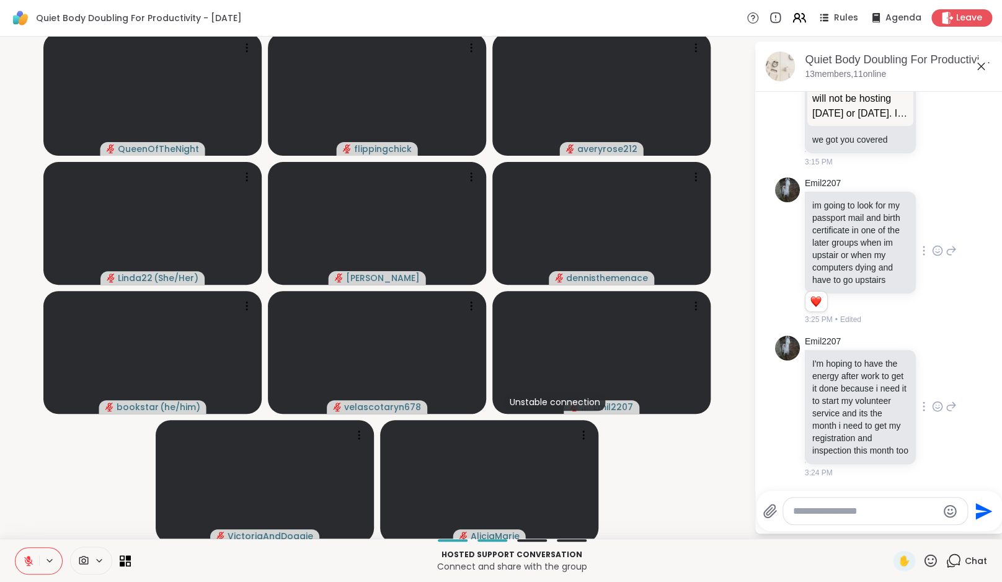
click at [932, 413] on icon at bounding box center [937, 406] width 11 height 12
click at [932, 388] on div "Select Reaction: Heart" at bounding box center [937, 386] width 11 height 11
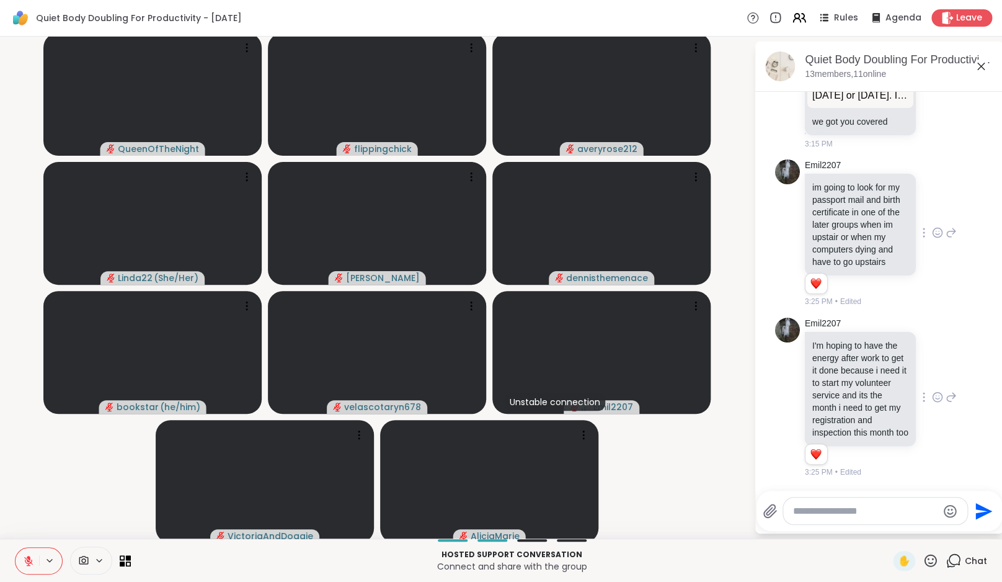
scroll to position [5915, 0]
click at [932, 91] on icon at bounding box center [937, 84] width 11 height 12
click at [932, 70] on div "Select Reaction: Heart" at bounding box center [937, 64] width 11 height 11
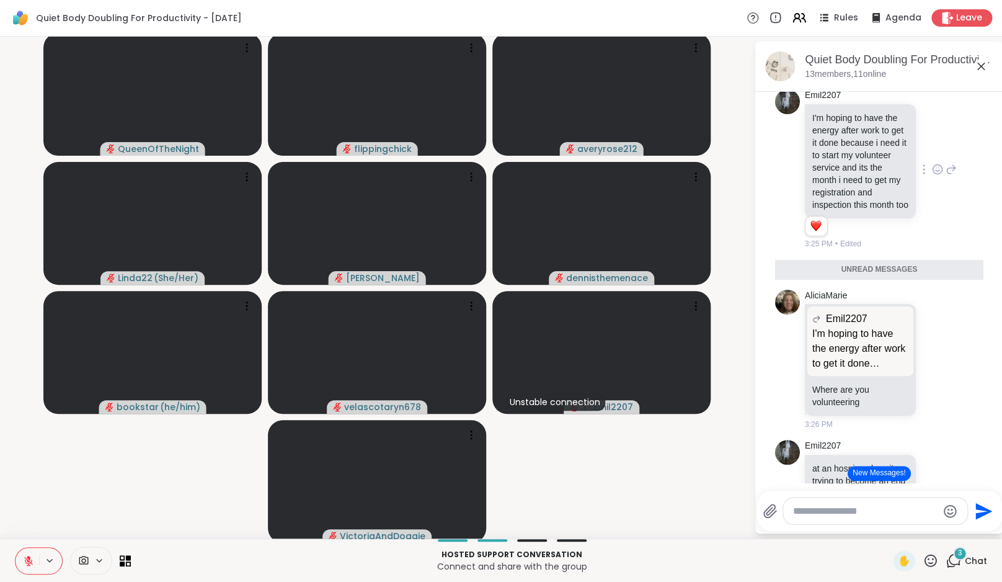
click at [883, 469] on button "New Messages!" at bounding box center [879, 473] width 63 height 15
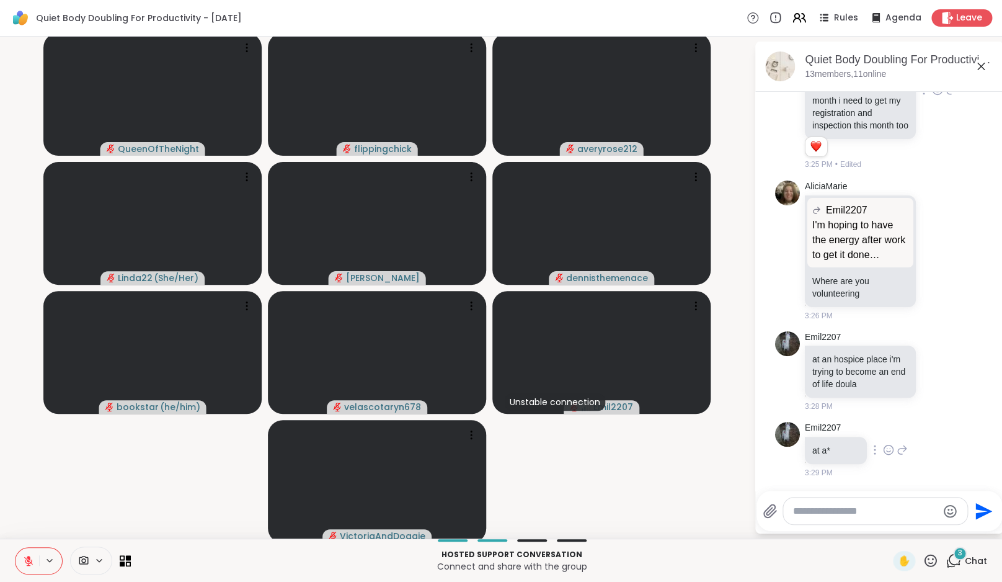
scroll to position [6451, 0]
click at [940, 370] on icon at bounding box center [940, 370] width 0 height 0
click at [932, 357] on span "Select Reaction: Heart" at bounding box center [937, 351] width 11 height 12
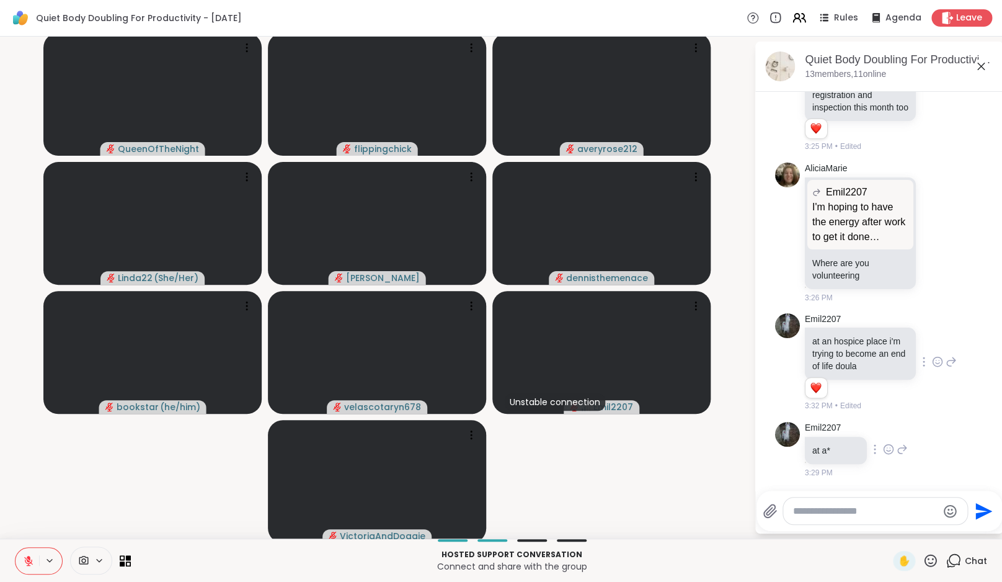
click at [886, 455] on icon at bounding box center [888, 449] width 11 height 12
click at [886, 435] on div "Select Reaction: Heart" at bounding box center [888, 429] width 11 height 11
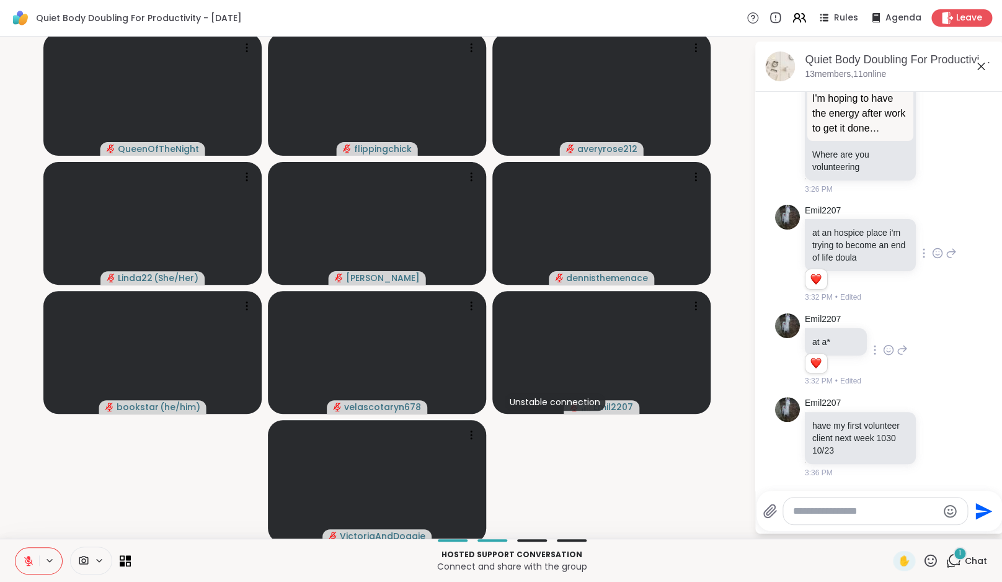
scroll to position [6578, 0]
click at [853, 515] on textarea "Type your message" at bounding box center [865, 511] width 145 height 12
type textarea "**********"
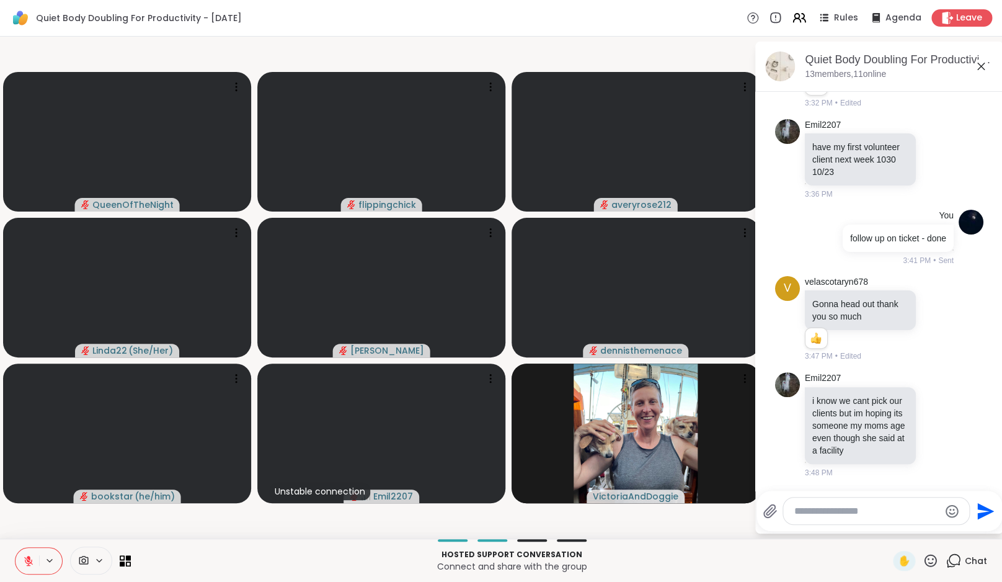
scroll to position [6898, 0]
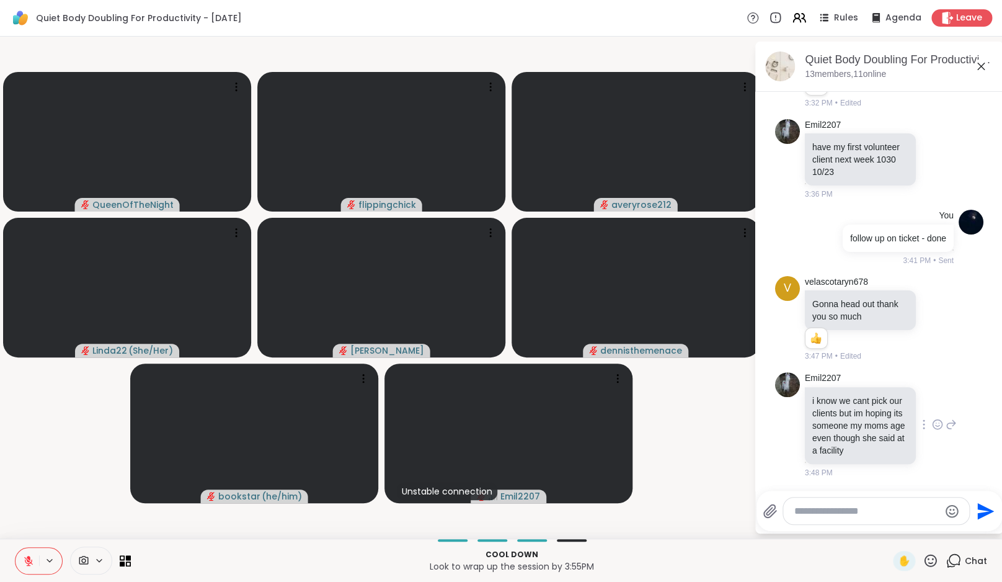
click at [935, 422] on icon at bounding box center [937, 424] width 11 height 12
click at [926, 404] on button "Select Reaction: Heart" at bounding box center [937, 404] width 25 height 25
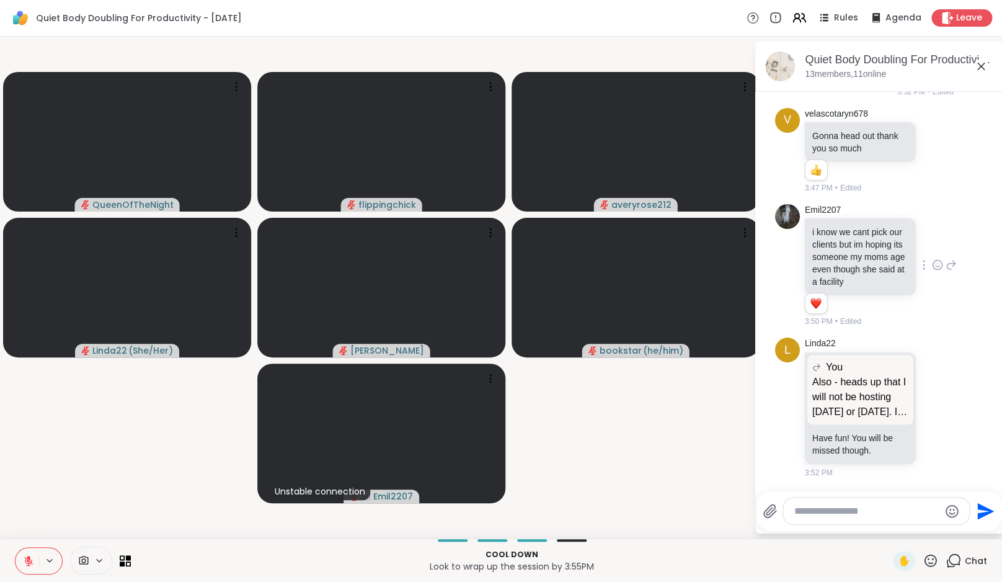
scroll to position [7137, 0]
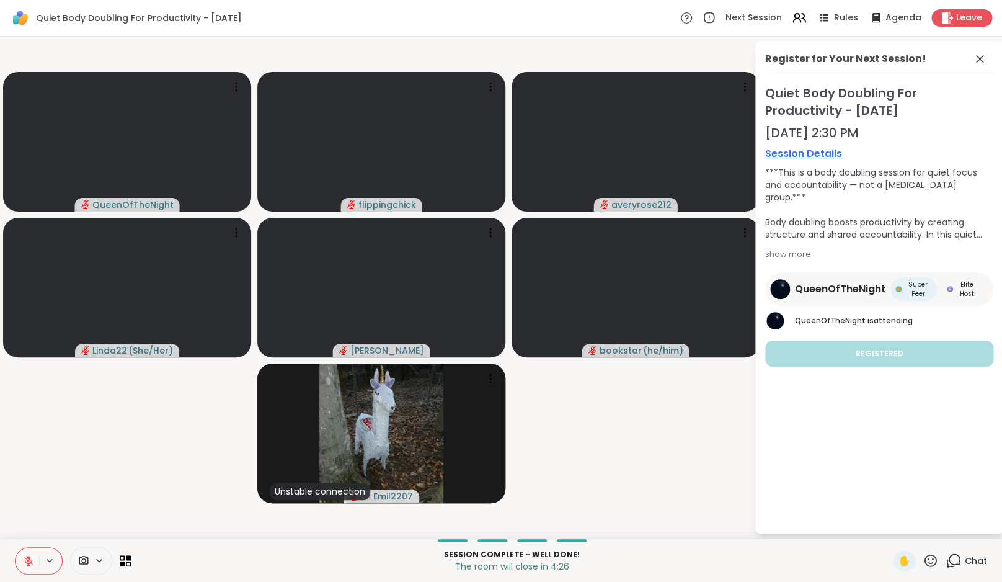
click at [33, 556] on icon at bounding box center [28, 560] width 11 height 11
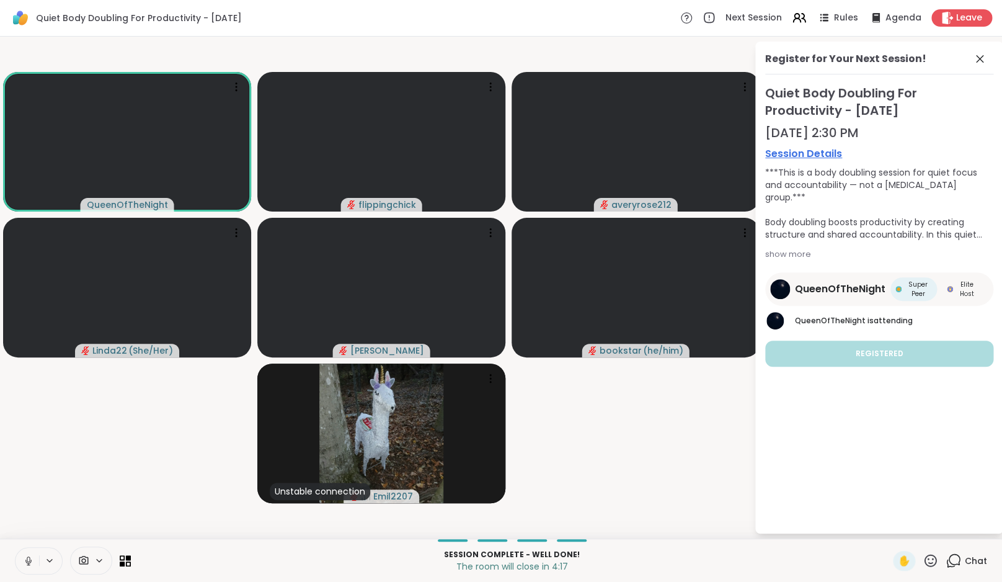
click at [960, 556] on icon at bounding box center [955, 559] width 12 height 11
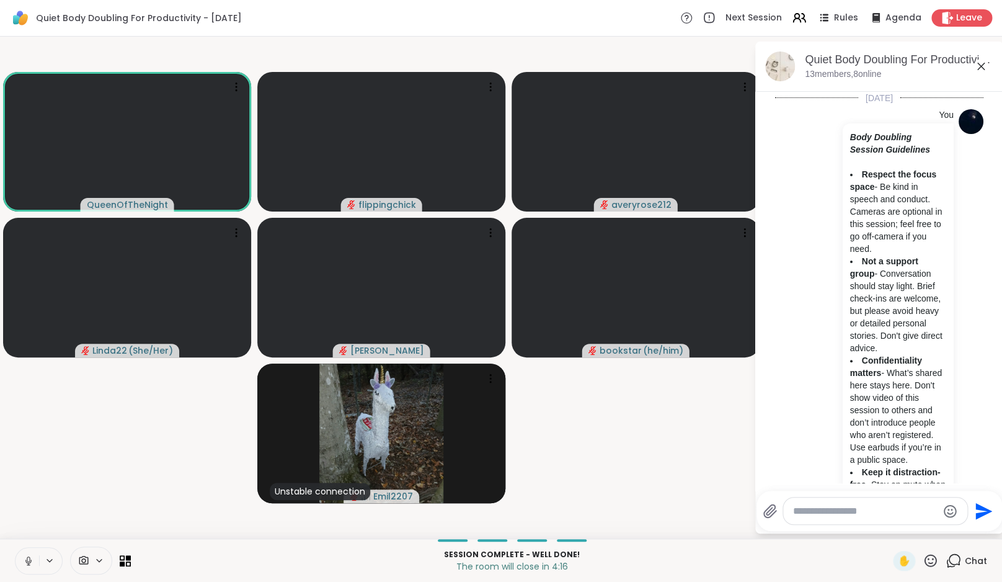
scroll to position [7125, 0]
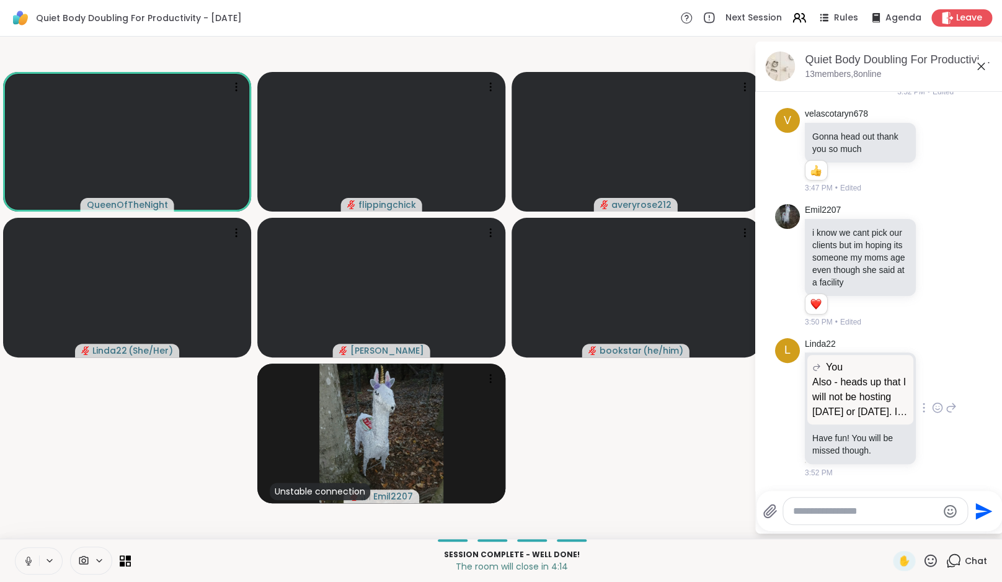
click at [935, 408] on icon at bounding box center [937, 407] width 11 height 12
click at [933, 387] on div "Select Reaction: Heart" at bounding box center [937, 387] width 11 height 11
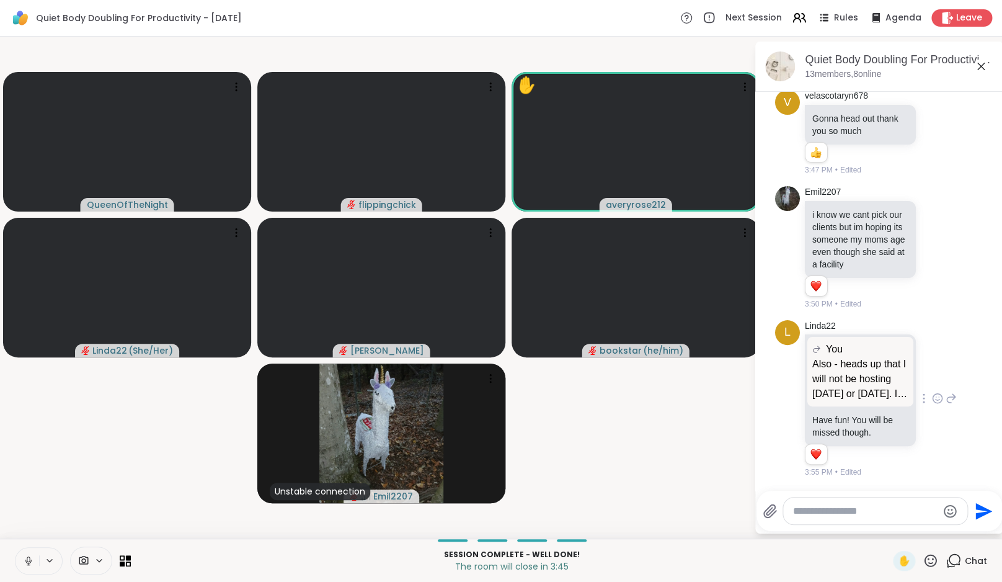
scroll to position [7246, 0]
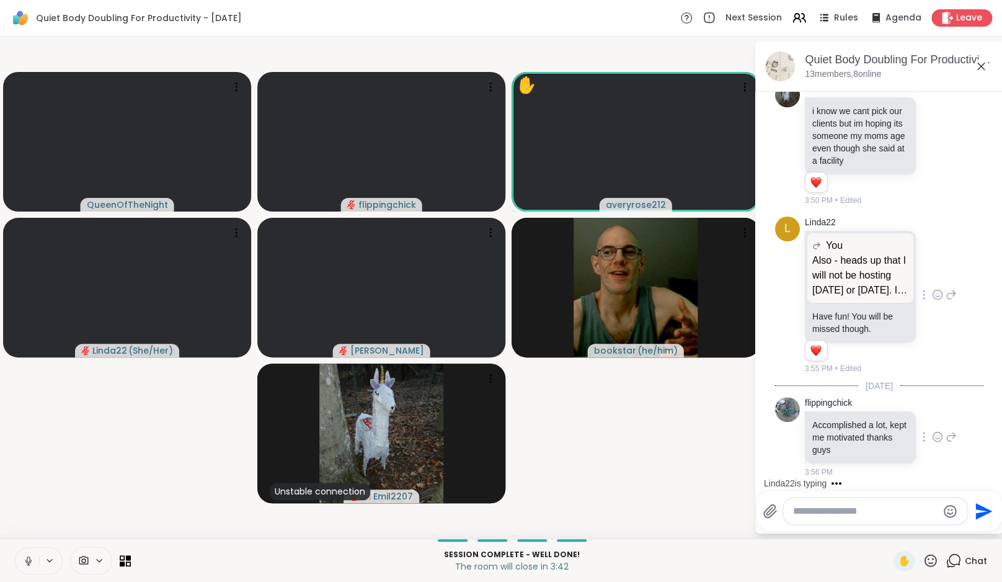
click at [934, 437] on icon at bounding box center [937, 436] width 11 height 12
click at [938, 417] on div "Select Reaction: Heart" at bounding box center [937, 416] width 11 height 11
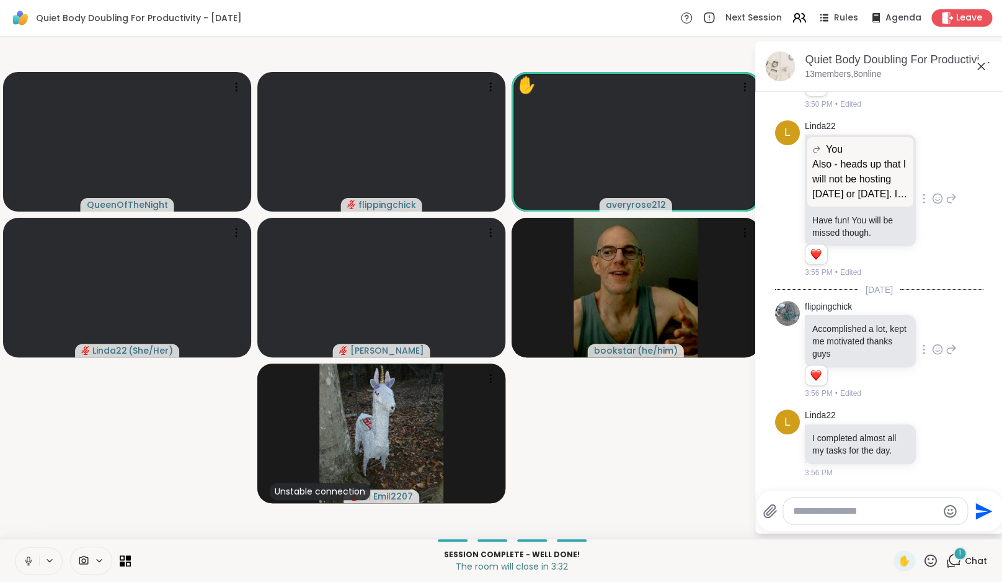
scroll to position [7355, 0]
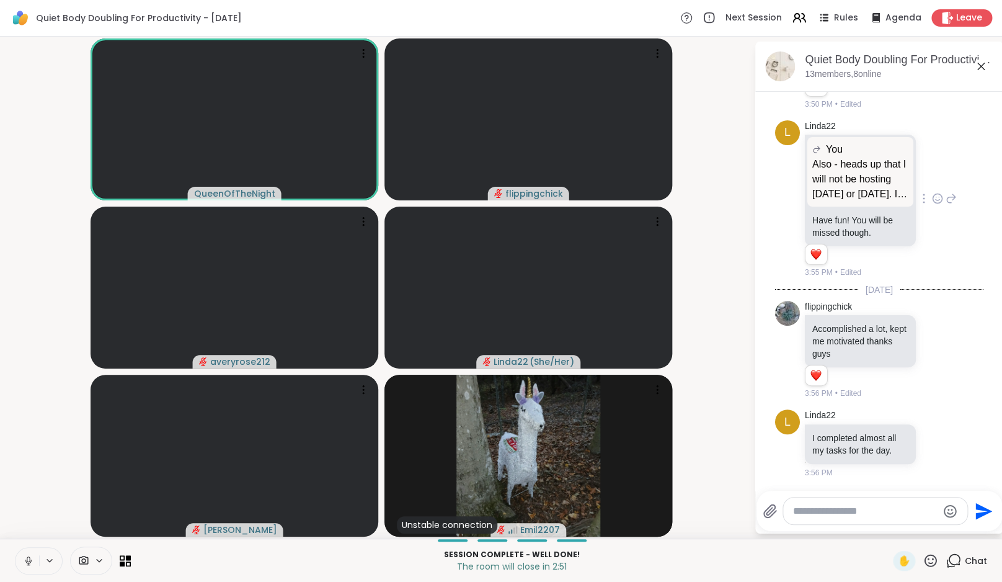
click at [28, 560] on icon at bounding box center [28, 560] width 11 height 11
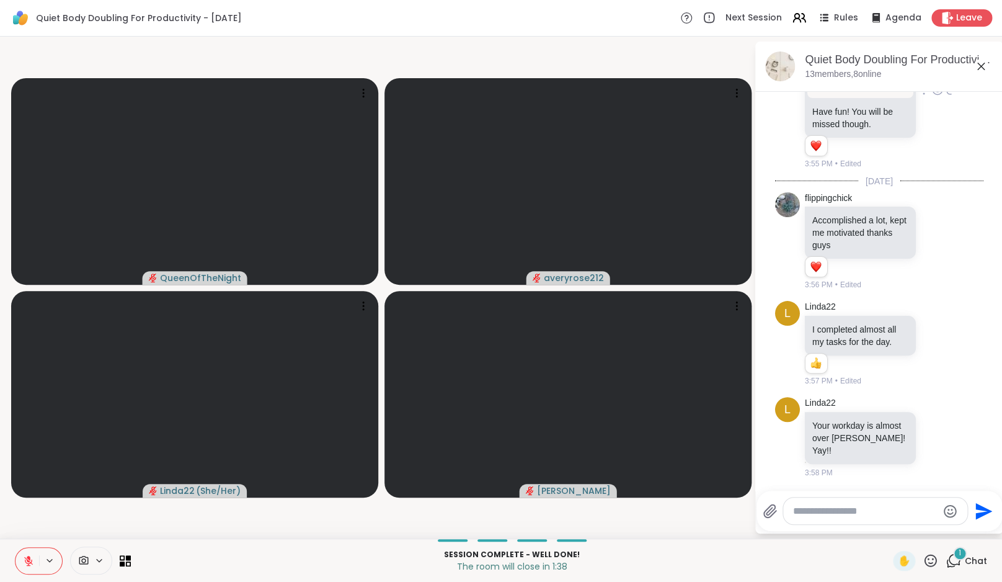
scroll to position [7463, 0]
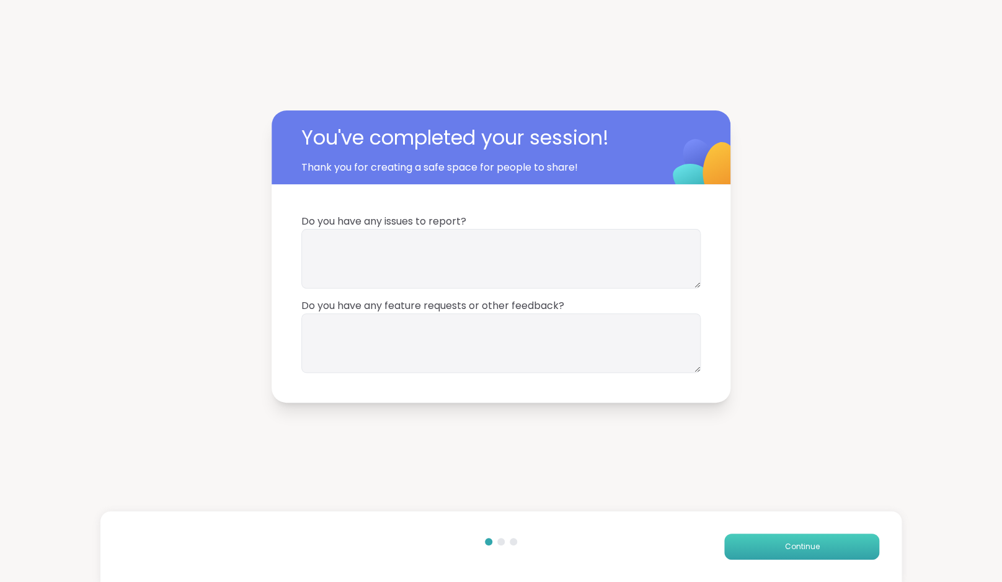
click at [788, 540] on button "Continue" at bounding box center [802, 546] width 155 height 26
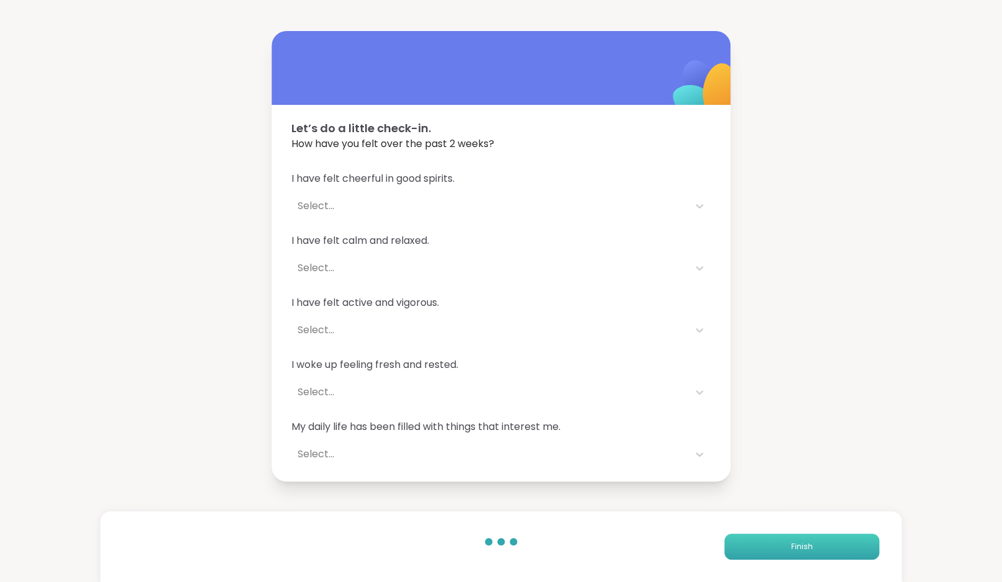
click at [788, 540] on button "Finish" at bounding box center [802, 546] width 155 height 26
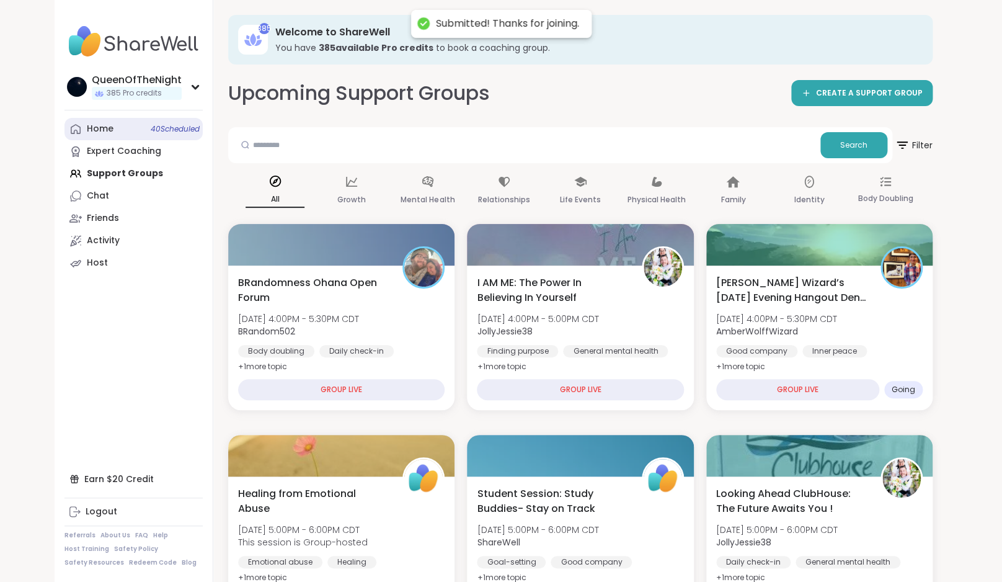
click at [84, 137] on link "Home 40 Scheduled" at bounding box center [134, 129] width 138 height 22
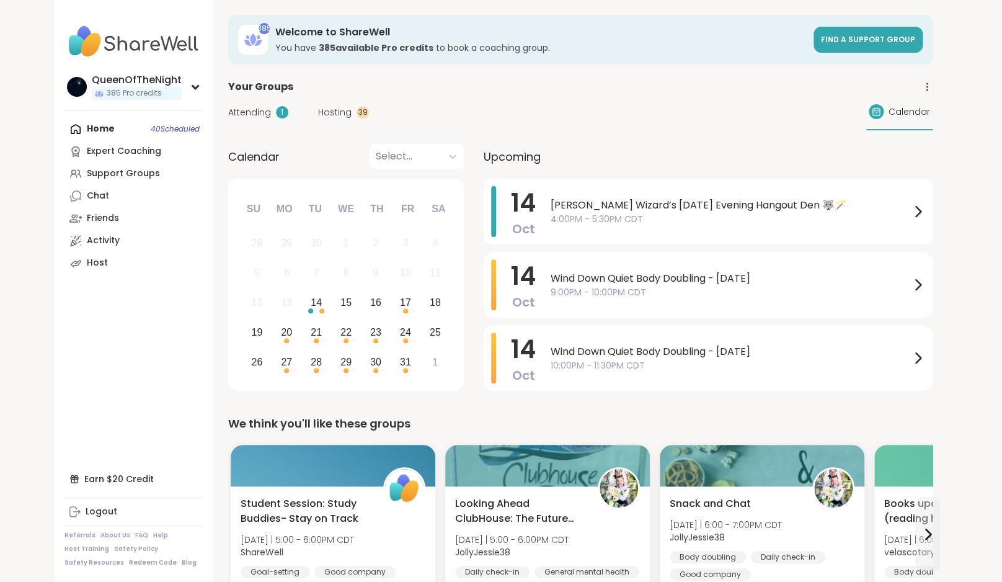
click at [267, 115] on span "Attending" at bounding box center [249, 112] width 43 height 13
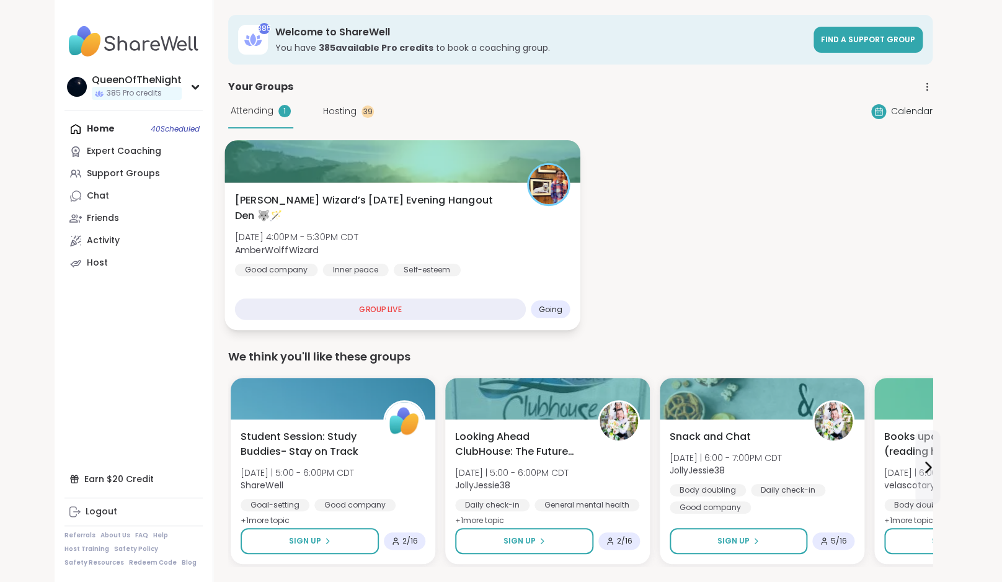
click at [409, 192] on div "Wolff Wizard’s Tuesday Evening Hangout Den 🐺🪄 Tue, Oct 14 | 4:00PM - 5:30PM CDT…" at bounding box center [402, 256] width 355 height 148
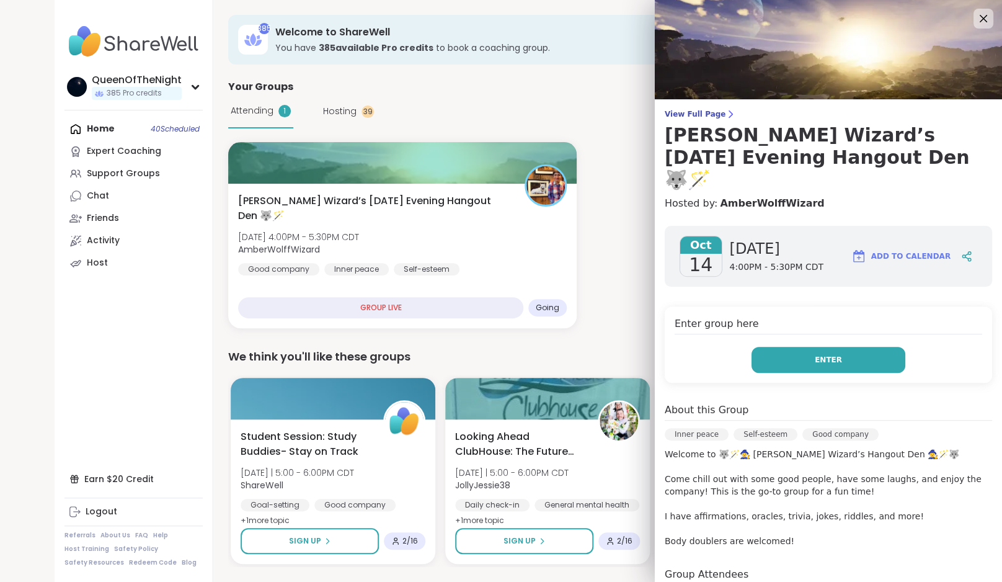
click at [792, 347] on button "Enter" at bounding box center [829, 360] width 154 height 26
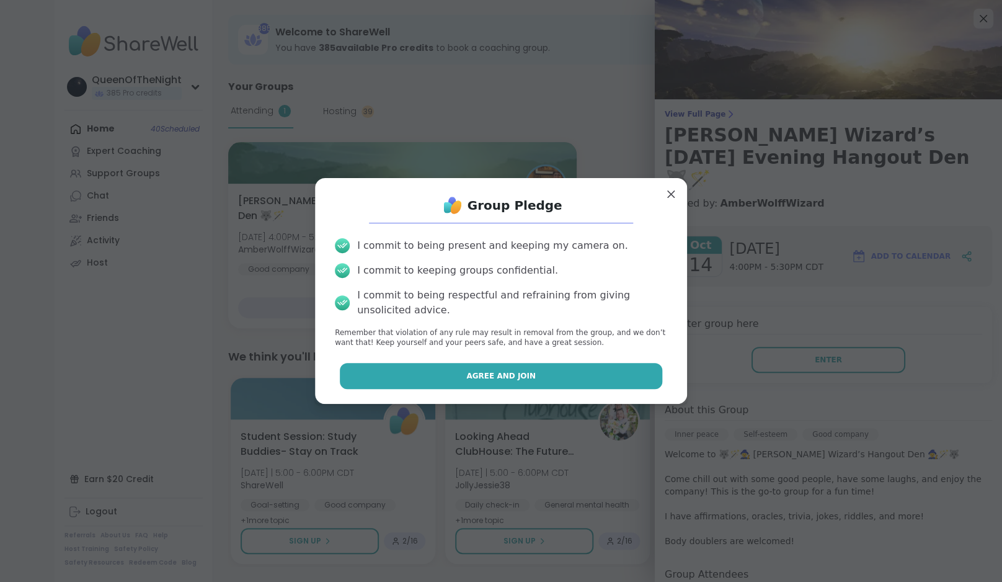
click at [561, 366] on button "Agree and Join" at bounding box center [501, 376] width 323 height 26
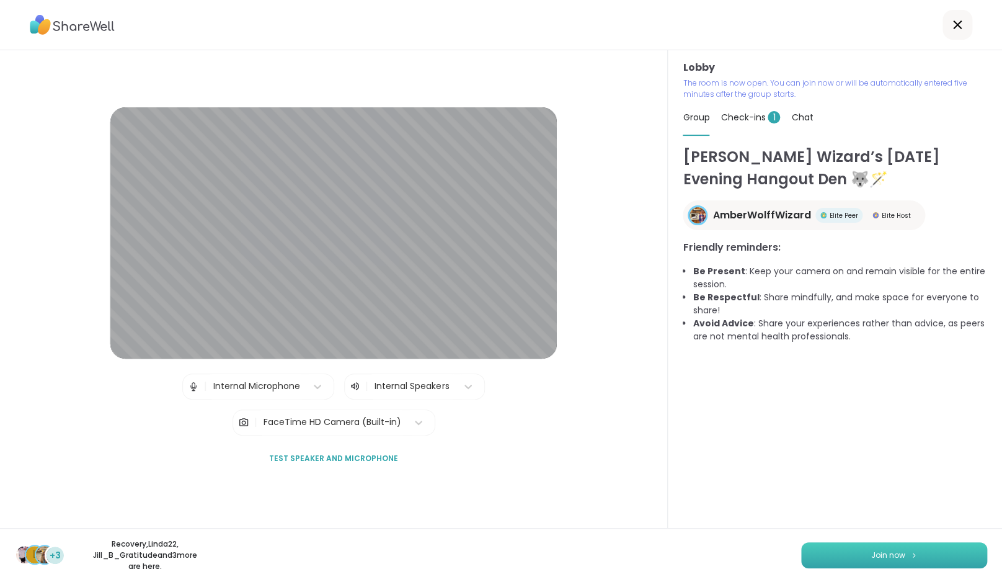
click at [893, 555] on span "Join now" at bounding box center [889, 555] width 34 height 11
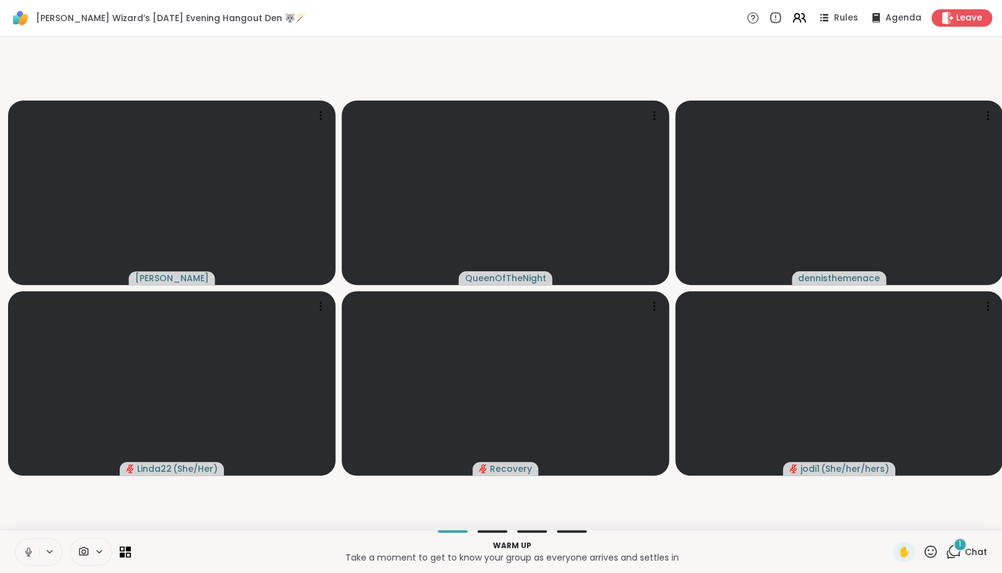
click at [31, 553] on icon at bounding box center [28, 552] width 6 height 4
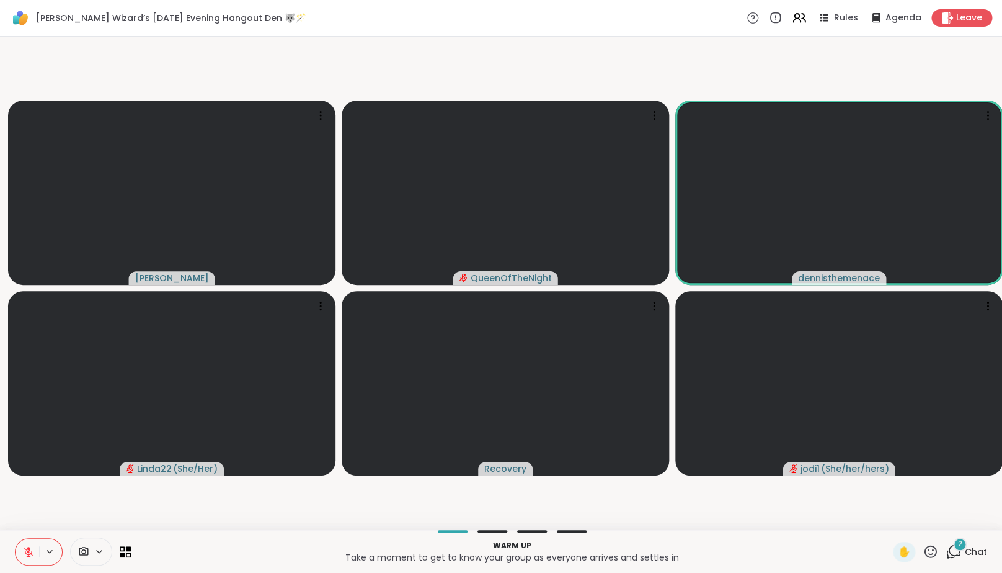
click at [961, 556] on icon at bounding box center [955, 550] width 12 height 11
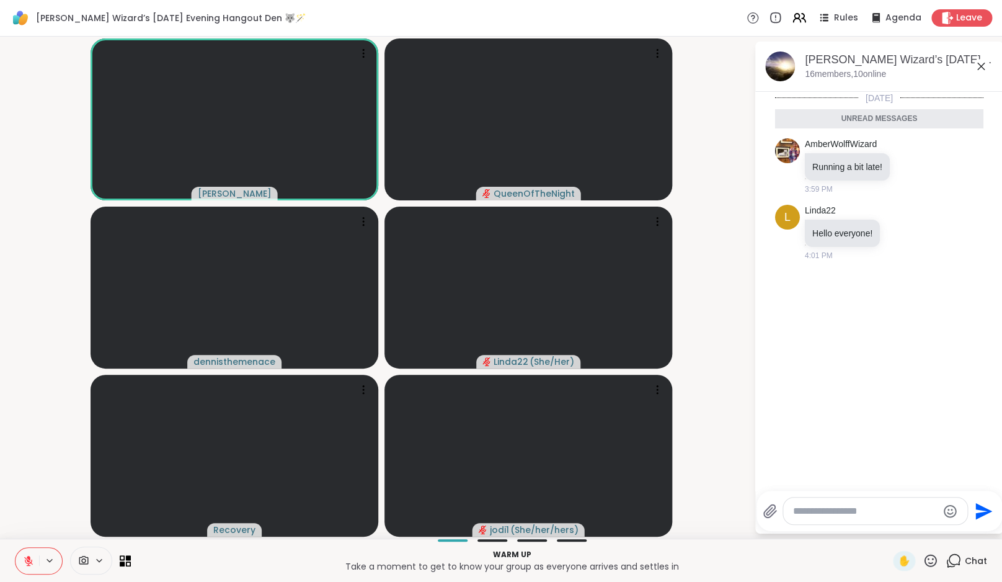
click at [961, 560] on icon at bounding box center [955, 559] width 12 height 11
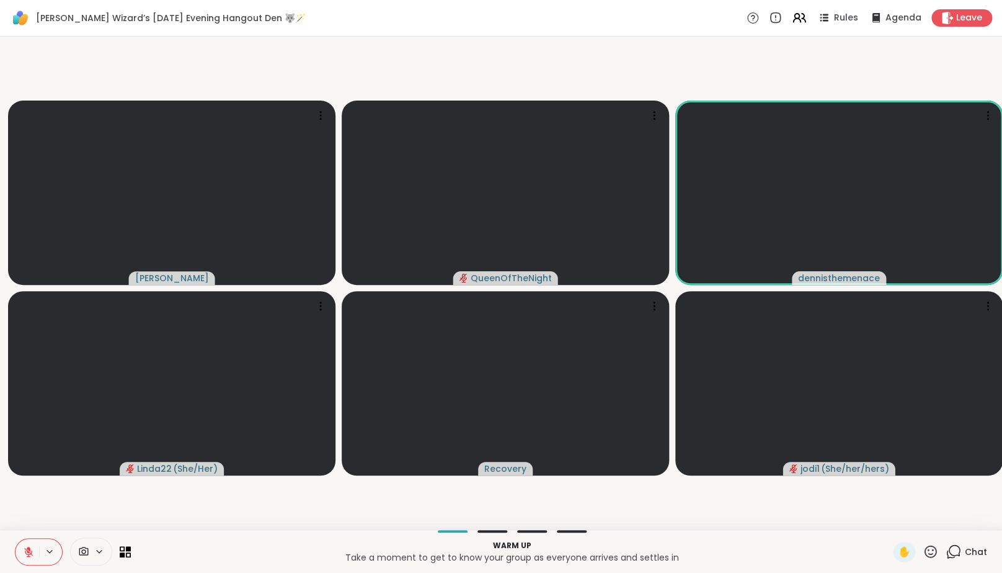
click at [28, 551] on icon at bounding box center [29, 548] width 4 height 5
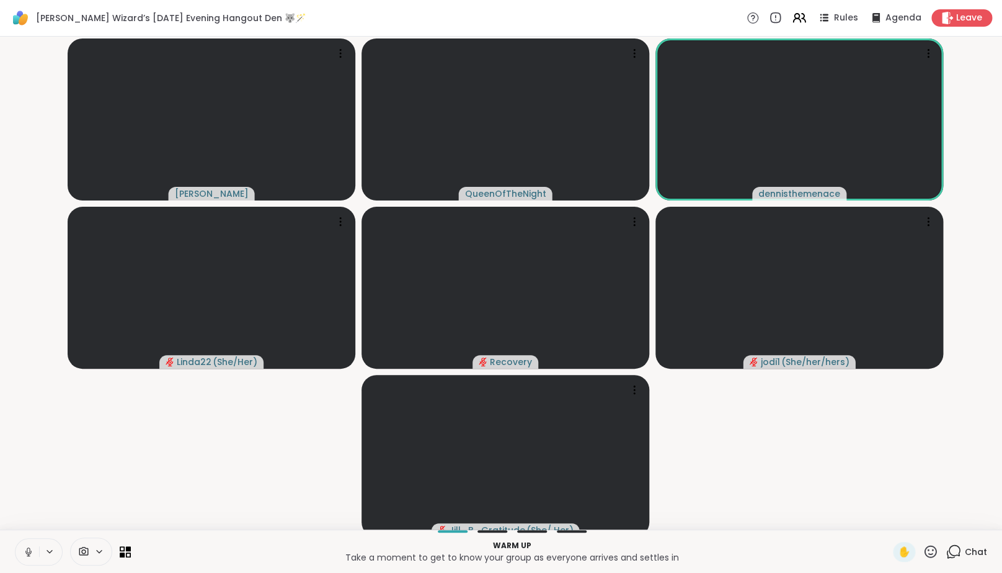
click at [24, 557] on icon at bounding box center [28, 551] width 11 height 11
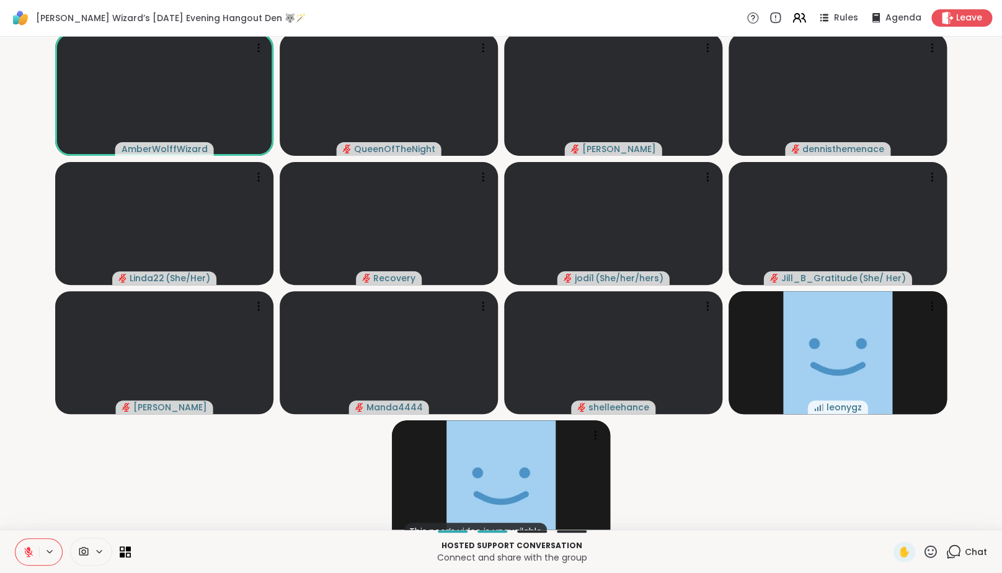
click at [954, 559] on icon at bounding box center [954, 551] width 16 height 16
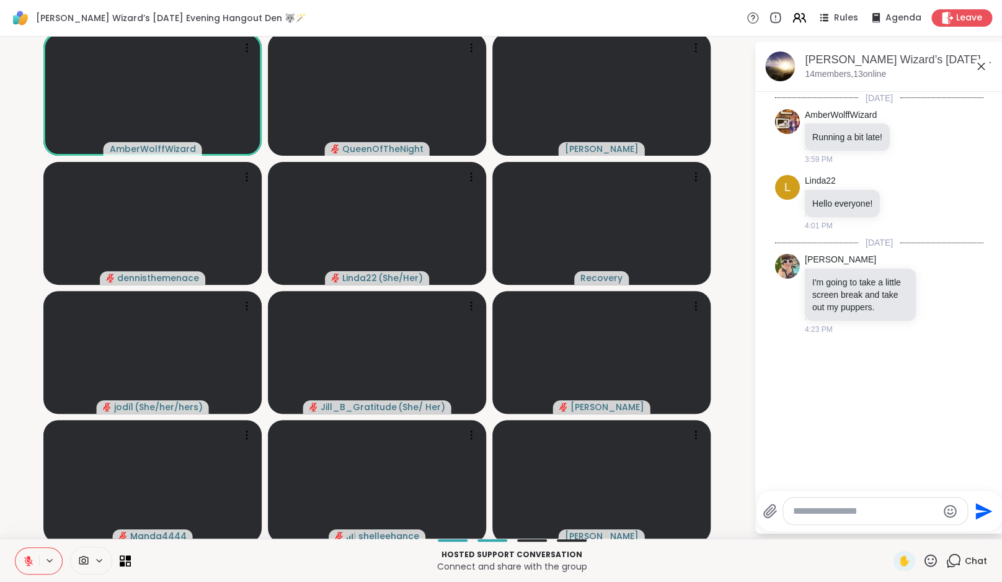
click at [28, 560] on icon at bounding box center [28, 560] width 9 height 9
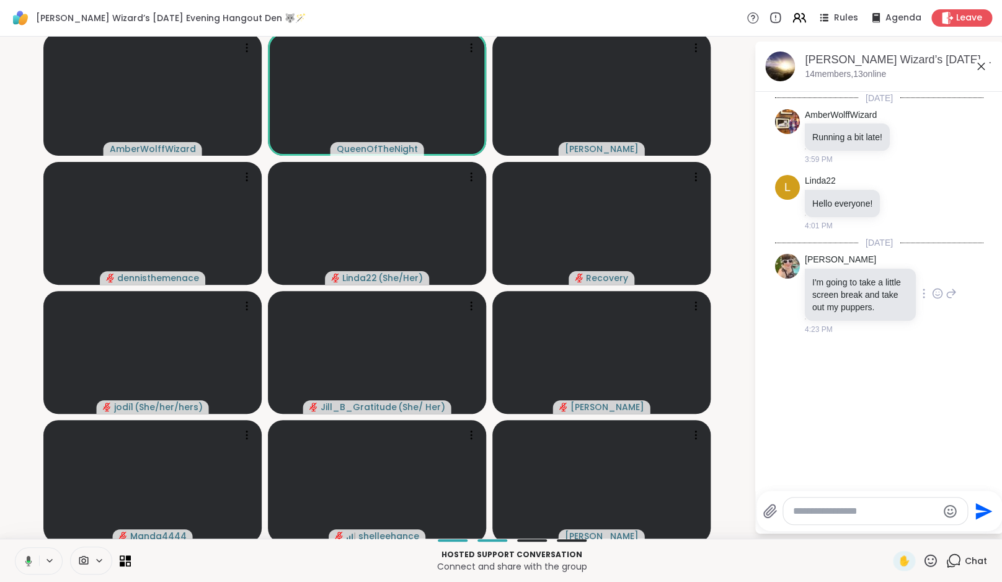
click at [940, 298] on icon at bounding box center [937, 293] width 11 height 12
click at [845, 275] on div "Select Reaction: Heart" at bounding box center [839, 273] width 11 height 11
click at [829, 437] on div "Today AmberWolffWizard Running a bit late! 3:59 PM L Linda22 Hello everyone! 4:…" at bounding box center [880, 287] width 248 height 391
click at [32, 558] on icon at bounding box center [28, 560] width 11 height 11
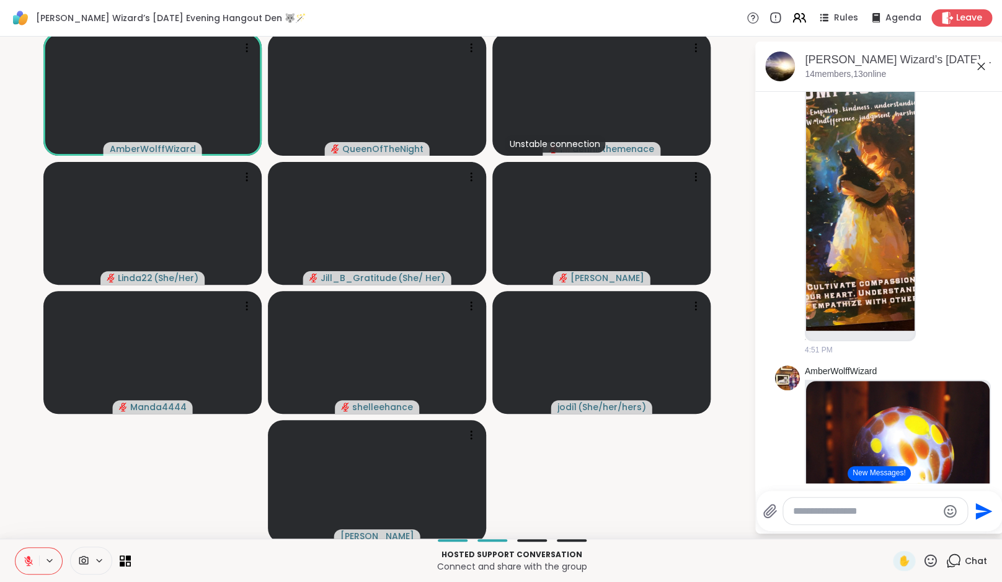
scroll to position [2242, 0]
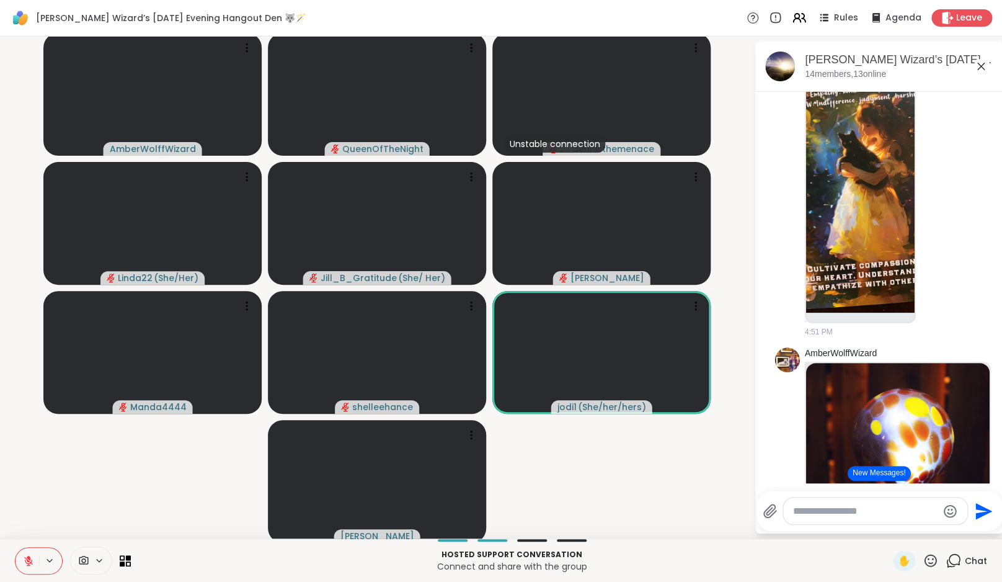
click at [855, 513] on textarea "Type your message" at bounding box center [865, 511] width 145 height 12
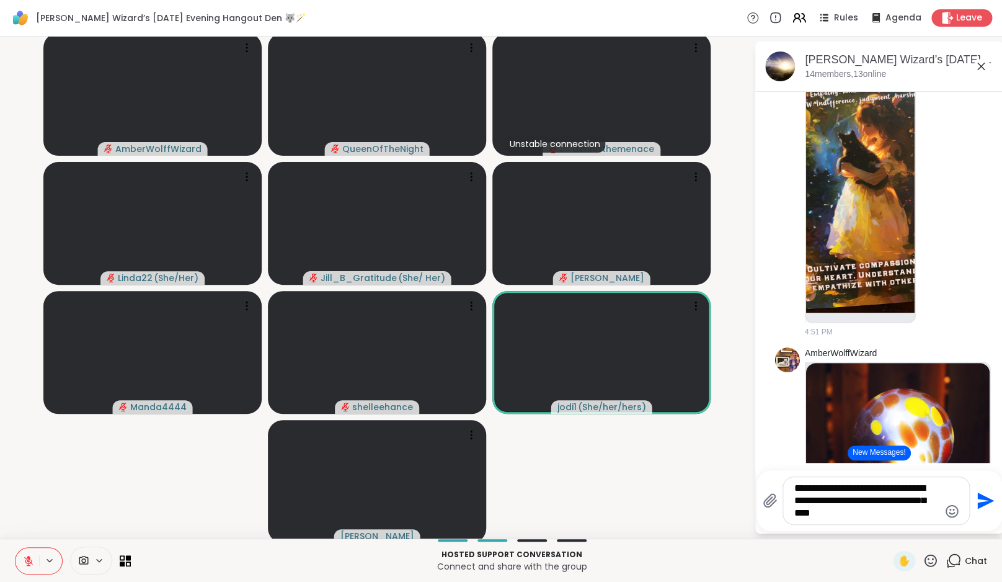
type textarea "**********"
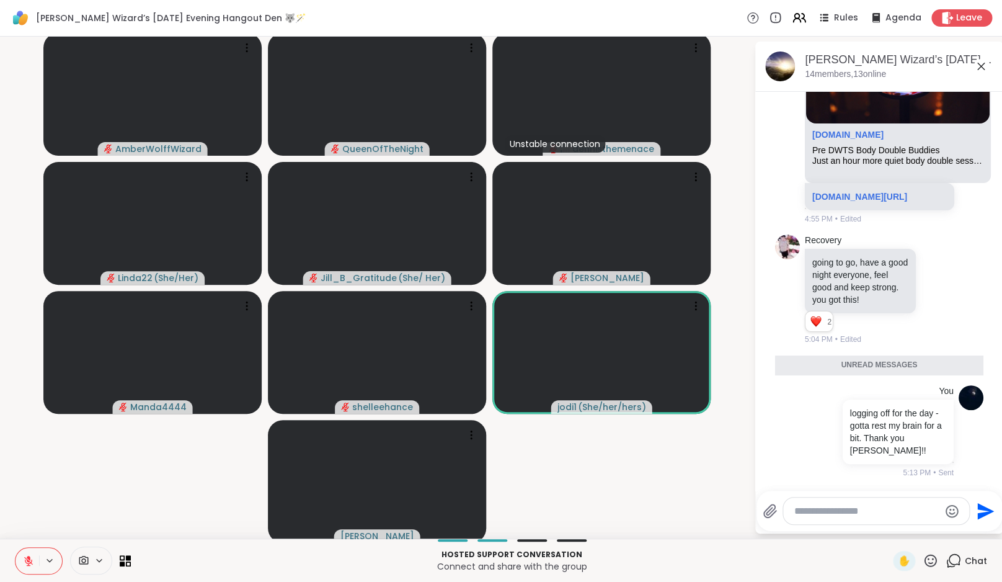
scroll to position [2669, 0]
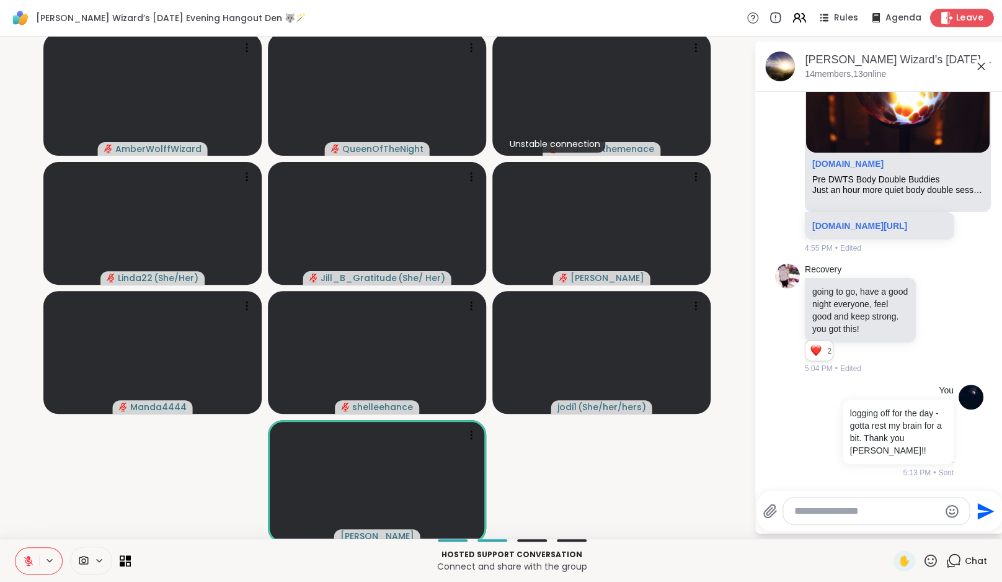
click at [966, 16] on span "Leave" at bounding box center [970, 18] width 27 height 13
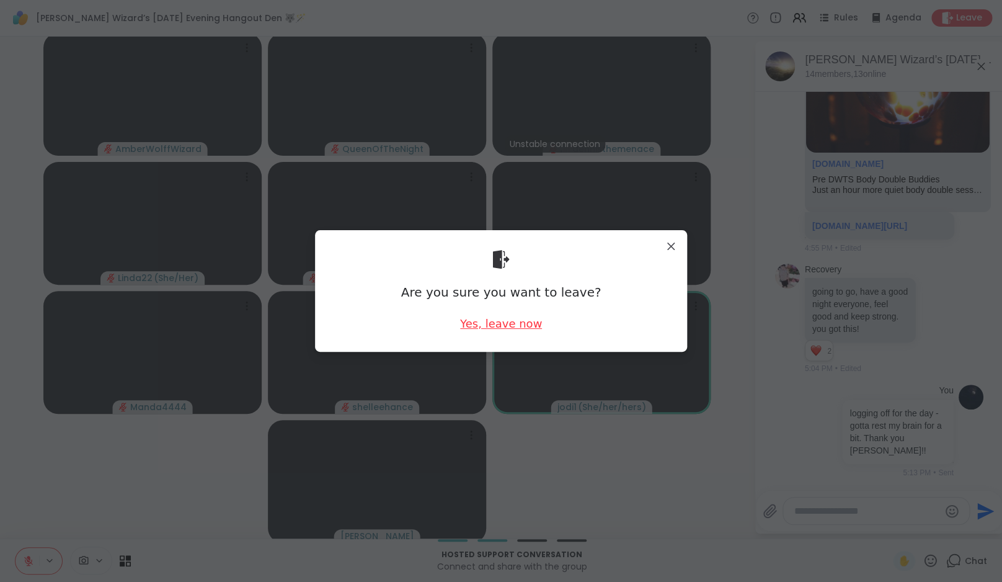
click at [514, 320] on div "Yes, leave now" at bounding box center [501, 324] width 82 height 16
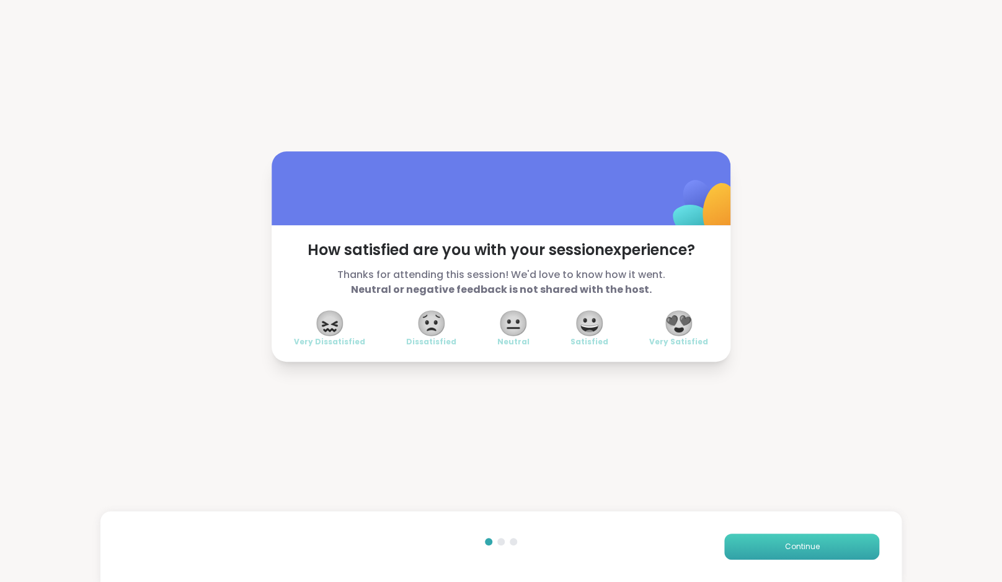
click at [814, 537] on button "Continue" at bounding box center [802, 546] width 155 height 26
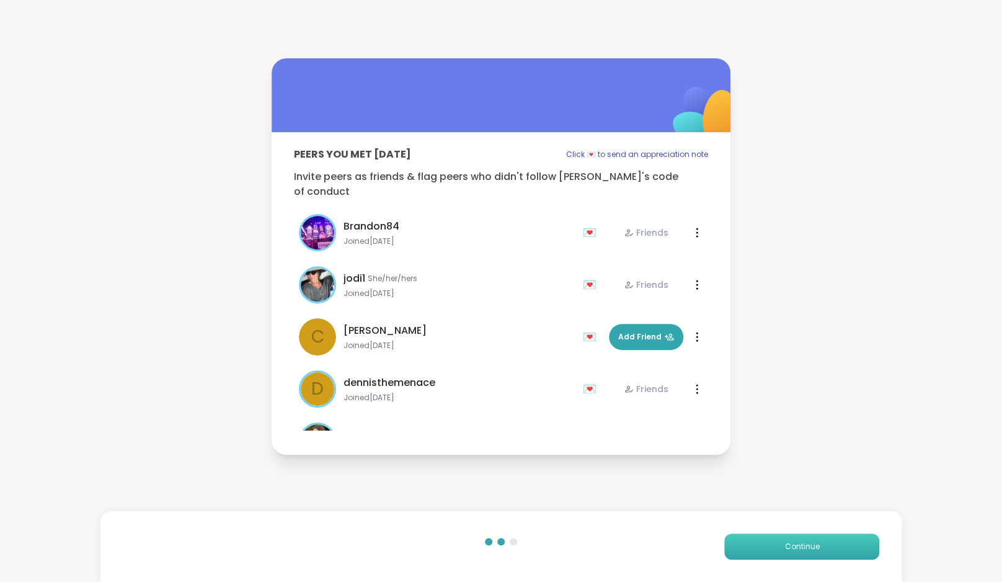
click at [814, 537] on button "Continue" at bounding box center [802, 546] width 155 height 26
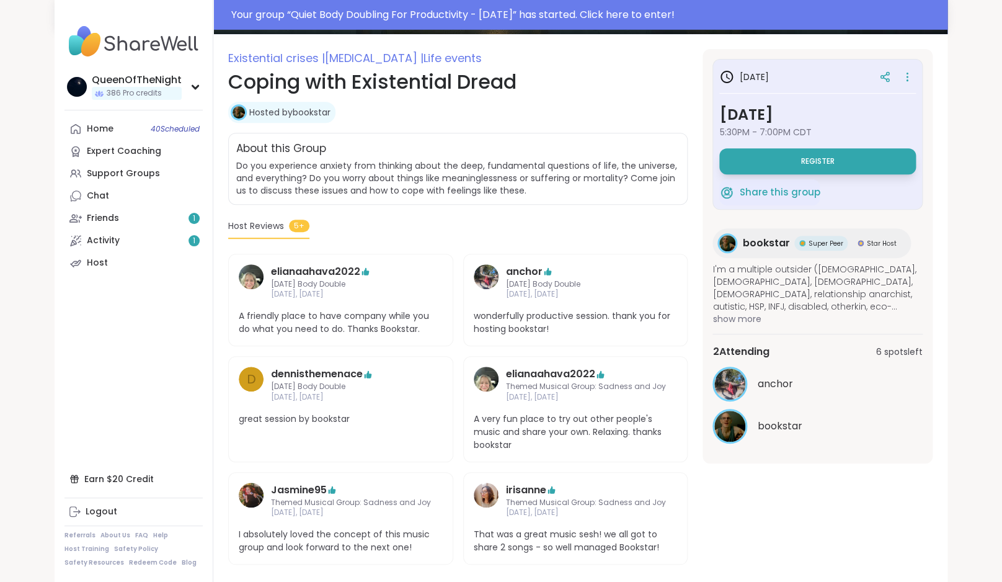
scroll to position [157, 0]
